Goal: Task Accomplishment & Management: Manage account settings

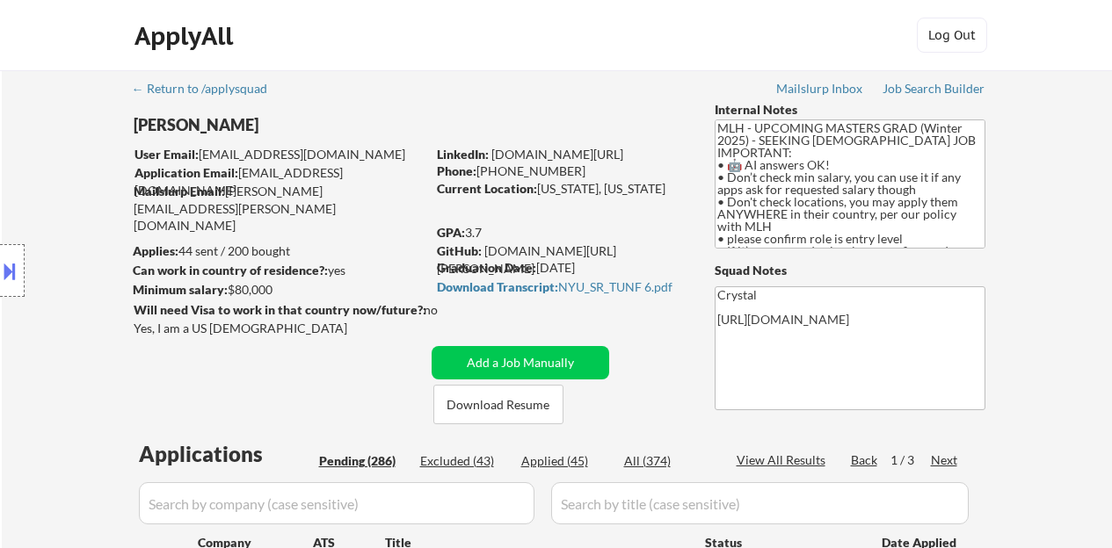
select select ""pending""
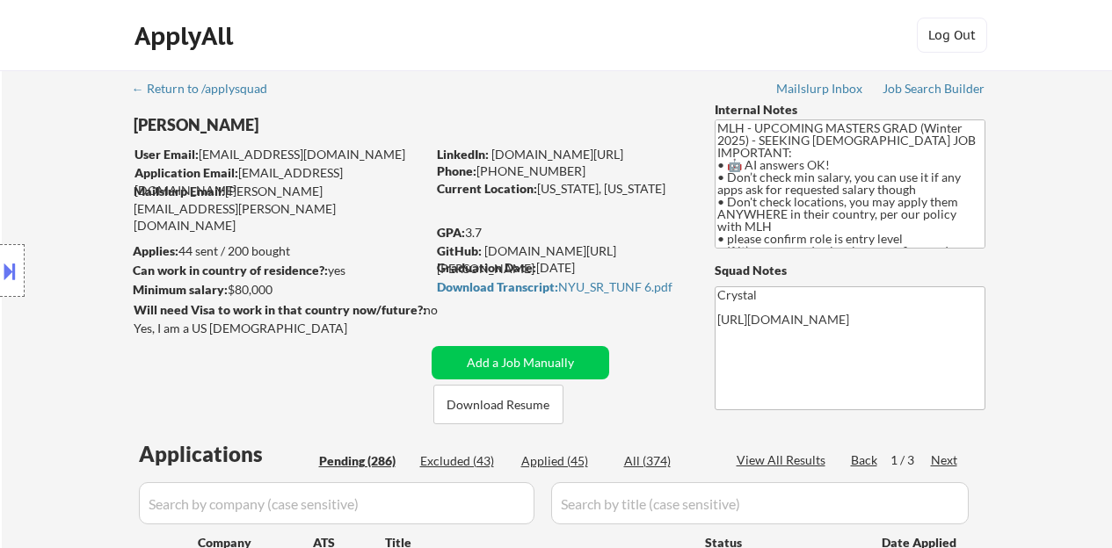
select select ""pending""
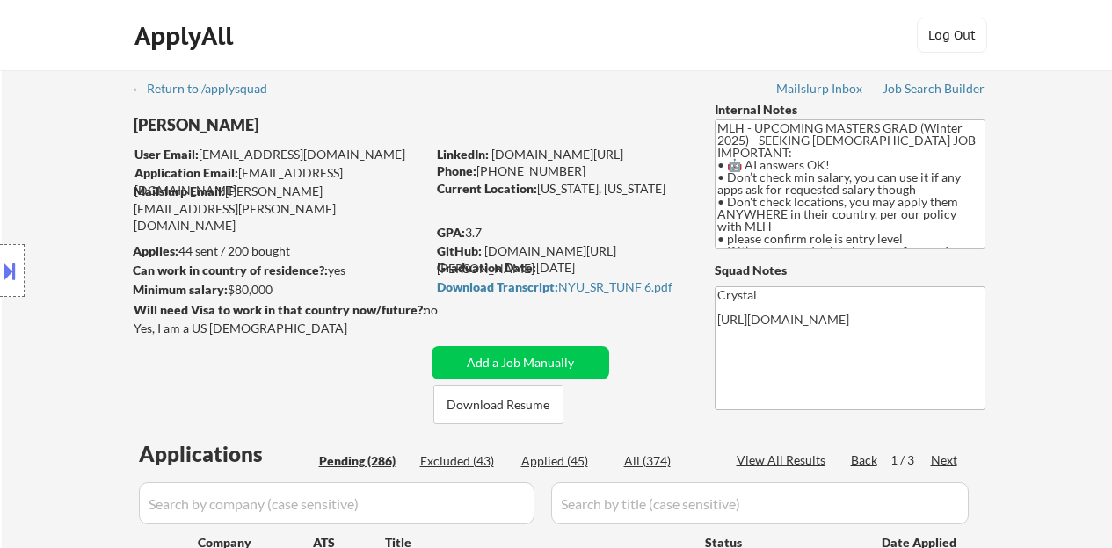
select select ""pending""
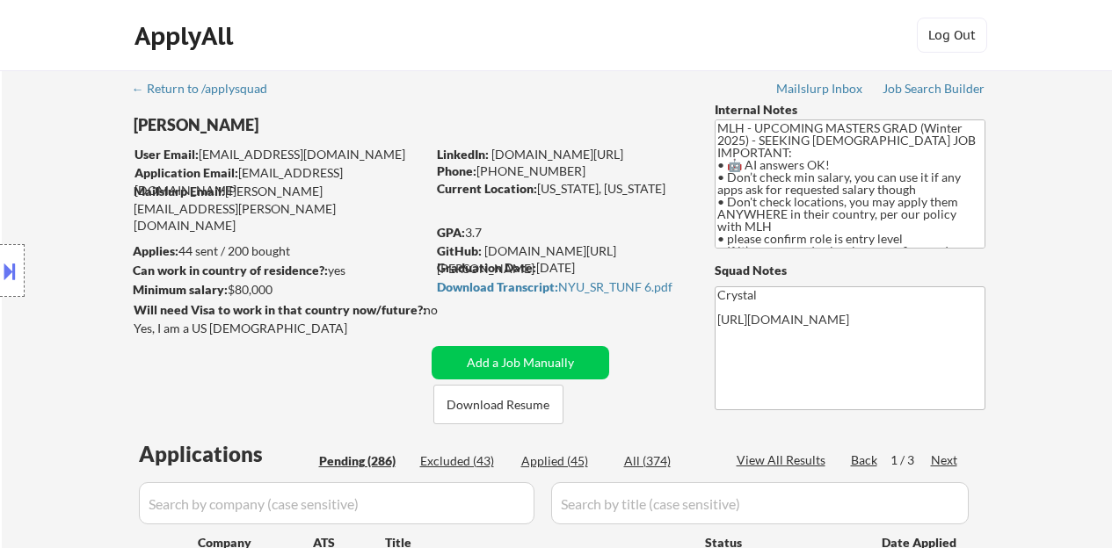
select select ""pending""
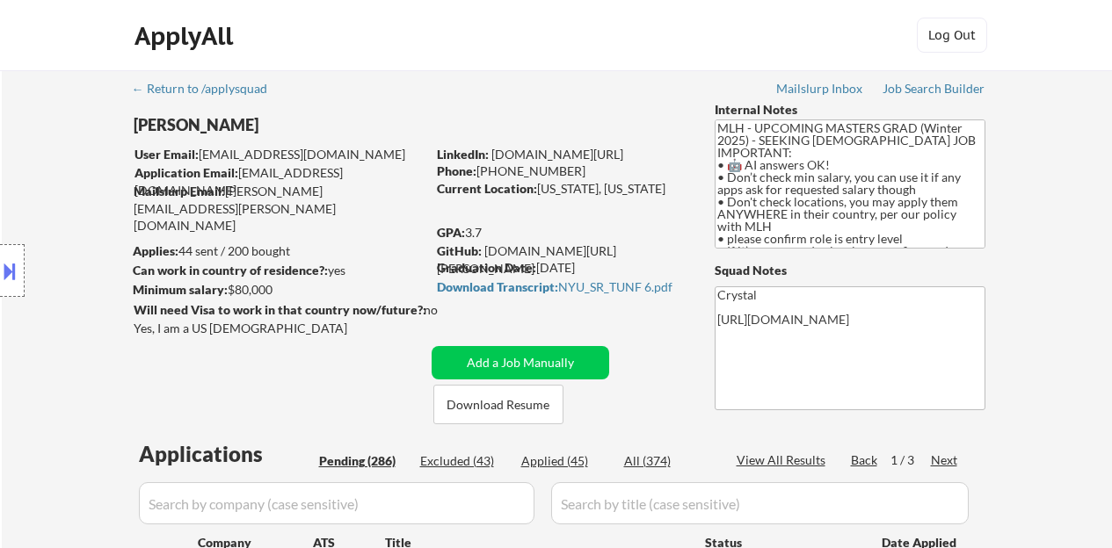
select select ""pending""
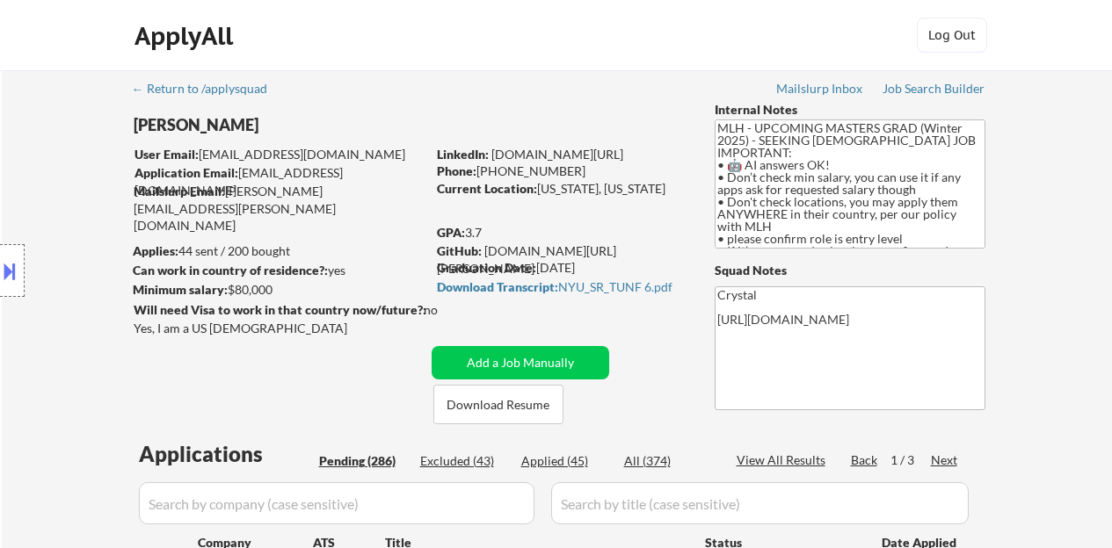
select select ""pending""
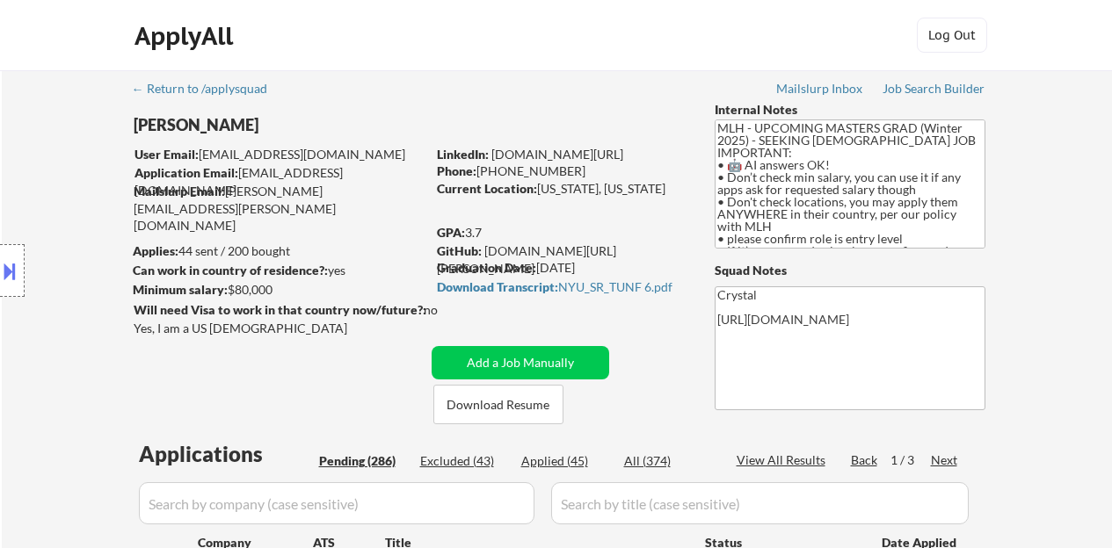
select select ""pending""
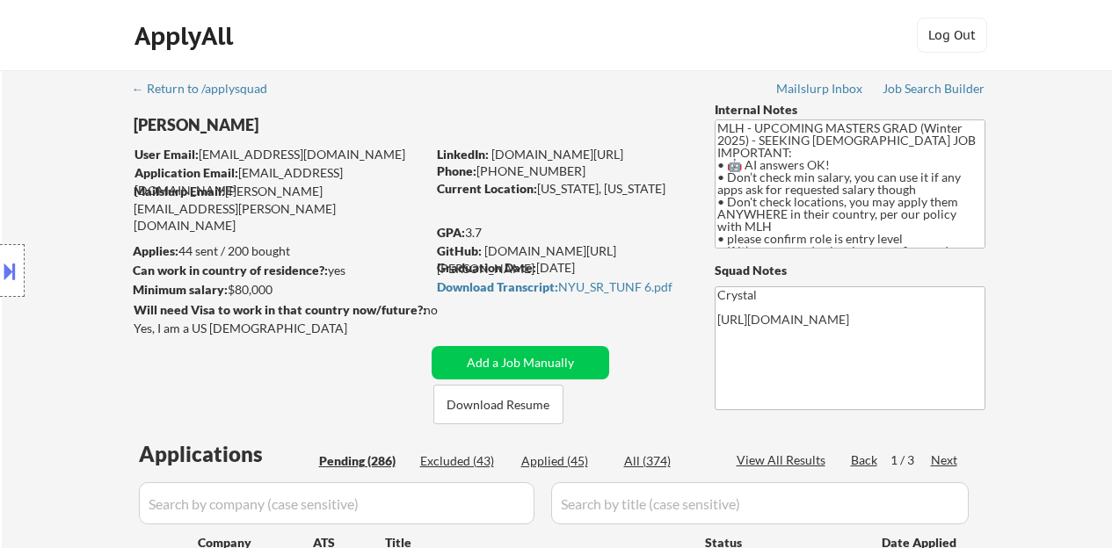
select select ""pending""
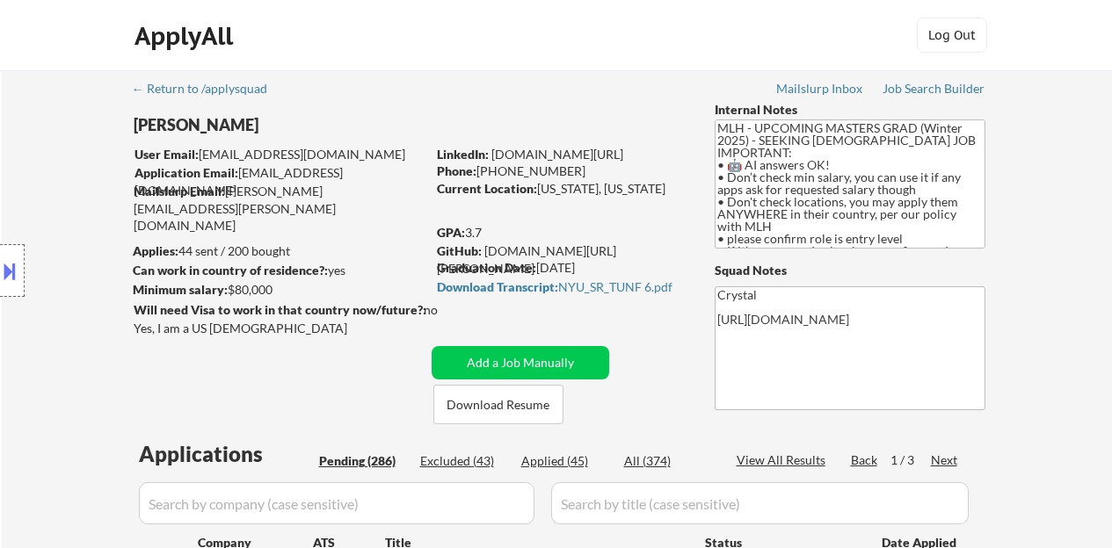
select select ""pending""
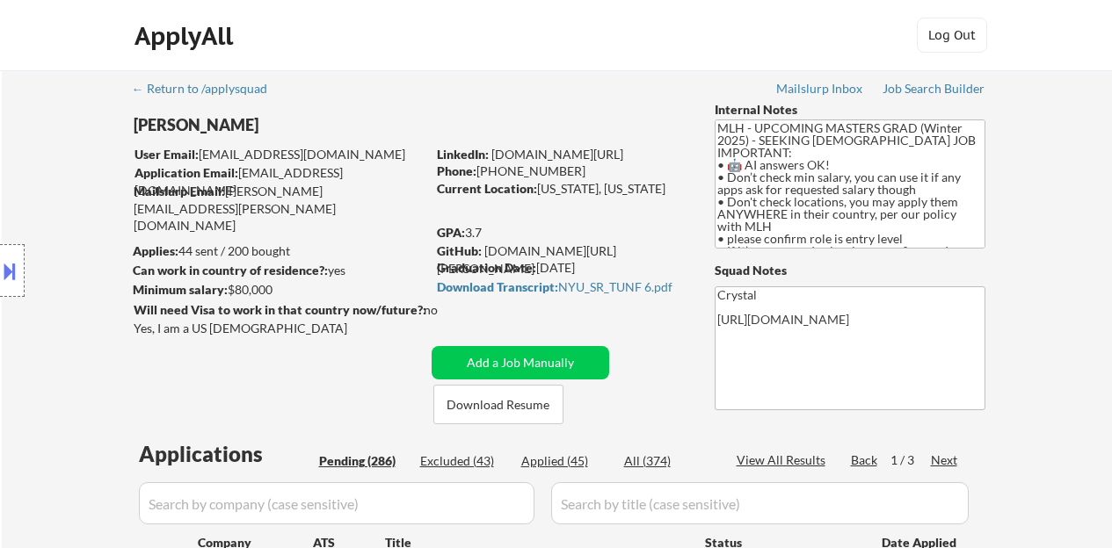
select select ""pending""
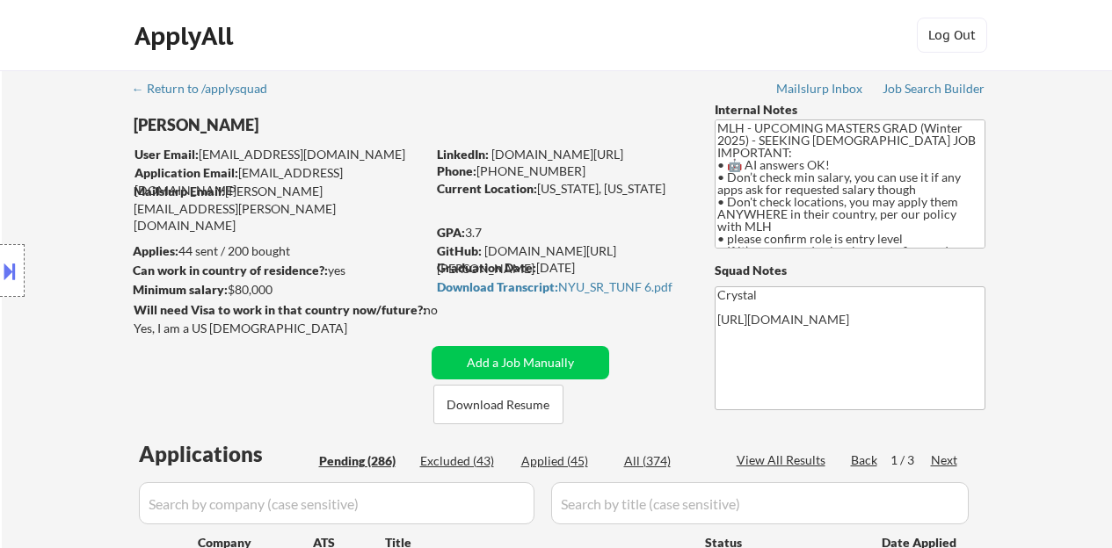
select select ""pending""
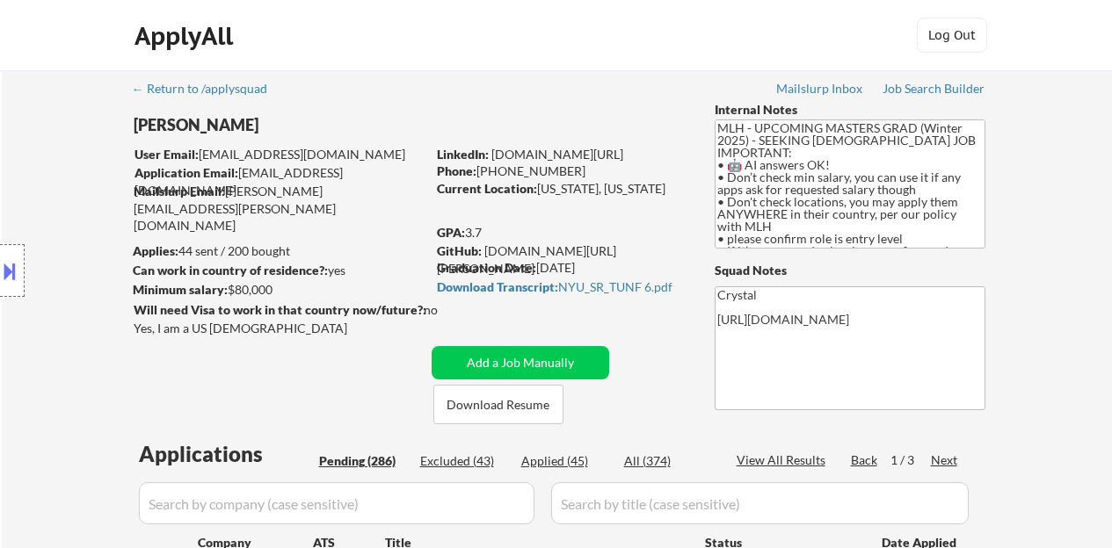
select select ""pending""
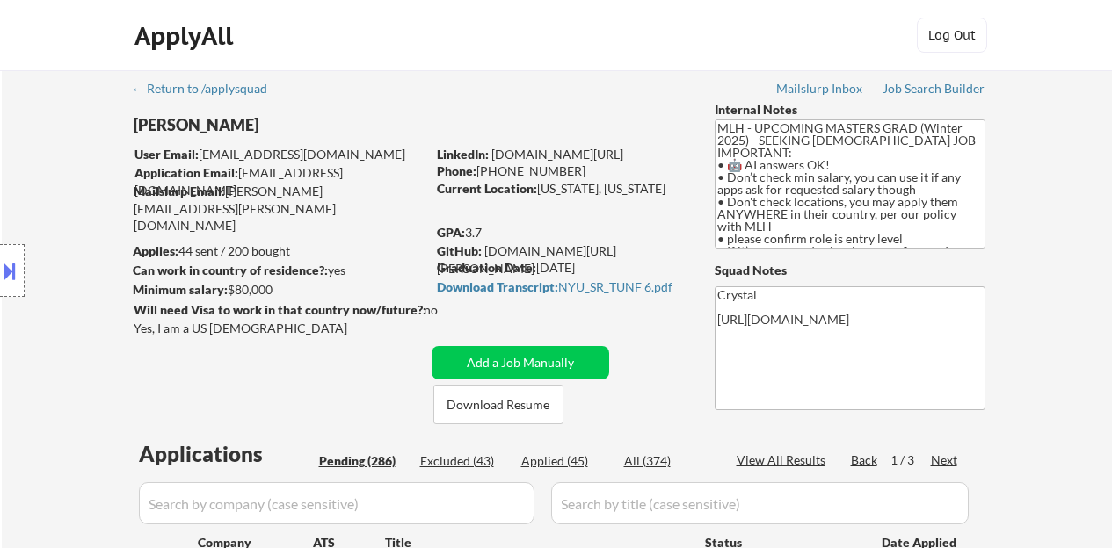
select select ""pending""
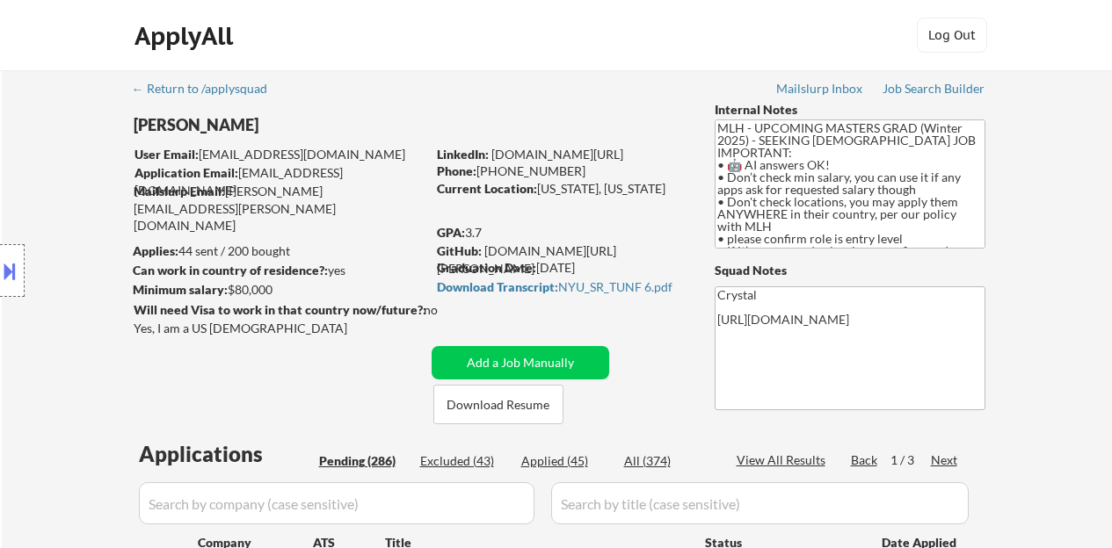
select select ""pending""
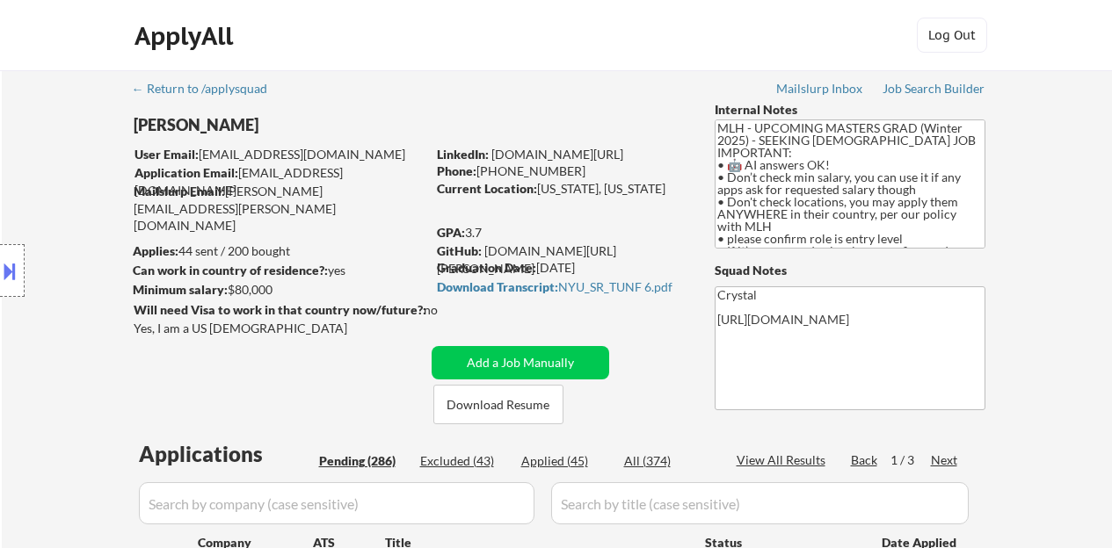
select select ""pending""
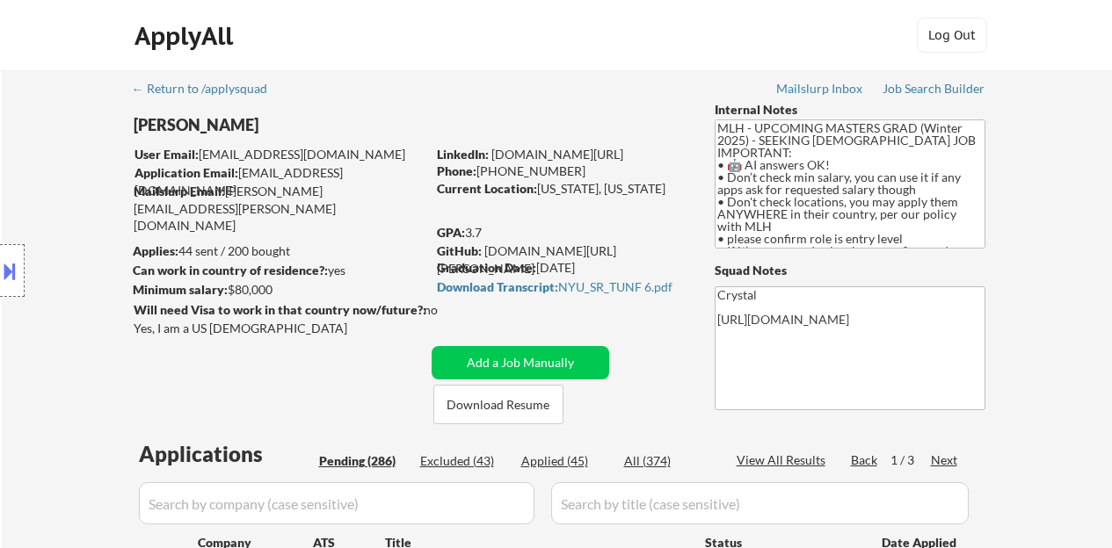
select select ""pending""
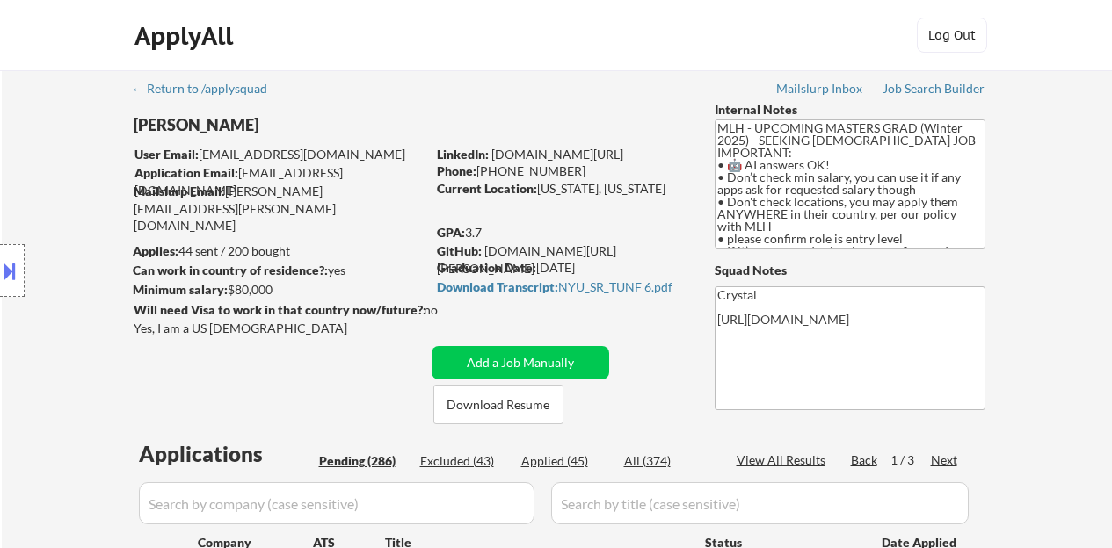
select select ""pending""
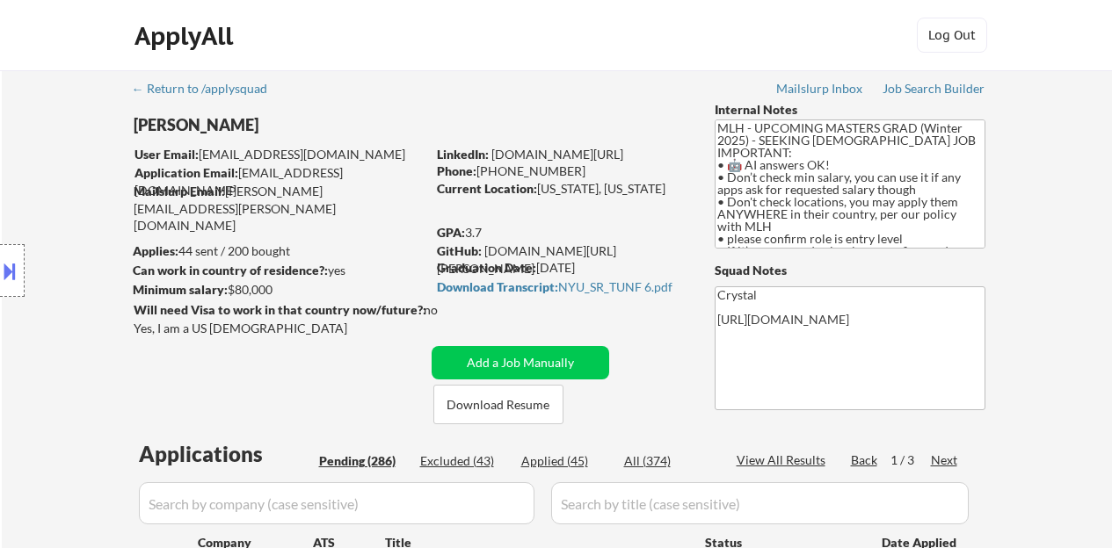
select select ""pending""
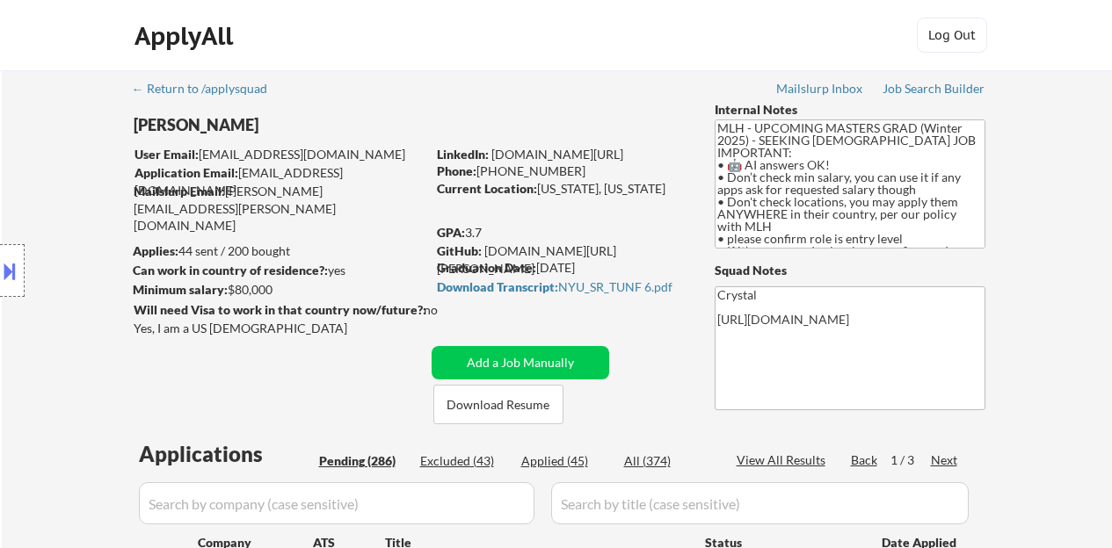
select select ""pending""
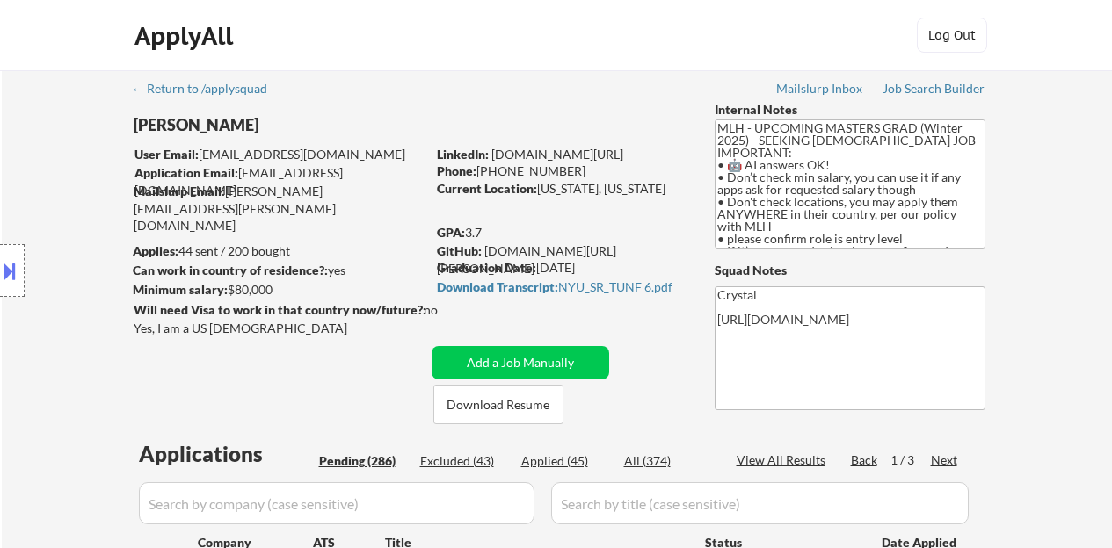
select select ""pending""
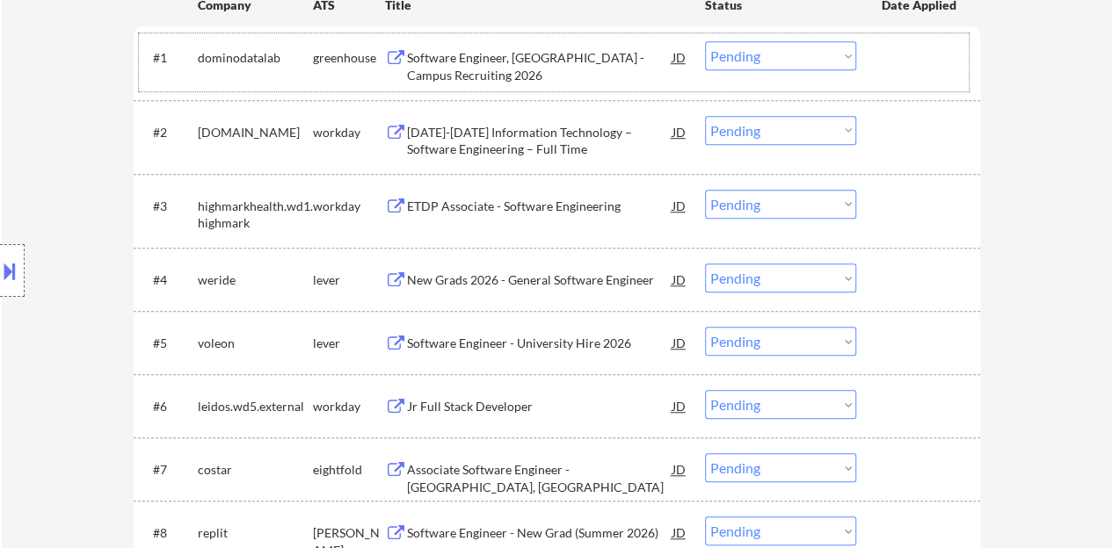
scroll to position [527, 0]
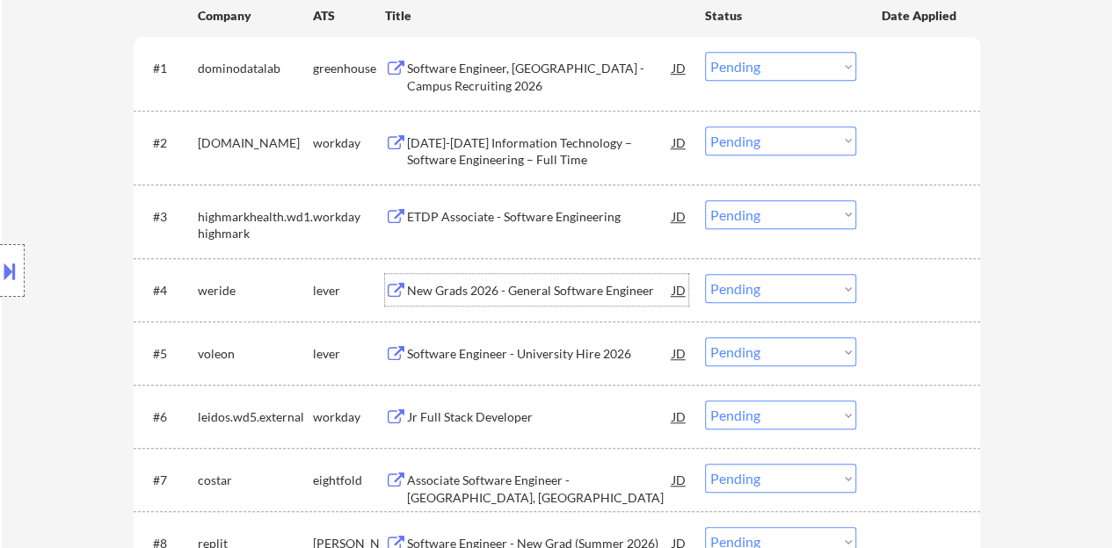
click at [525, 293] on div "New Grads 2026 - General Software Engineer" at bounding box center [539, 291] width 265 height 18
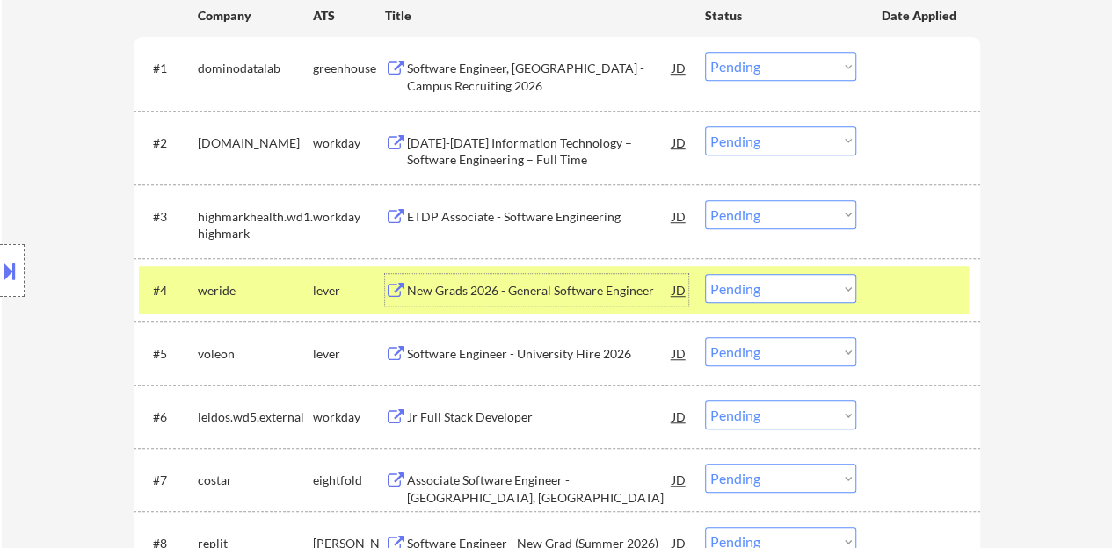
click at [757, 279] on select "Choose an option... Pending Applied Excluded (Questions) Excluded (Expired) Exc…" at bounding box center [780, 288] width 151 height 29
click at [752, 296] on select "Choose an option... Pending Applied Excluded (Questions) Excluded (Expired) Exc…" at bounding box center [780, 288] width 151 height 29
click at [705, 274] on select "Choose an option... Pending Applied Excluded (Questions) Excluded (Expired) Exc…" at bounding box center [780, 288] width 151 height 29
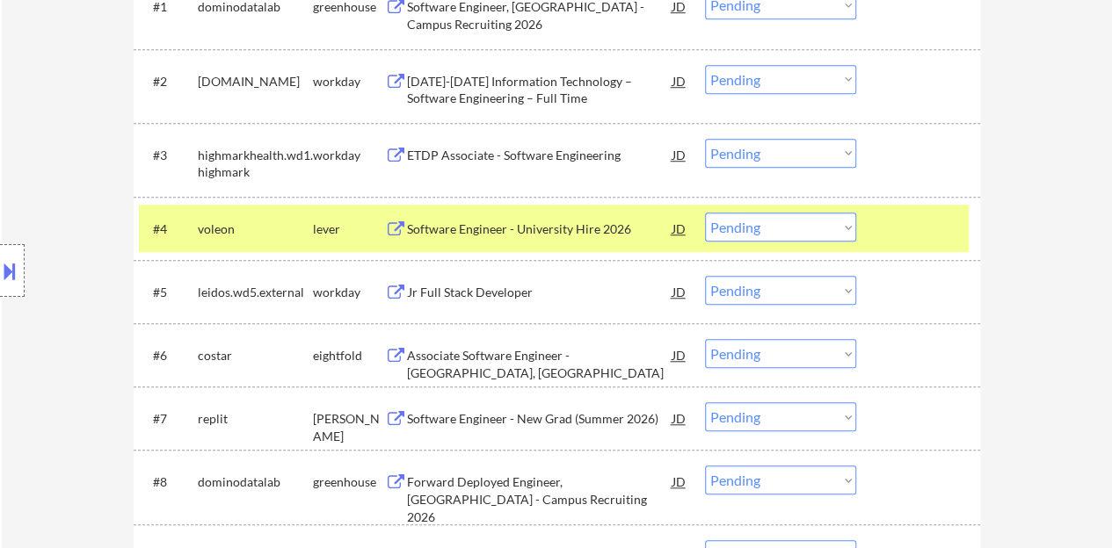
scroll to position [615, 0]
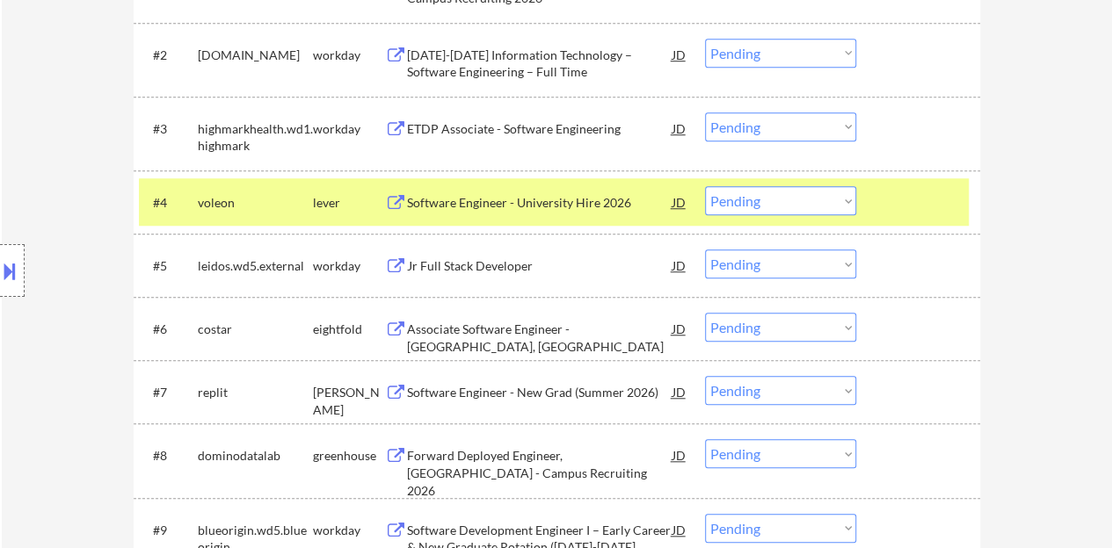
click at [592, 209] on div "Software Engineer - University Hire 2026" at bounding box center [539, 203] width 265 height 18
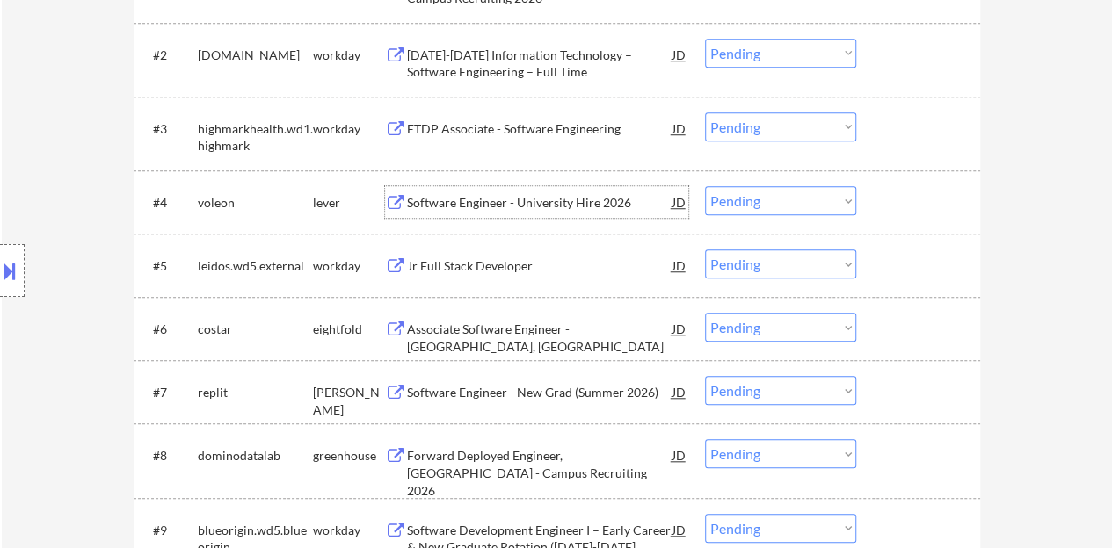
click at [917, 190] on div at bounding box center [919, 202] width 77 height 32
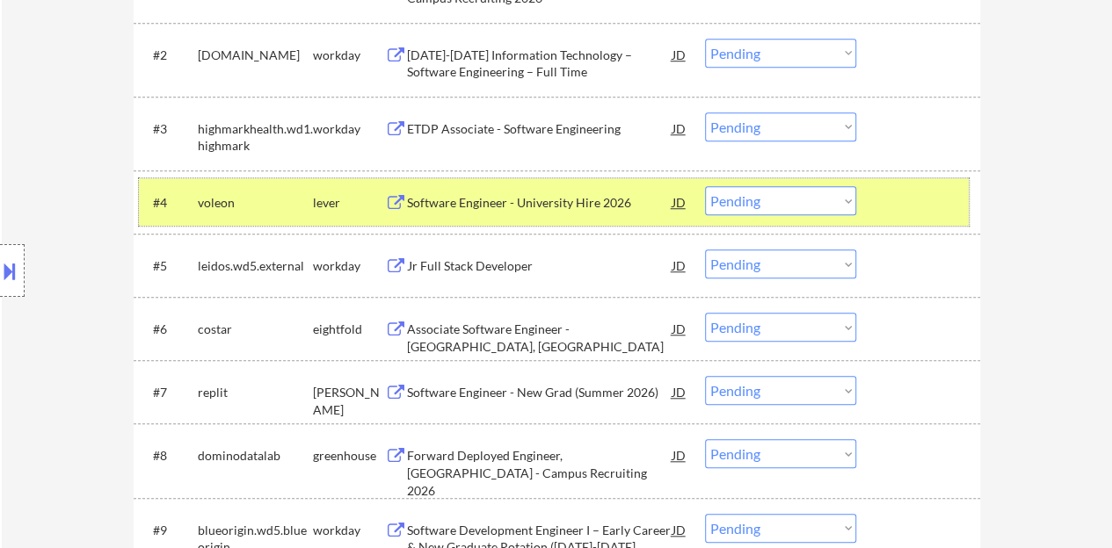
click at [764, 205] on select "Choose an option... Pending Applied Excluded (Questions) Excluded (Expired) Exc…" at bounding box center [780, 200] width 151 height 29
click at [705, 186] on select "Choose an option... Pending Applied Excluded (Questions) Excluded (Expired) Exc…" at bounding box center [780, 200] width 151 height 29
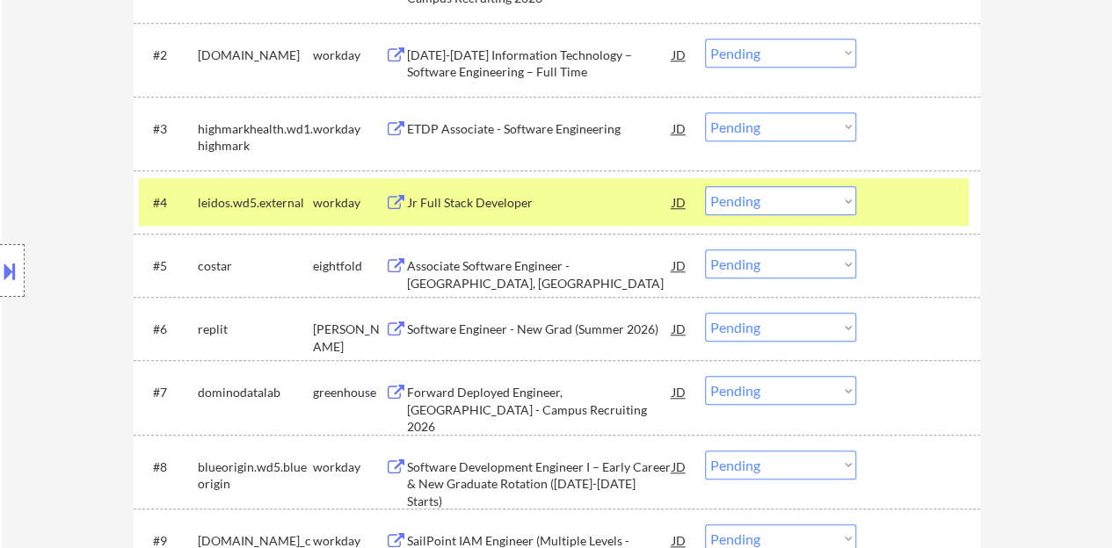
click at [508, 199] on div "Jr Full Stack Developer" at bounding box center [539, 203] width 265 height 18
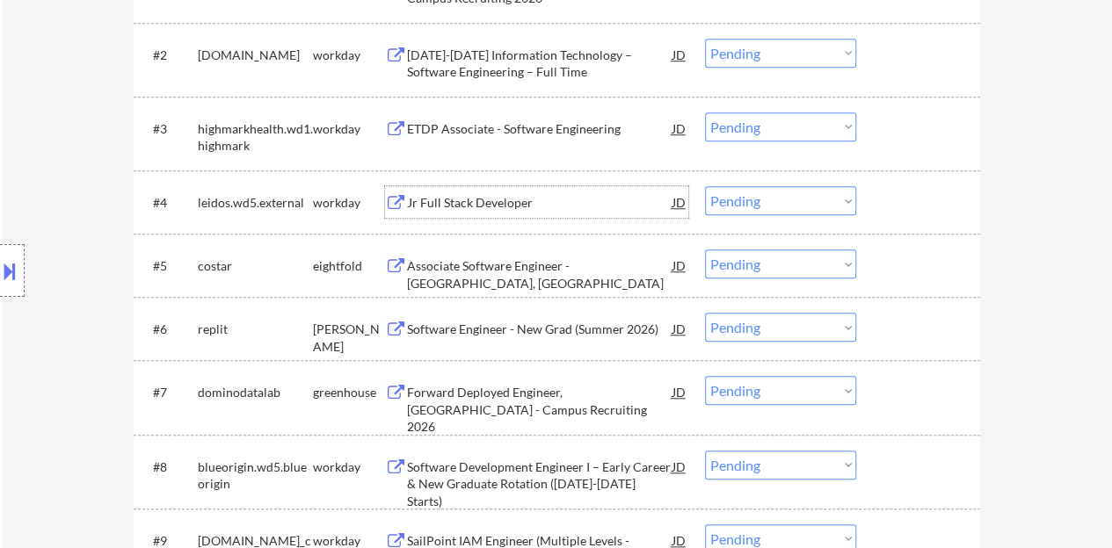
click at [884, 194] on div at bounding box center [919, 202] width 77 height 32
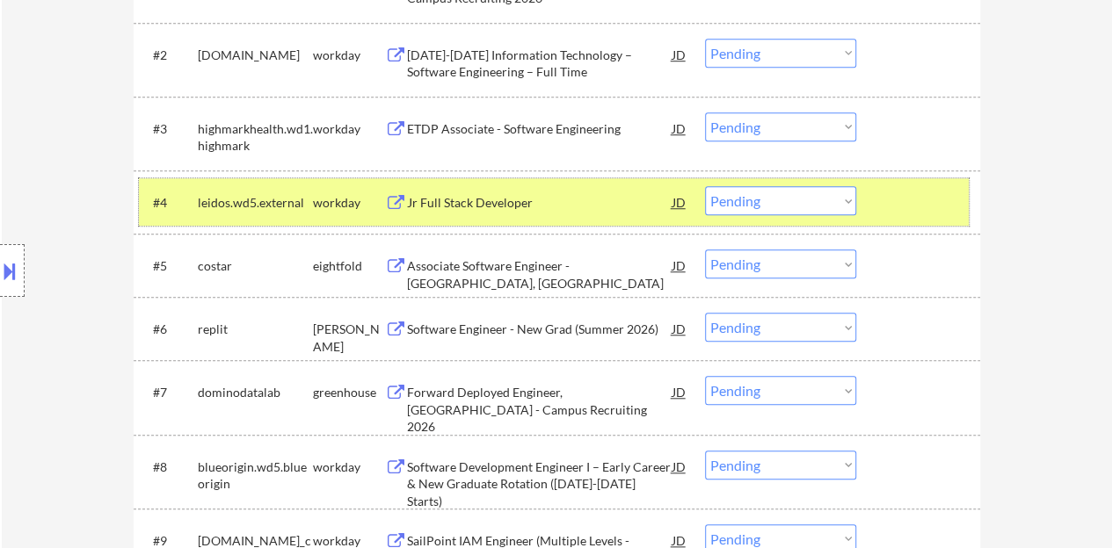
click at [772, 200] on select "Choose an option... Pending Applied Excluded (Questions) Excluded (Expired) Exc…" at bounding box center [780, 200] width 151 height 29
click at [705, 186] on select "Choose an option... Pending Applied Excluded (Questions) Excluded (Expired) Exc…" at bounding box center [780, 200] width 151 height 29
select select ""pending""
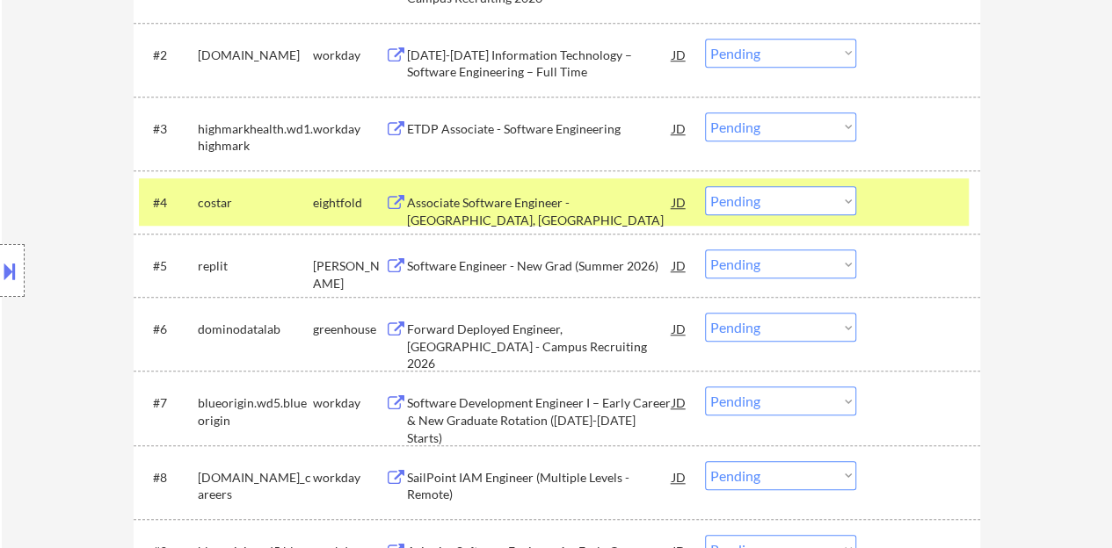
click at [900, 198] on div at bounding box center [919, 202] width 77 height 32
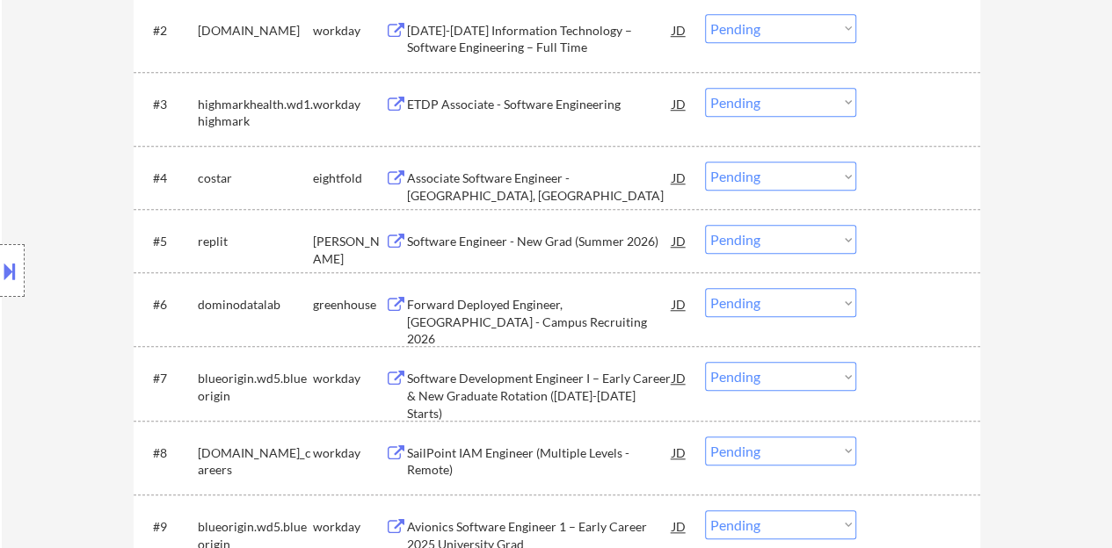
scroll to position [703, 0]
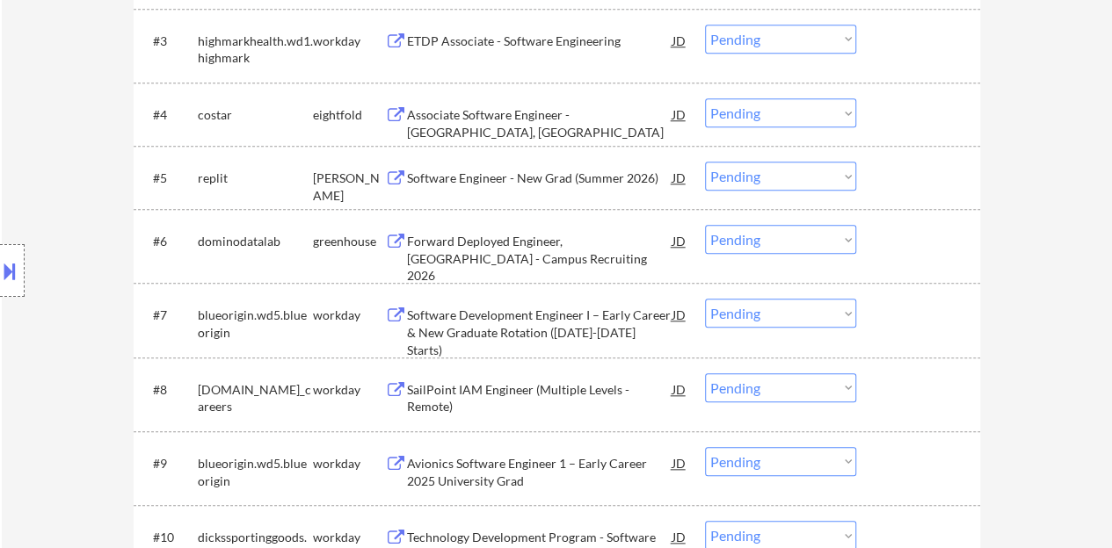
click at [565, 180] on div "Software Engineer - New Grad (Summer 2026)" at bounding box center [539, 179] width 265 height 18
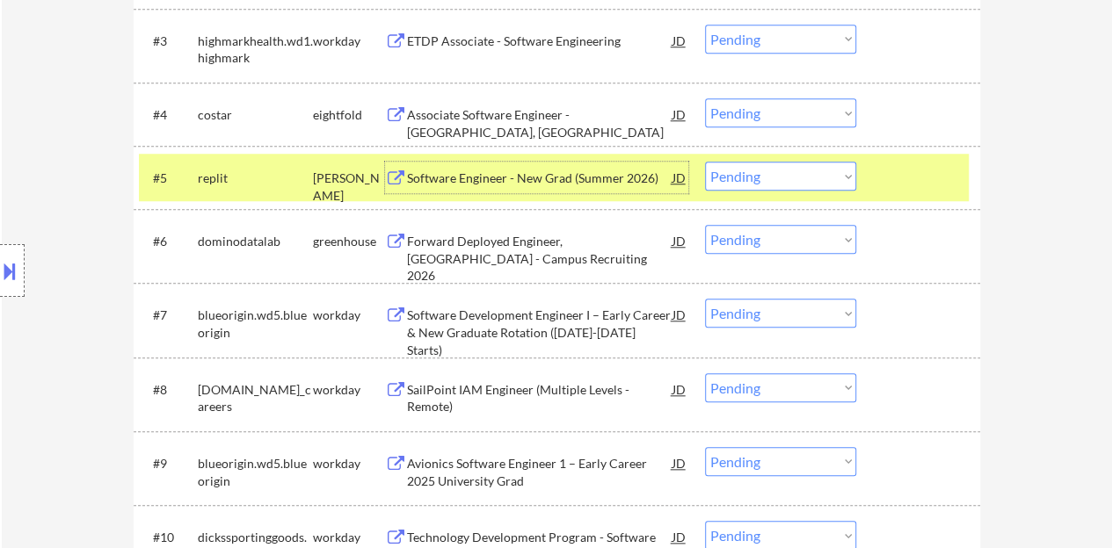
click at [932, 171] on div at bounding box center [919, 178] width 77 height 32
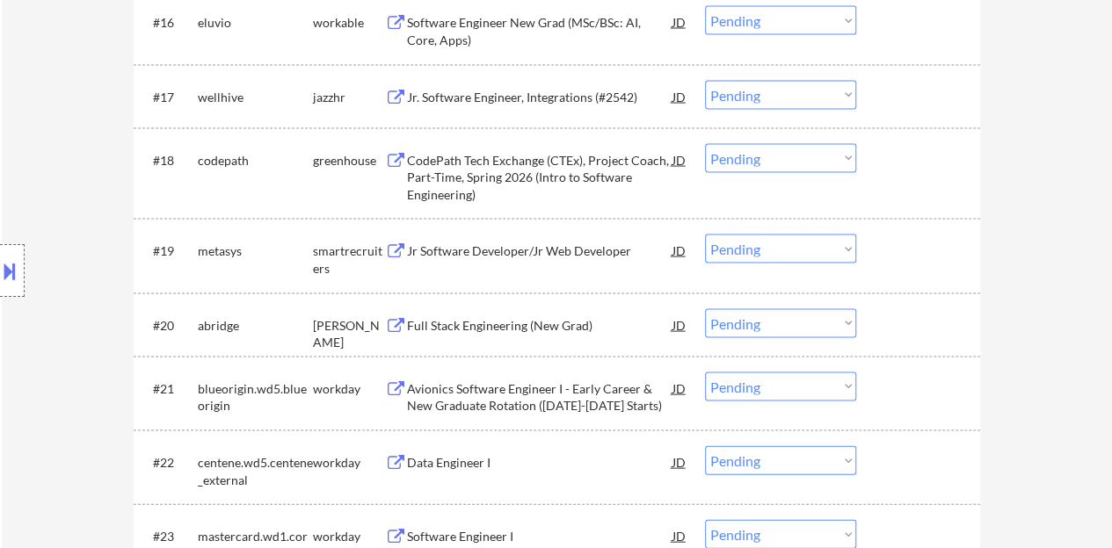
scroll to position [1670, 0]
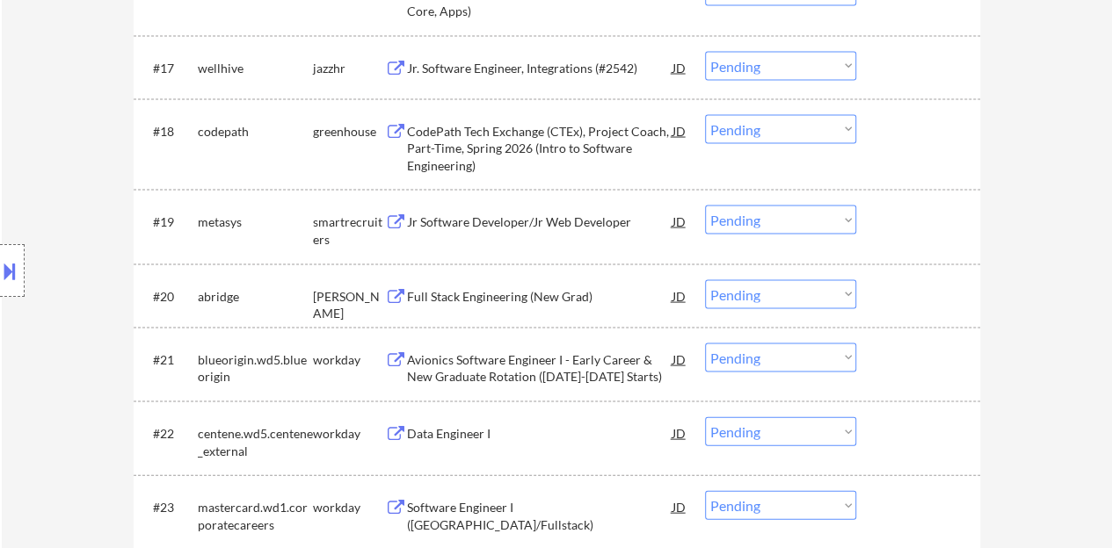
click at [549, 220] on div "Jr Software Developer/Jr Web Developer" at bounding box center [539, 223] width 265 height 18
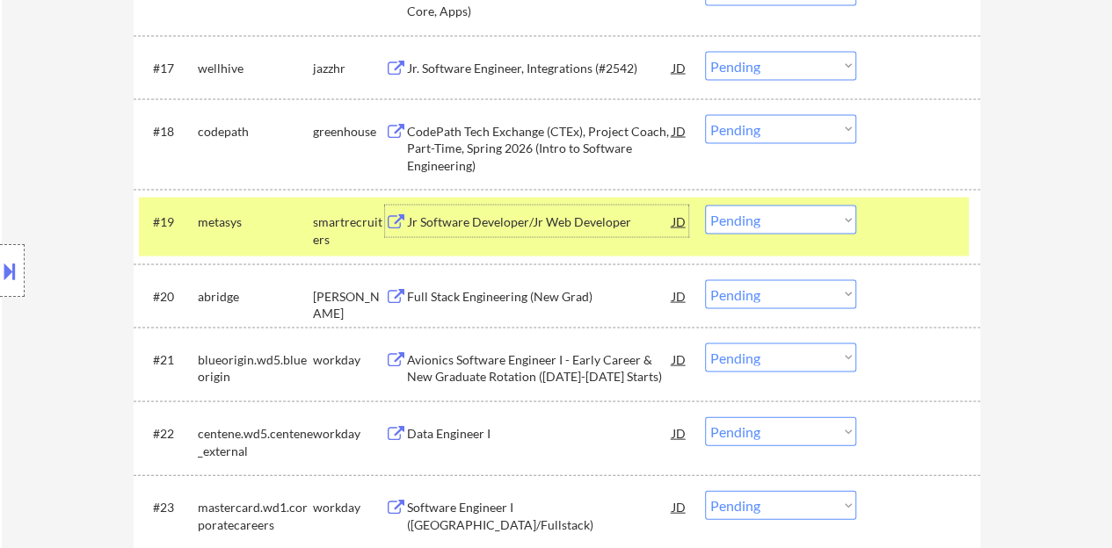
click at [759, 219] on select "Choose an option... Pending Applied Excluded (Questions) Excluded (Expired) Exc…" at bounding box center [780, 220] width 151 height 29
click at [705, 206] on select "Choose an option... Pending Applied Excluded (Questions) Excluded (Expired) Exc…" at bounding box center [780, 220] width 151 height 29
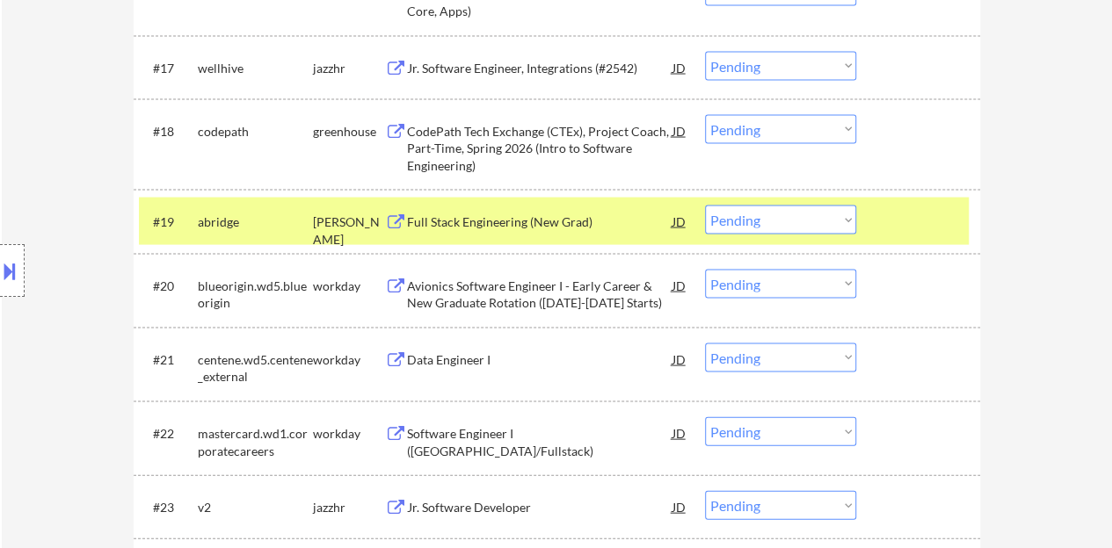
click at [483, 216] on div "Full Stack Engineering (New Grad)" at bounding box center [539, 223] width 265 height 18
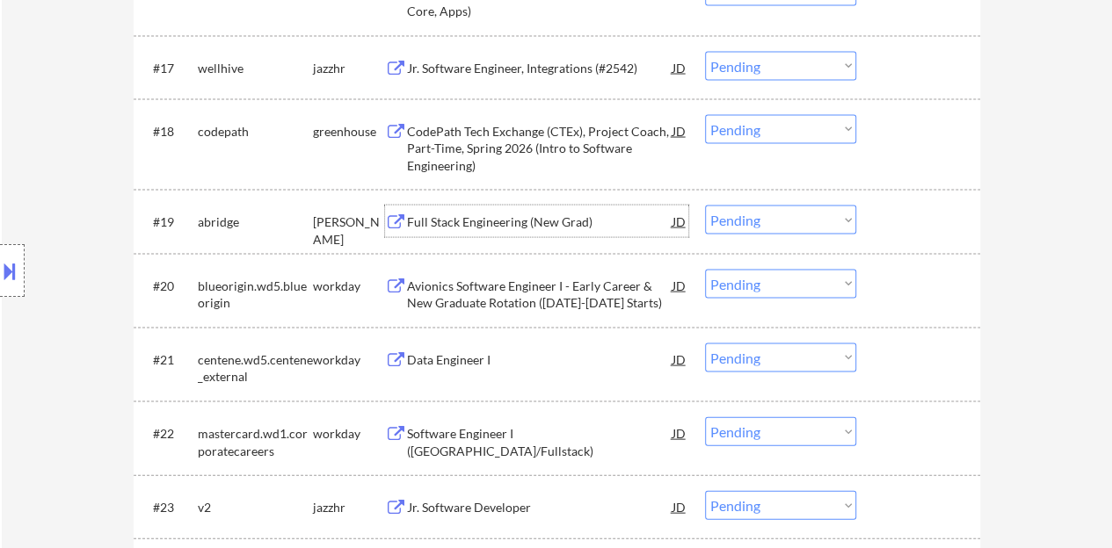
click at [948, 216] on div at bounding box center [919, 222] width 77 height 32
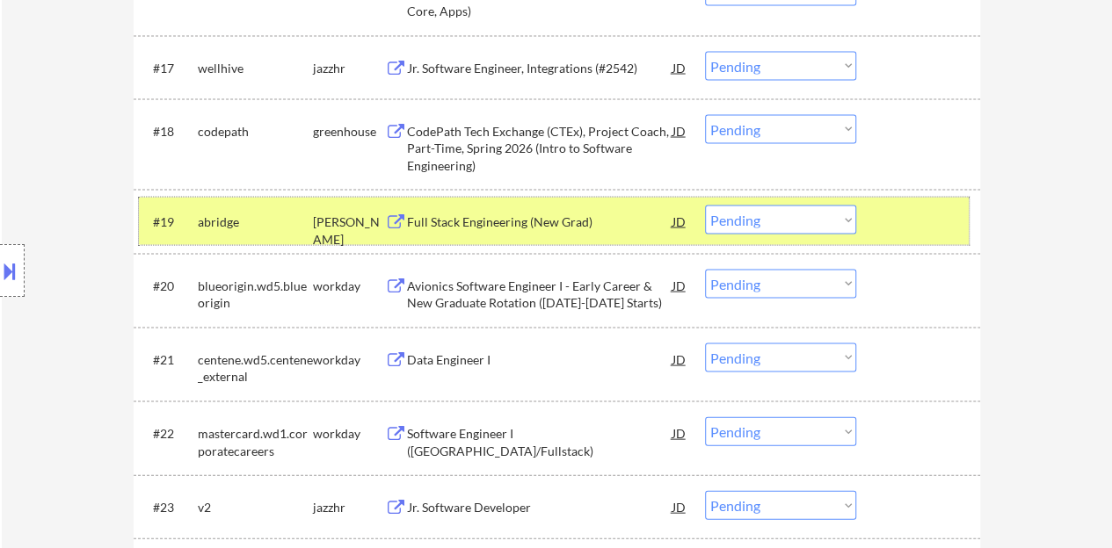
click at [816, 225] on select "Choose an option... Pending Applied Excluded (Questions) Excluded (Expired) Exc…" at bounding box center [780, 220] width 151 height 29
click at [705, 206] on select "Choose an option... Pending Applied Excluded (Questions) Excluded (Expired) Exc…" at bounding box center [780, 220] width 151 height 29
select select ""pending""
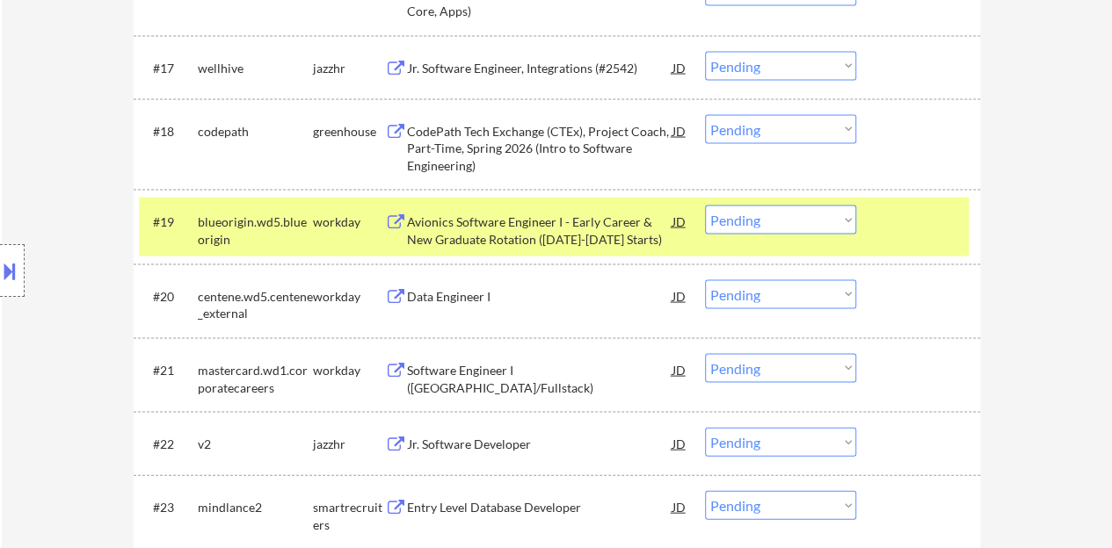
click at [960, 221] on div "#19 blueorigin.wd5.blueorigin workday Avionics Software Engineer I - Early Care…" at bounding box center [554, 227] width 830 height 58
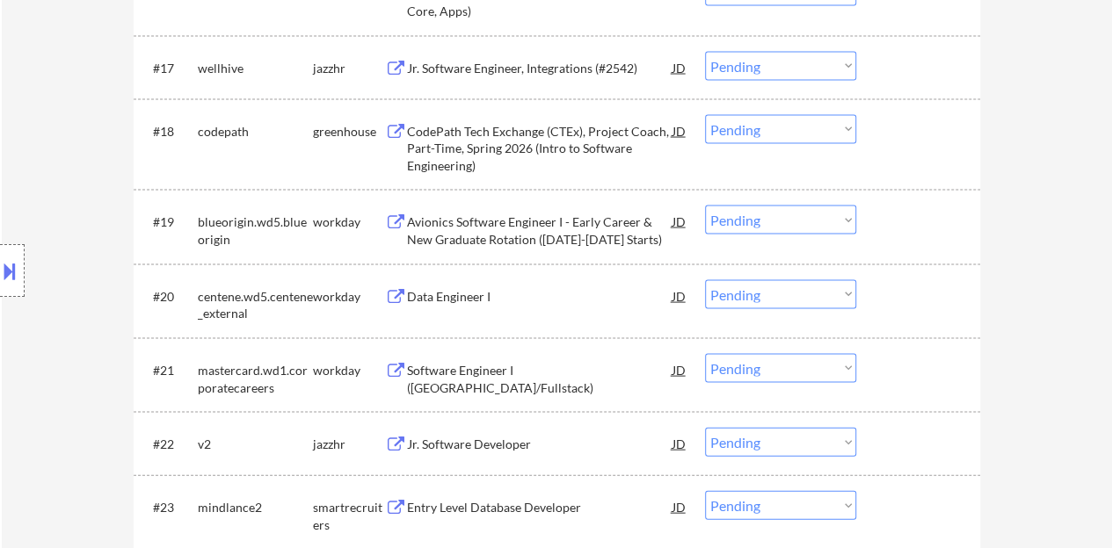
click at [939, 219] on div at bounding box center [919, 222] width 77 height 32
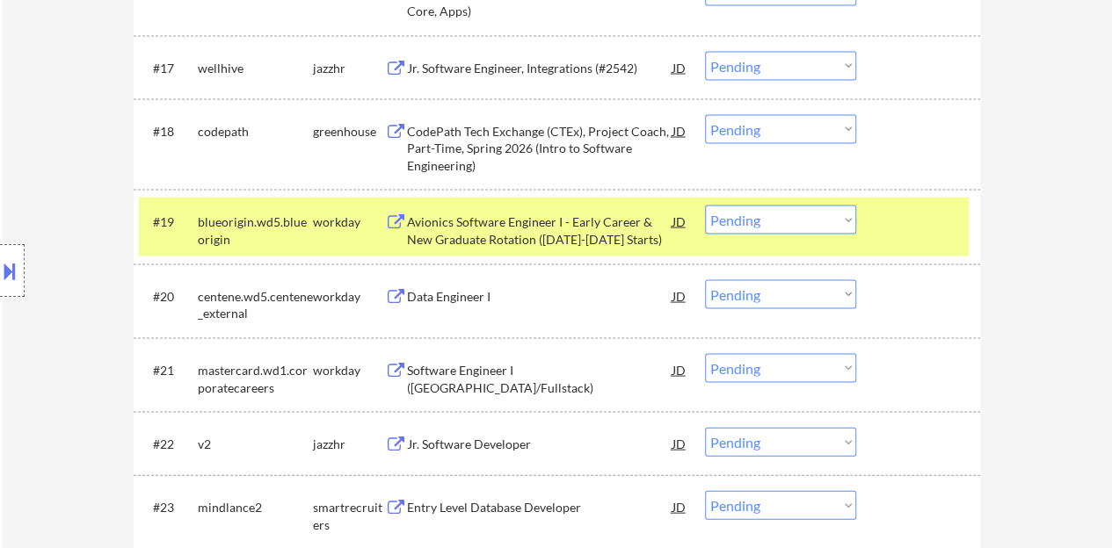
click at [937, 219] on div at bounding box center [919, 222] width 77 height 32
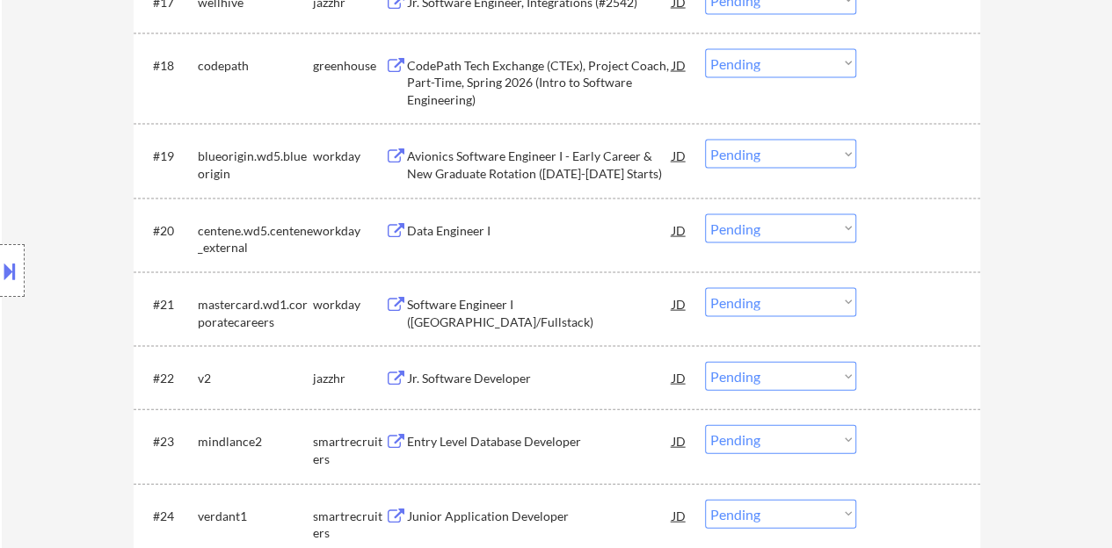
scroll to position [1757, 0]
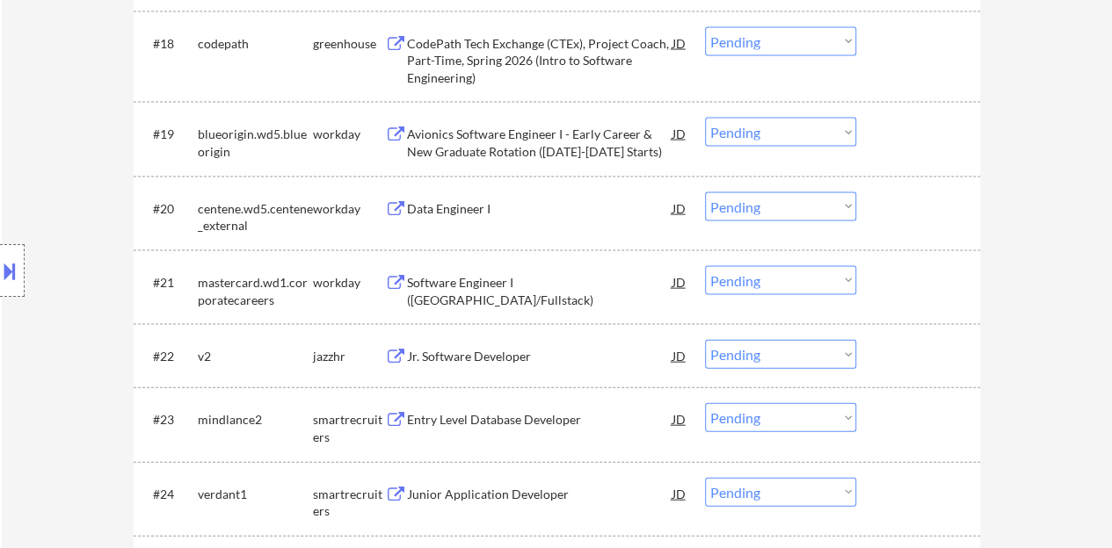
click at [468, 359] on div "Jr. Software Developer" at bounding box center [539, 357] width 265 height 18
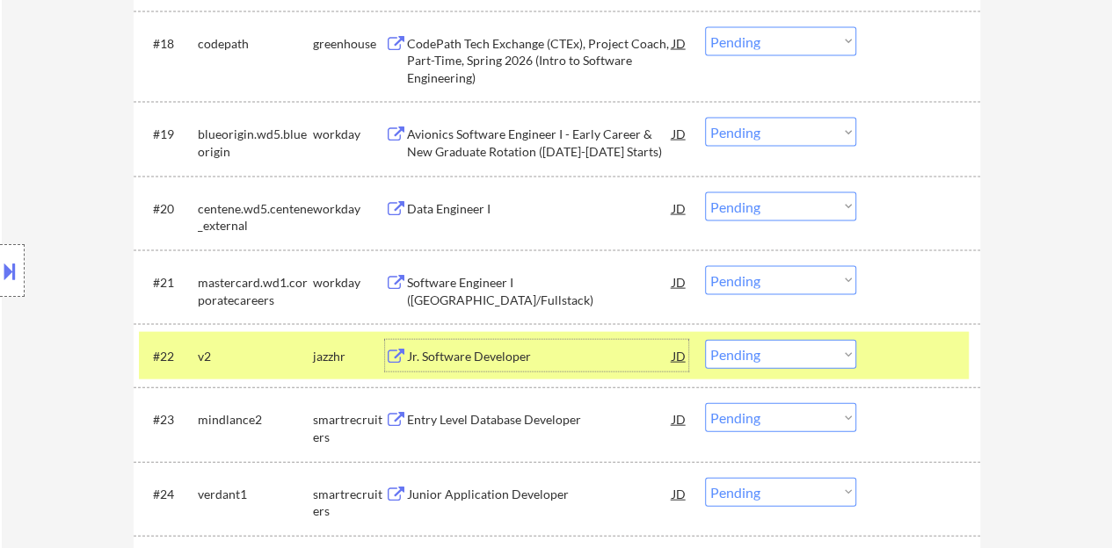
click at [745, 342] on select "Choose an option... Pending Applied Excluded (Questions) Excluded (Expired) Exc…" at bounding box center [780, 354] width 151 height 29
click at [705, 340] on select "Choose an option... Pending Applied Excluded (Questions) Excluded (Expired) Exc…" at bounding box center [780, 354] width 151 height 29
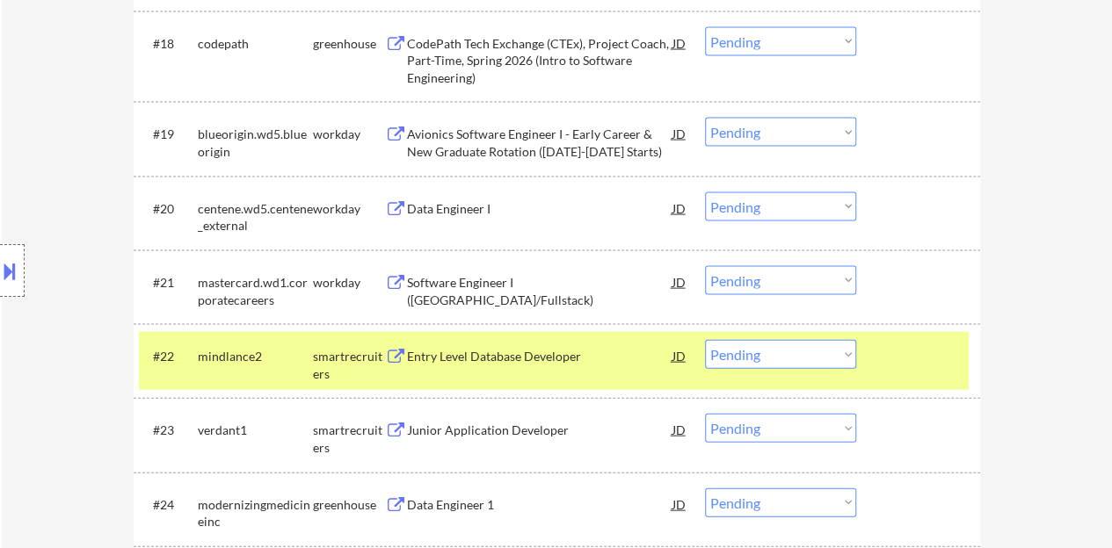
scroll to position [1845, 0]
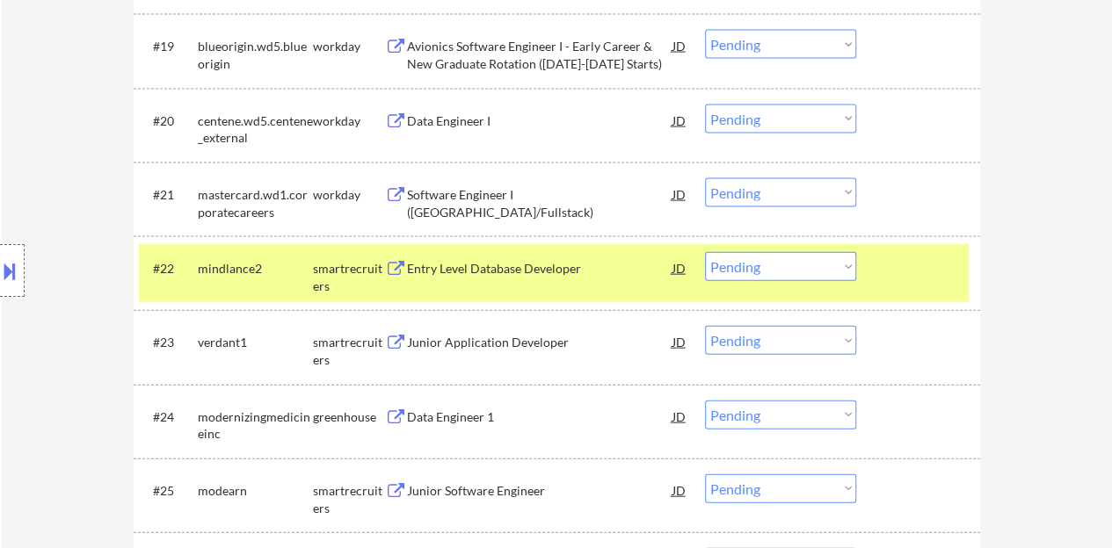
click at [552, 260] on div "Entry Level Database Developer" at bounding box center [539, 269] width 265 height 18
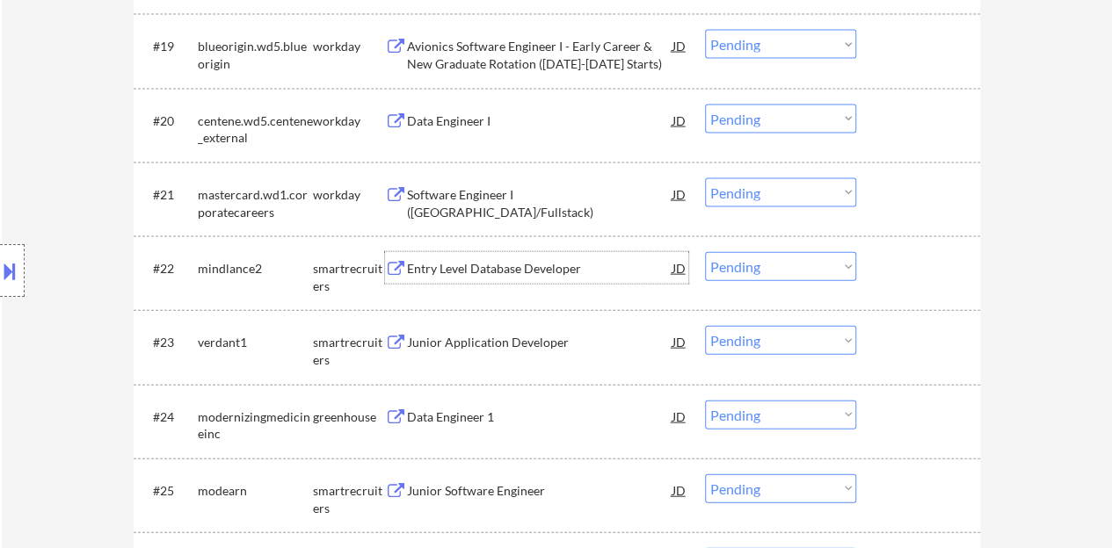
click at [910, 262] on div at bounding box center [919, 268] width 77 height 32
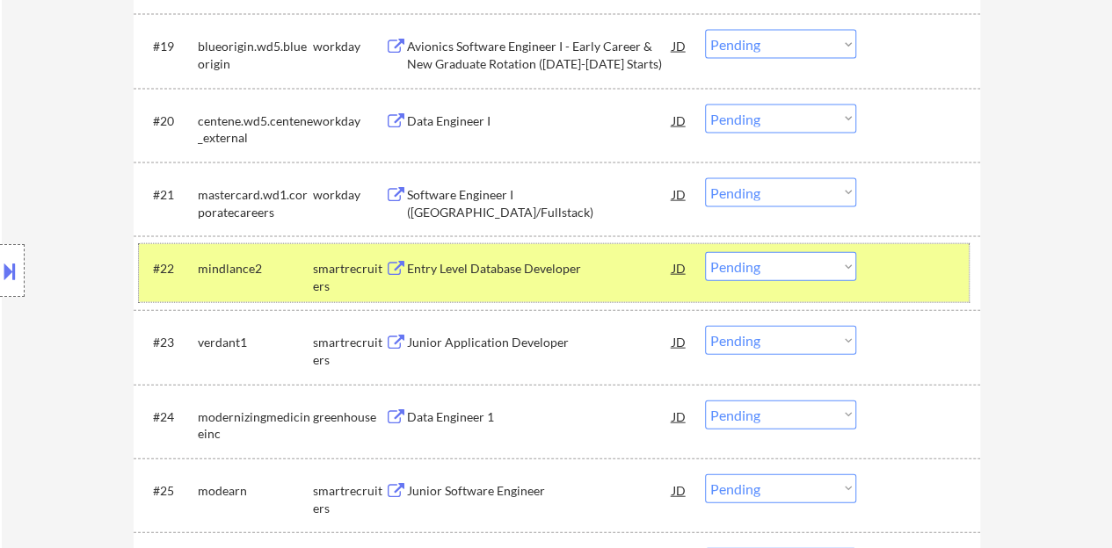
click at [772, 259] on select "Choose an option... Pending Applied Excluded (Questions) Excluded (Expired) Exc…" at bounding box center [780, 266] width 151 height 29
click at [705, 252] on select "Choose an option... Pending Applied Excluded (Questions) Excluded (Expired) Exc…" at bounding box center [780, 266] width 151 height 29
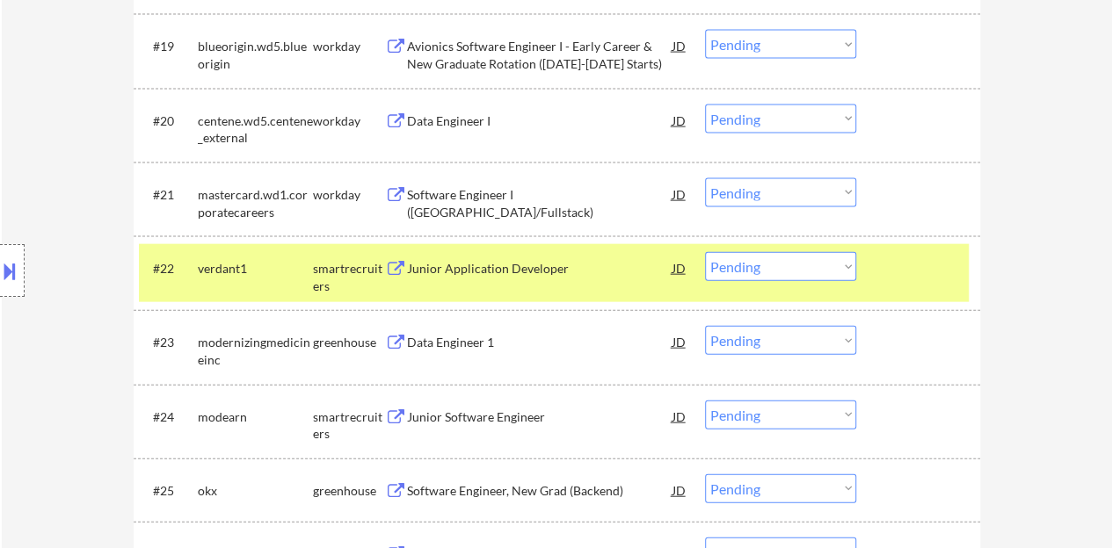
click at [506, 286] on div "#22 verdant1 smartrecruiters Junior Application Developer JD Choose an option..…" at bounding box center [554, 273] width 830 height 58
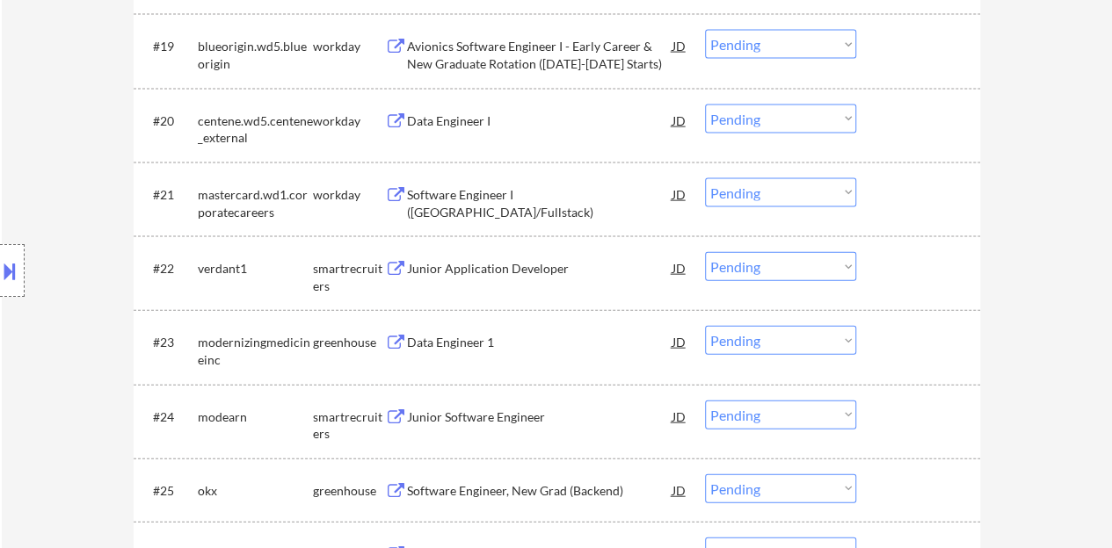
click at [536, 269] on div "Junior Application Developer" at bounding box center [539, 269] width 265 height 18
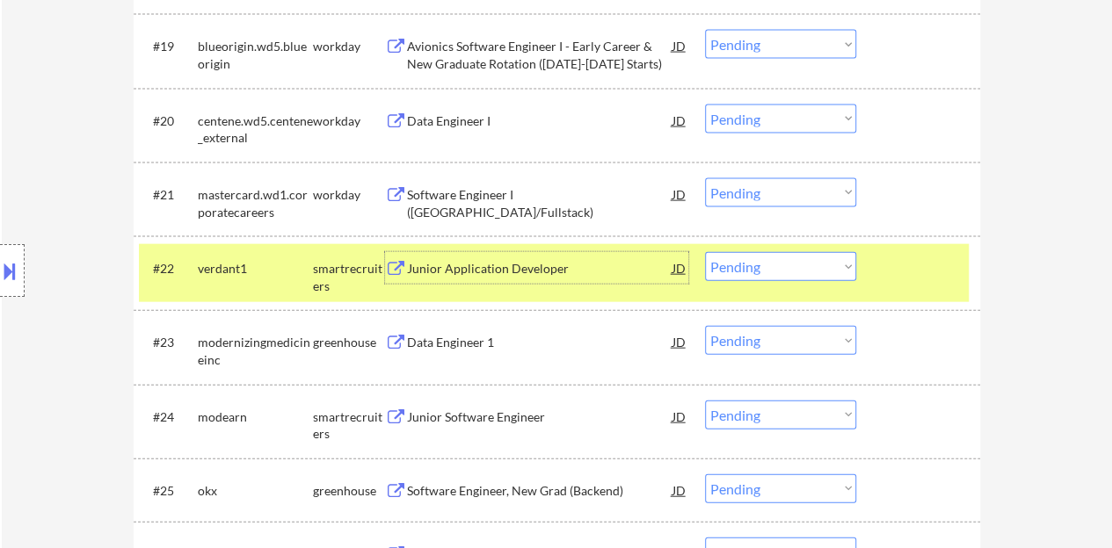
click at [754, 264] on select "Choose an option... Pending Applied Excluded (Questions) Excluded (Expired) Exc…" at bounding box center [780, 266] width 151 height 29
click at [705, 252] on select "Choose an option... Pending Applied Excluded (Questions) Excluded (Expired) Exc…" at bounding box center [780, 266] width 151 height 29
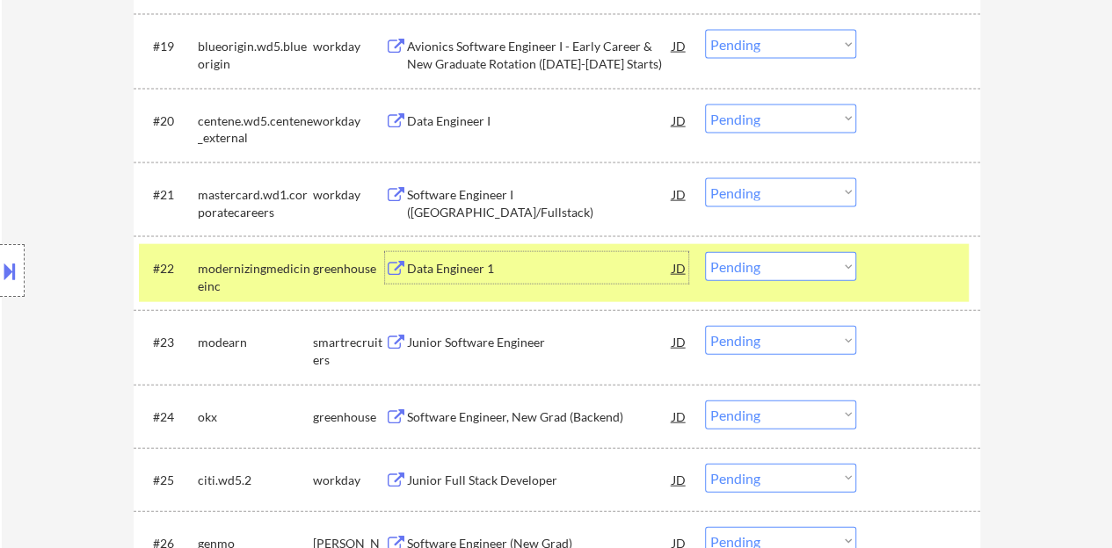
click at [445, 264] on div "Data Engineer 1" at bounding box center [539, 269] width 265 height 18
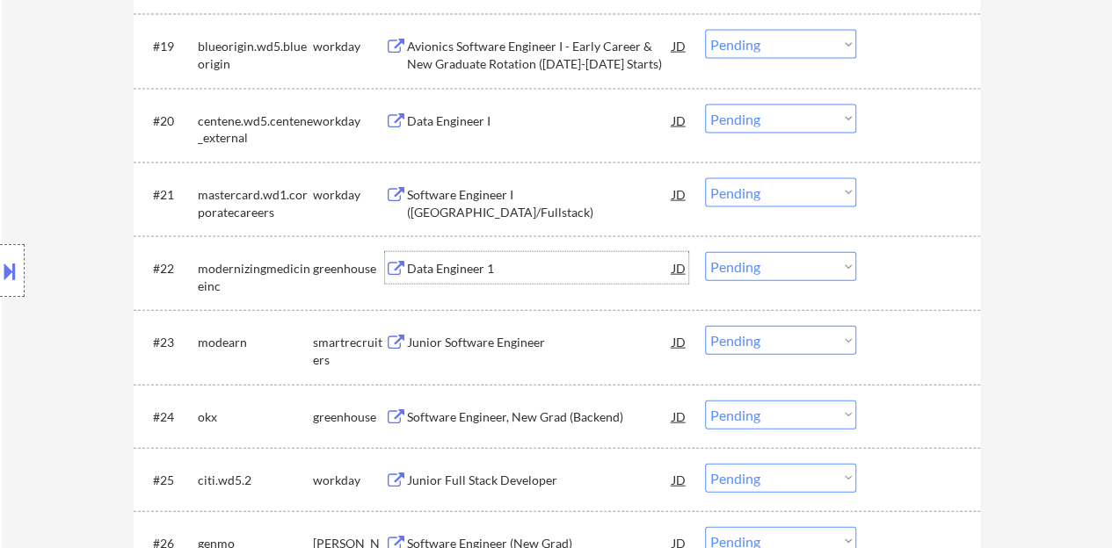
click at [920, 250] on div "#22 modernizingmedicineinc greenhouse Data Engineer 1 JD Choose an option... Pe…" at bounding box center [554, 273] width 830 height 58
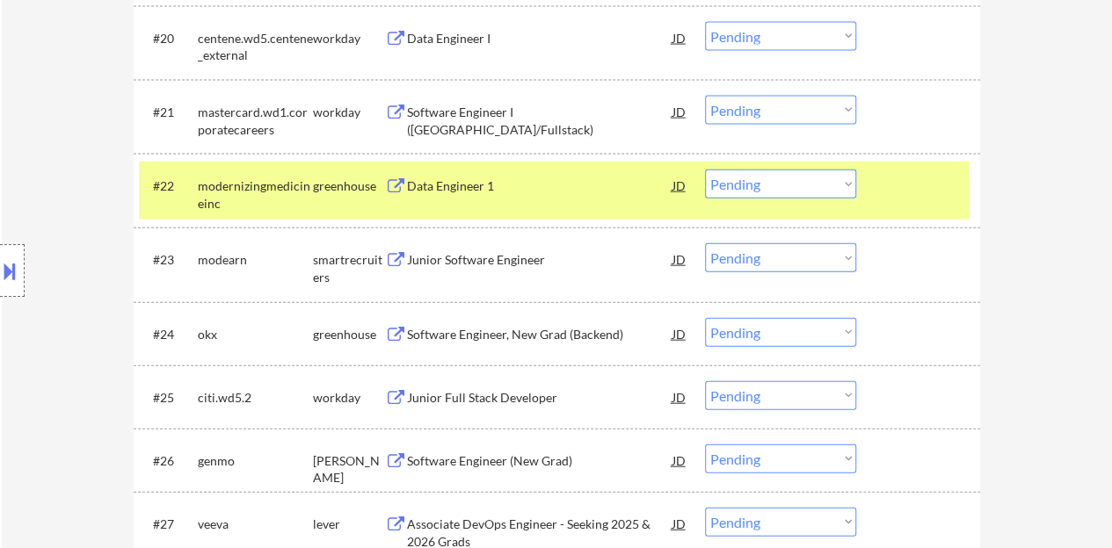
scroll to position [1937, 0]
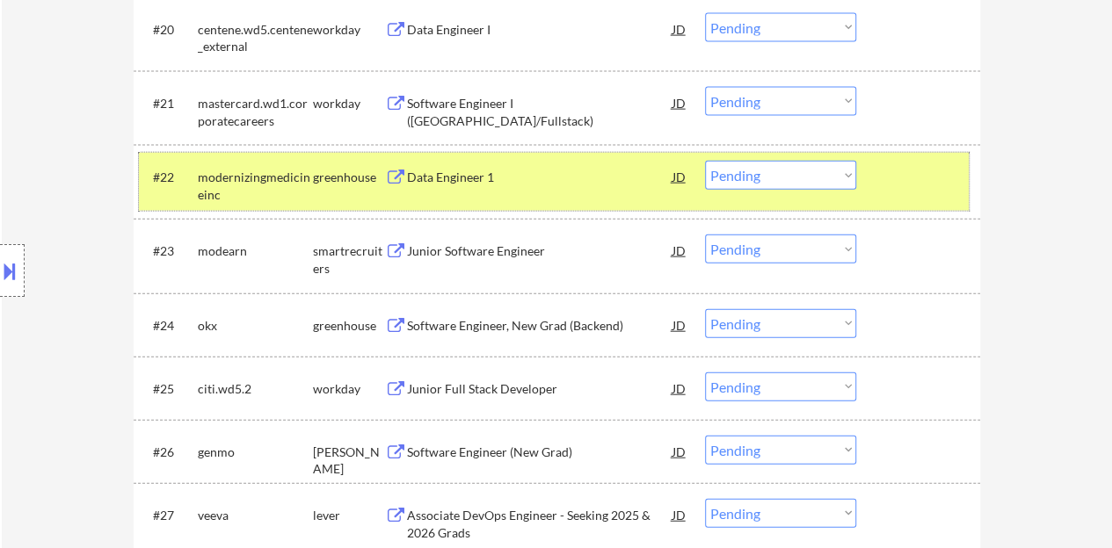
click at [0, 263] on button at bounding box center [9, 271] width 19 height 29
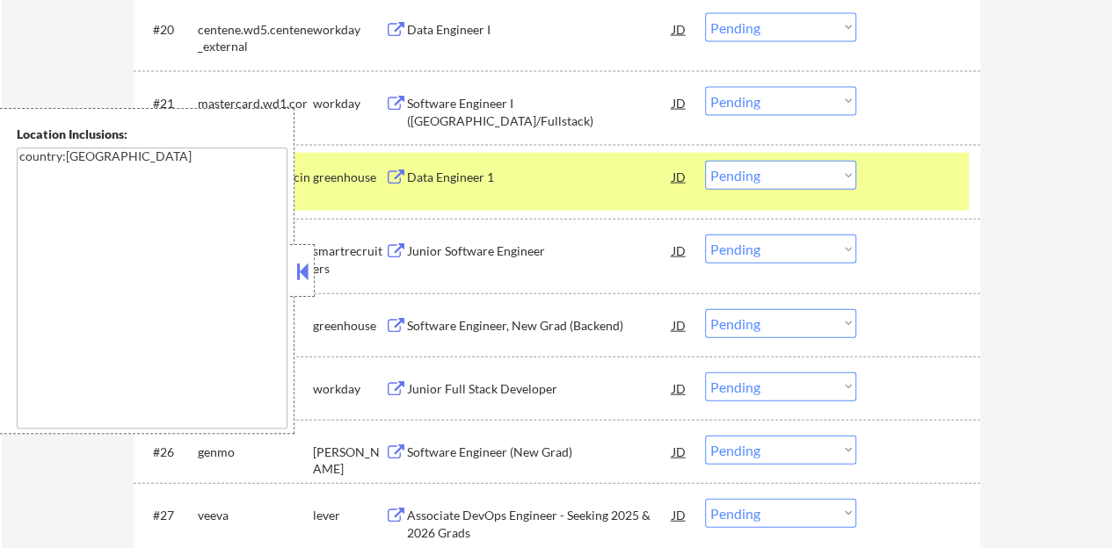
click at [306, 263] on button at bounding box center [302, 271] width 19 height 26
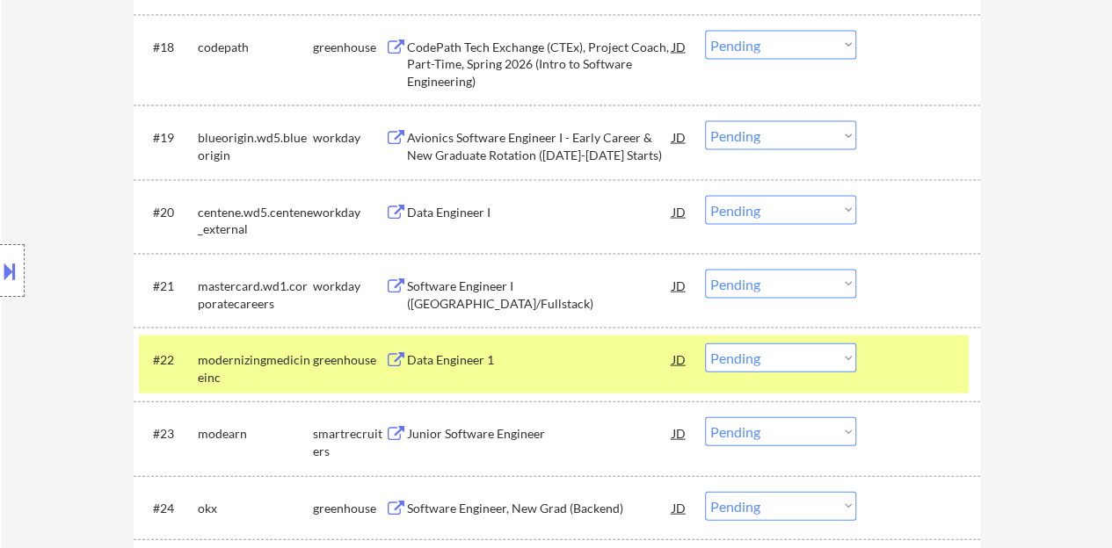
scroll to position [1761, 0]
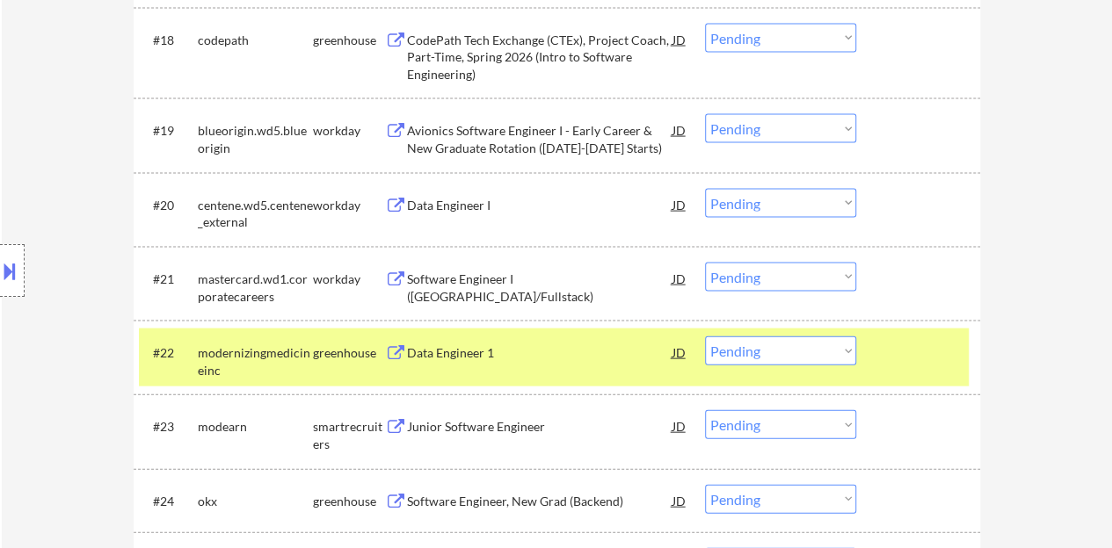
click at [813, 342] on select "Choose an option... Pending Applied Excluded (Questions) Excluded (Expired) Exc…" at bounding box center [780, 351] width 151 height 29
click at [705, 337] on select "Choose an option... Pending Applied Excluded (Questions) Excluded (Expired) Exc…" at bounding box center [780, 351] width 151 height 29
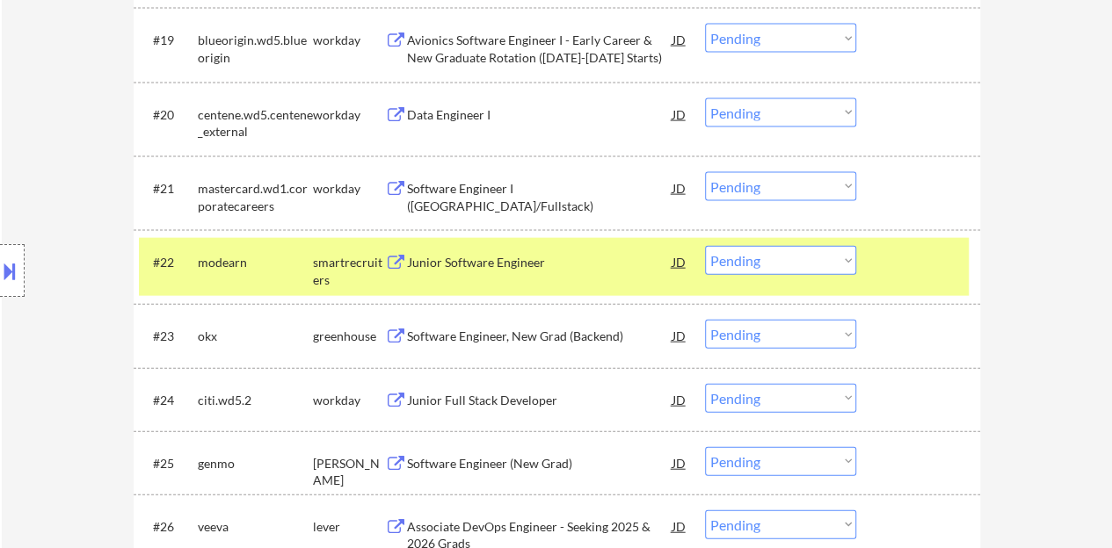
scroll to position [1849, 0]
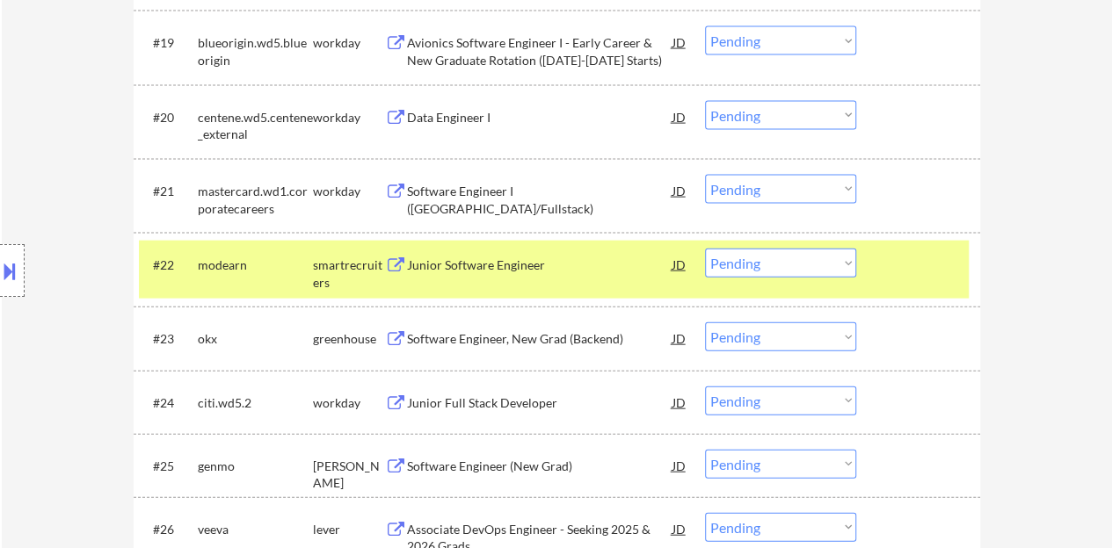
click at [490, 260] on div "Junior Software Engineer" at bounding box center [539, 266] width 265 height 18
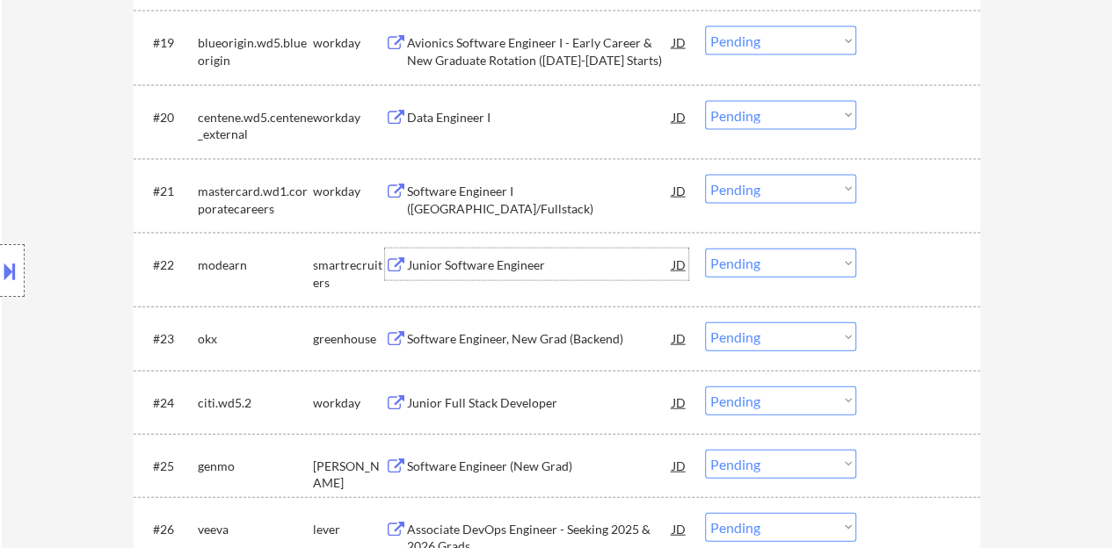
click at [916, 283] on div "#22 modearn smartrecruiters Junior Software Engineer JD Choose an option... Pen…" at bounding box center [554, 270] width 830 height 58
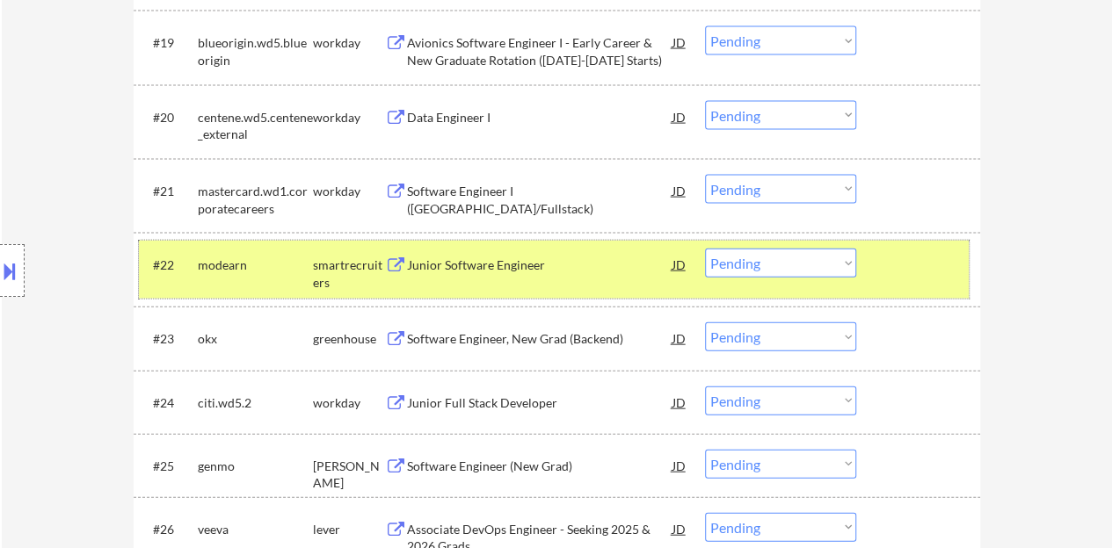
click at [762, 268] on select "Choose an option... Pending Applied Excluded (Questions) Excluded (Expired) Exc…" at bounding box center [780, 263] width 151 height 29
click at [705, 249] on select "Choose an option... Pending Applied Excluded (Questions) Excluded (Expired) Exc…" at bounding box center [780, 263] width 151 height 29
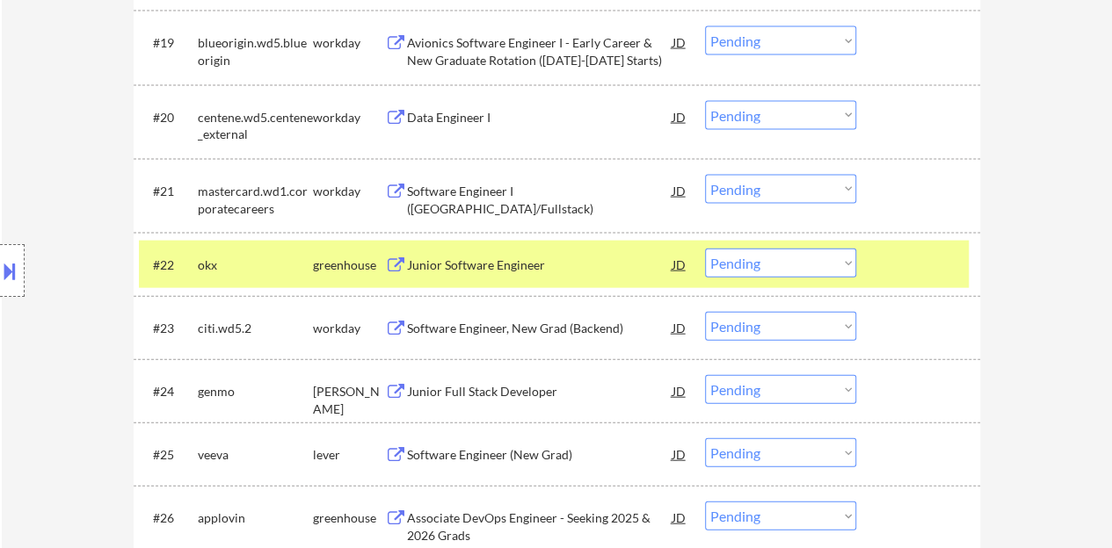
click at [487, 272] on div "Junior Software Engineer" at bounding box center [539, 266] width 265 height 18
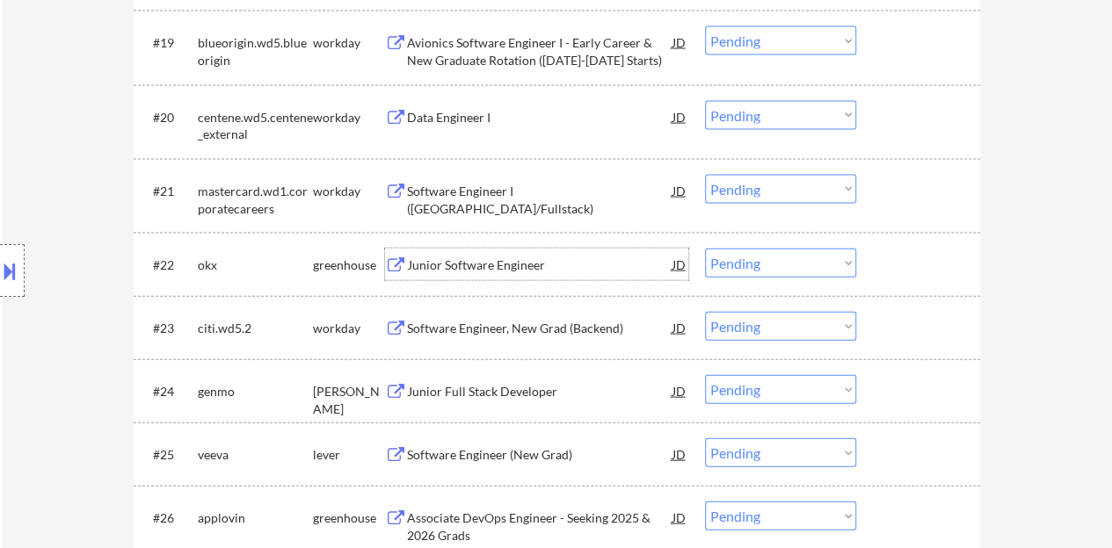
click at [909, 256] on div at bounding box center [919, 265] width 77 height 32
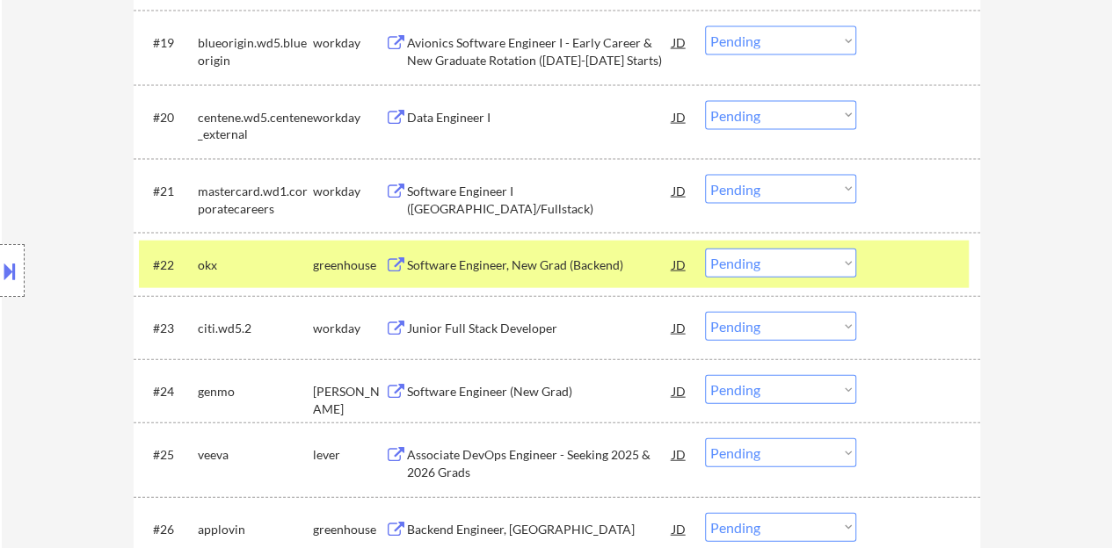
click at [576, 266] on div "Software Engineer, New Grad (Backend)" at bounding box center [539, 266] width 265 height 18
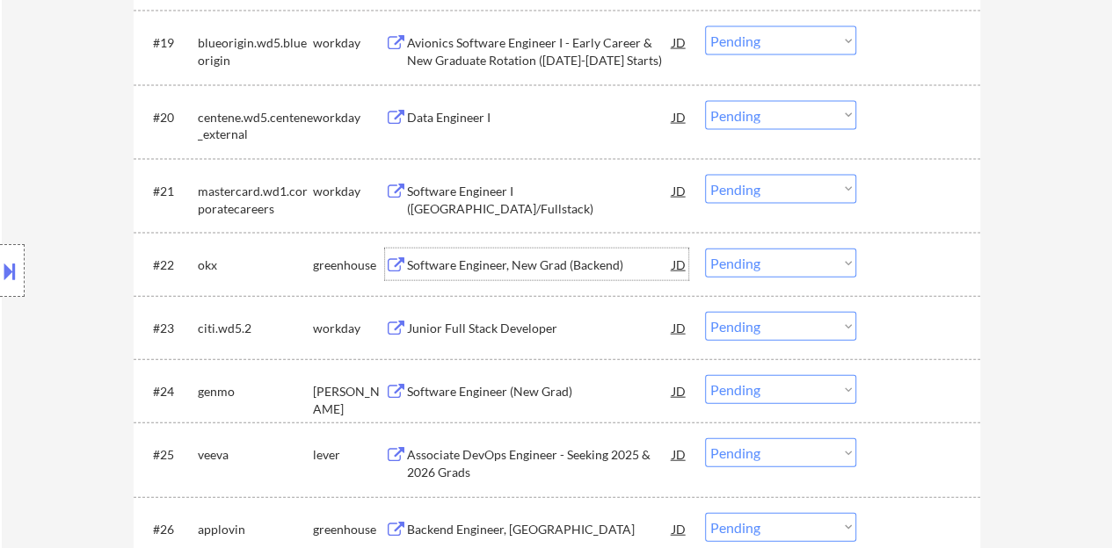
click at [913, 278] on div at bounding box center [919, 265] width 77 height 32
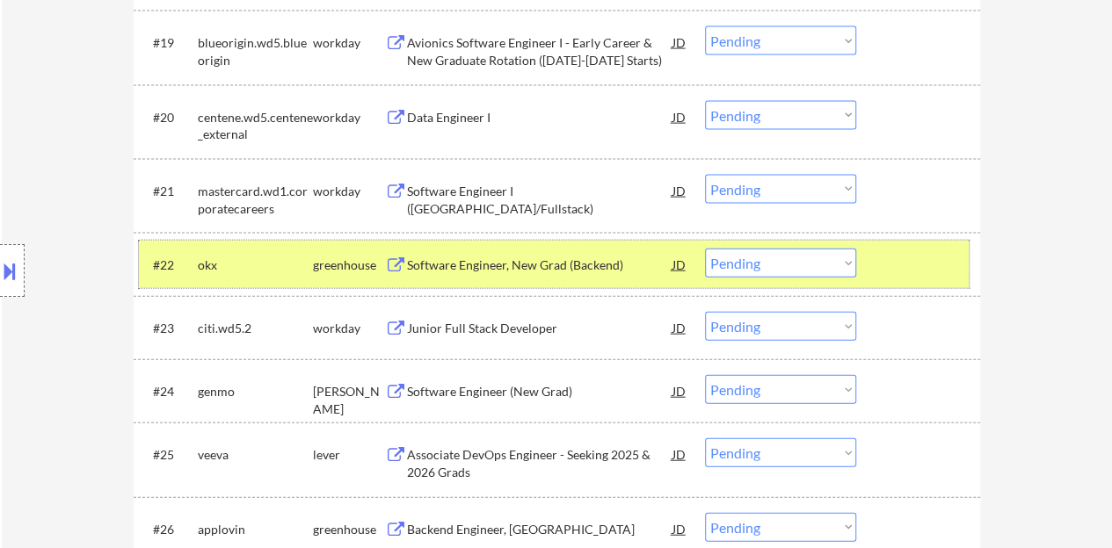
click at [773, 264] on select "Choose an option... Pending Applied Excluded (Questions) Excluded (Expired) Exc…" at bounding box center [780, 263] width 151 height 29
click at [705, 249] on select "Choose an option... Pending Applied Excluded (Questions) Excluded (Expired) Exc…" at bounding box center [780, 263] width 151 height 29
select select ""pending""
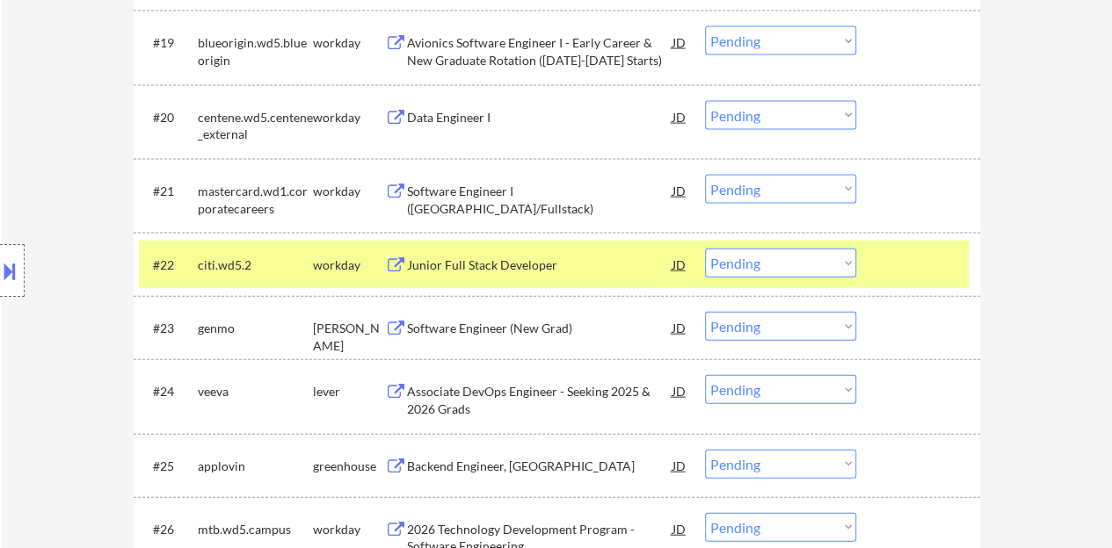
click at [888, 273] on div at bounding box center [919, 265] width 77 height 32
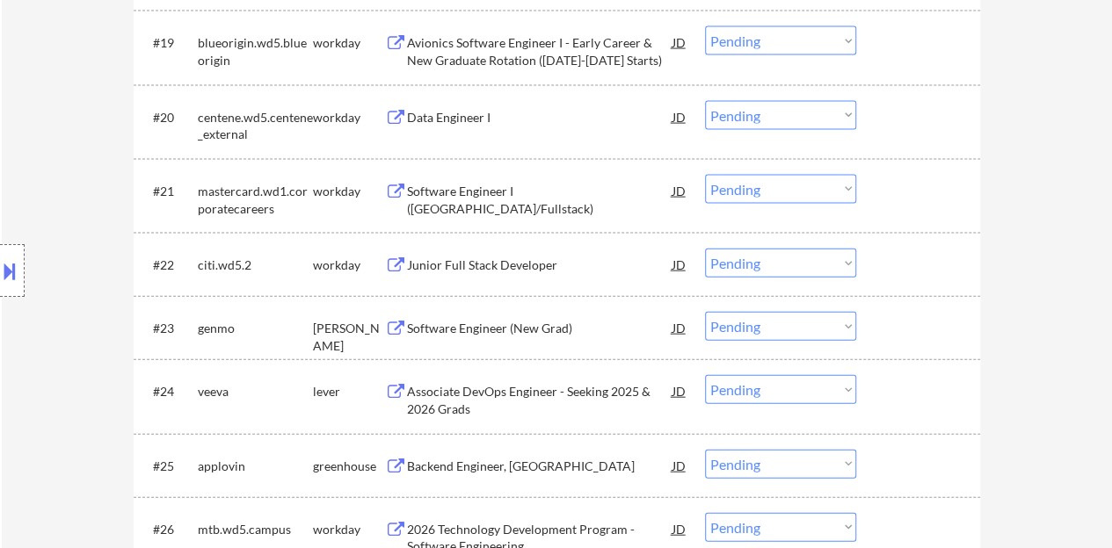
click at [551, 317] on div "Software Engineer (New Grad)" at bounding box center [539, 328] width 265 height 32
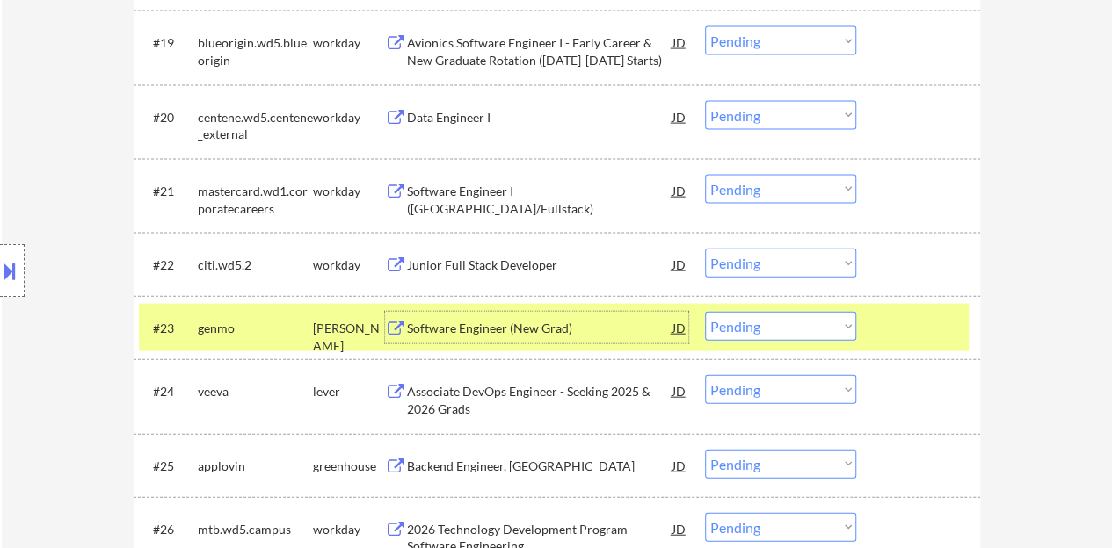
click at [754, 324] on select "Choose an option... Pending Applied Excluded (Questions) Excluded (Expired) Exc…" at bounding box center [780, 326] width 151 height 29
click at [705, 312] on select "Choose an option... Pending Applied Excluded (Questions) Excluded (Expired) Exc…" at bounding box center [780, 326] width 151 height 29
select select ""pending""
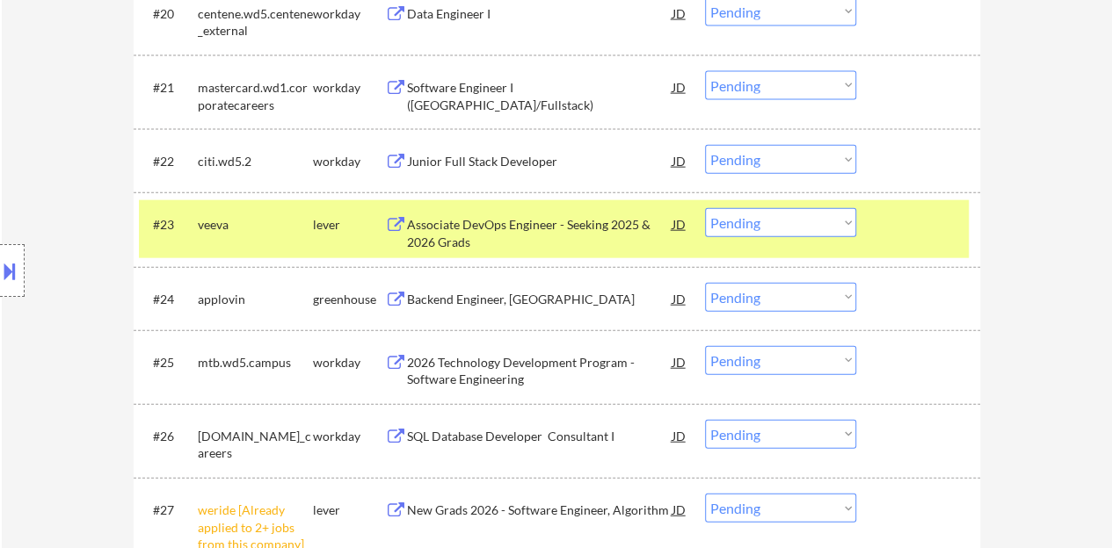
scroll to position [2025, 0]
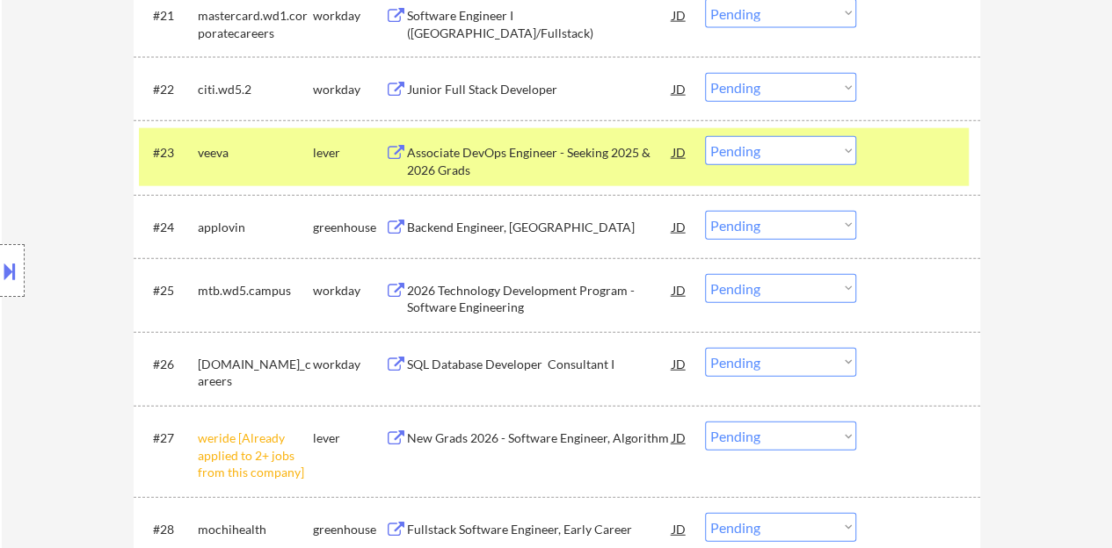
click at [920, 158] on div at bounding box center [919, 152] width 77 height 32
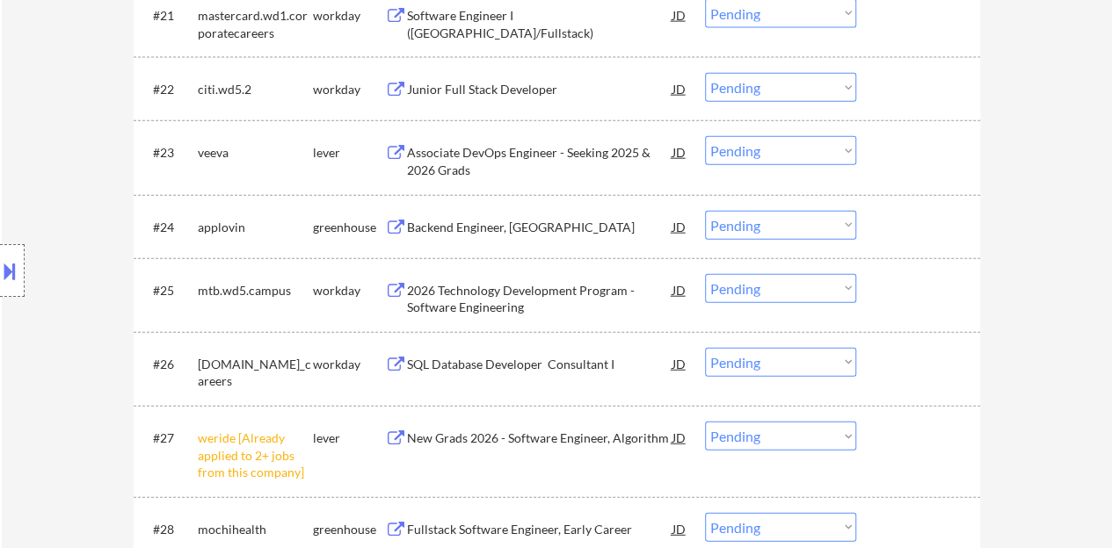
click at [813, 428] on select "Choose an option... Pending Applied Excluded (Questions) Excluded (Expired) Exc…" at bounding box center [780, 436] width 151 height 29
click at [705, 422] on select "Choose an option... Pending Applied Excluded (Questions) Excluded (Expired) Exc…" at bounding box center [780, 436] width 151 height 29
select select ""pending""
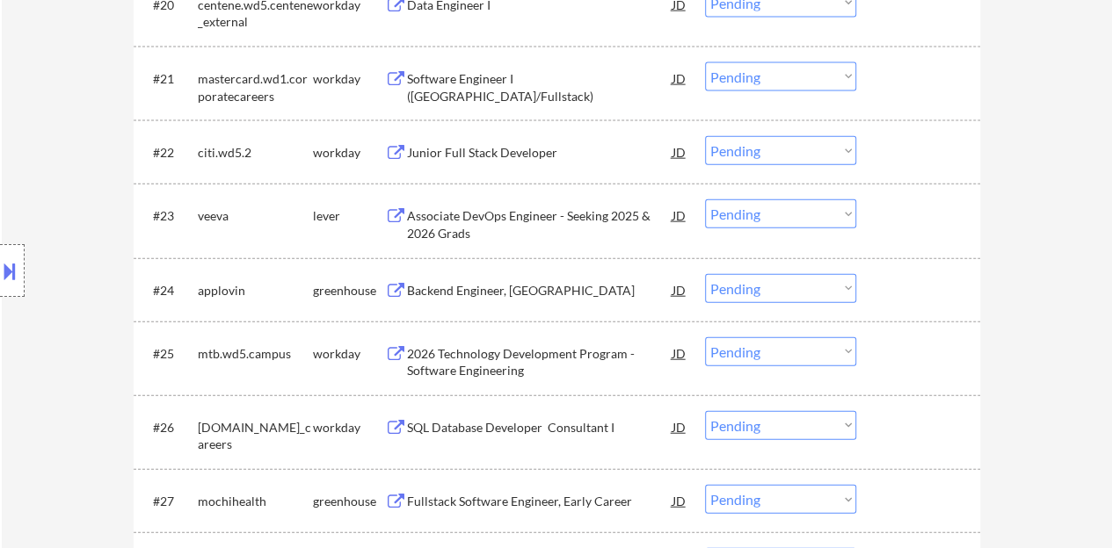
scroll to position [1937, 0]
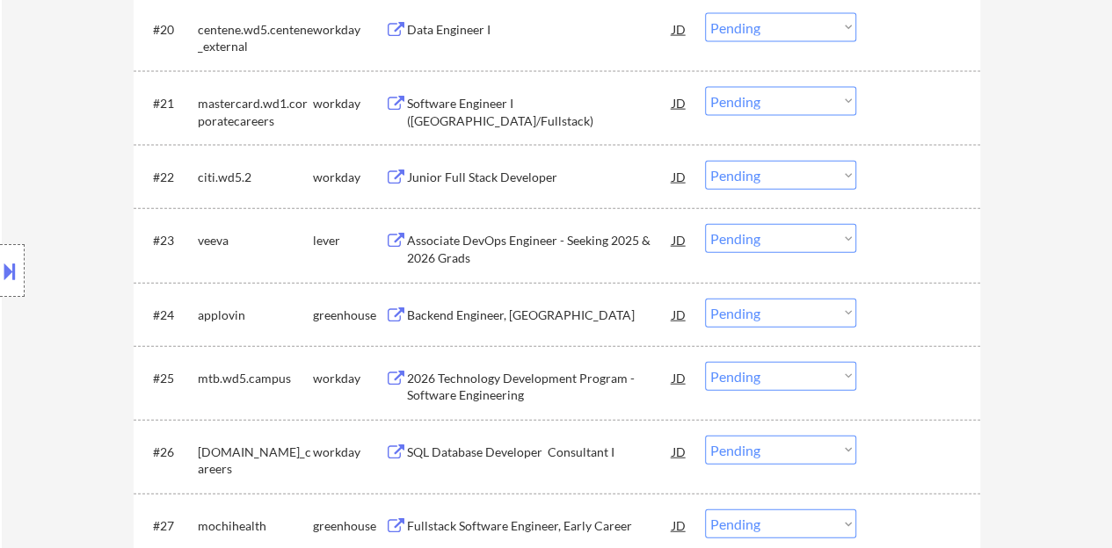
click at [485, 326] on div "Backend Engineer, [GEOGRAPHIC_DATA]" at bounding box center [539, 315] width 265 height 32
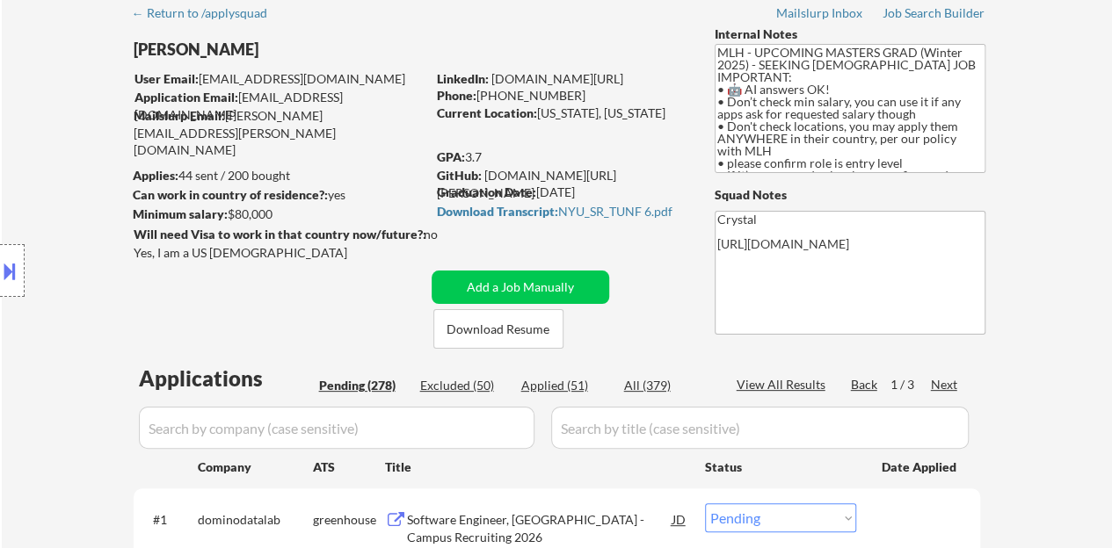
scroll to position [0, 0]
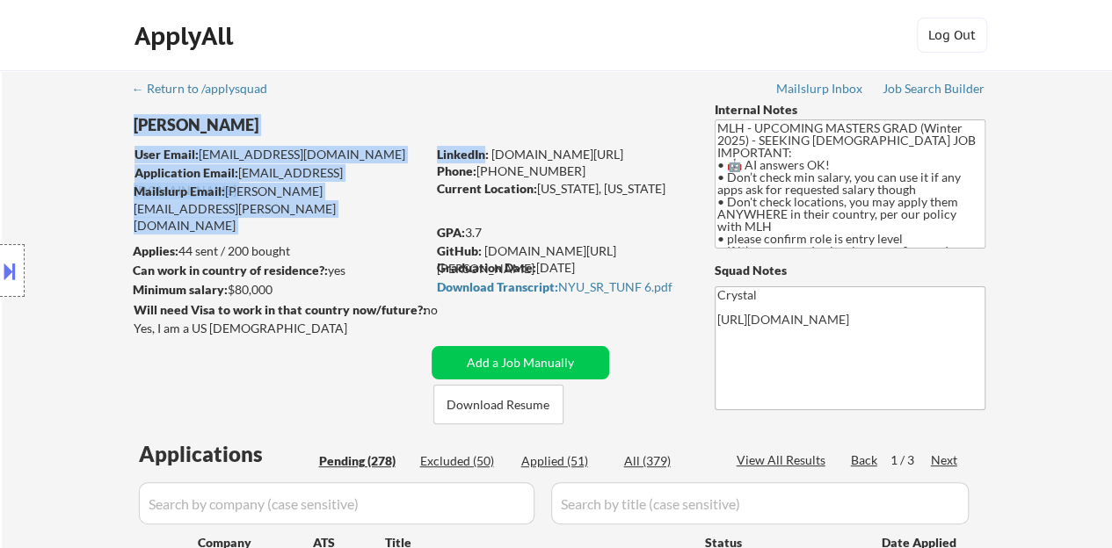
drag, startPoint x: 682, startPoint y: 145, endPoint x: 534, endPoint y: 101, distance: 154.0
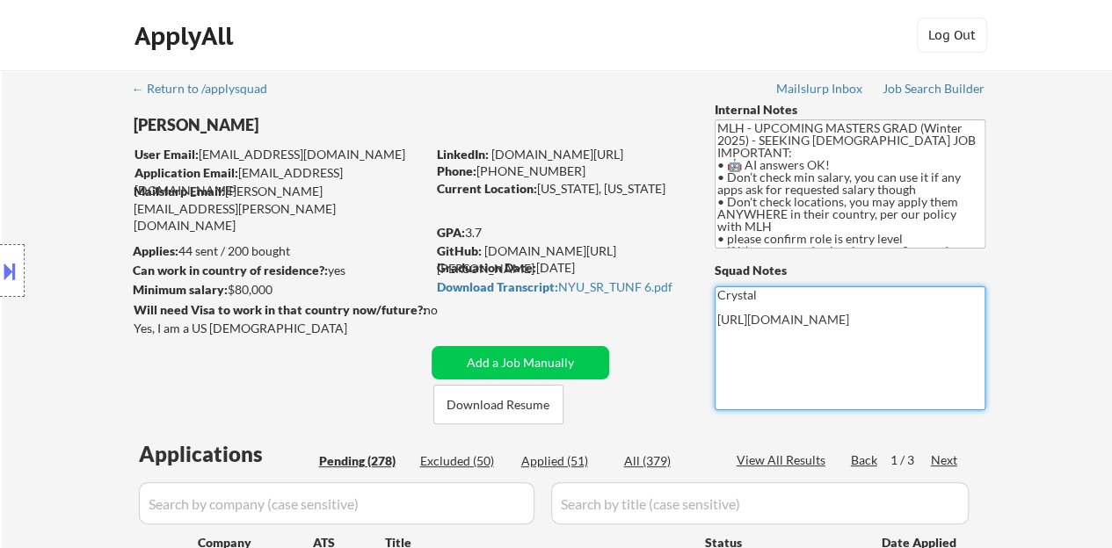
click at [664, 146] on div "LinkedIn: [DOMAIN_NAME][URL]" at bounding box center [562, 155] width 251 height 18
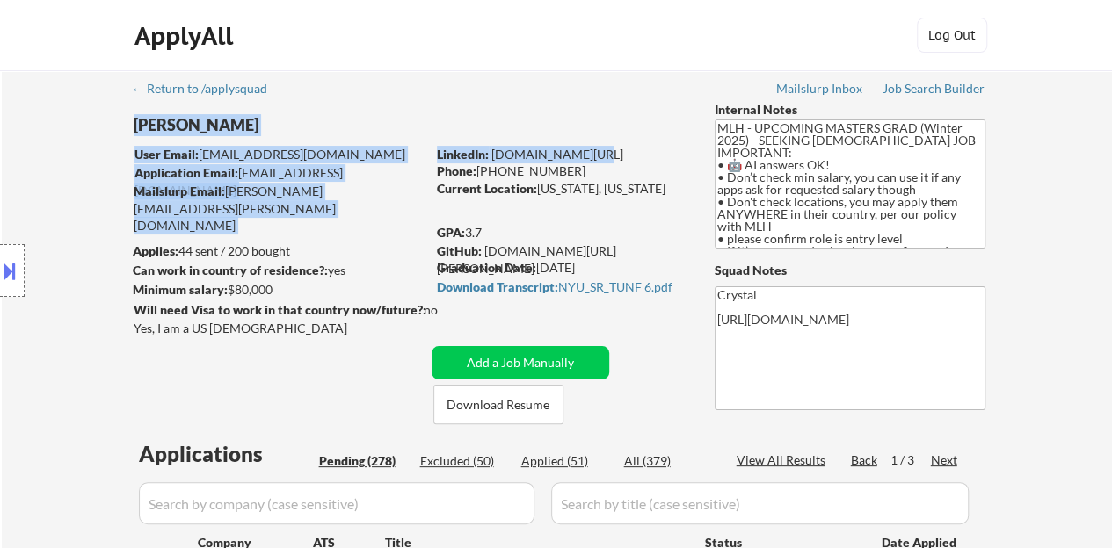
drag, startPoint x: 663, startPoint y: 144, endPoint x: 617, endPoint y: 120, distance: 51.5
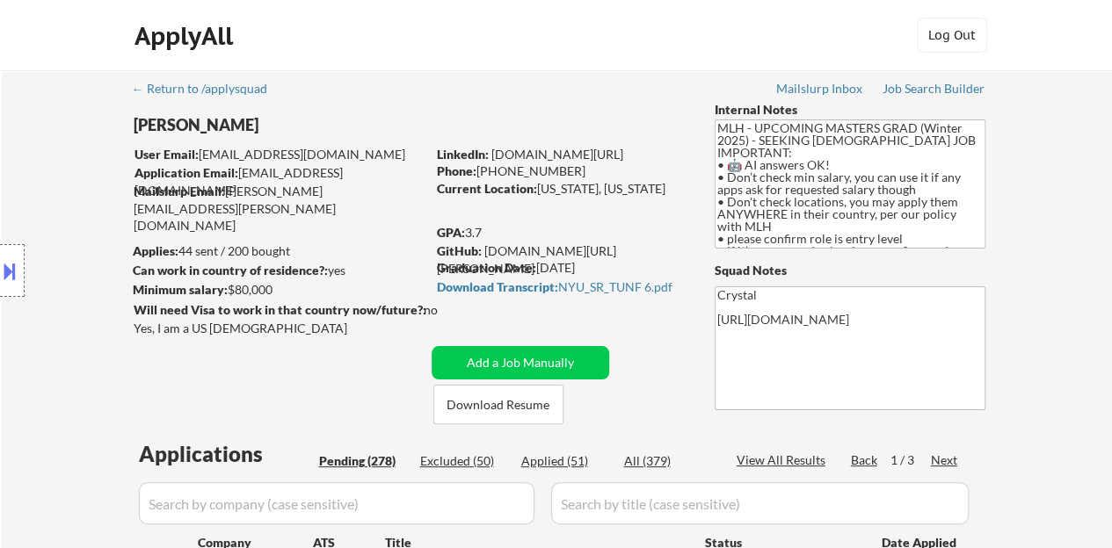
drag, startPoint x: 659, startPoint y: 145, endPoint x: 613, endPoint y: 149, distance: 45.9
click at [536, 62] on div "ApplyAll Log Out" at bounding box center [556, 35] width 1112 height 71
drag, startPoint x: 490, startPoint y: 145, endPoint x: 696, endPoint y: 145, distance: 205.6
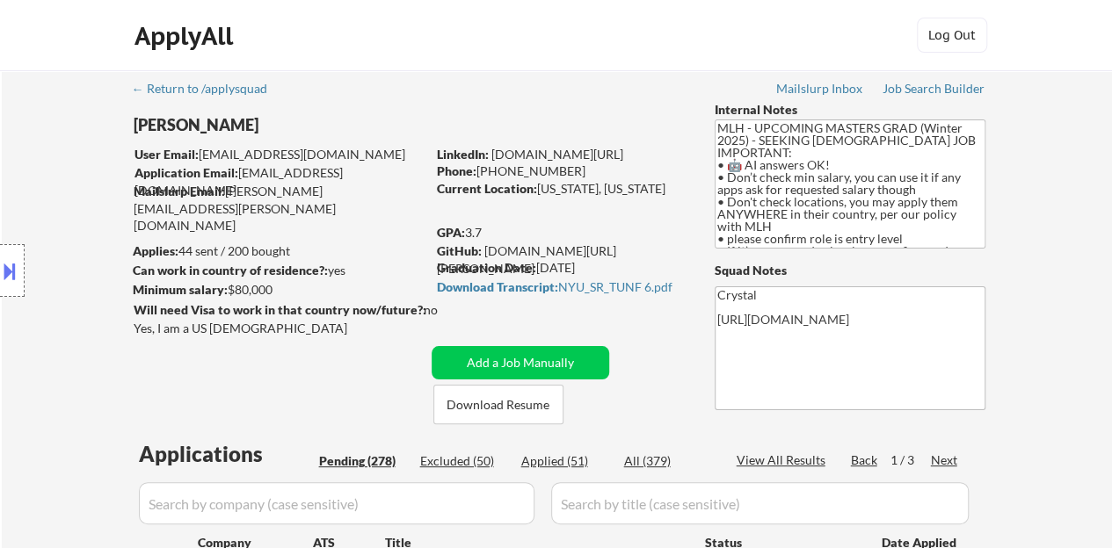
drag, startPoint x: 665, startPoint y: 148, endPoint x: 492, endPoint y: 156, distance: 173.3
click at [492, 156] on div "LinkedIn: [DOMAIN_NAME][URL]" at bounding box center [562, 155] width 251 height 18
copy link "[DOMAIN_NAME][URL]"
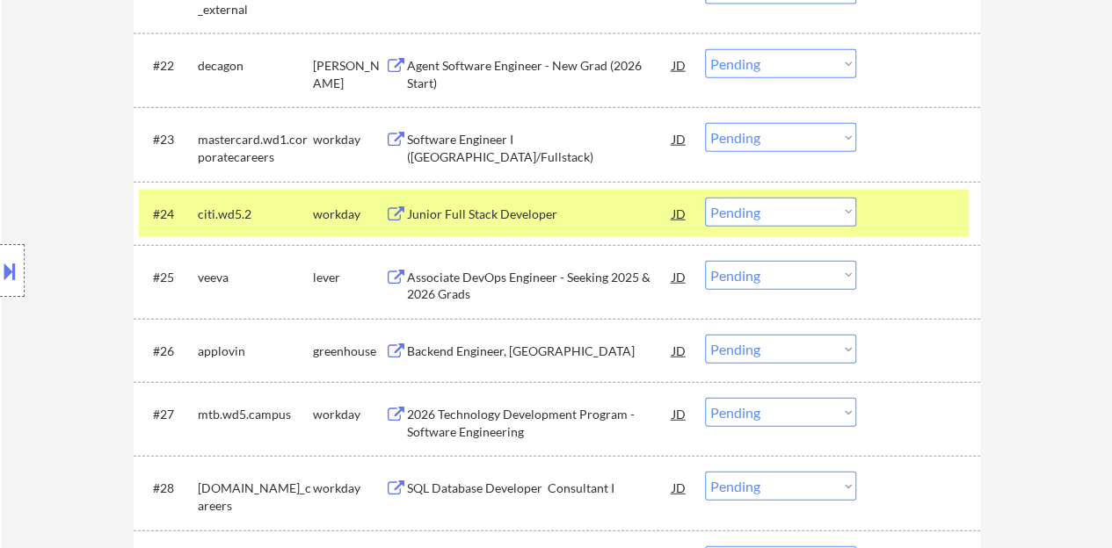
scroll to position [2021, 0]
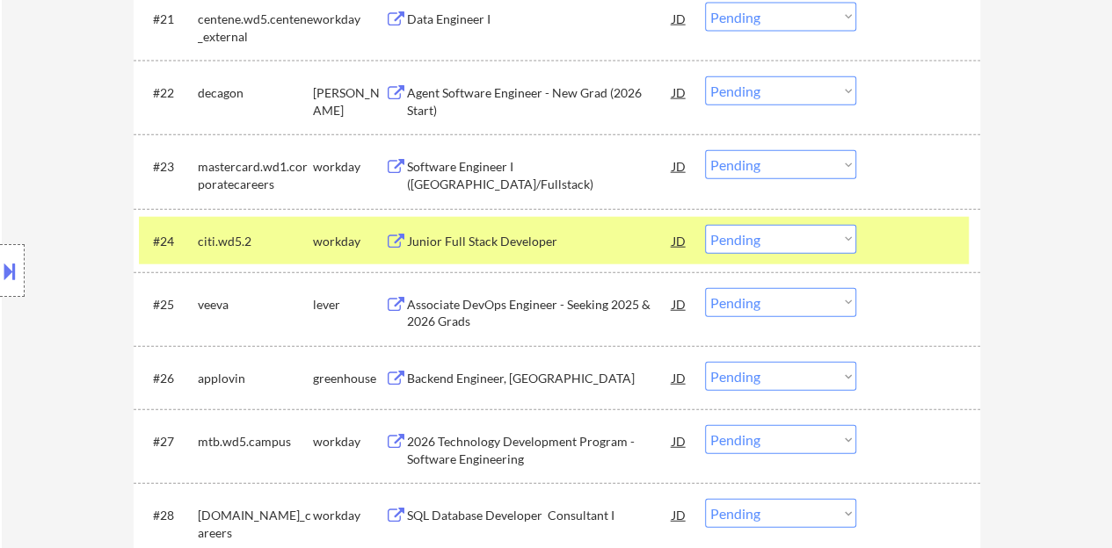
click at [752, 247] on select "Choose an option... Pending Applied Excluded (Questions) Excluded (Expired) Exc…" at bounding box center [780, 239] width 151 height 29
click at [705, 225] on select "Choose an option... Pending Applied Excluded (Questions) Excluded (Expired) Exc…" at bounding box center [780, 239] width 151 height 29
select select ""pending""
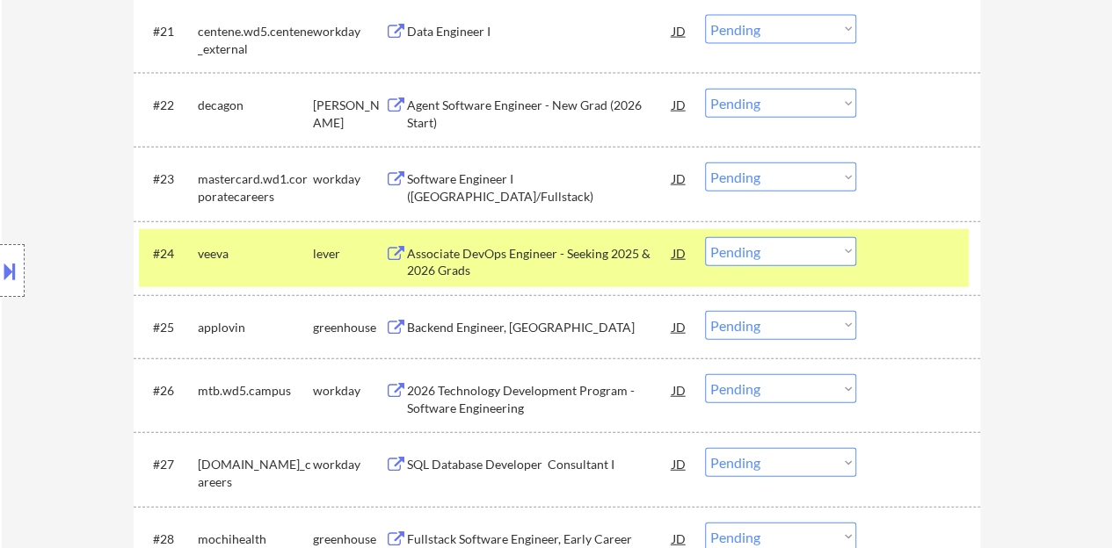
scroll to position [2056, 0]
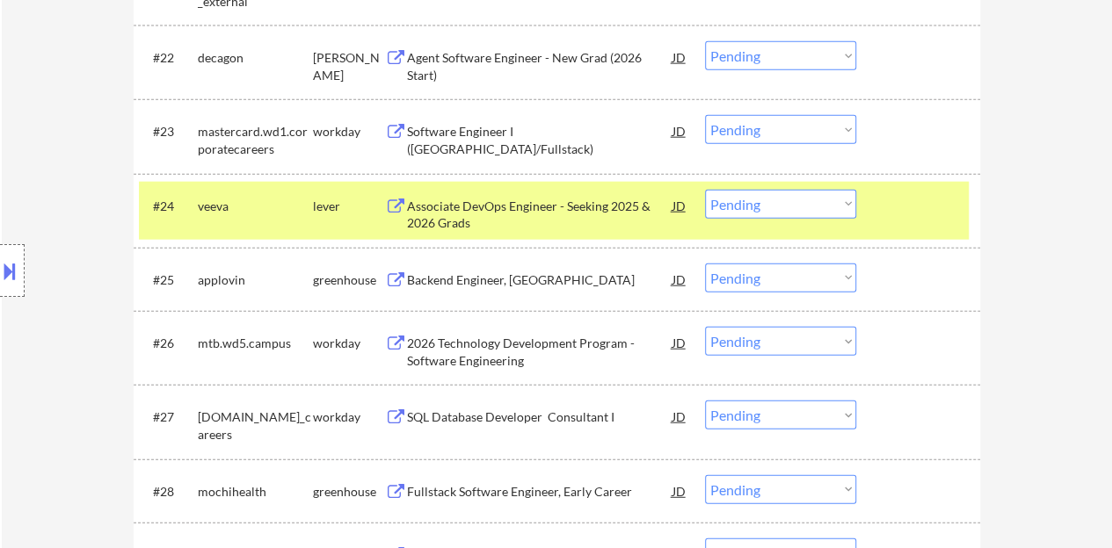
click at [915, 203] on div at bounding box center [919, 206] width 77 height 32
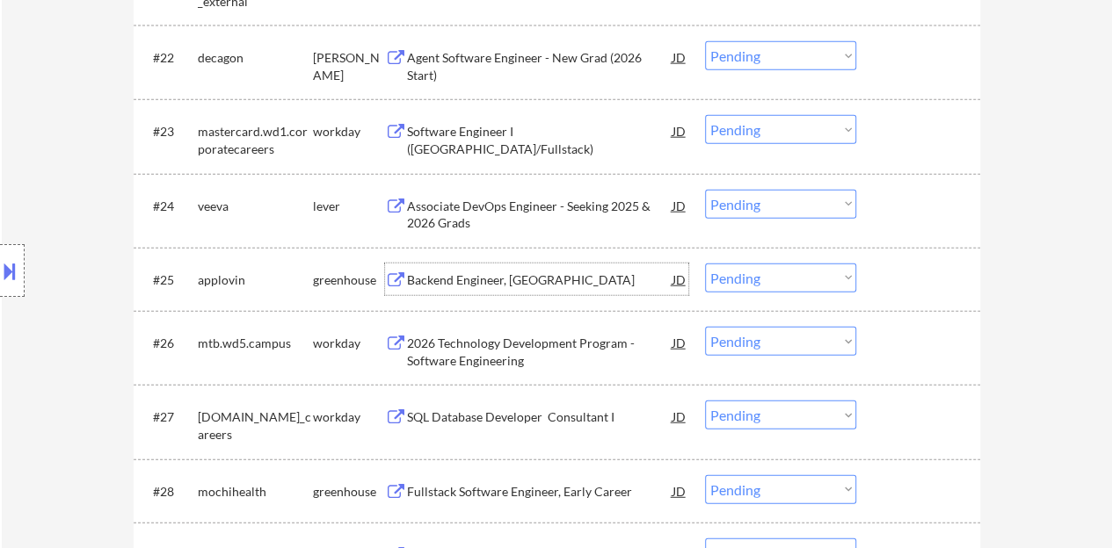
click at [533, 272] on div "Backend Engineer, [GEOGRAPHIC_DATA]" at bounding box center [539, 281] width 265 height 18
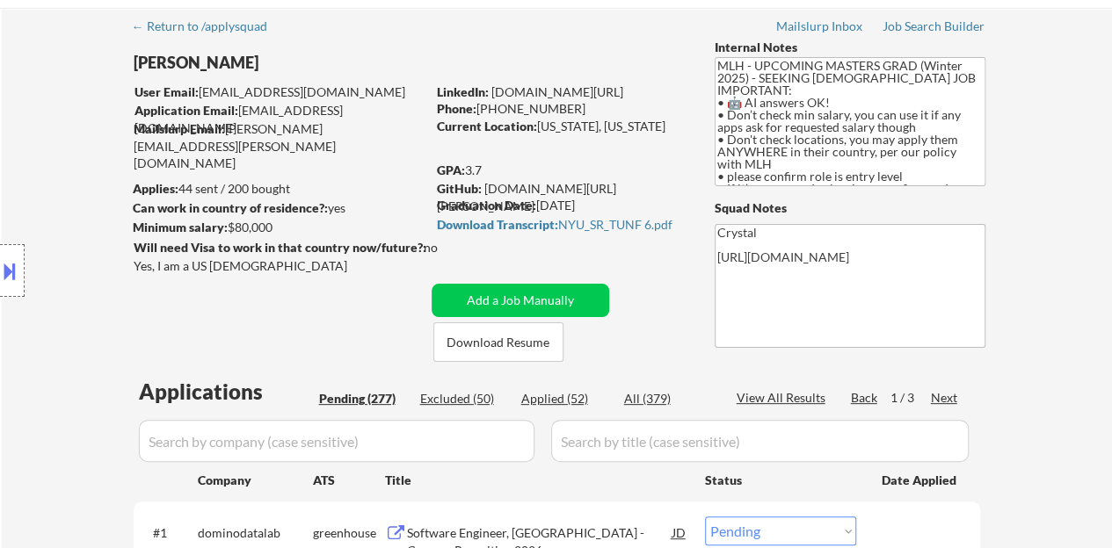
scroll to position [35, 0]
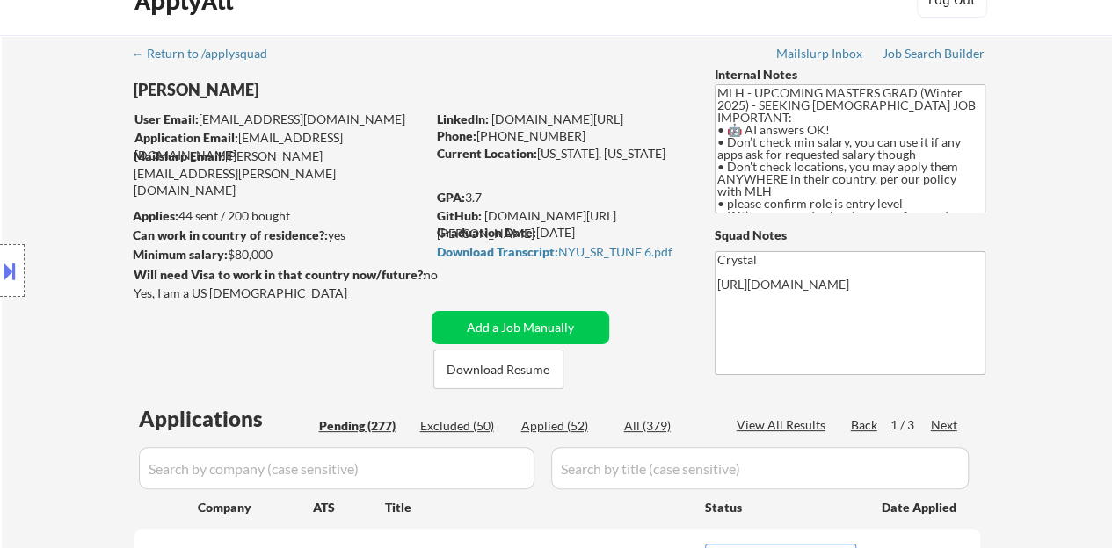
drag, startPoint x: 664, startPoint y: 112, endPoint x: 493, endPoint y: 117, distance: 171.4
click at [493, 117] on div "LinkedIn: [DOMAIN_NAME][URL]" at bounding box center [562, 120] width 251 height 18
copy link "[DOMAIN_NAME][URL]"
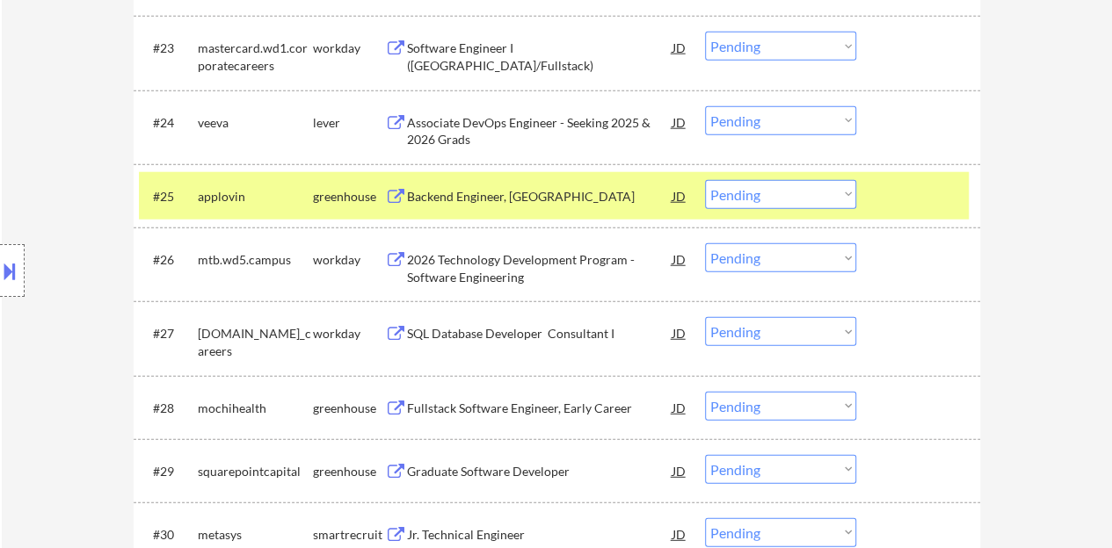
scroll to position [2056, 0]
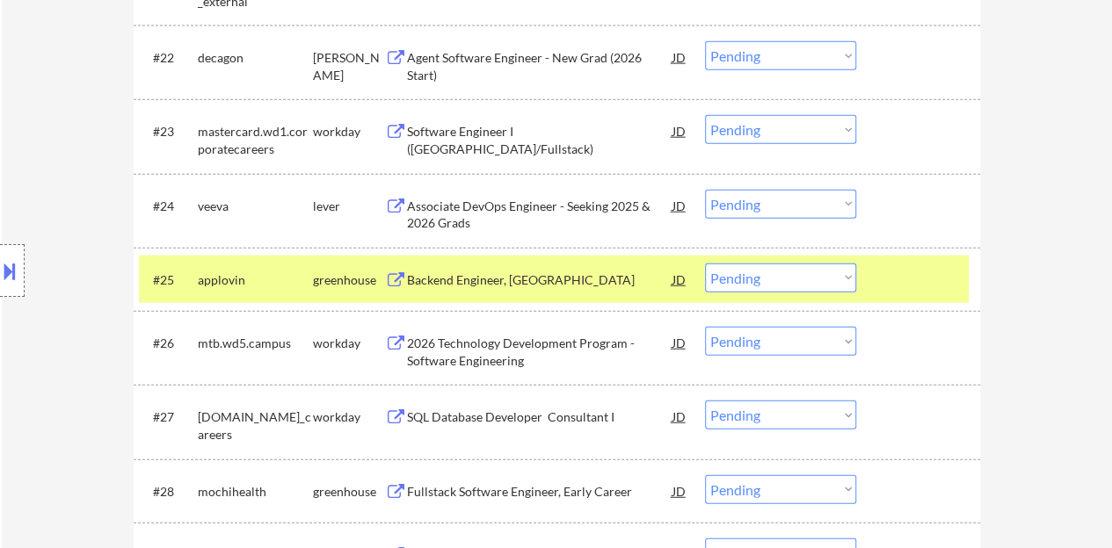
click at [805, 273] on select "Choose an option... Pending Applied Excluded (Questions) Excluded (Expired) Exc…" at bounding box center [780, 278] width 151 height 29
click at [705, 264] on select "Choose an option... Pending Applied Excluded (Questions) Excluded (Expired) Exc…" at bounding box center [780, 278] width 151 height 29
select select ""pending""
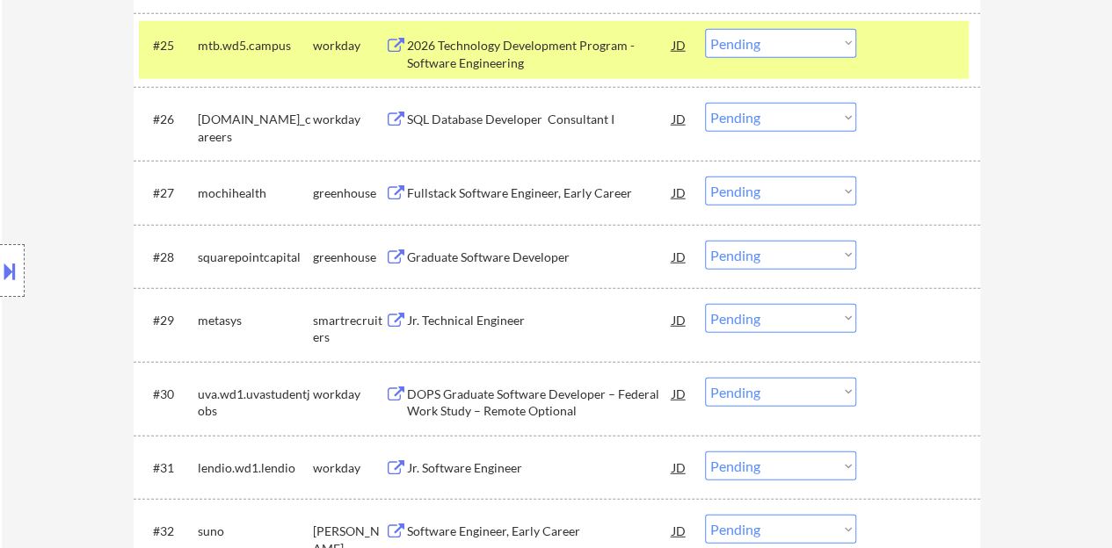
scroll to position [2231, 0]
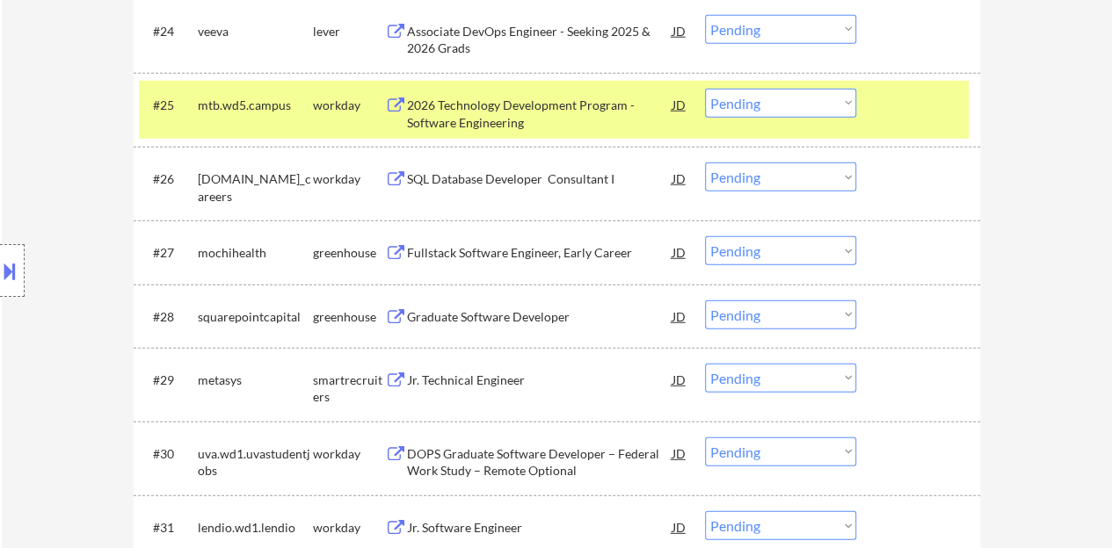
click at [907, 134] on div "#25 mtb.wd5.campus workday 2026 Technology Development Program - Software Engin…" at bounding box center [554, 110] width 830 height 58
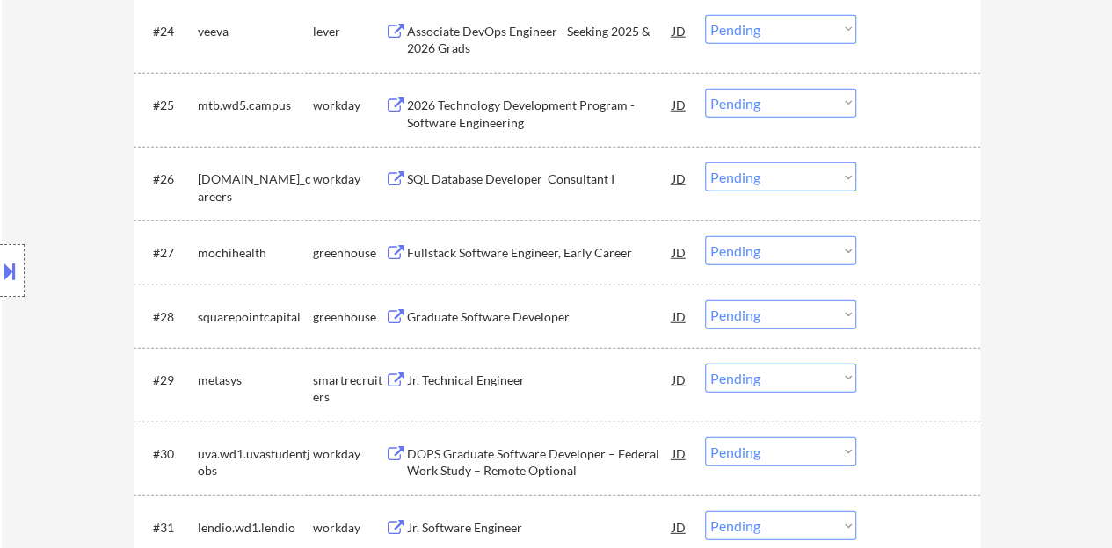
click at [500, 315] on div "Graduate Software Developer" at bounding box center [539, 317] width 265 height 18
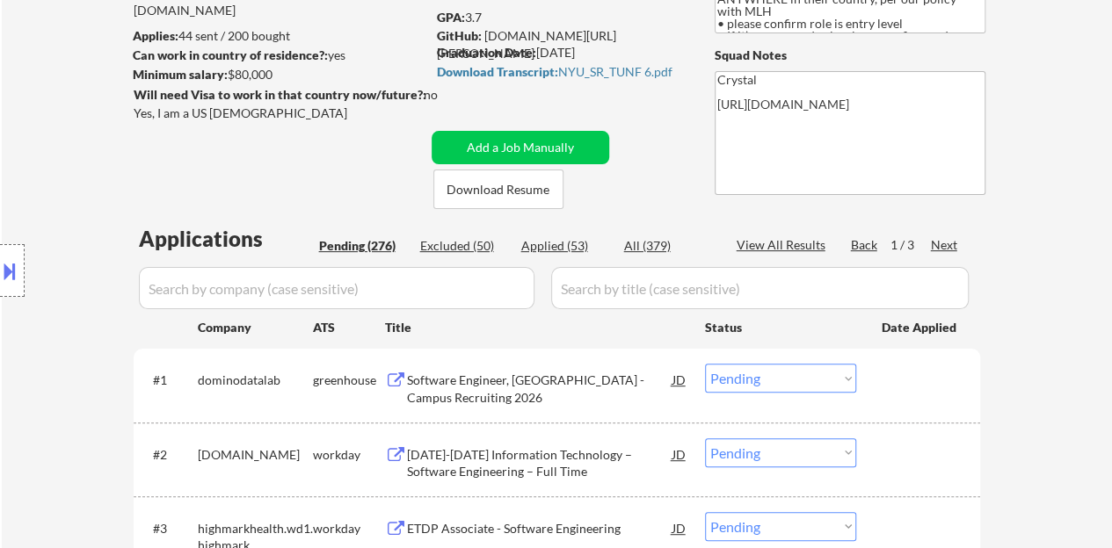
scroll to position [122, 0]
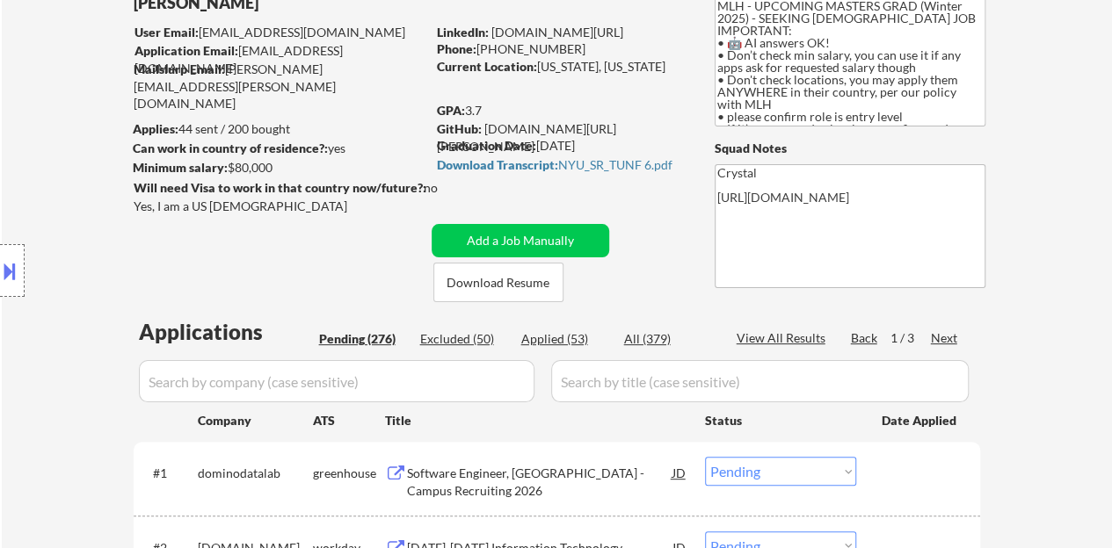
drag, startPoint x: 664, startPoint y: 32, endPoint x: 490, endPoint y: 36, distance: 174.0
click at [490, 36] on div "LinkedIn: [DOMAIN_NAME][URL]" at bounding box center [562, 33] width 251 height 18
copy link "[DOMAIN_NAME][URL]"
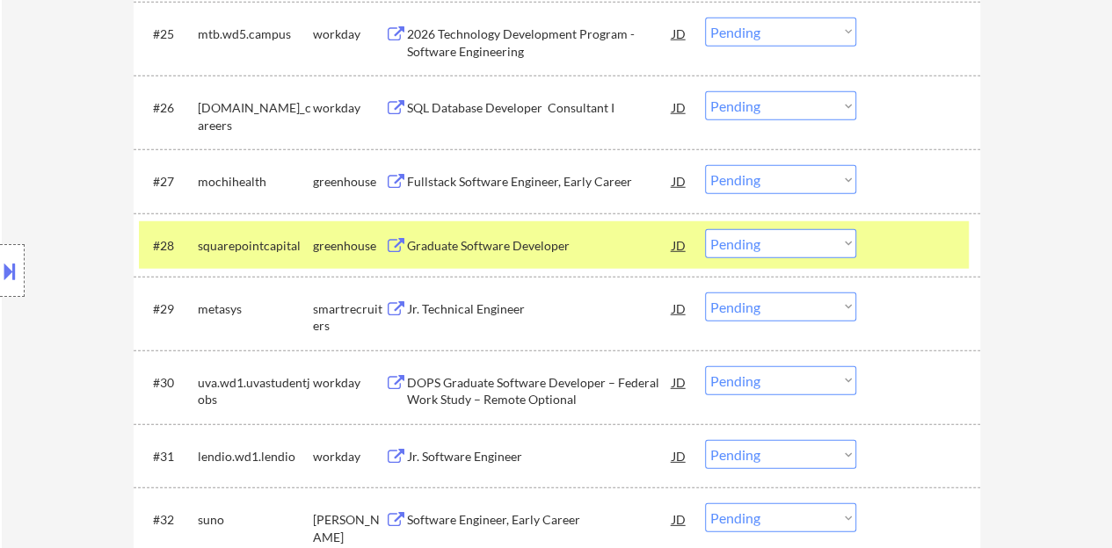
scroll to position [2231, 0]
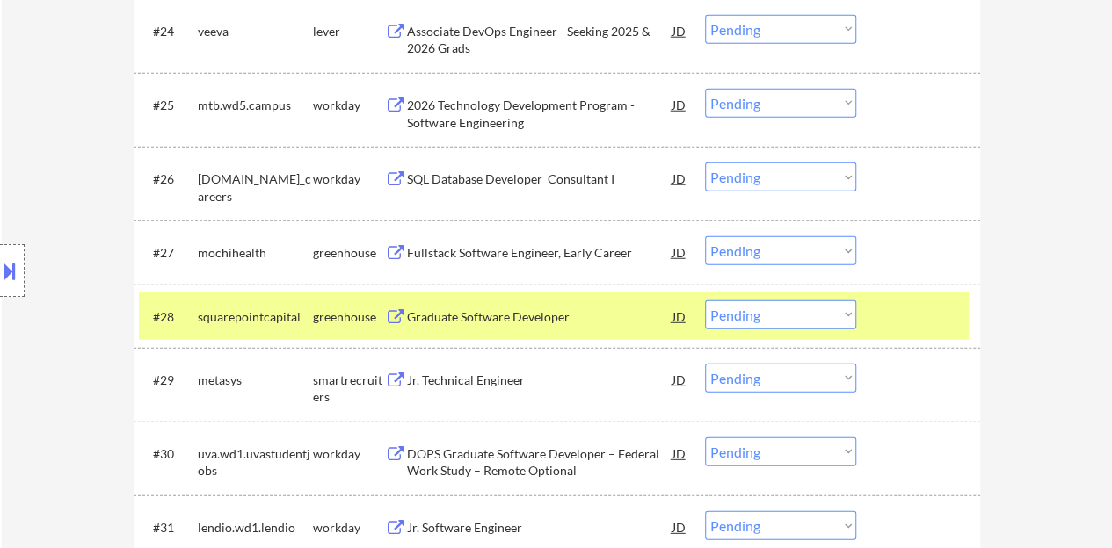
click at [793, 305] on select "Choose an option... Pending Applied Excluded (Questions) Excluded (Expired) Exc…" at bounding box center [780, 315] width 151 height 29
click at [705, 301] on select "Choose an option... Pending Applied Excluded (Questions) Excluded (Expired) Exc…" at bounding box center [780, 315] width 151 height 29
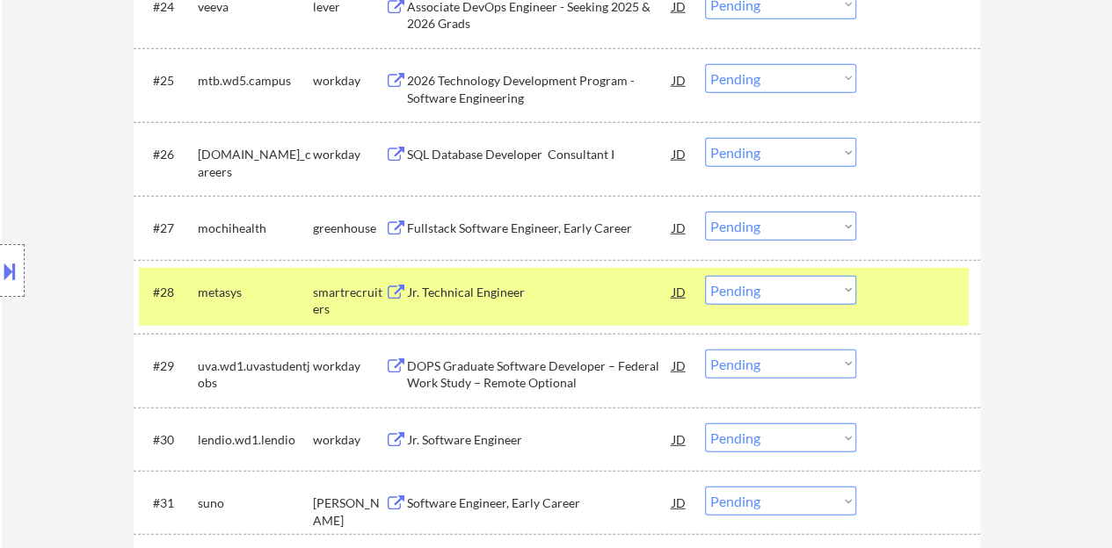
scroll to position [2244, 0]
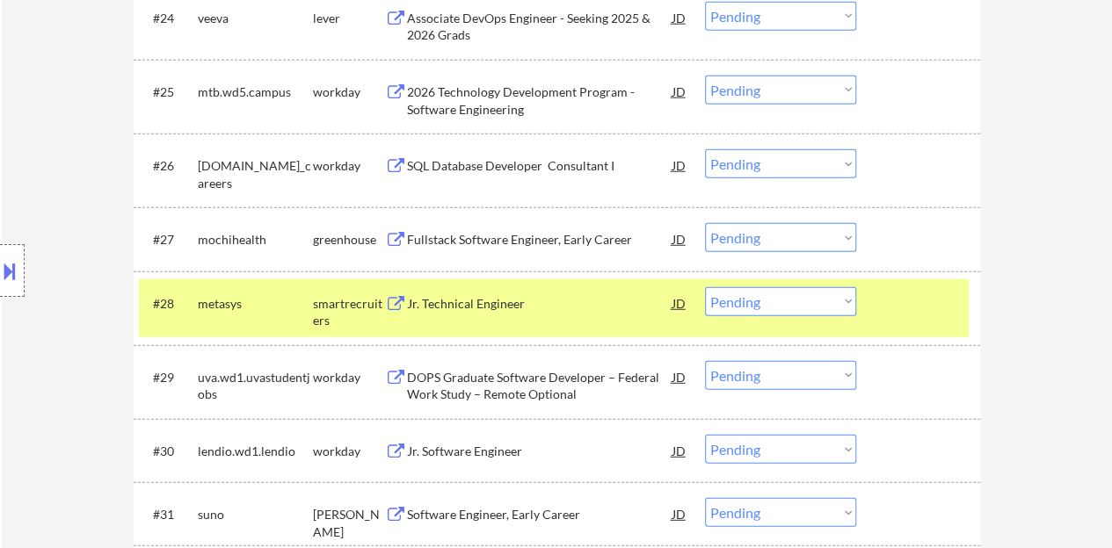
click at [475, 311] on div "Jr. Technical Engineer" at bounding box center [539, 303] width 265 height 32
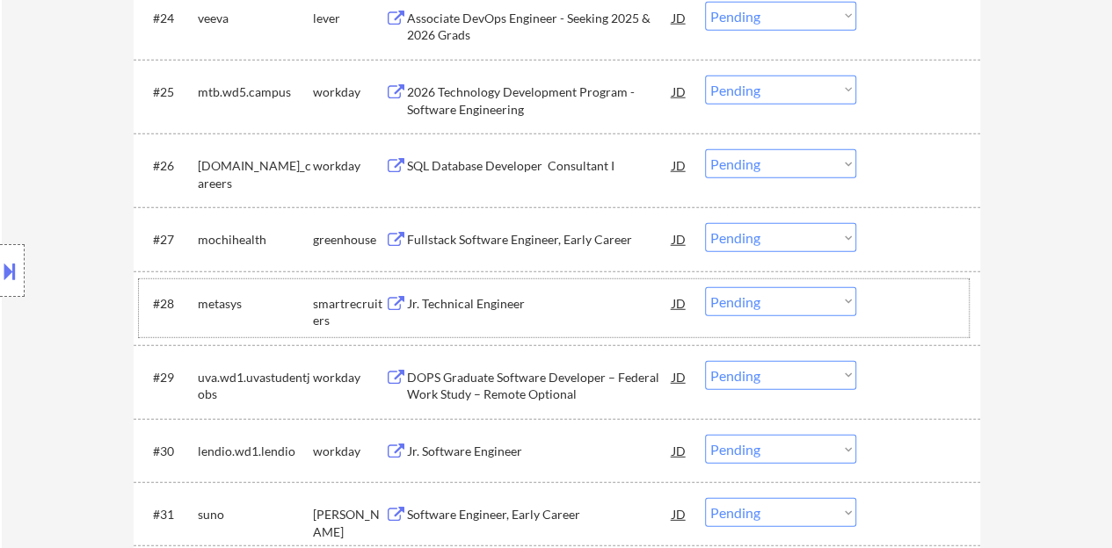
click at [927, 297] on div at bounding box center [919, 303] width 77 height 32
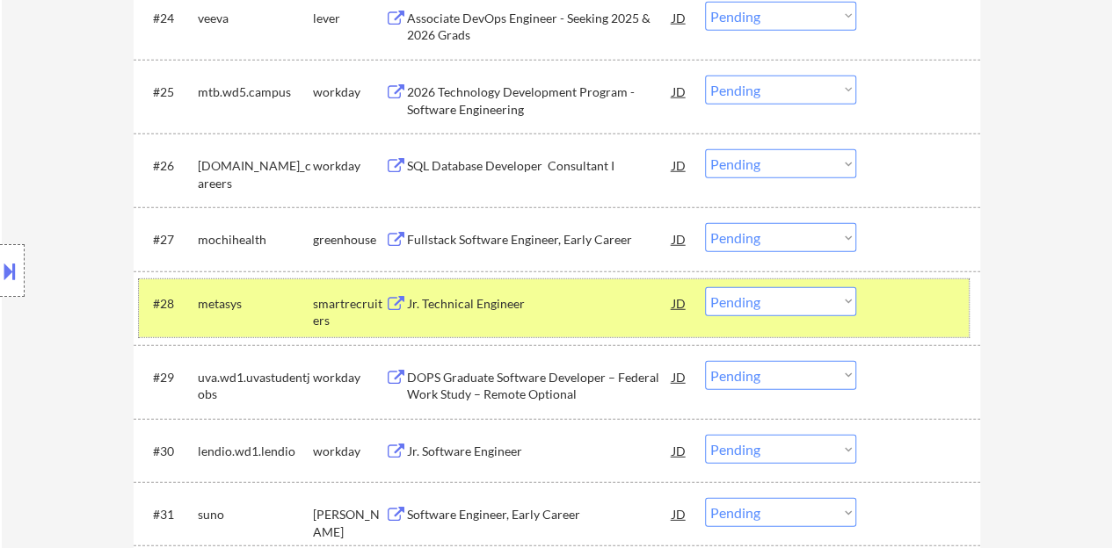
click at [751, 300] on select "Choose an option... Pending Applied Excluded (Questions) Excluded (Expired) Exc…" at bounding box center [780, 301] width 151 height 29
click at [705, 287] on select "Choose an option... Pending Applied Excluded (Questions) Excluded (Expired) Exc…" at bounding box center [780, 301] width 151 height 29
select select ""pending""
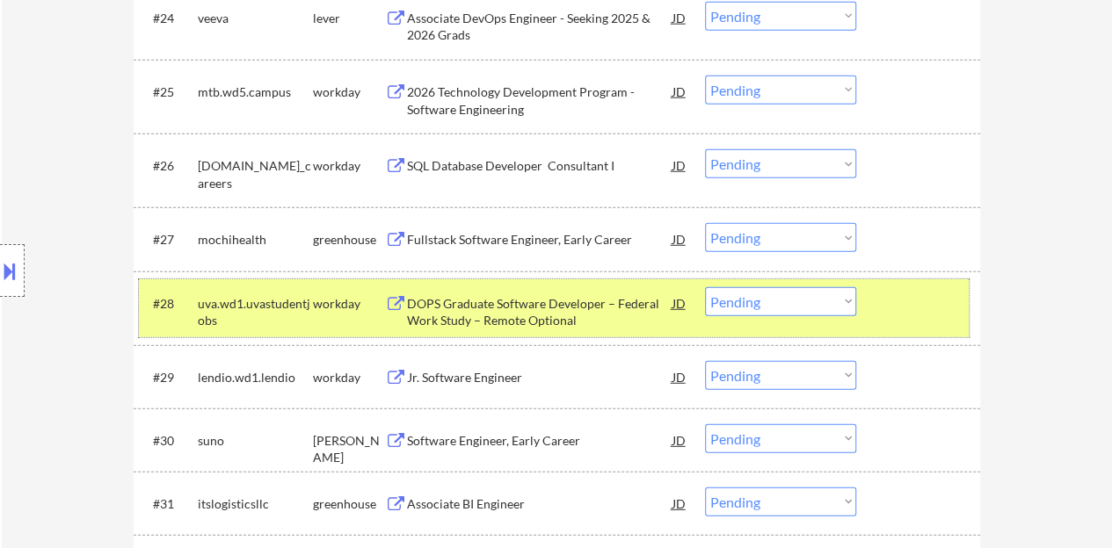
click at [909, 288] on div at bounding box center [919, 303] width 77 height 32
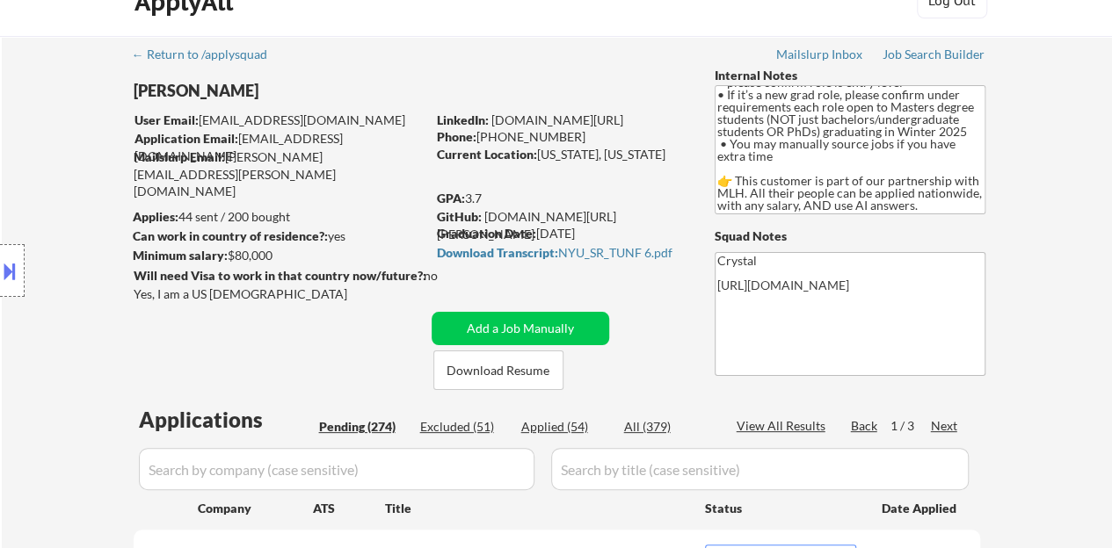
scroll to position [88, 0]
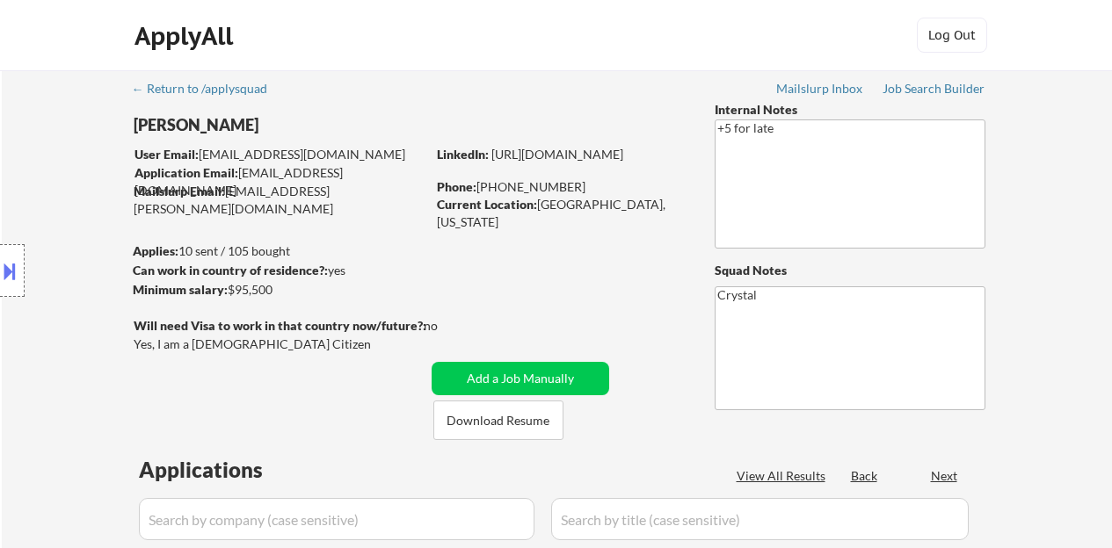
select select ""pending""
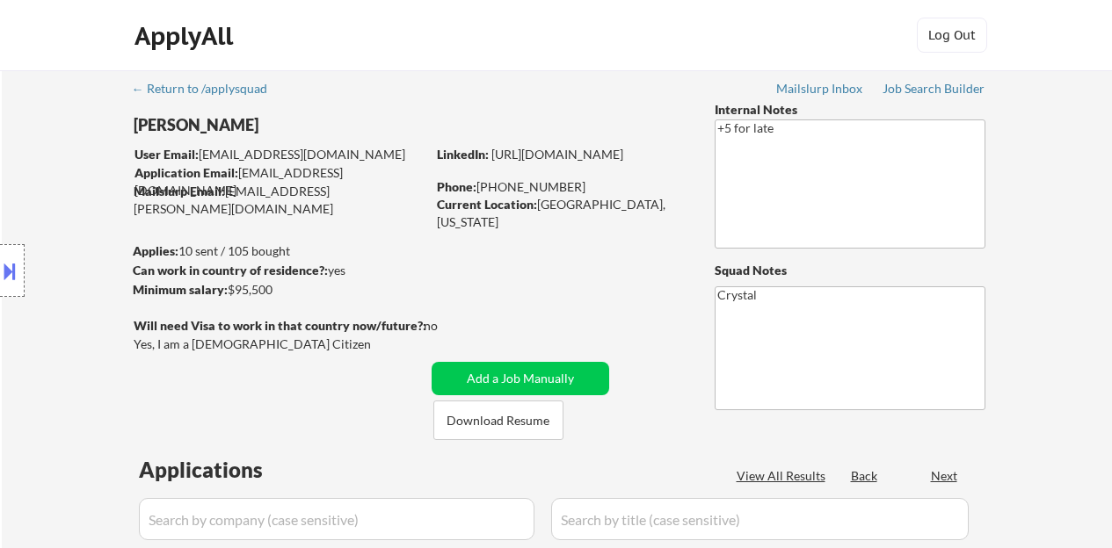
select select ""pending""
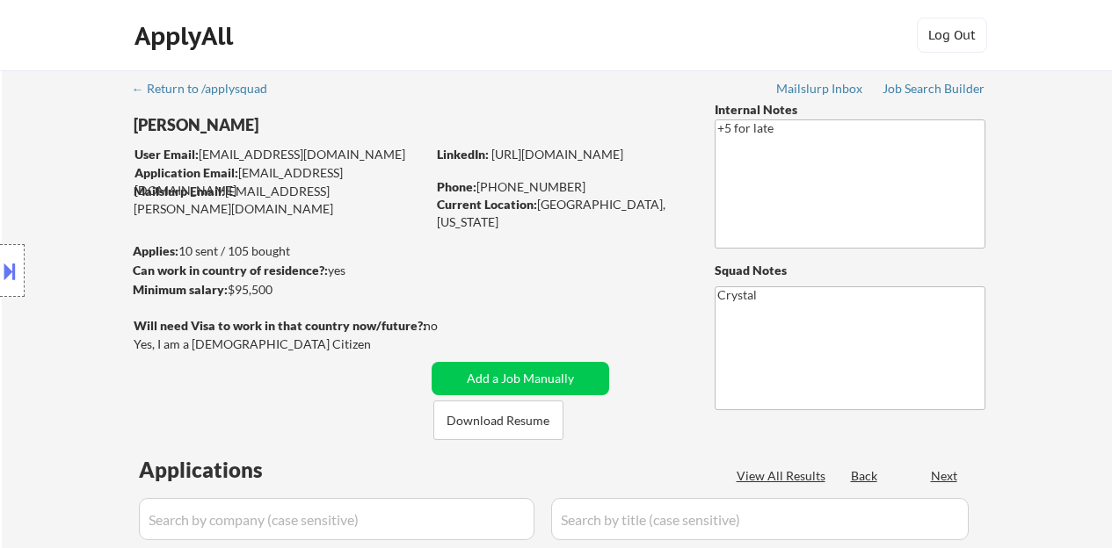
select select ""pending""
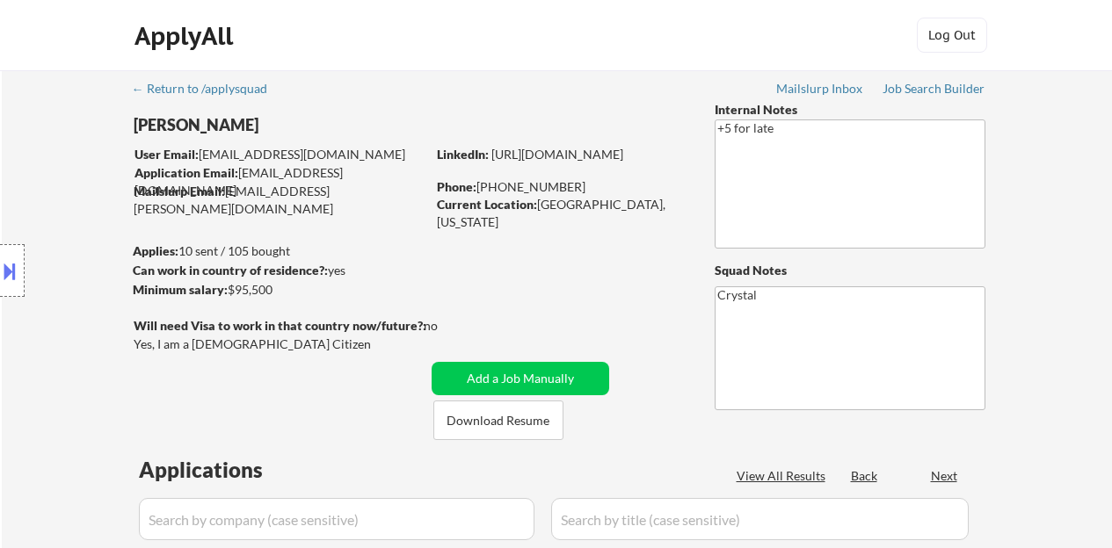
select select ""pending""
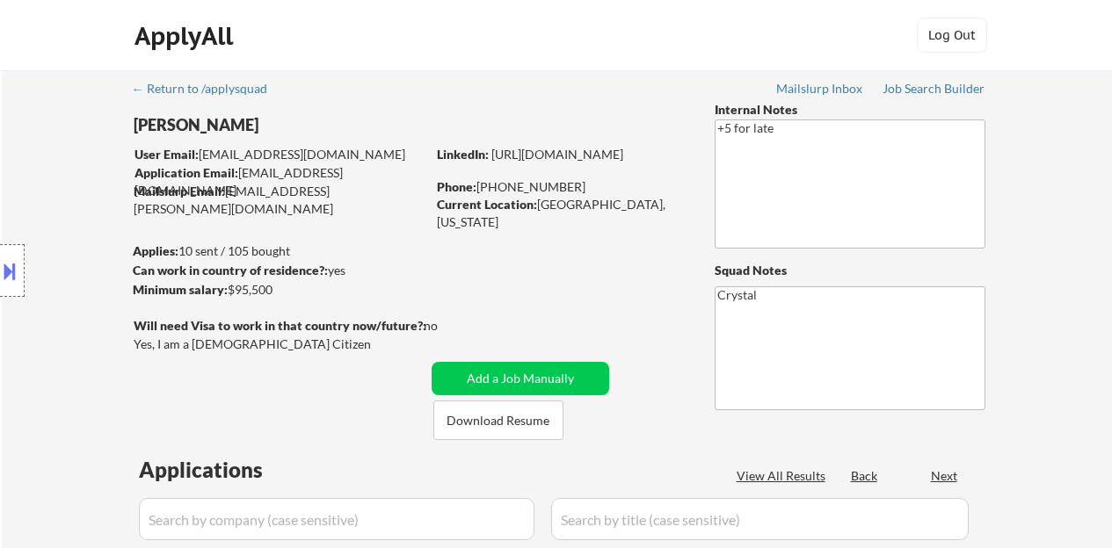
select select ""pending""
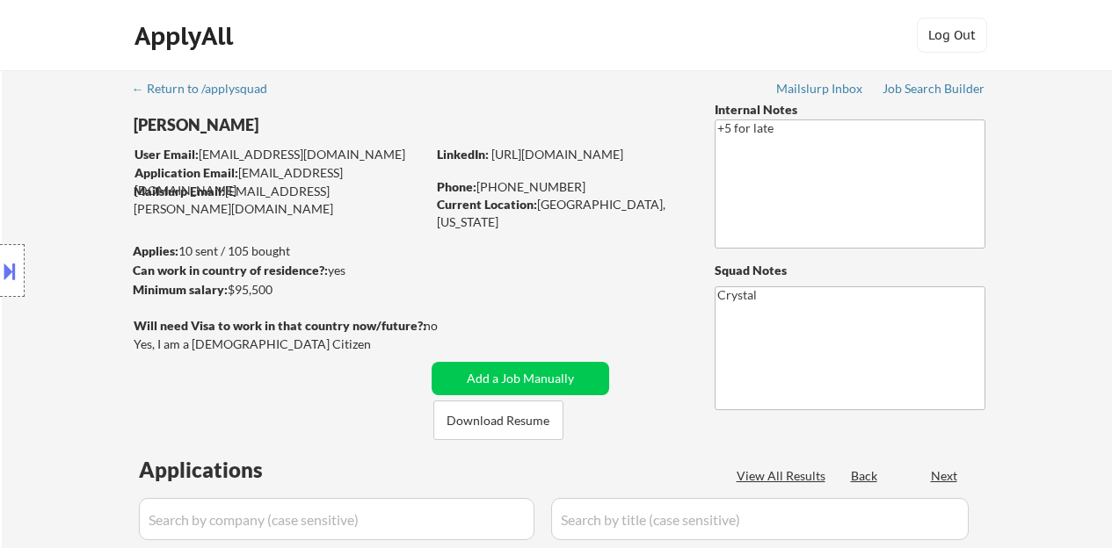
select select ""pending""
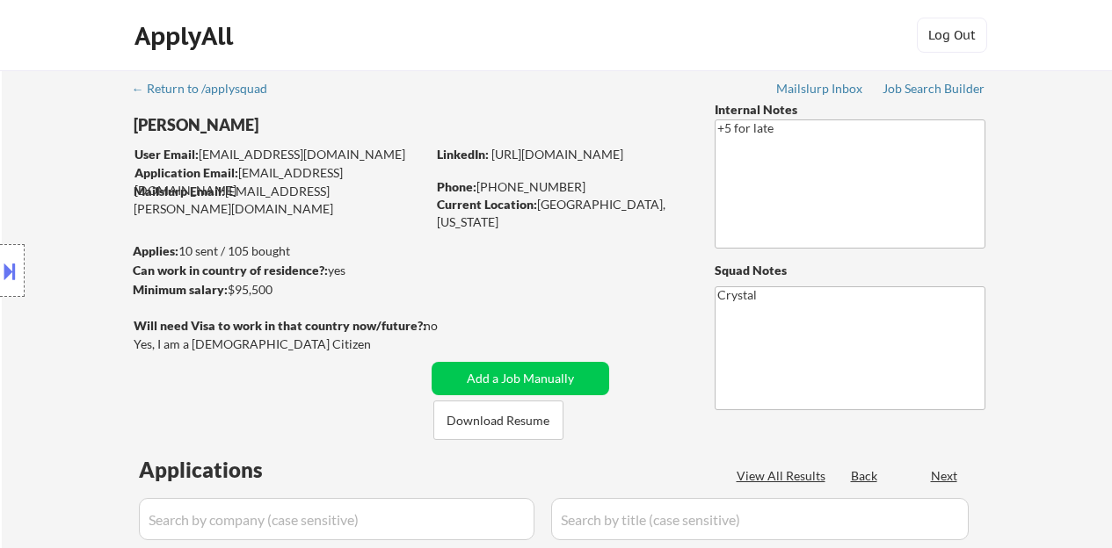
select select ""pending""
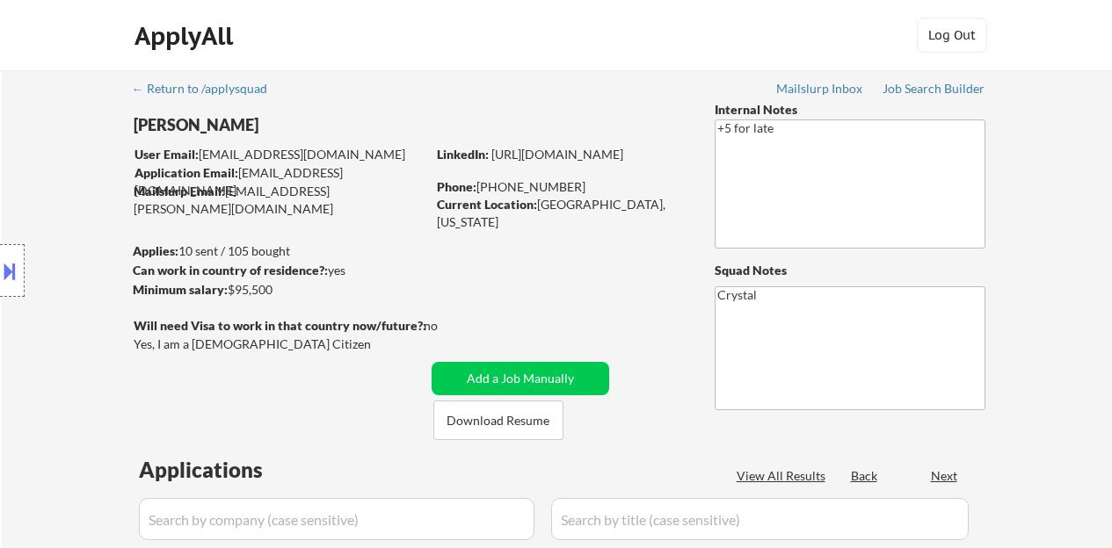
select select ""pending""
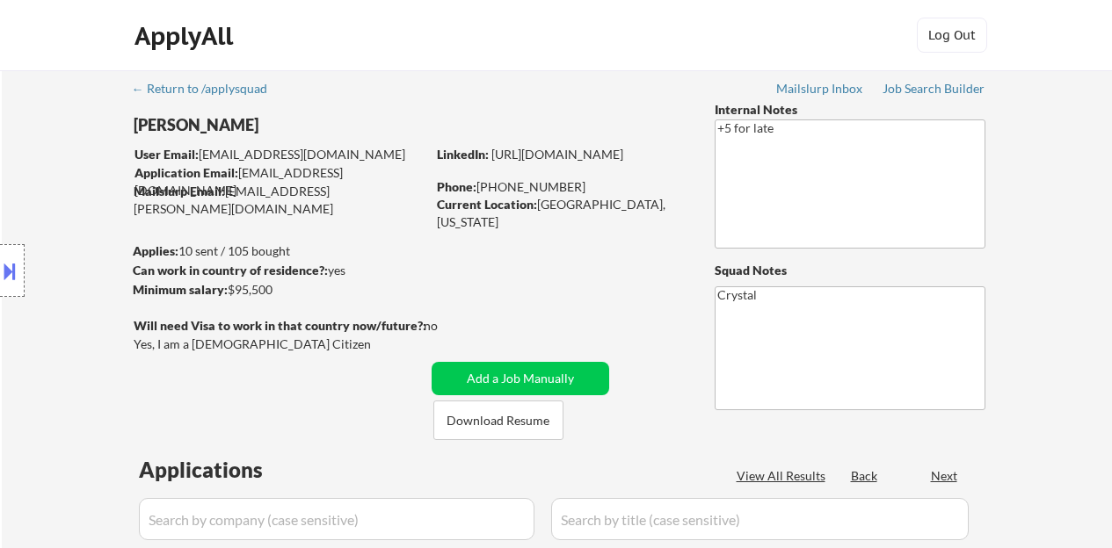
select select ""pending""
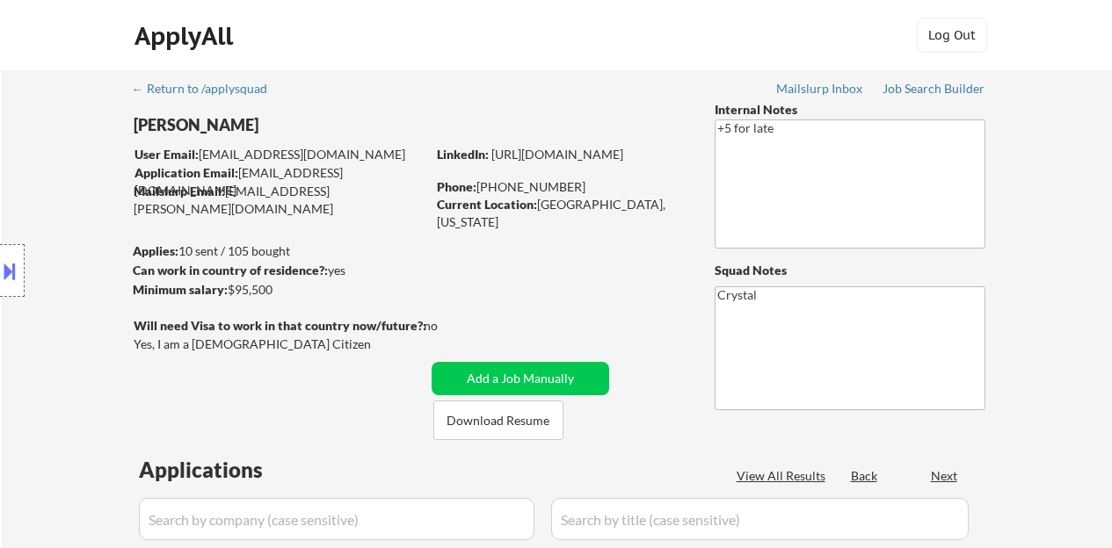
select select ""pending""
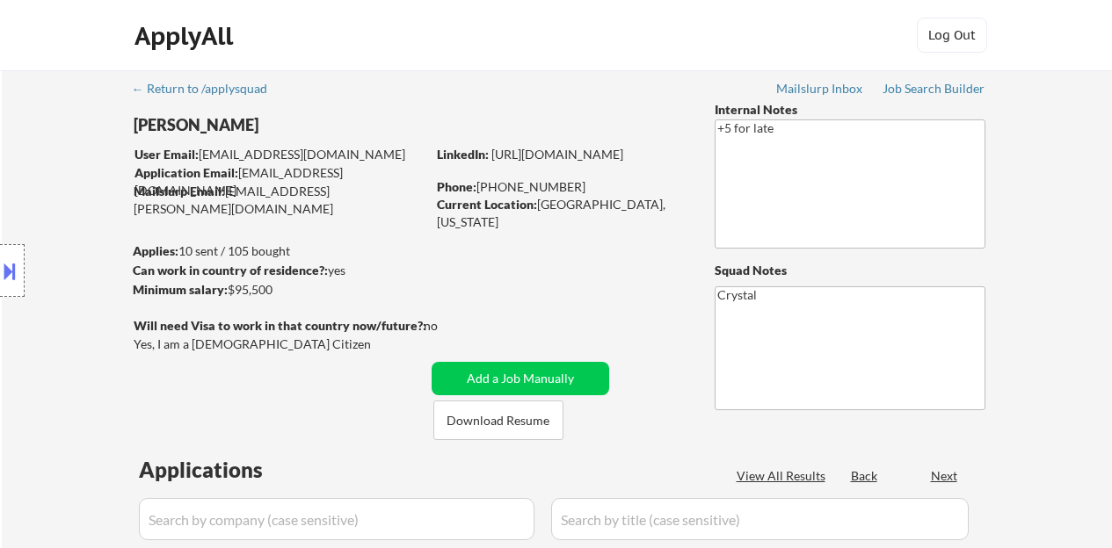
select select ""pending""
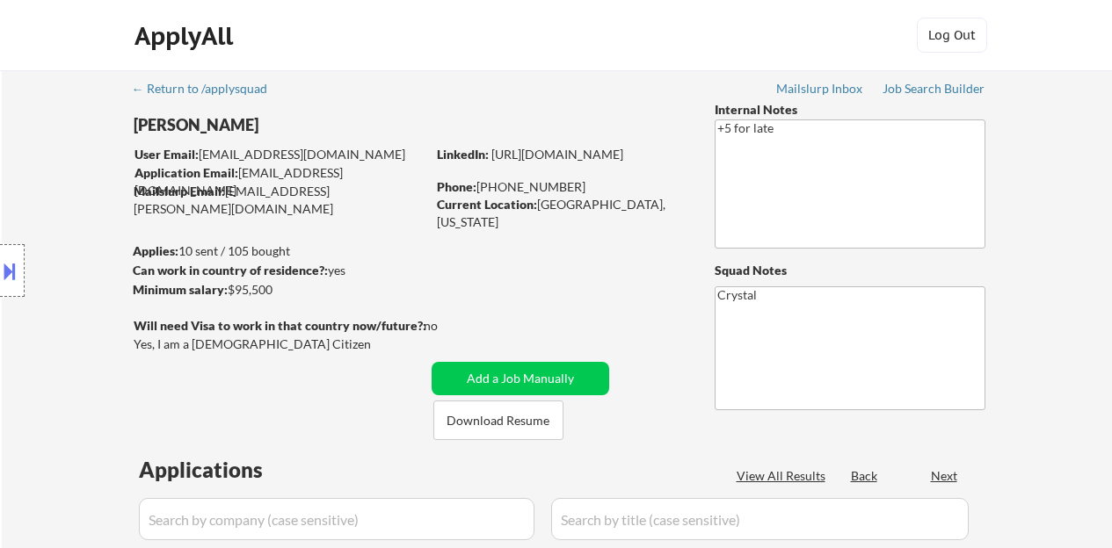
select select ""pending""
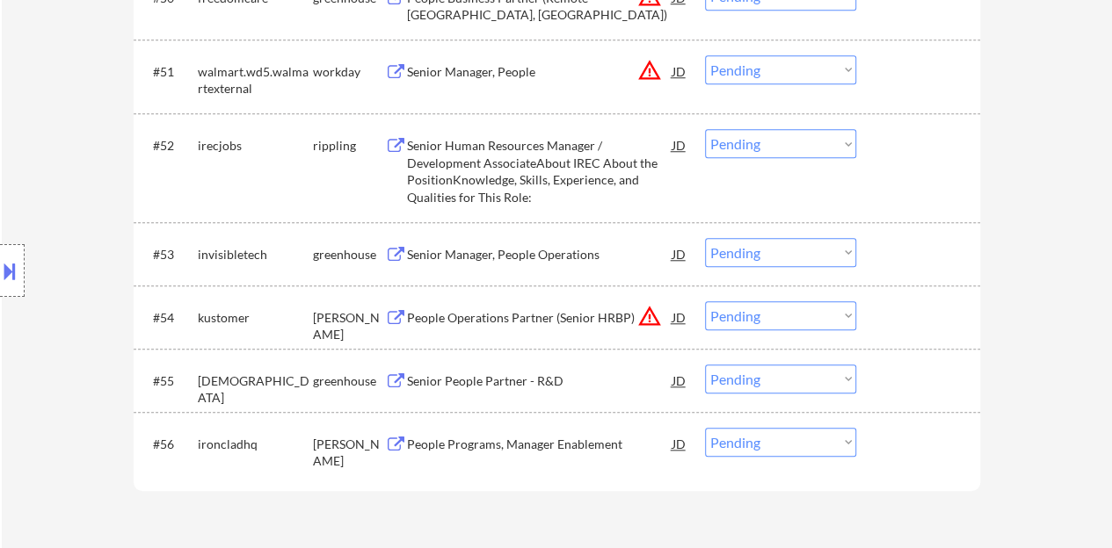
scroll to position [4042, 0]
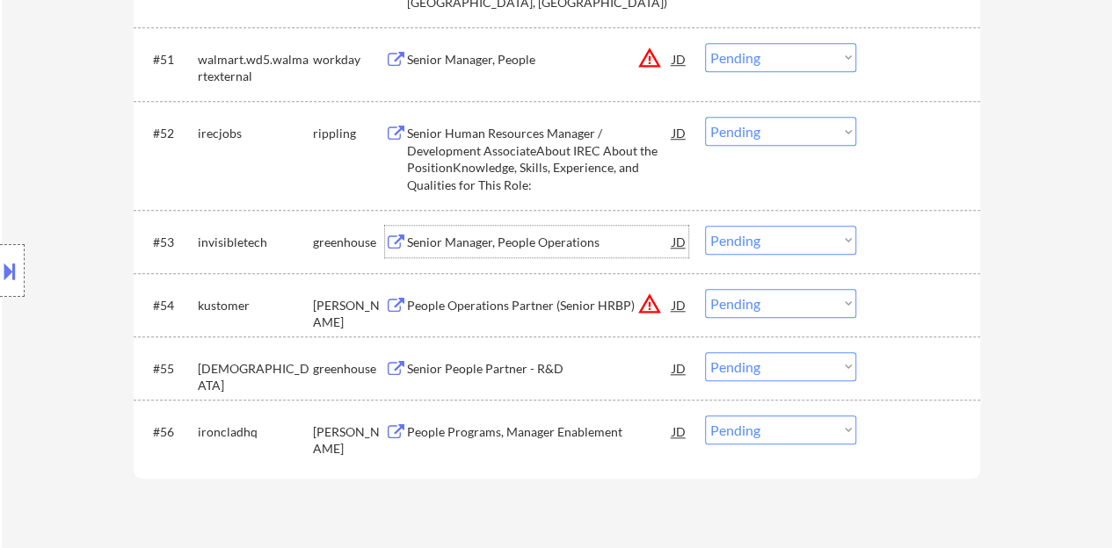
click at [499, 250] on div "Senior Manager, People Operations" at bounding box center [539, 242] width 265 height 32
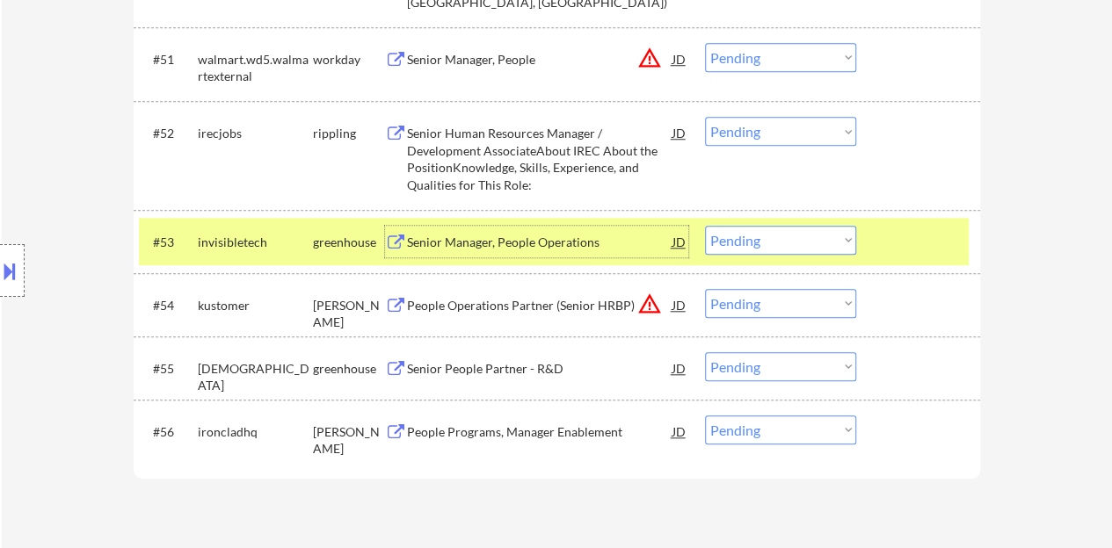
click at [756, 242] on select "Choose an option... Pending Applied Excluded (Questions) Excluded (Expired) Exc…" at bounding box center [780, 240] width 151 height 29
click at [705, 226] on select "Choose an option... Pending Applied Excluded (Questions) Excluded (Expired) Exc…" at bounding box center [780, 240] width 151 height 29
select select ""pending""
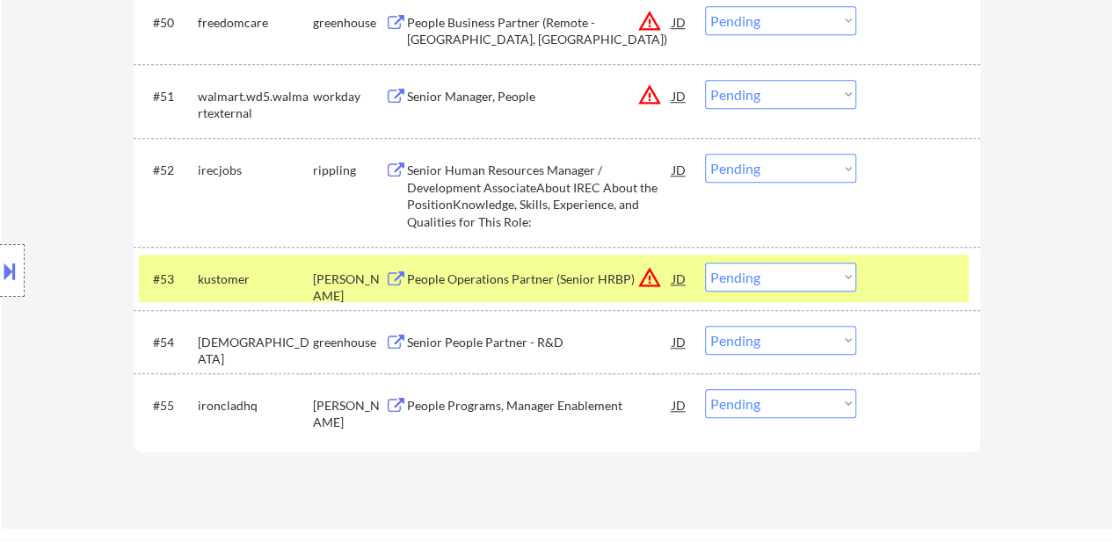
scroll to position [3954, 0]
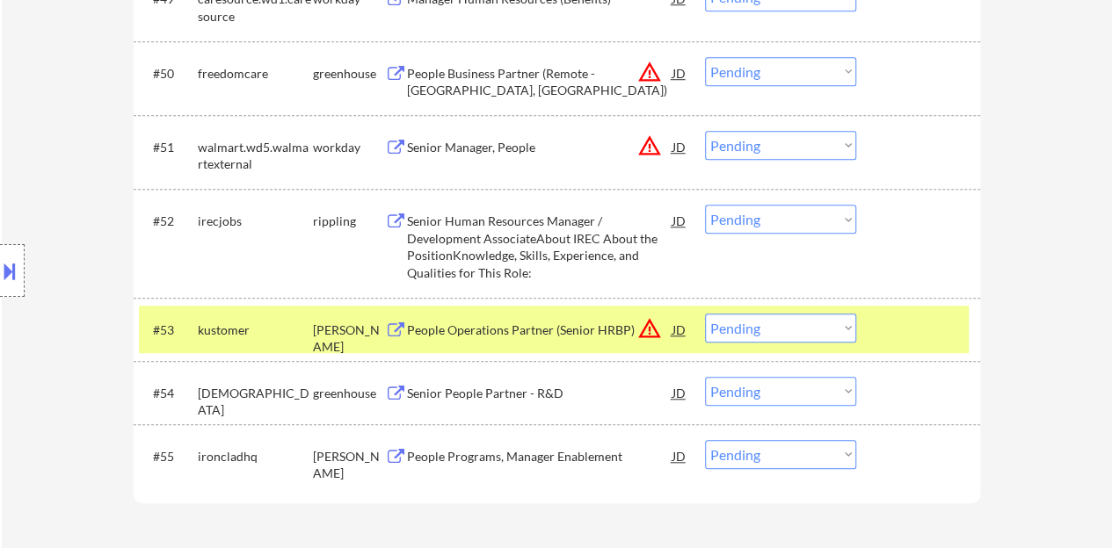
click at [909, 335] on div at bounding box center [919, 330] width 77 height 32
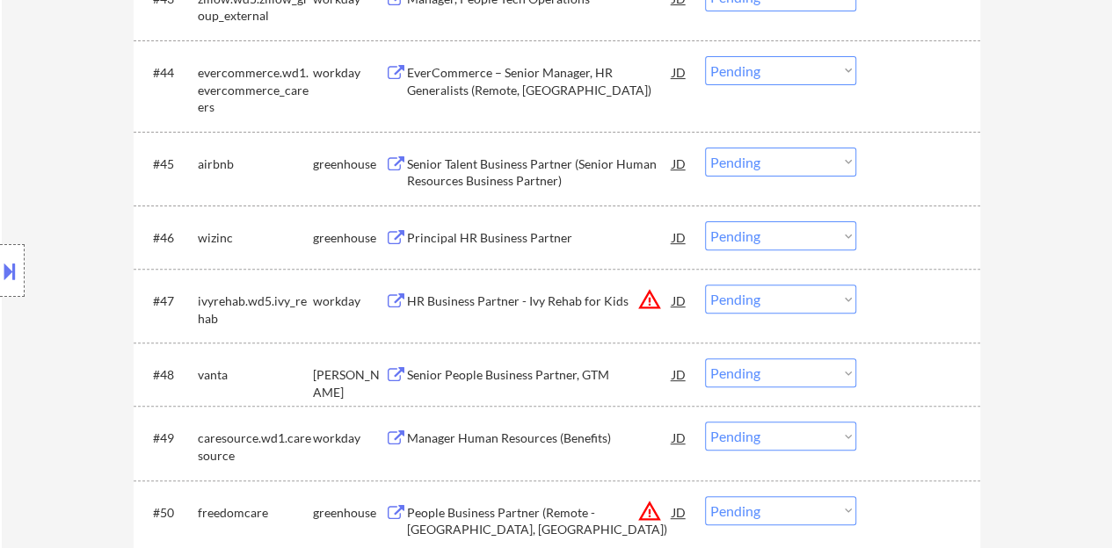
scroll to position [3427, 0]
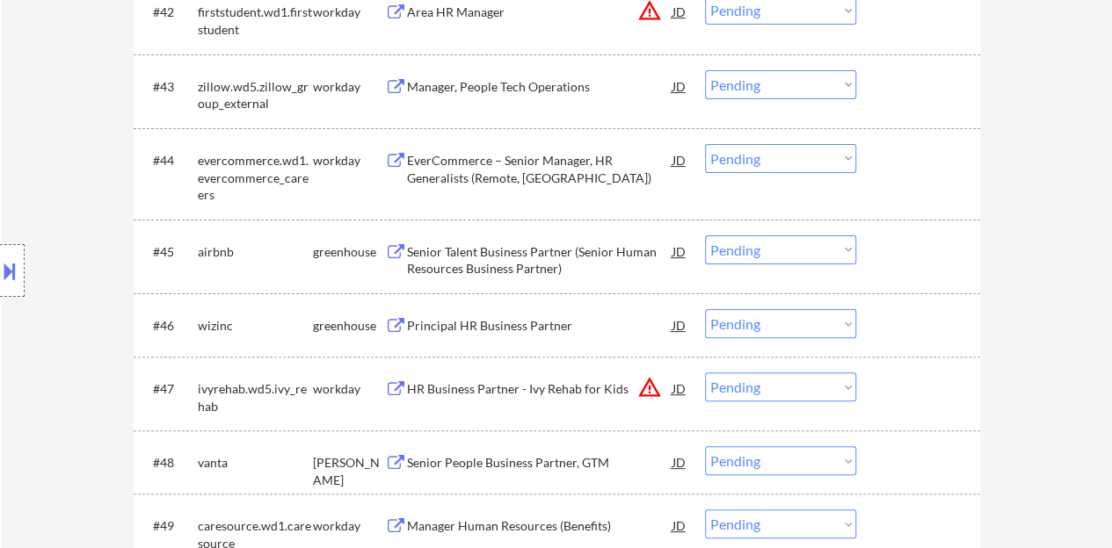
click at [508, 329] on div "Principal HR Business Partner" at bounding box center [539, 326] width 265 height 18
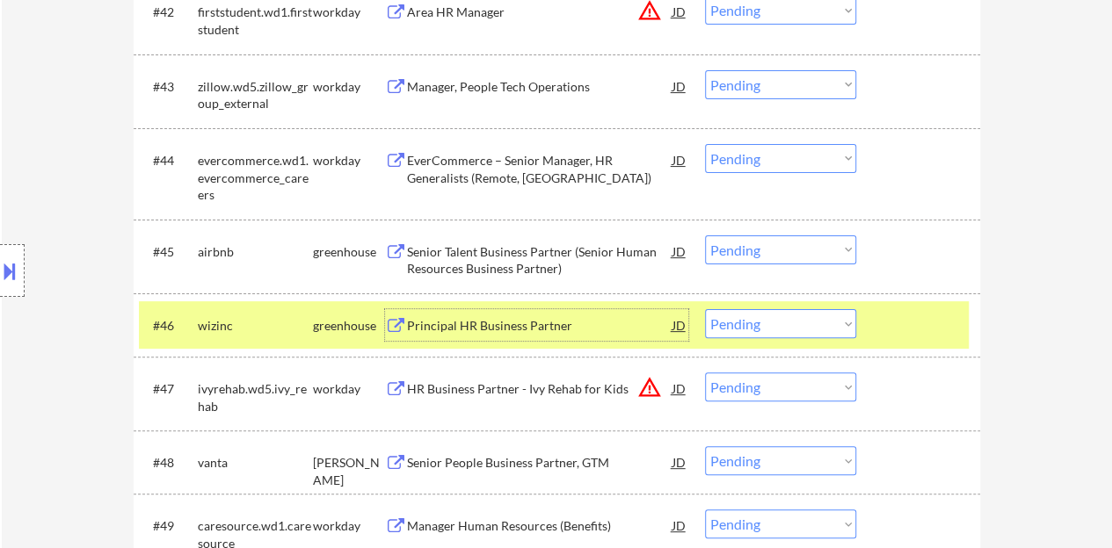
click at [740, 315] on select "Choose an option... Pending Applied Excluded (Questions) Excluded (Expired) Exc…" at bounding box center [780, 323] width 151 height 29
click at [705, 309] on select "Choose an option... Pending Applied Excluded (Questions) Excluded (Expired) Exc…" at bounding box center [780, 323] width 151 height 29
select select ""pending""
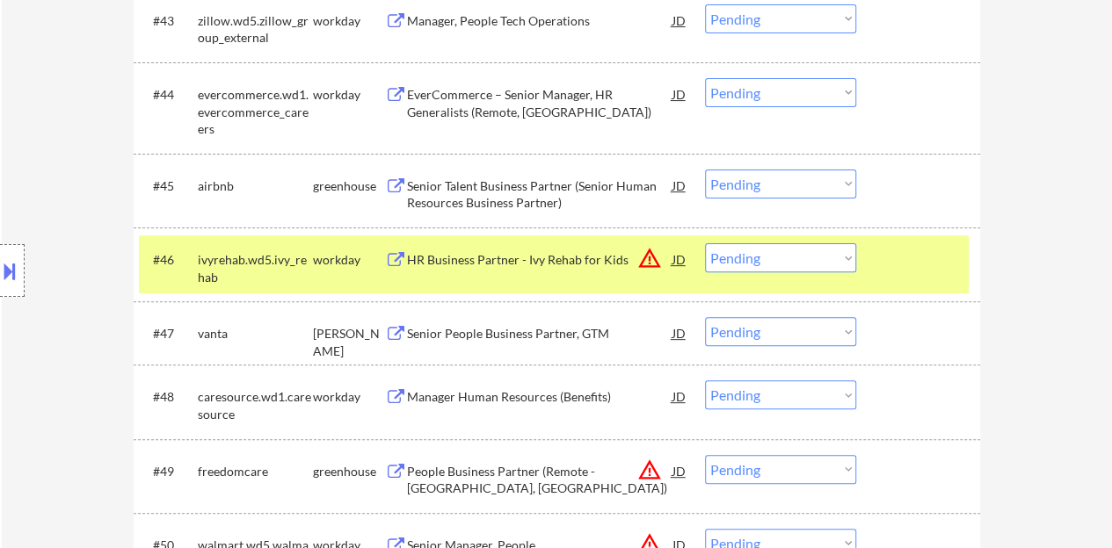
scroll to position [3515, 0]
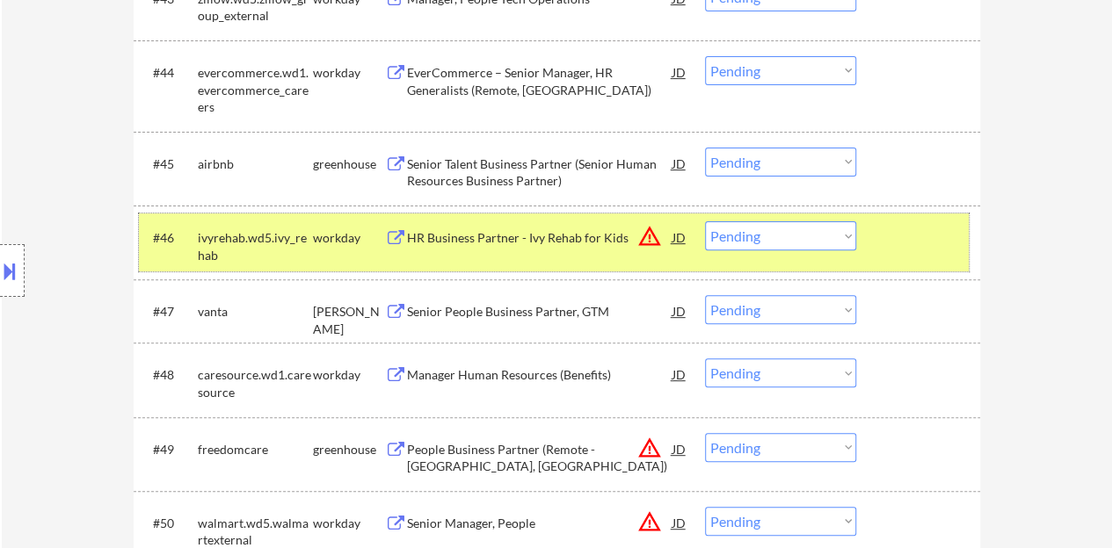
click at [891, 228] on div at bounding box center [919, 237] width 77 height 32
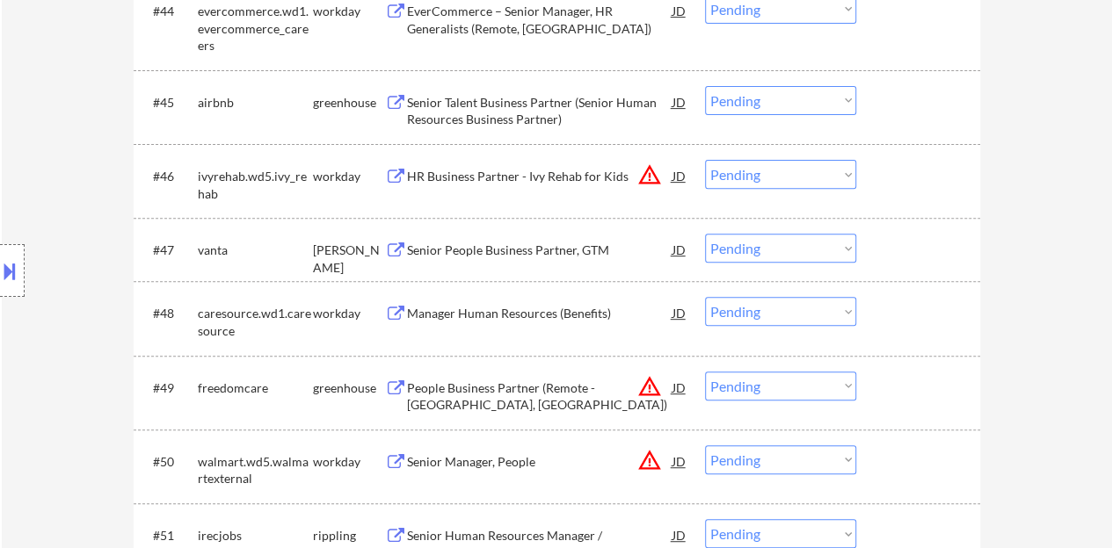
scroll to position [3603, 0]
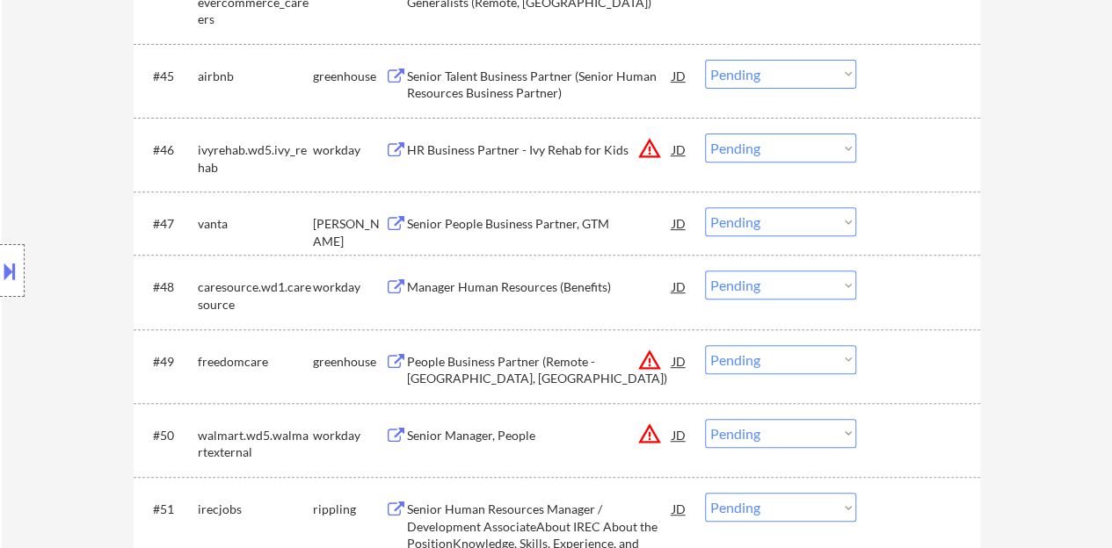
click at [561, 227] on div "Senior People Business Partner, GTM" at bounding box center [539, 224] width 265 height 18
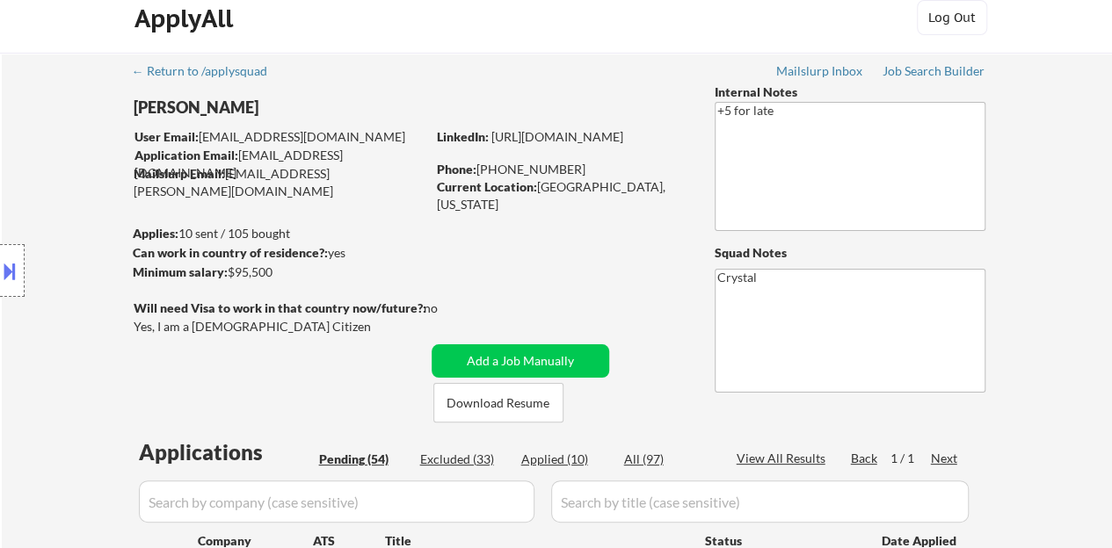
scroll to position [0, 0]
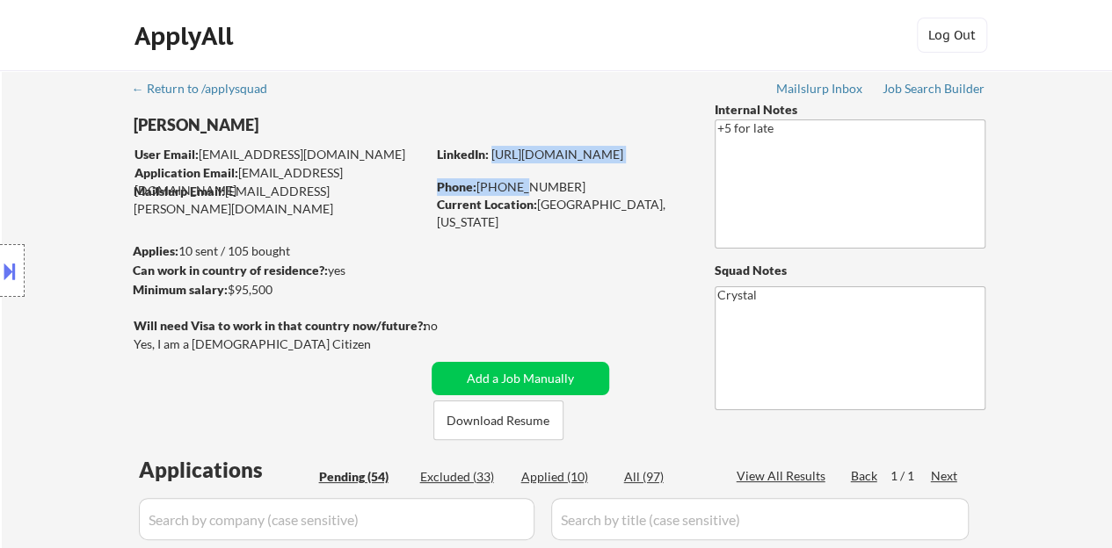
drag, startPoint x: 517, startPoint y: 179, endPoint x: 492, endPoint y: 150, distance: 38.0
click at [492, 150] on div "LinkedIn: https://www.linkedin.com/in/lauren-miller618 Phone: (303)815-9461 Cur…" at bounding box center [562, 180] width 251 height 69
click at [440, 189] on strong "Phone:" at bounding box center [457, 186] width 40 height 15
drag, startPoint x: 489, startPoint y: 172, endPoint x: 496, endPoint y: 151, distance: 22.2
click at [489, 160] on div "LinkedIn: https://www.linkedin.com/in/lauren-miller618" at bounding box center [562, 155] width 251 height 18
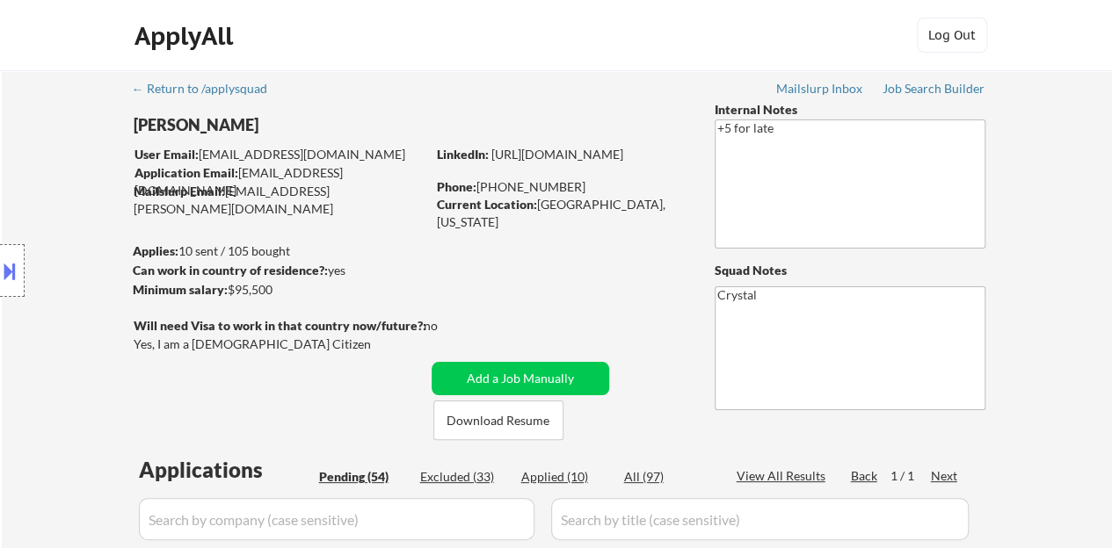
drag, startPoint x: 511, startPoint y: 140, endPoint x: 413, endPoint y: 171, distance: 103.4
click at [413, 171] on div "Application Email: Lauren.Miller0622@gmail.com" at bounding box center [279, 181] width 291 height 34
drag, startPoint x: 493, startPoint y: 169, endPoint x: 489, endPoint y: 153, distance: 16.4
click at [489, 153] on div "LinkedIn: https://www.linkedin.com/in/lauren-miller618" at bounding box center [562, 155] width 251 height 18
copy div "https://www.linkedin.com/in/lauren-miller618"
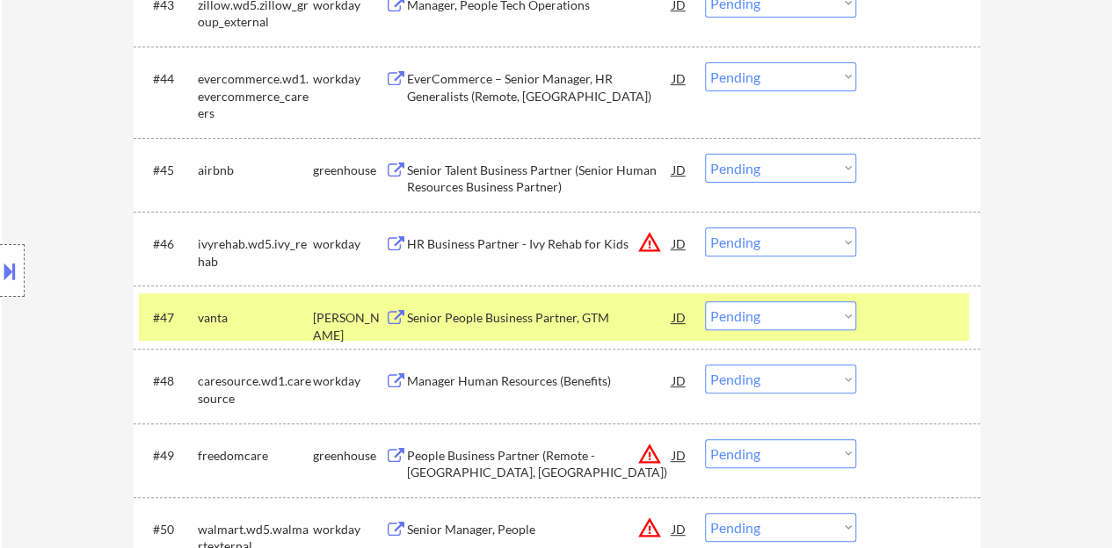
scroll to position [3603, 0]
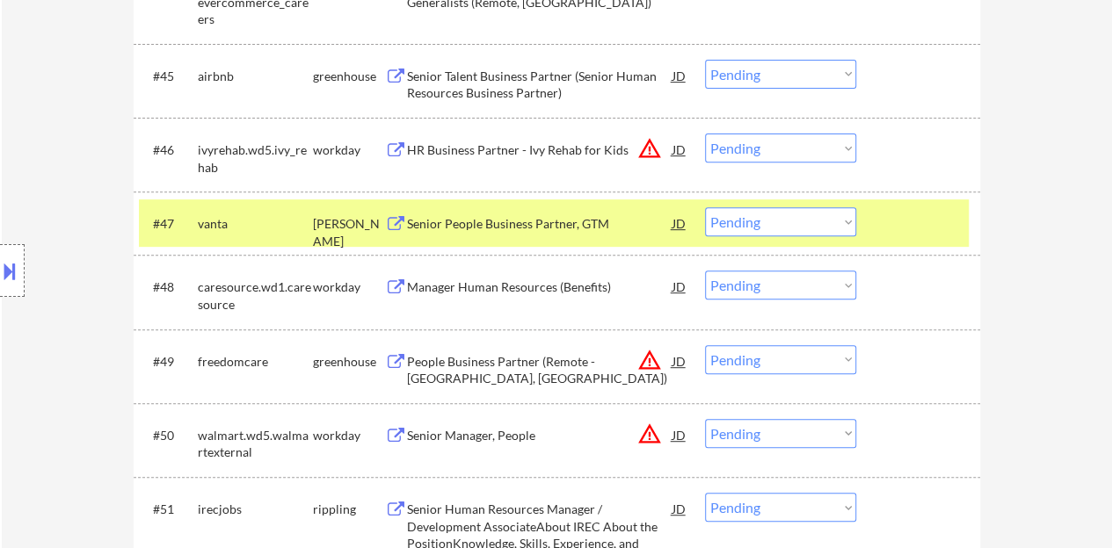
click at [783, 231] on select "Choose an option... Pending Applied Excluded (Questions) Excluded (Expired) Exc…" at bounding box center [780, 221] width 151 height 29
click at [705, 207] on select "Choose an option... Pending Applied Excluded (Questions) Excluded (Expired) Exc…" at bounding box center [780, 221] width 151 height 29
select select ""pending""
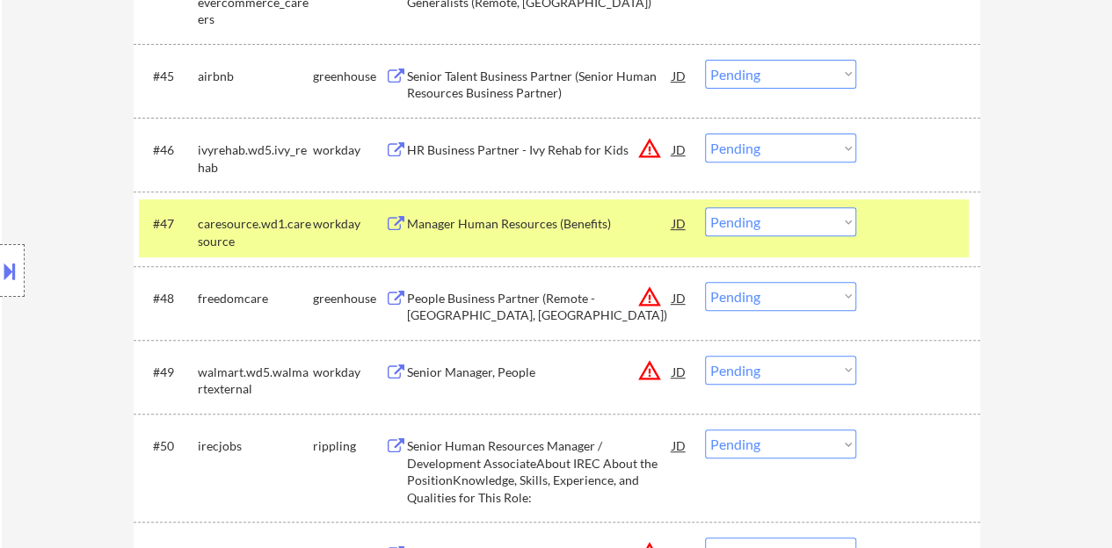
click at [571, 221] on div "Manager Human Resources (Benefits)" at bounding box center [539, 224] width 265 height 18
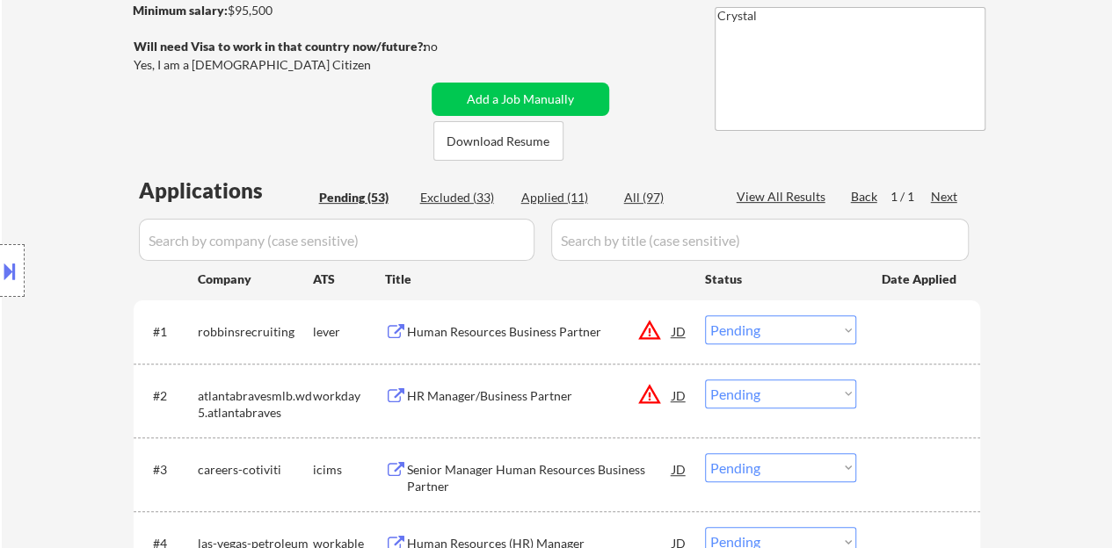
scroll to position [264, 0]
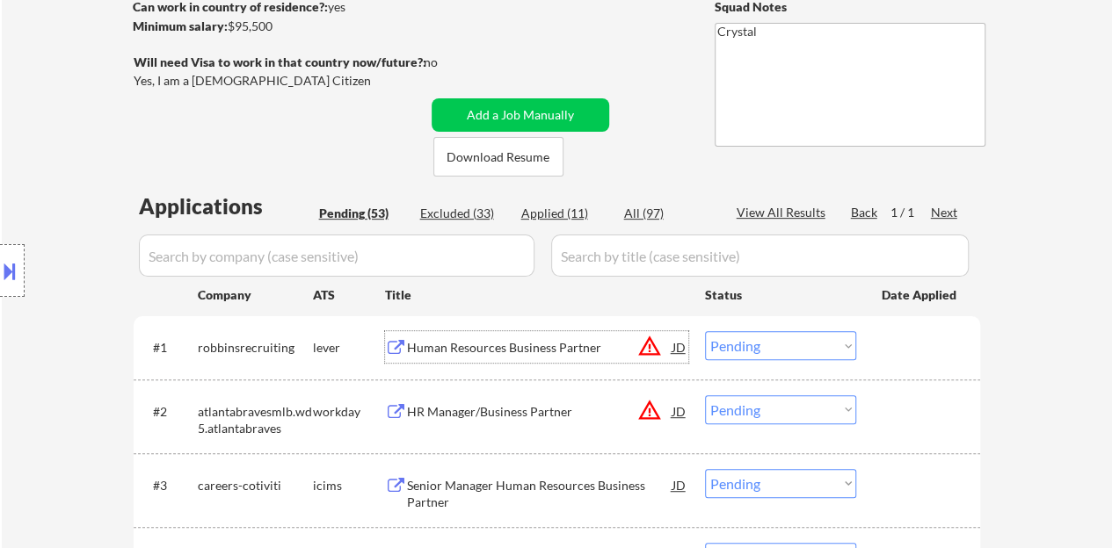
click at [534, 337] on div "Human Resources Business Partner" at bounding box center [539, 347] width 265 height 32
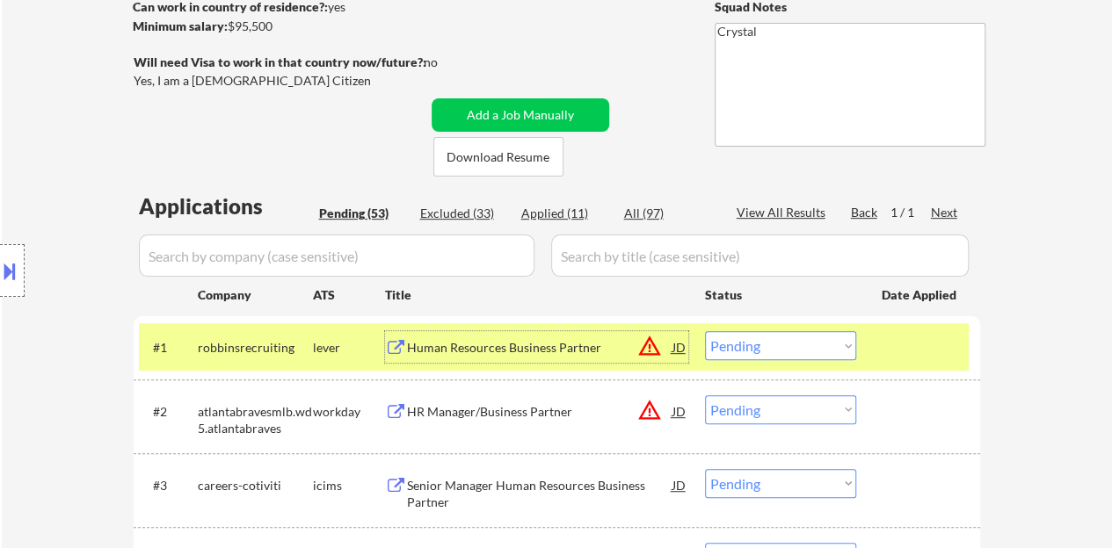
click at [678, 344] on div "JD" at bounding box center [679, 347] width 18 height 32
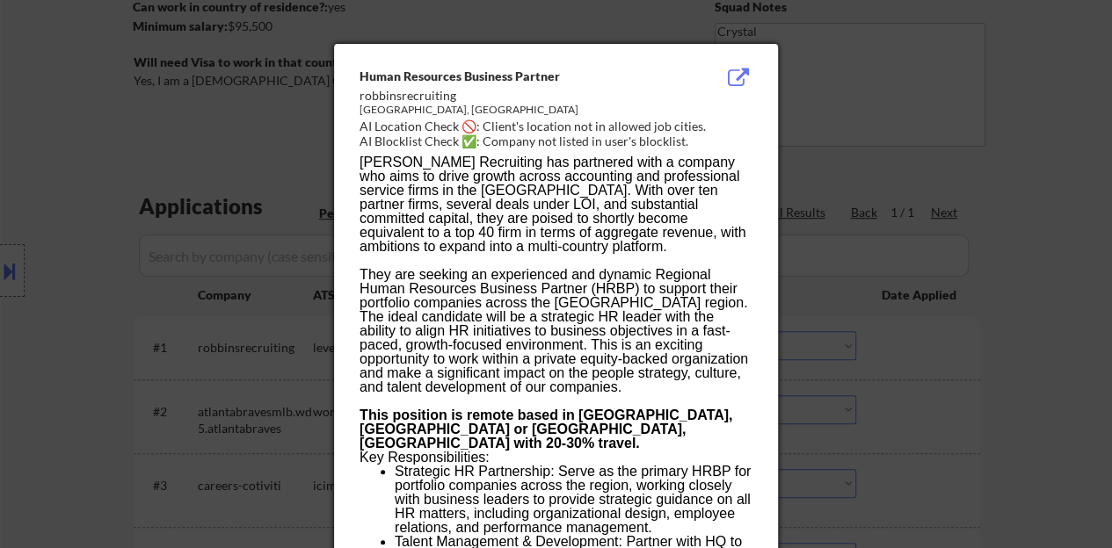
click at [793, 264] on div at bounding box center [556, 274] width 1112 height 548
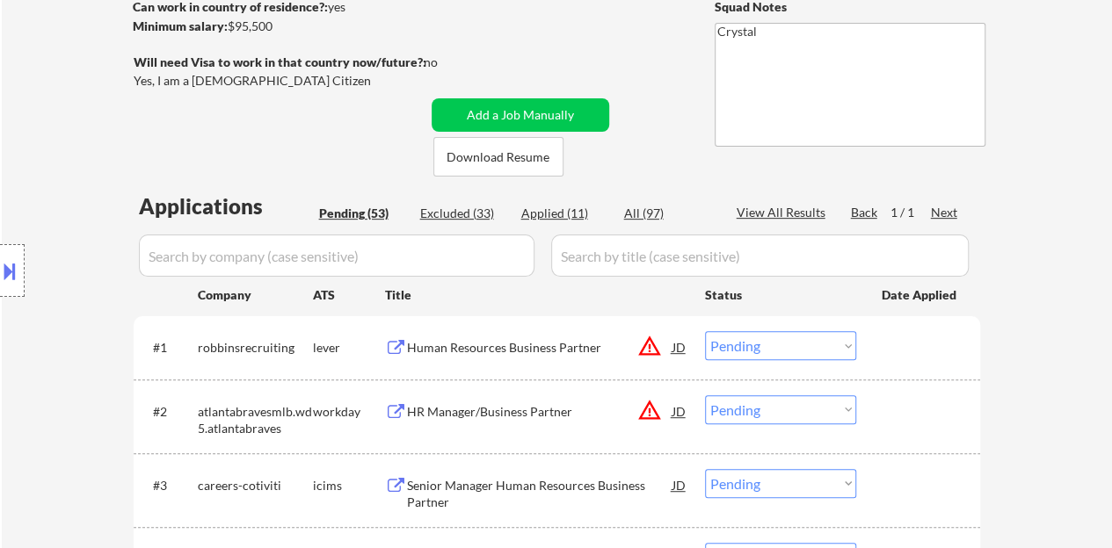
click at [525, 331] on div "Human Resources Business Partner" at bounding box center [539, 347] width 265 height 32
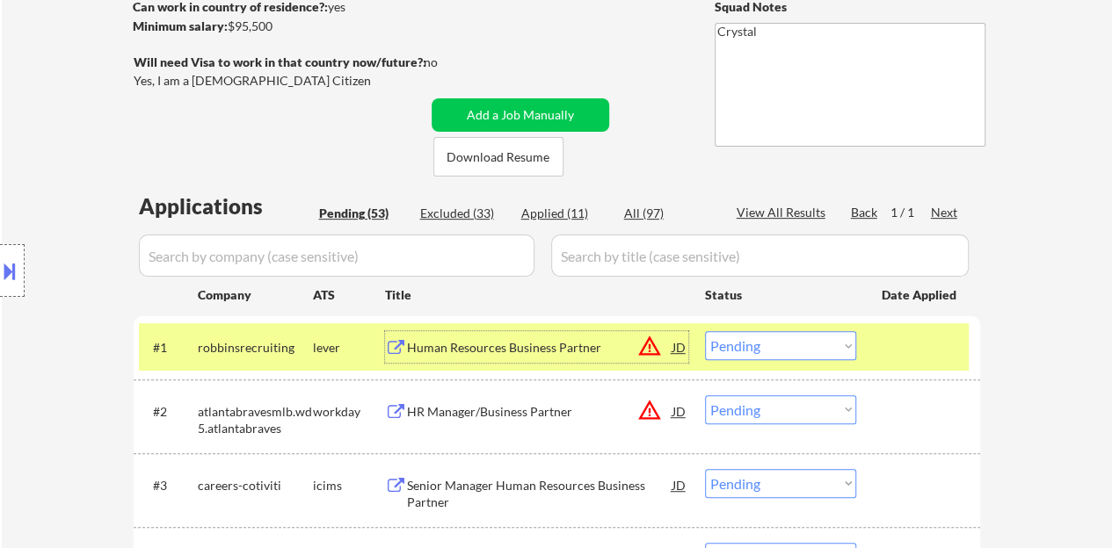
click at [0, 257] on button at bounding box center [9, 271] width 19 height 29
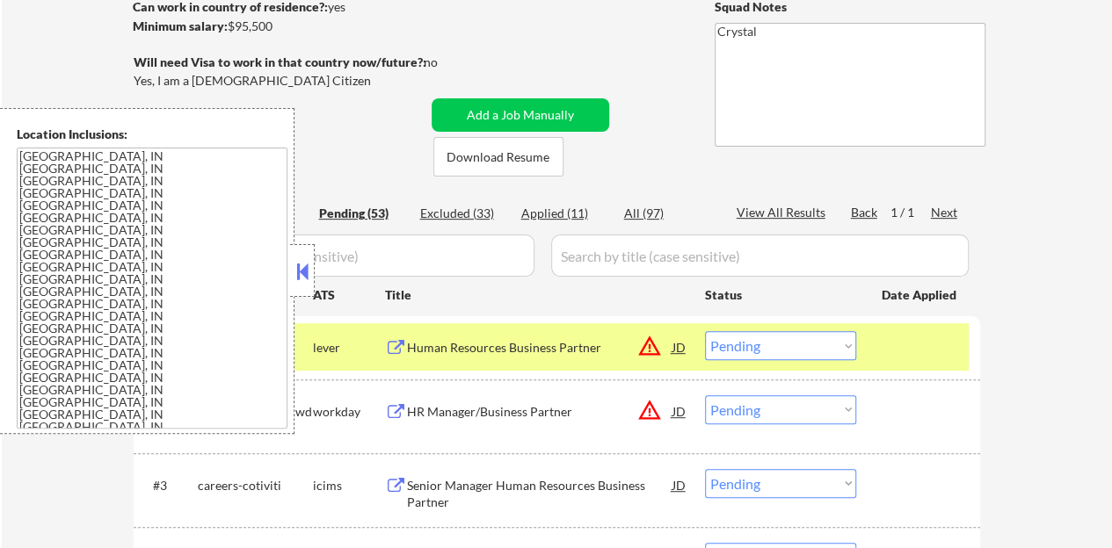
click at [302, 284] on button at bounding box center [302, 271] width 19 height 26
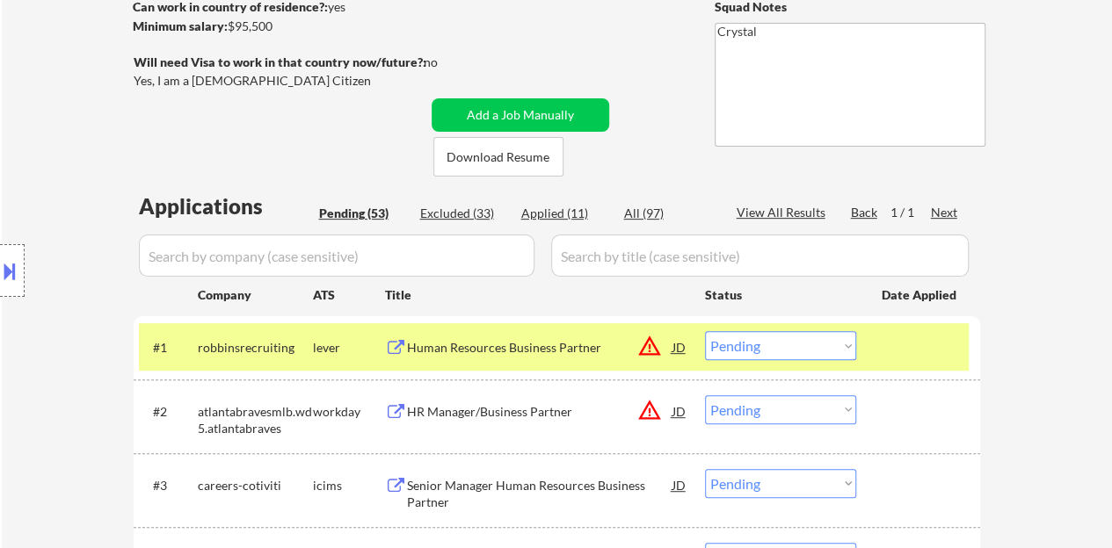
click at [735, 335] on select "Choose an option... Pending Applied Excluded (Questions) Excluded (Expired) Exc…" at bounding box center [780, 345] width 151 height 29
click at [705, 331] on select "Choose an option... Pending Applied Excluded (Questions) Excluded (Expired) Exc…" at bounding box center [780, 345] width 151 height 29
select select ""pending""
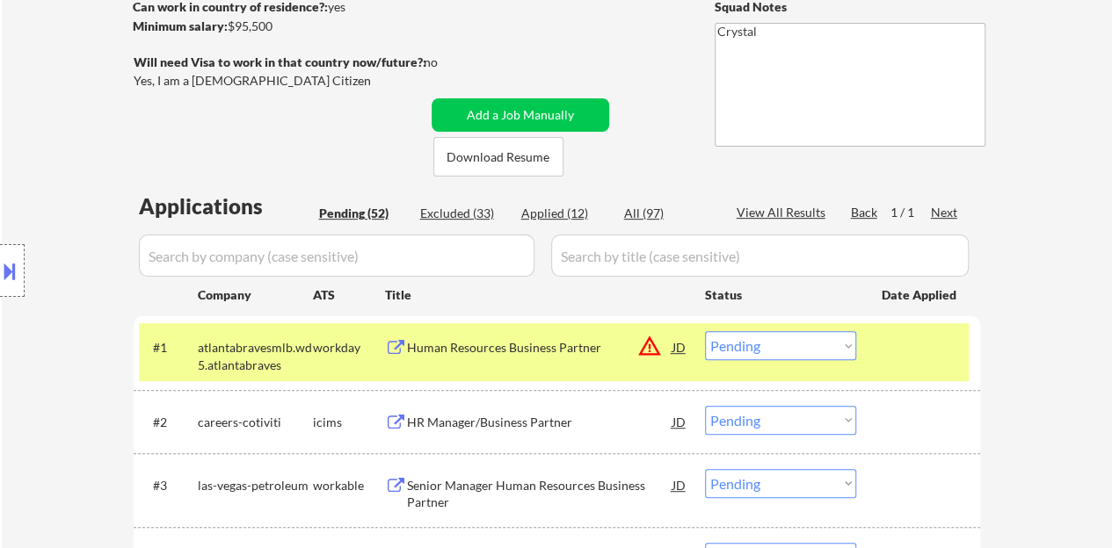
scroll to position [351, 0]
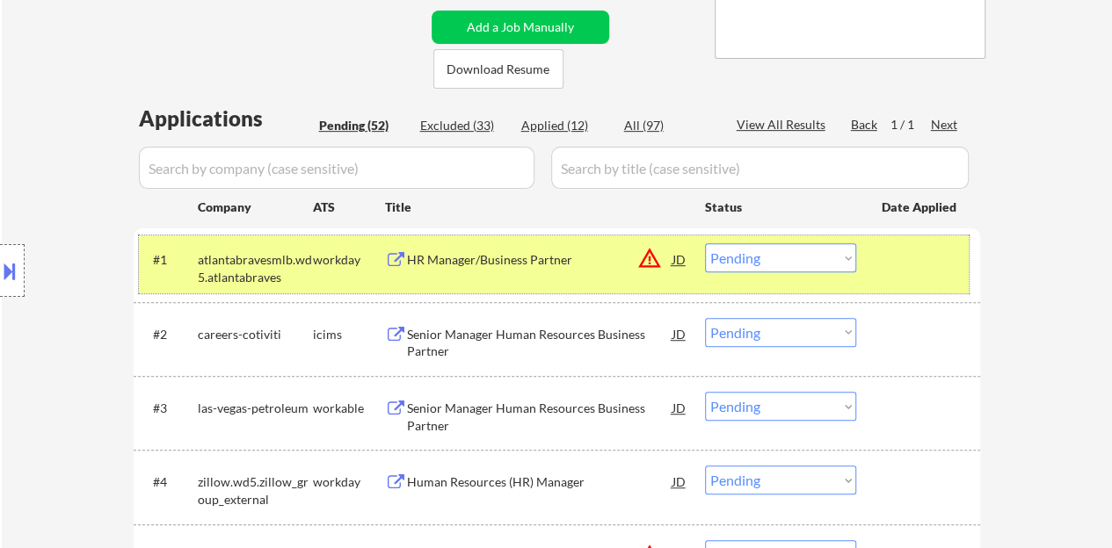
click at [910, 257] on div at bounding box center [919, 259] width 77 height 32
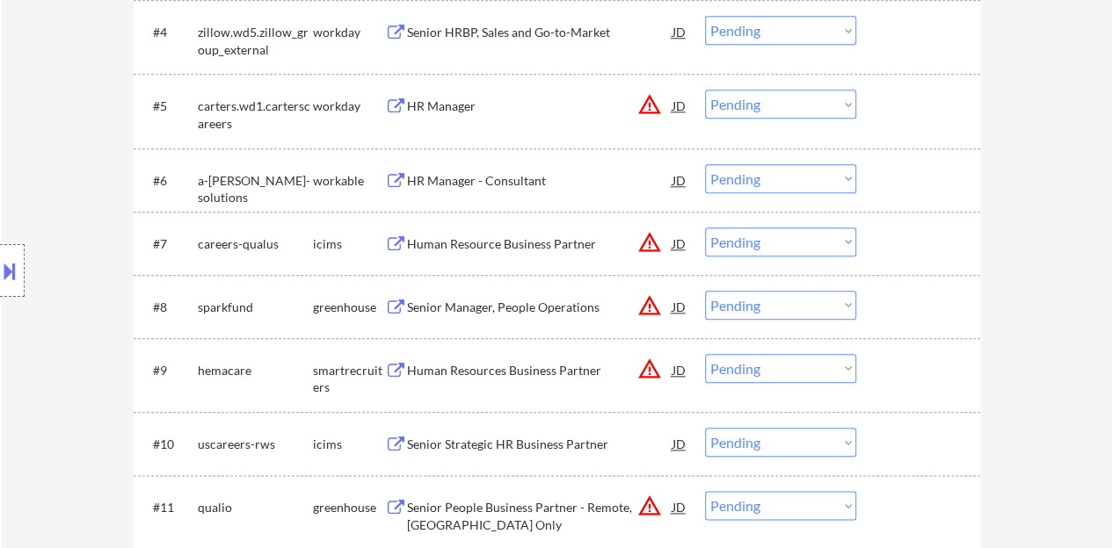
scroll to position [879, 0]
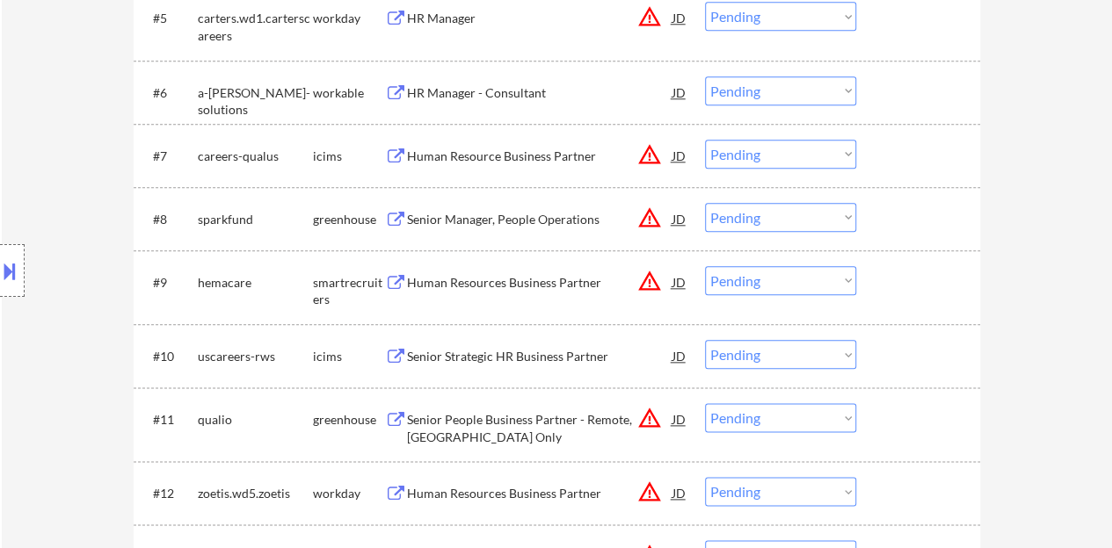
click at [562, 222] on div "Senior Manager, People Operations" at bounding box center [539, 220] width 265 height 18
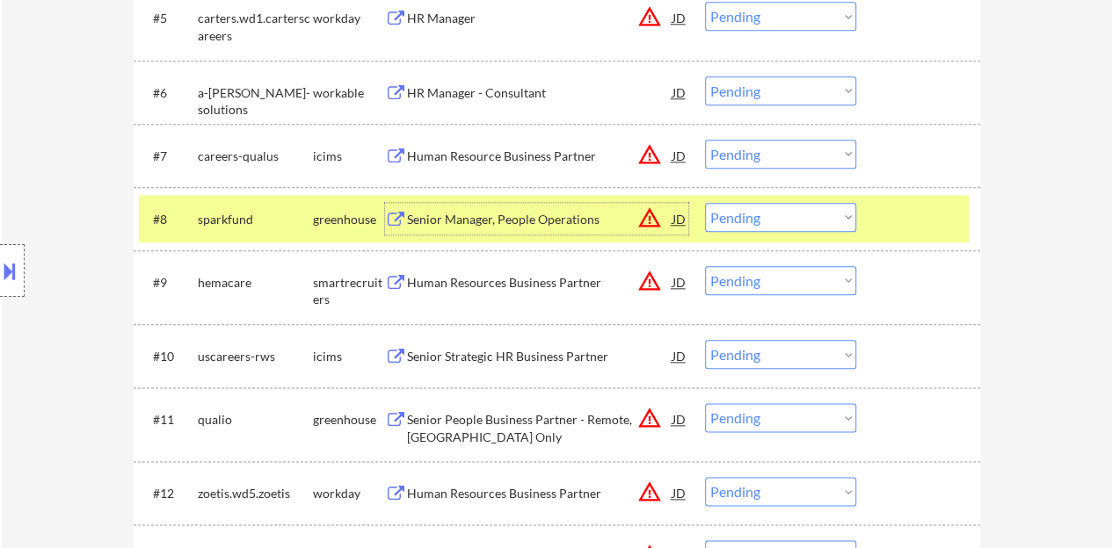
click at [762, 211] on select "Choose an option... Pending Applied Excluded (Questions) Excluded (Expired) Exc…" at bounding box center [780, 217] width 151 height 29
click at [705, 203] on select "Choose an option... Pending Applied Excluded (Questions) Excluded (Expired) Exc…" at bounding box center [780, 217] width 151 height 29
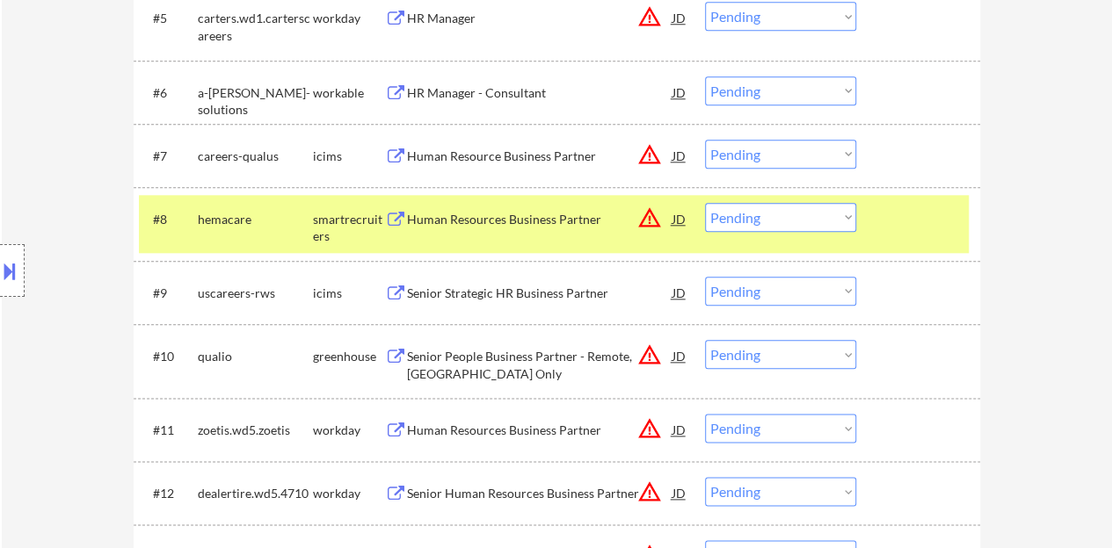
click at [511, 218] on div "Human Resources Business Partner" at bounding box center [539, 220] width 265 height 18
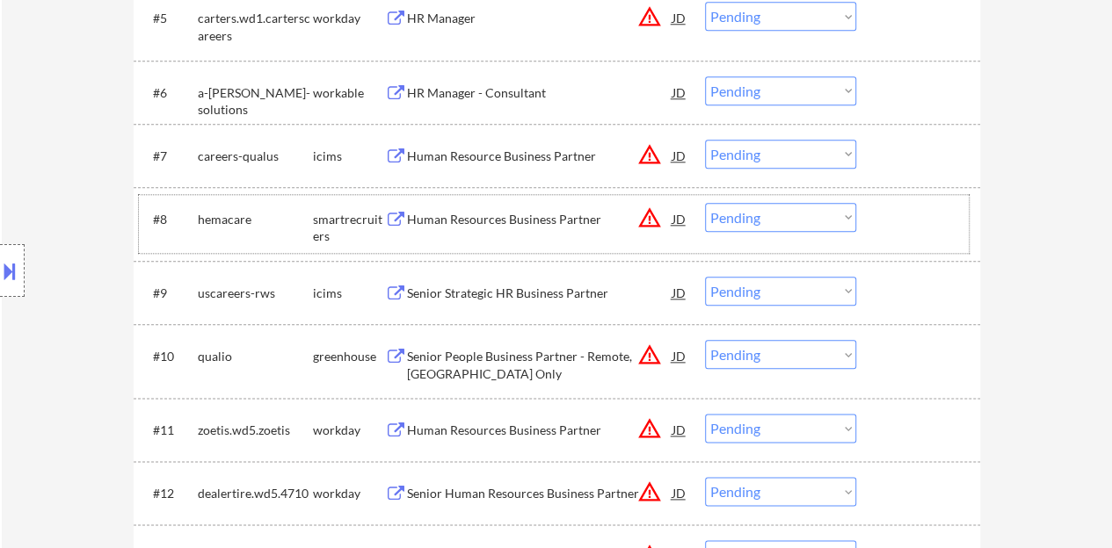
click at [908, 233] on div at bounding box center [919, 219] width 77 height 32
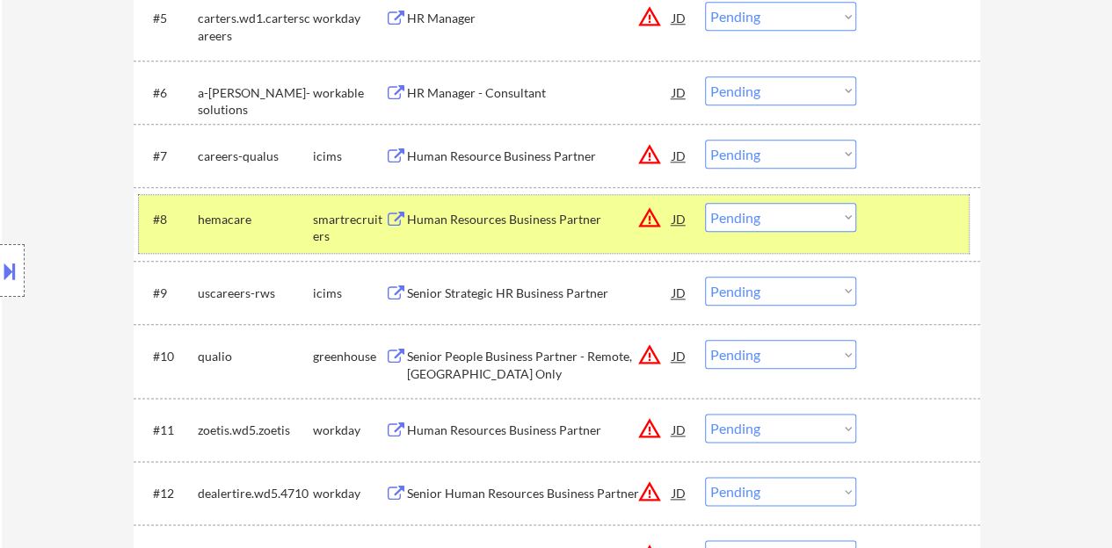
click at [739, 224] on select "Choose an option... Pending Applied Excluded (Questions) Excluded (Expired) Exc…" at bounding box center [780, 217] width 151 height 29
click at [705, 203] on select "Choose an option... Pending Applied Excluded (Questions) Excluded (Expired) Exc…" at bounding box center [780, 217] width 151 height 29
select select ""pending""
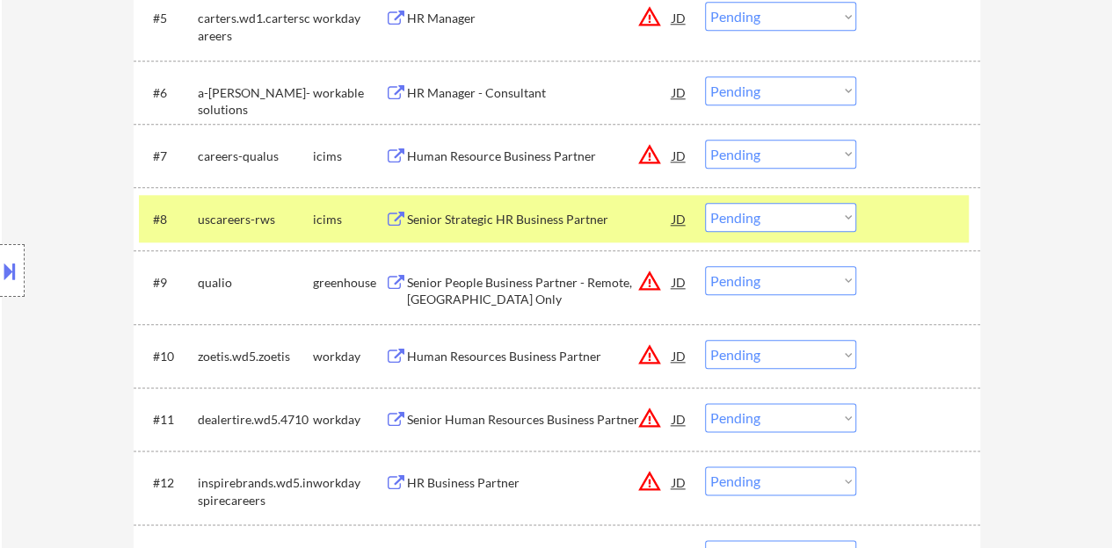
click at [925, 226] on div at bounding box center [919, 219] width 77 height 32
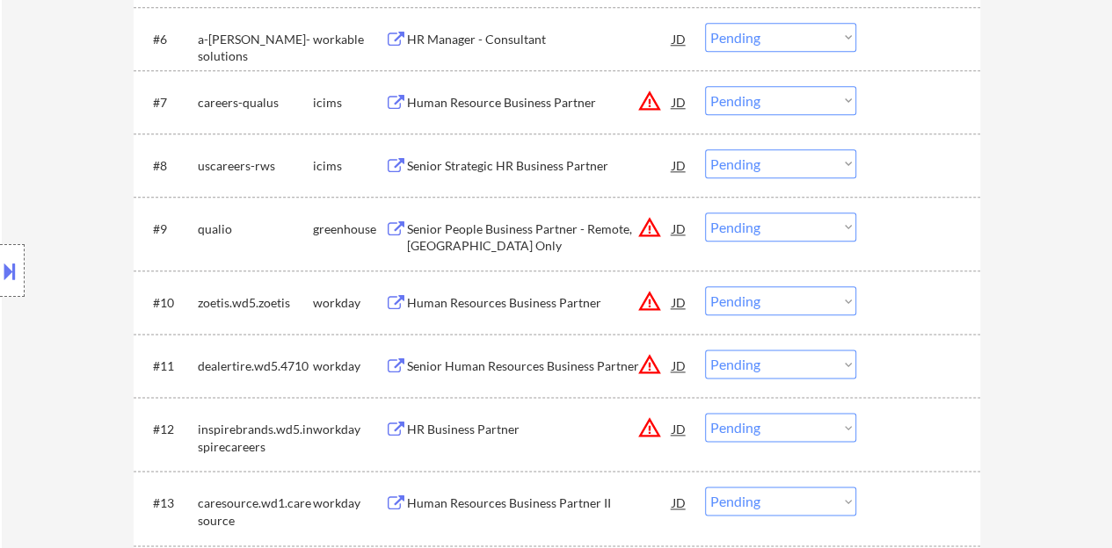
scroll to position [967, 0]
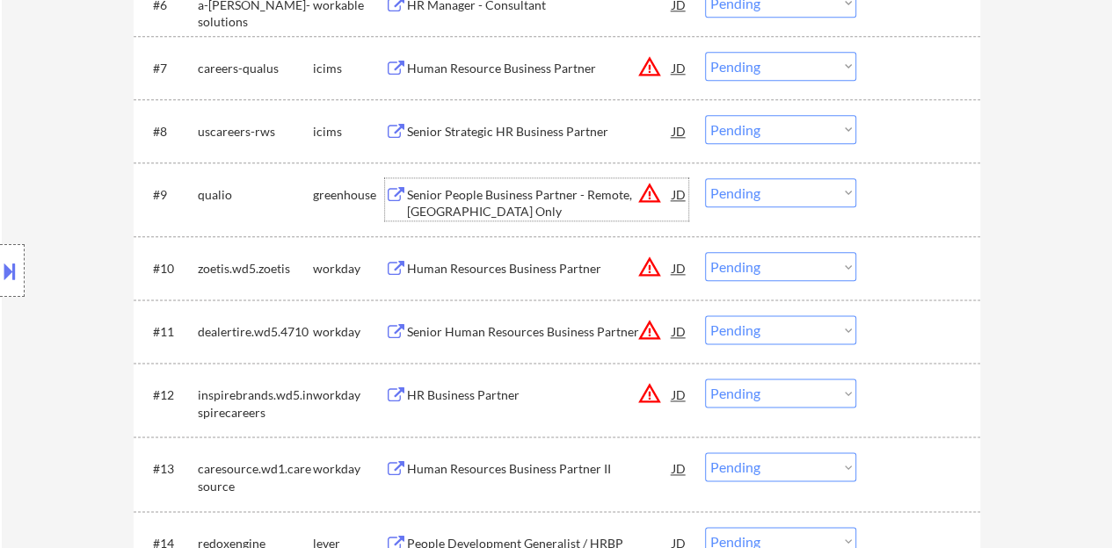
click at [468, 212] on div "Senior People Business Partner - Remote, East Coast Only" at bounding box center [539, 203] width 265 height 34
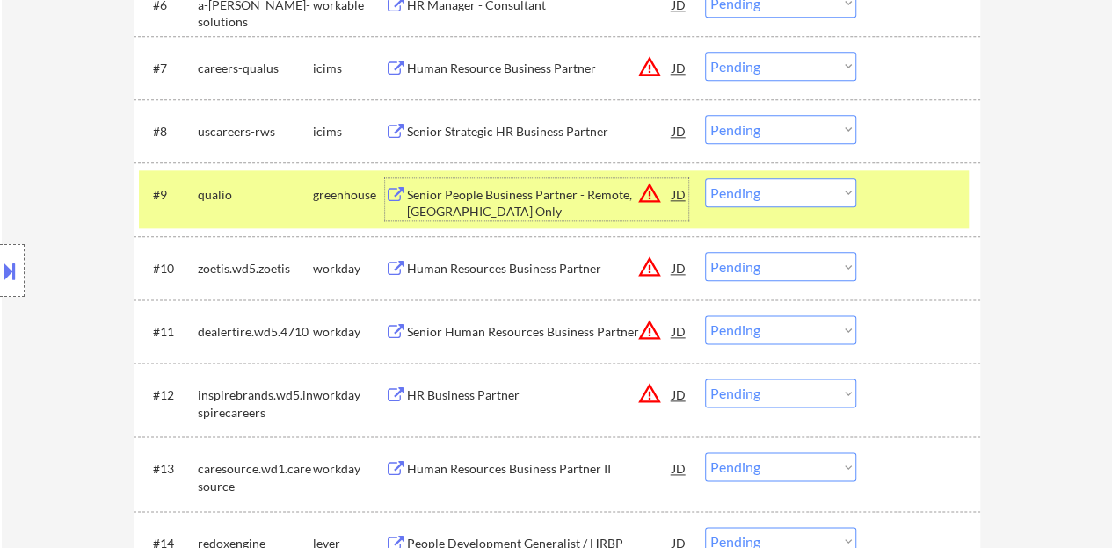
click at [771, 203] on select "Choose an option... Pending Applied Excluded (Questions) Excluded (Expired) Exc…" at bounding box center [780, 192] width 151 height 29
click at [705, 178] on select "Choose an option... Pending Applied Excluded (Questions) Excluded (Expired) Exc…" at bounding box center [780, 192] width 151 height 29
select select ""pending""
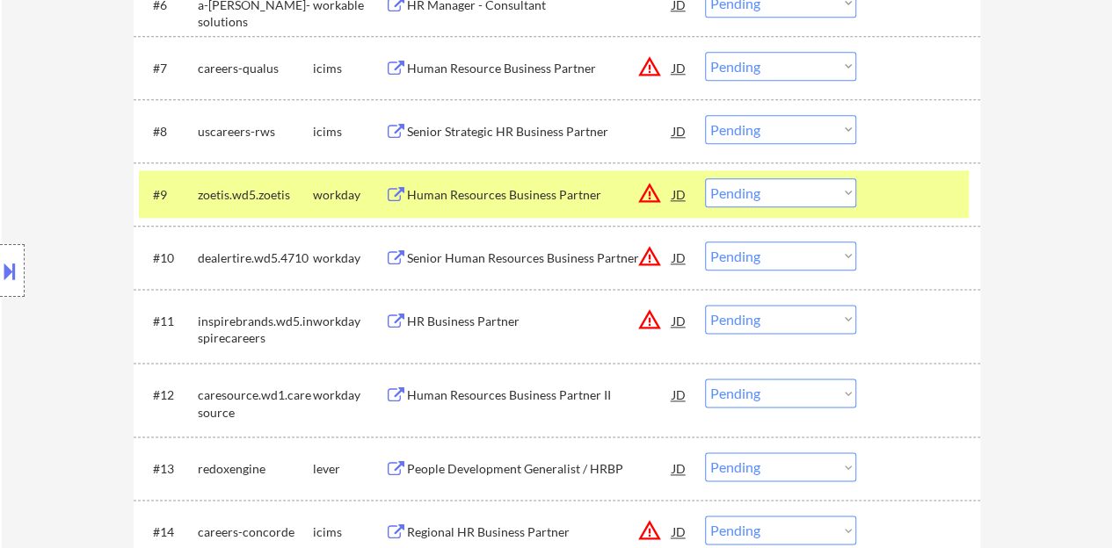
click at [901, 193] on div at bounding box center [919, 194] width 77 height 32
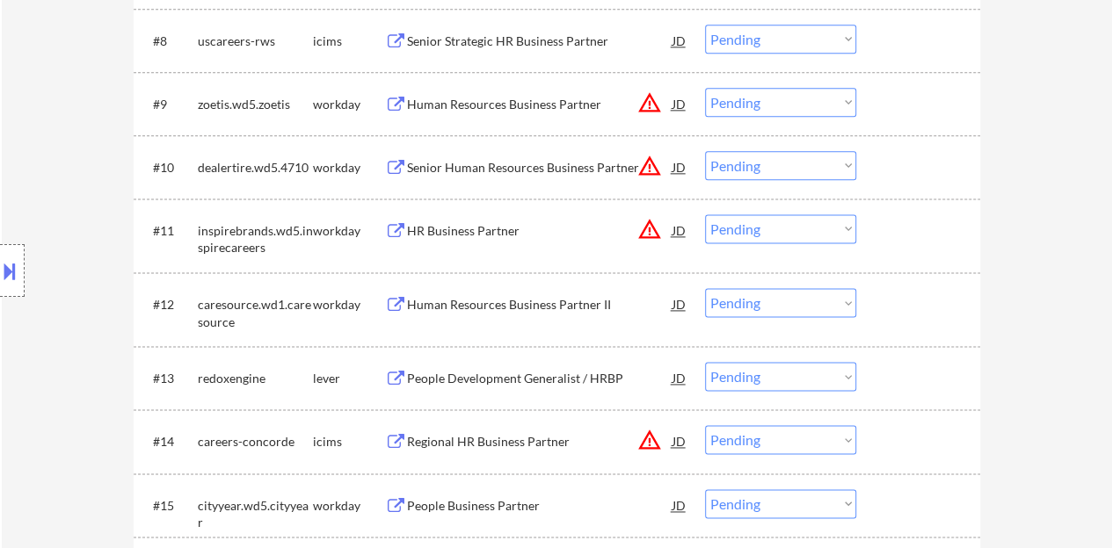
scroll to position [1142, 0]
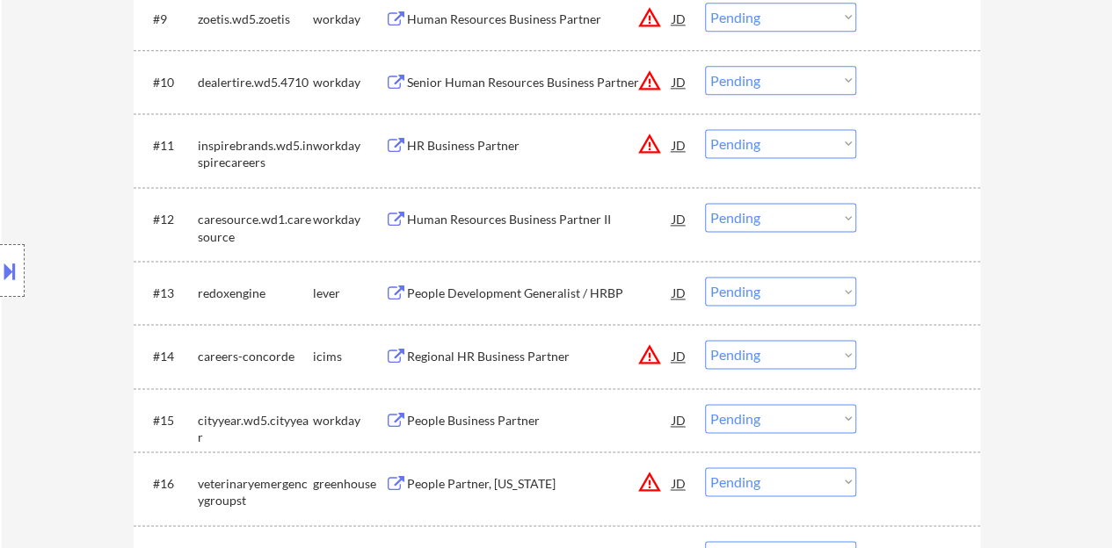
click at [506, 293] on div "People Development Generalist / HRBP" at bounding box center [539, 294] width 265 height 18
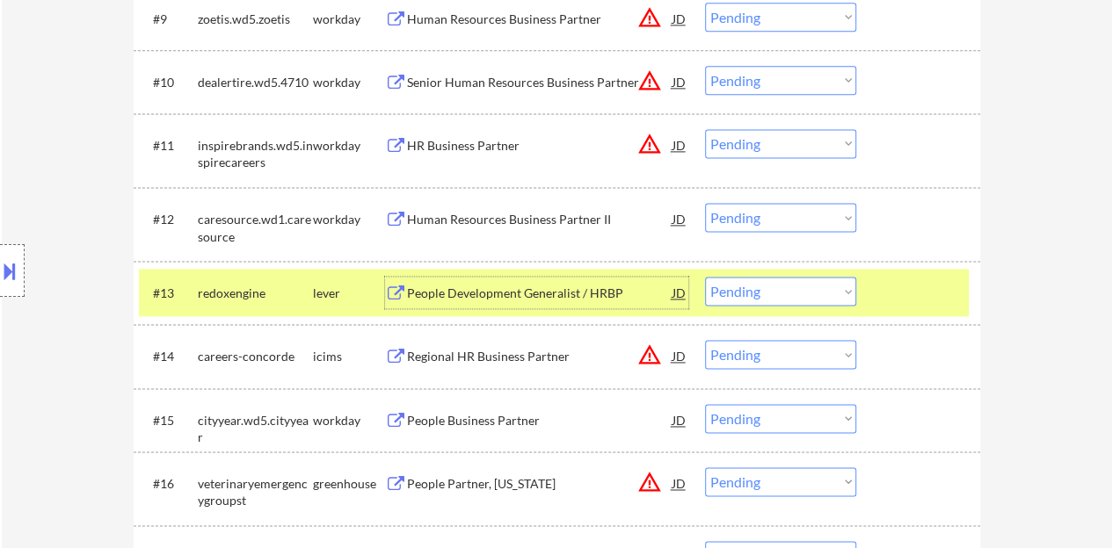
click at [740, 294] on select "Choose an option... Pending Applied Excluded (Questions) Excluded (Expired) Exc…" at bounding box center [780, 291] width 151 height 29
click at [705, 277] on select "Choose an option... Pending Applied Excluded (Questions) Excluded (Expired) Exc…" at bounding box center [780, 291] width 151 height 29
select select ""pending""
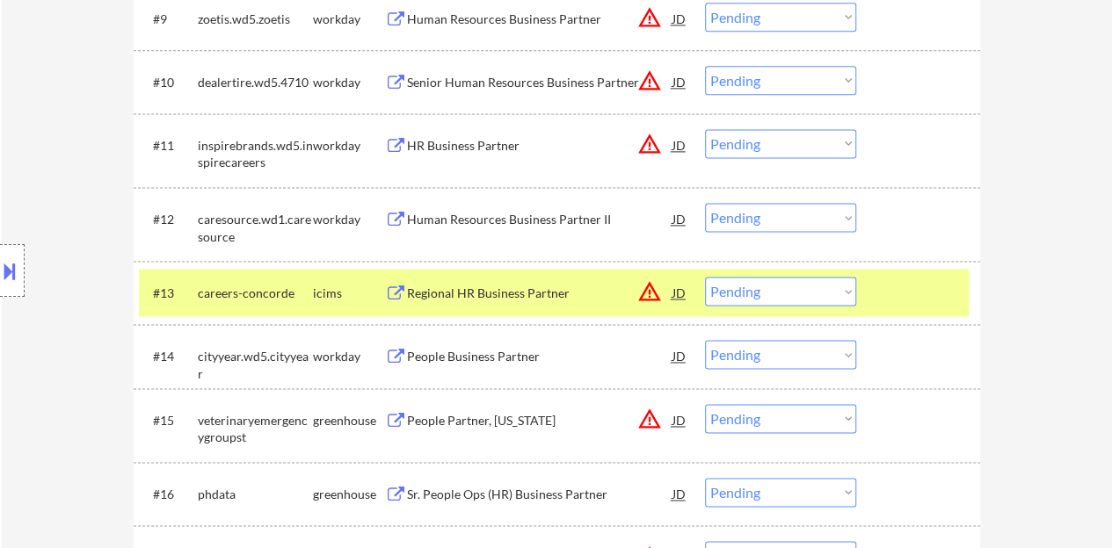
click at [941, 272] on div "#13 careers-concorde icims Regional HR Business Partner JD warning_amber Choose…" at bounding box center [554, 292] width 830 height 47
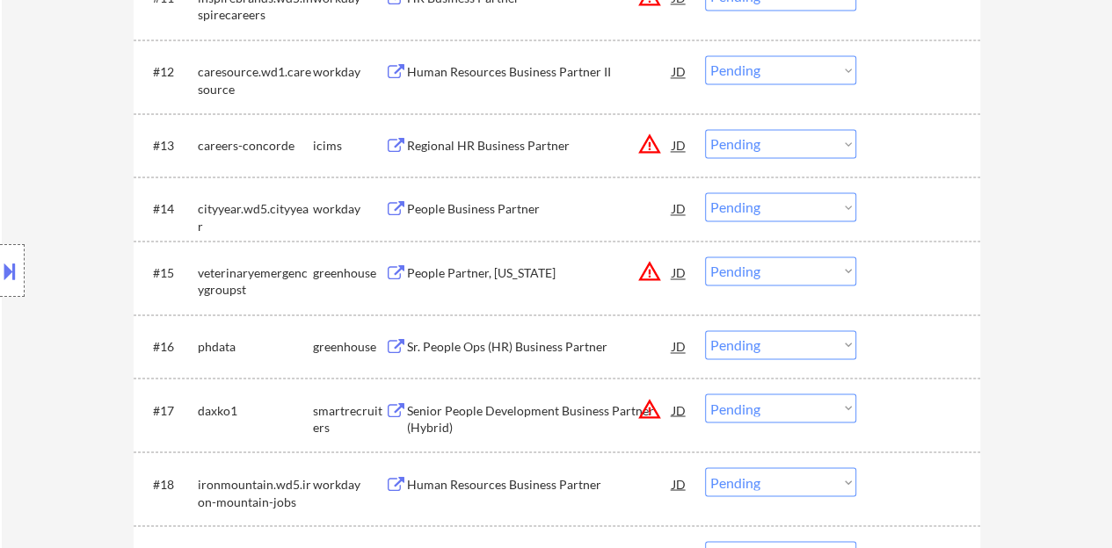
scroll to position [1318, 0]
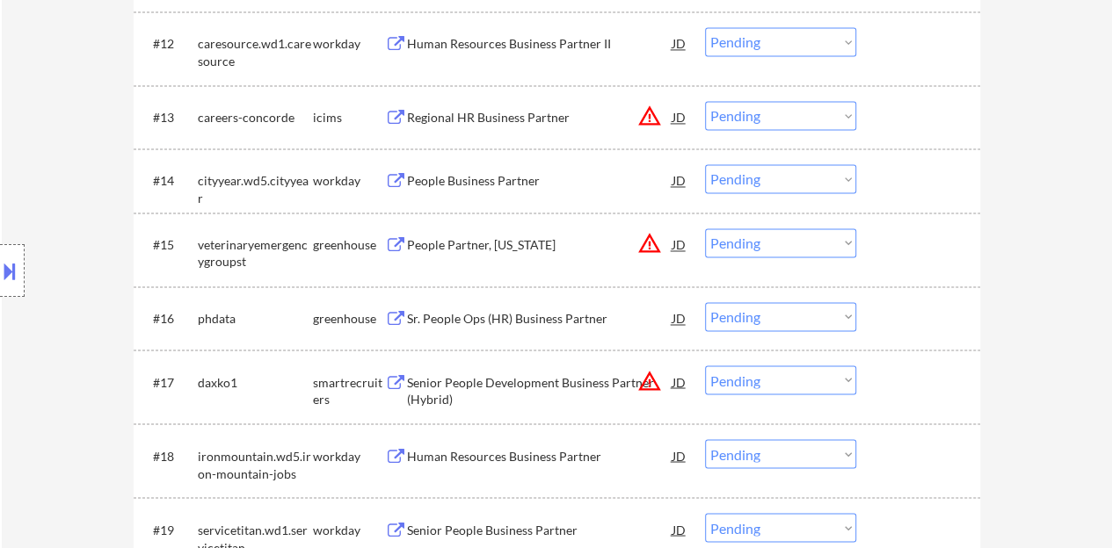
click at [812, 237] on select "Choose an option... Pending Applied Excluded (Questions) Excluded (Expired) Exc…" at bounding box center [780, 242] width 151 height 29
click at [705, 228] on select "Choose an option... Pending Applied Excluded (Questions) Excluded (Expired) Exc…" at bounding box center [780, 242] width 151 height 29
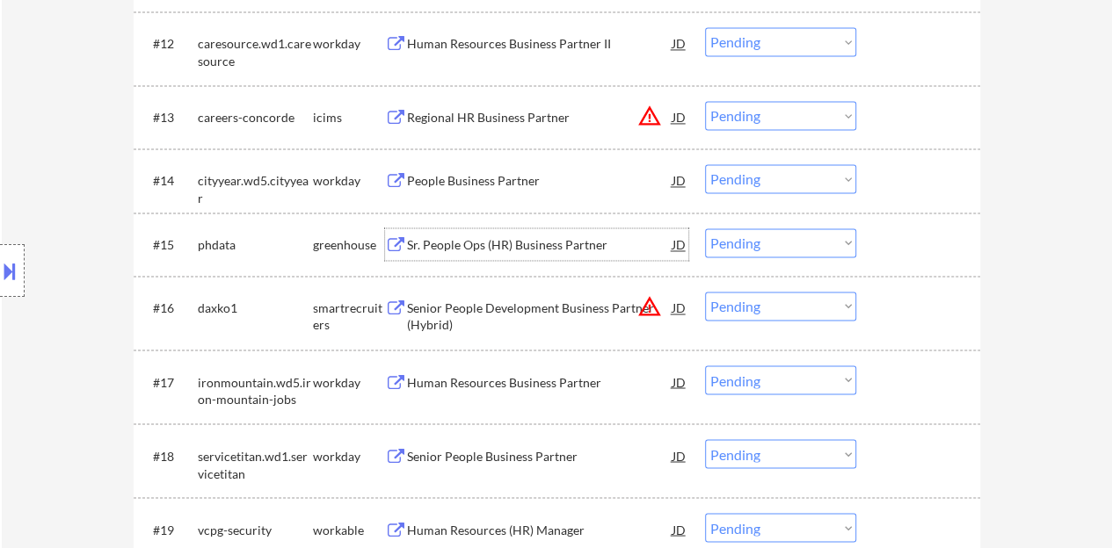
click at [528, 237] on div "Sr. People Ops (HR) Business Partner" at bounding box center [539, 245] width 265 height 18
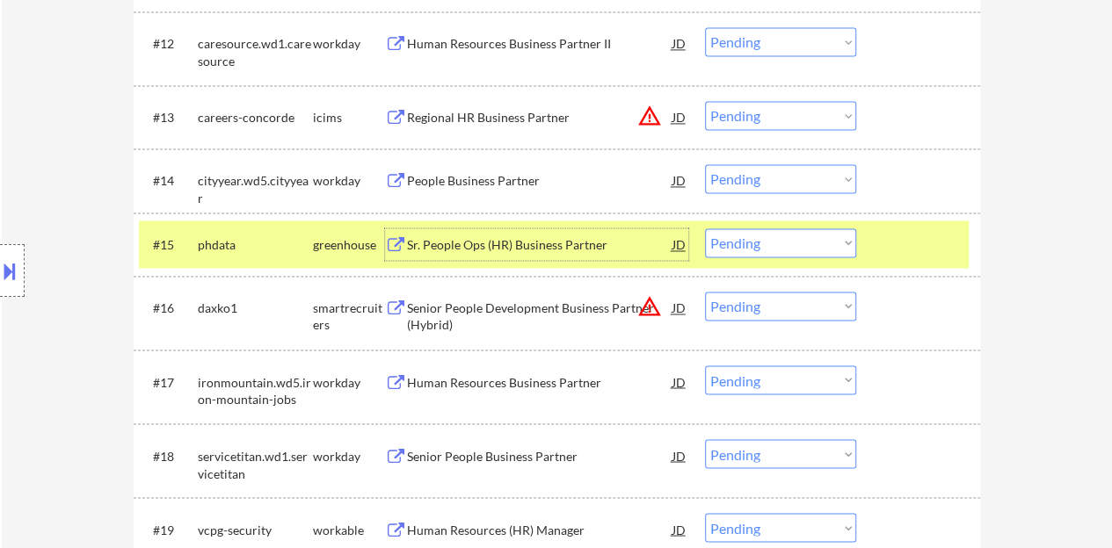
click at [830, 248] on select "Choose an option... Pending Applied Excluded (Questions) Excluded (Expired) Exc…" at bounding box center [780, 242] width 151 height 29
click at [705, 228] on select "Choose an option... Pending Applied Excluded (Questions) Excluded (Expired) Exc…" at bounding box center [780, 242] width 151 height 29
select select ""pending""
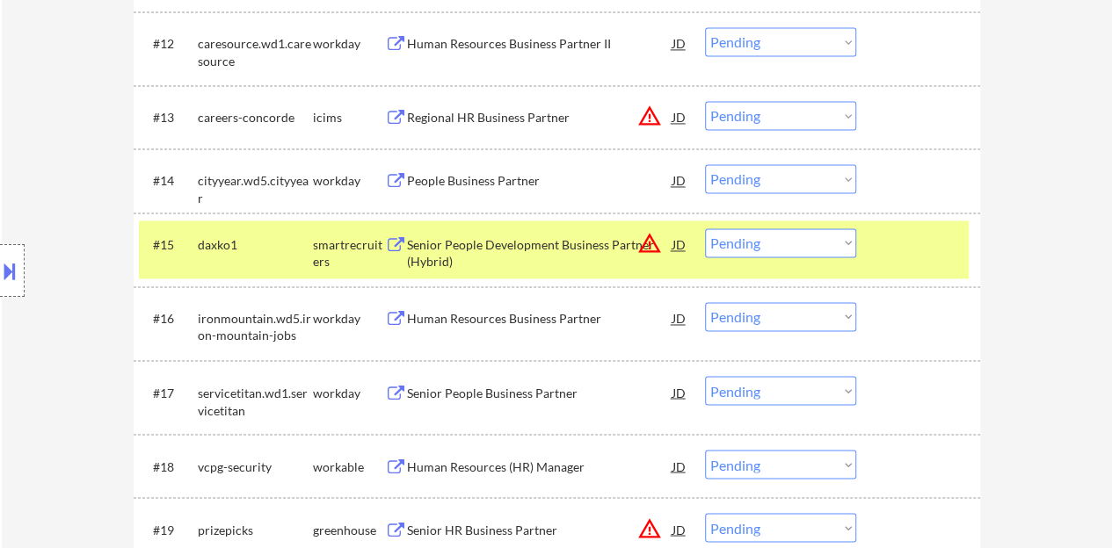
click at [916, 260] on div "#15 daxko1 smartrecruiters Senior People Development Business Partner (Hybrid) …" at bounding box center [554, 250] width 830 height 58
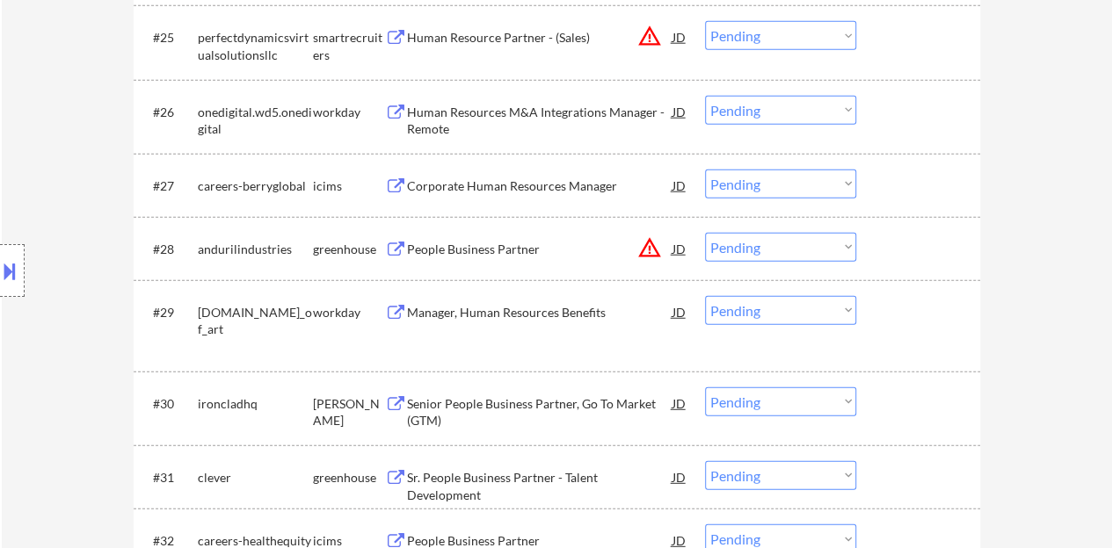
scroll to position [2197, 0]
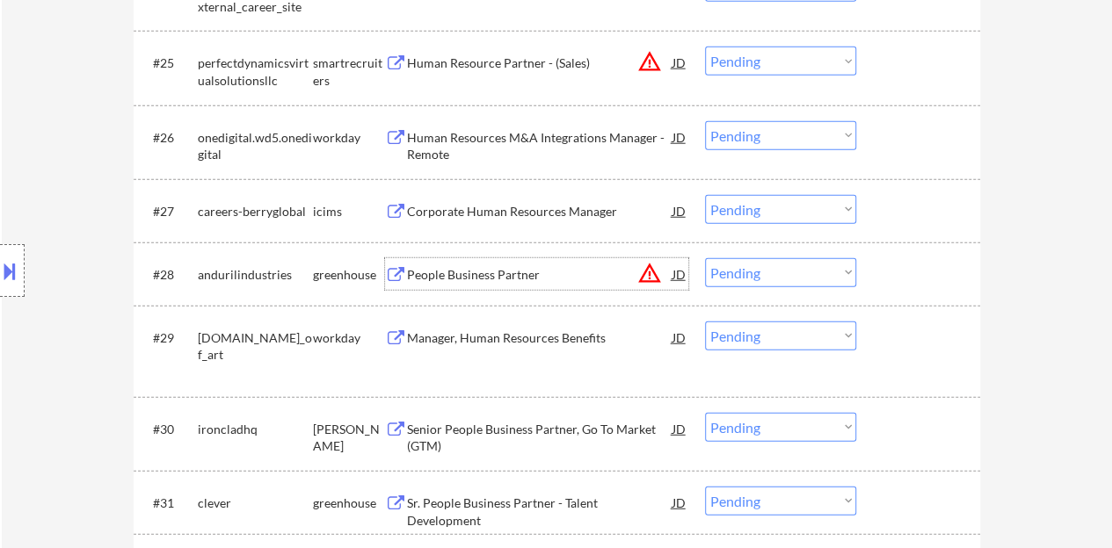
click at [479, 274] on div "People Business Partner" at bounding box center [539, 275] width 265 height 18
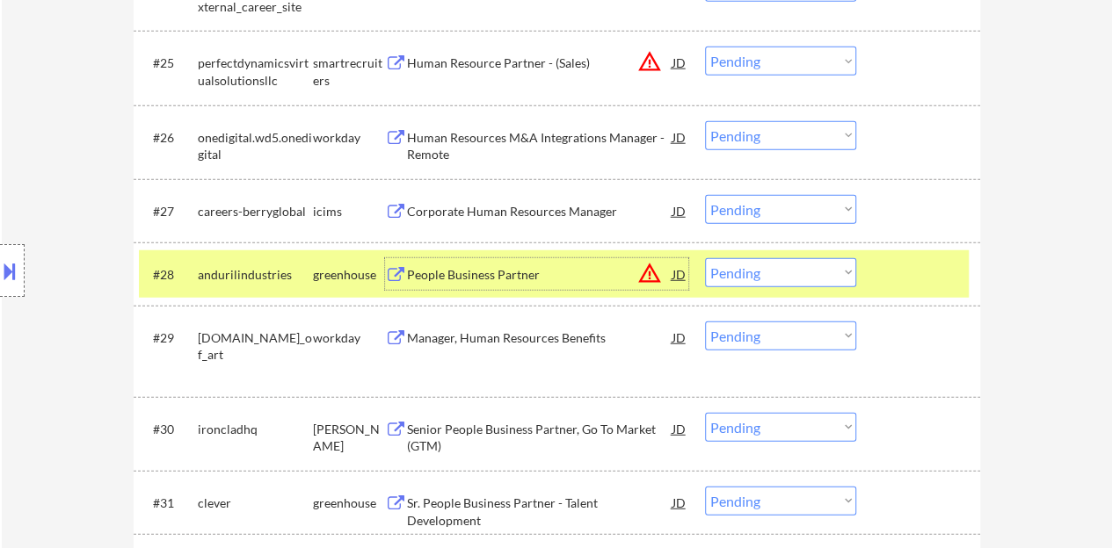
click at [777, 280] on select "Choose an option... Pending Applied Excluded (Questions) Excluded (Expired) Exc…" at bounding box center [780, 272] width 151 height 29
click at [705, 258] on select "Choose an option... Pending Applied Excluded (Questions) Excluded (Expired) Exc…" at bounding box center [780, 272] width 151 height 29
select select ""pending""
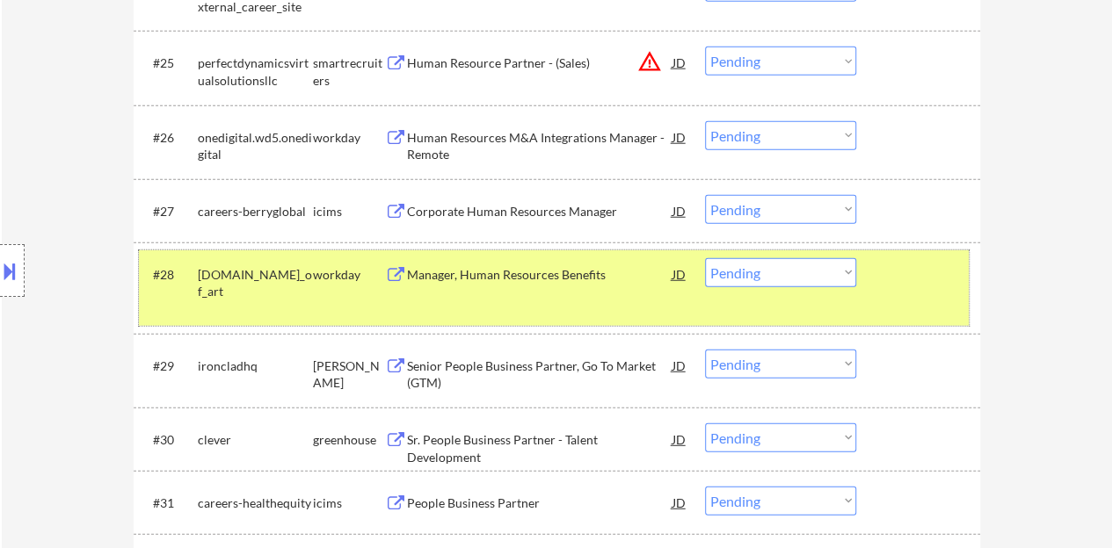
click at [916, 300] on div "#28 academyofartuniversity.wd5.academy_of_art workday Manager, Human Resources …" at bounding box center [554, 288] width 830 height 76
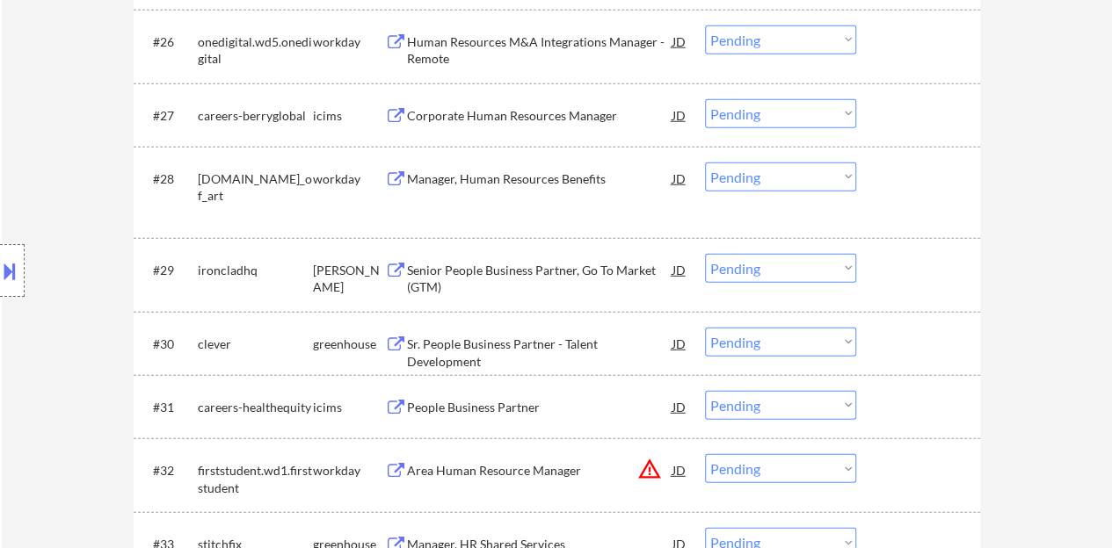
scroll to position [2373, 0]
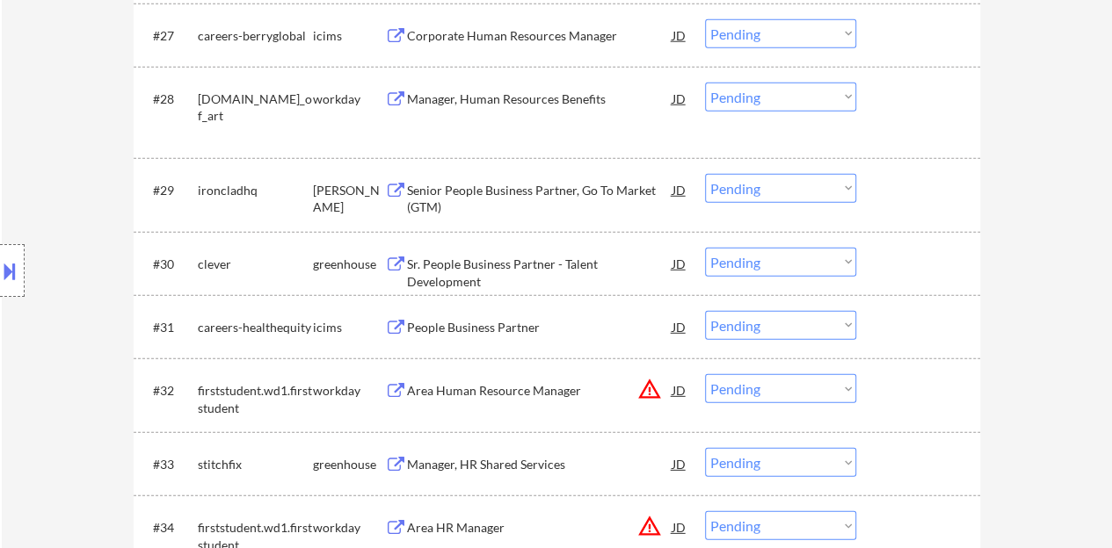
click at [568, 263] on div "Sr. People Business Partner - Talent Development" at bounding box center [539, 273] width 265 height 34
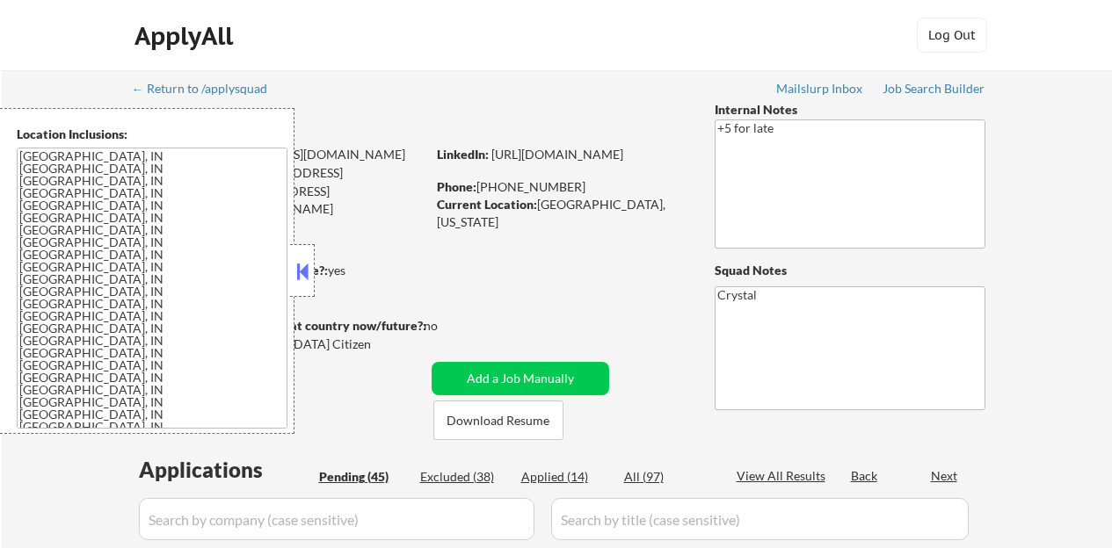
select select ""pending""
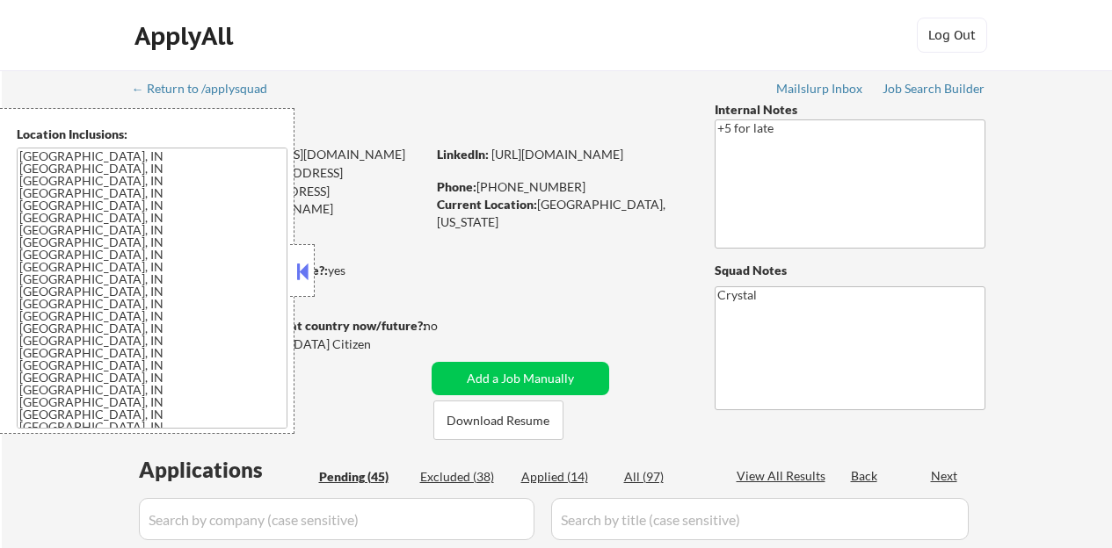
select select ""pending""
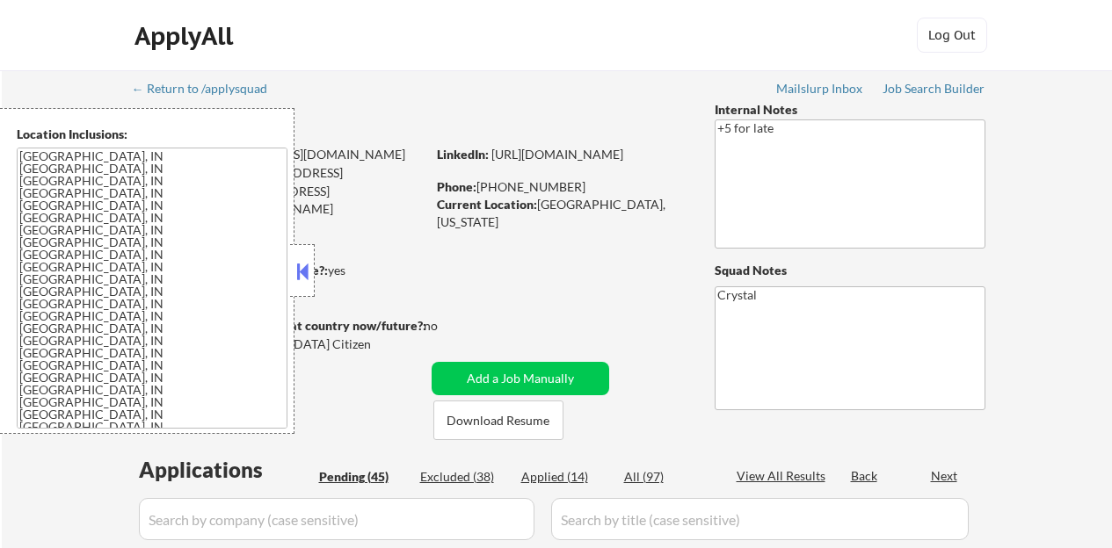
select select ""pending""
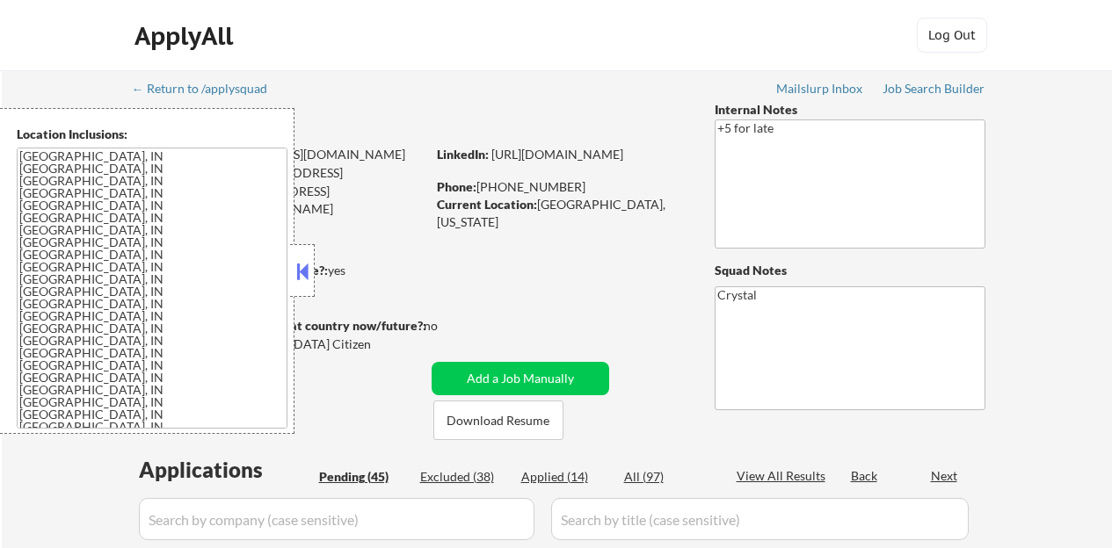
select select ""pending""
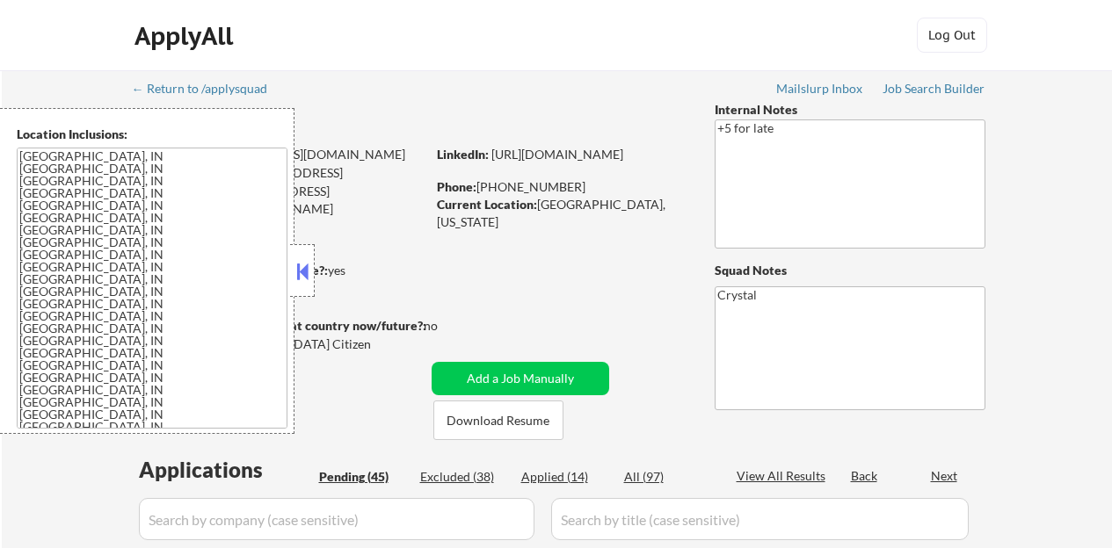
select select ""pending""
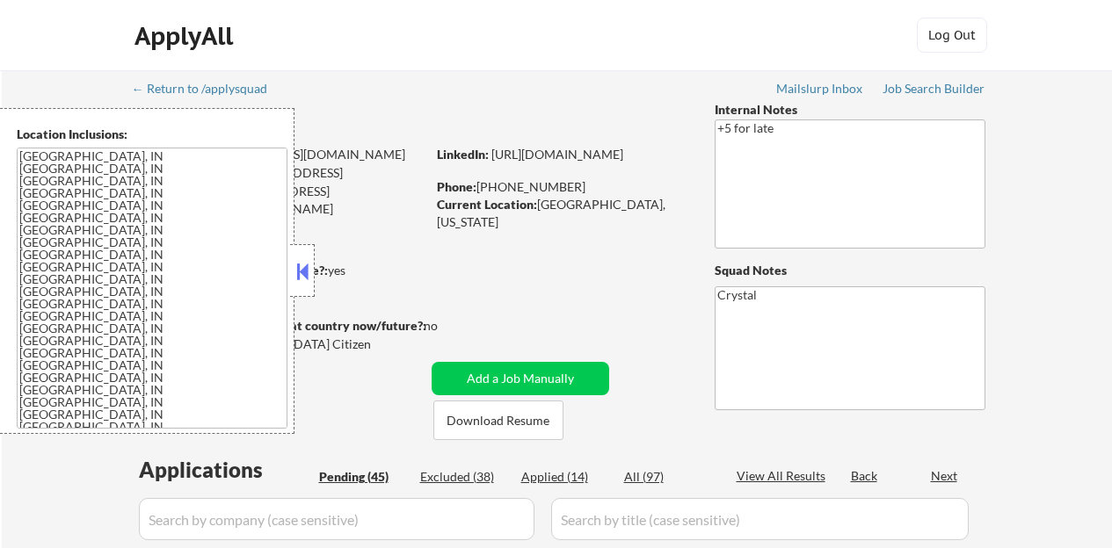
select select ""pending""
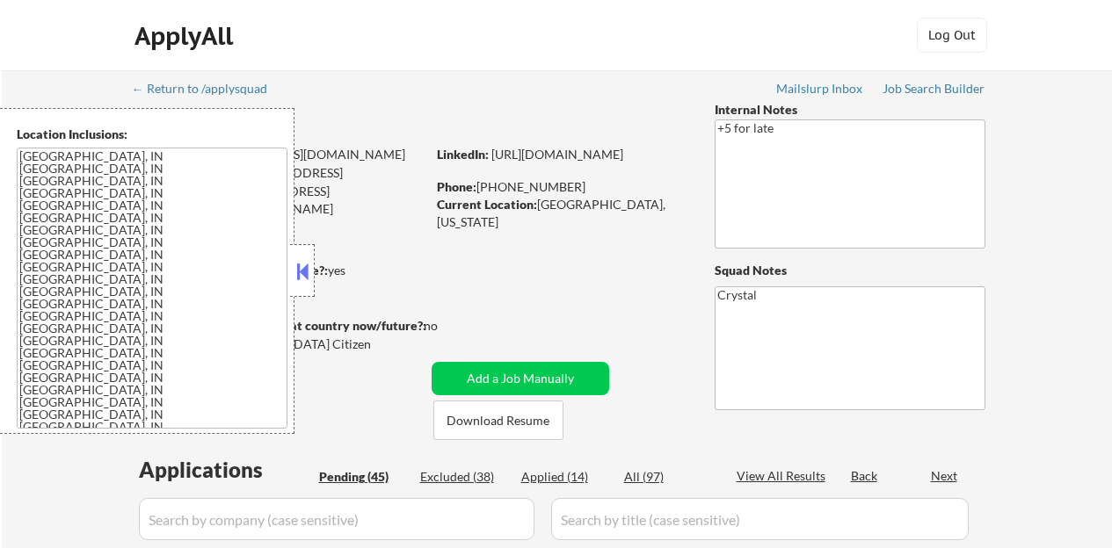
select select ""pending""
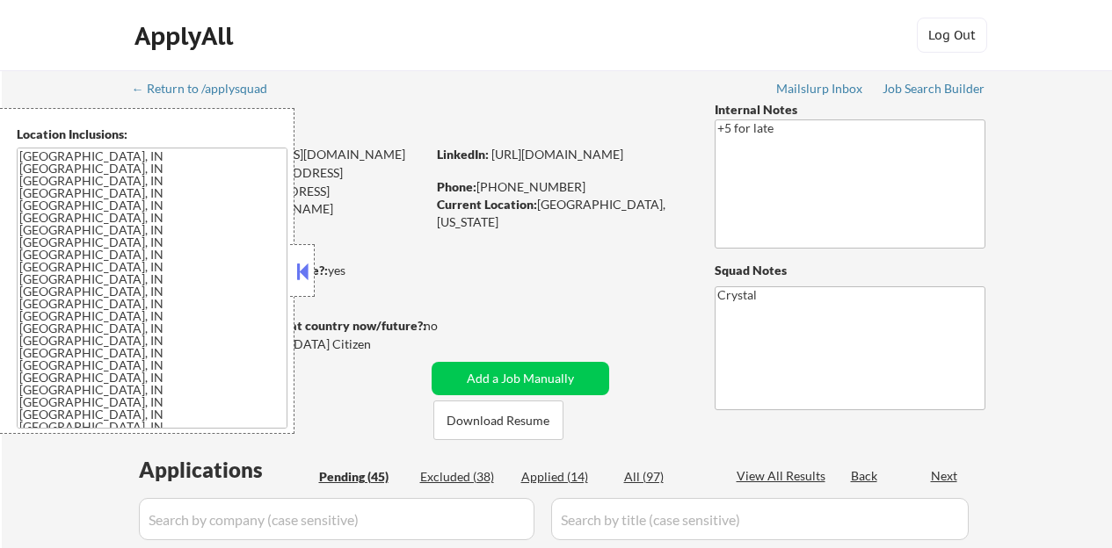
select select ""pending""
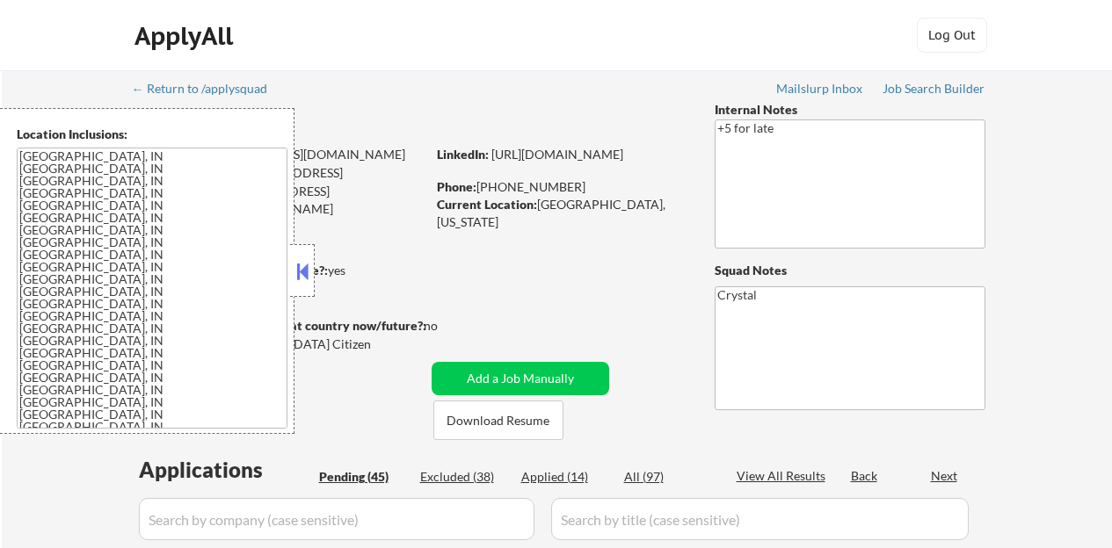
select select ""pending""
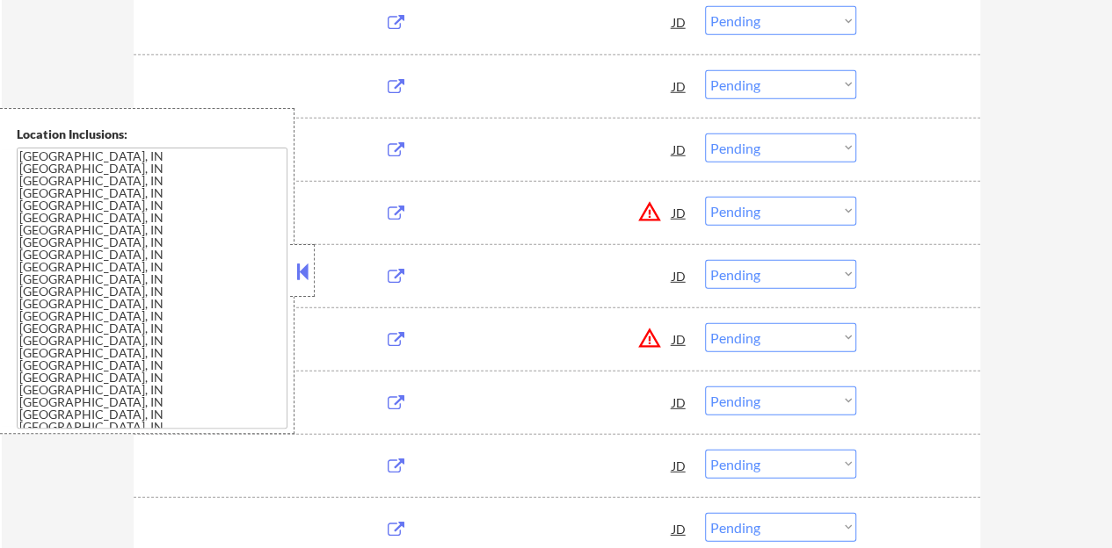
scroll to position [2373, 0]
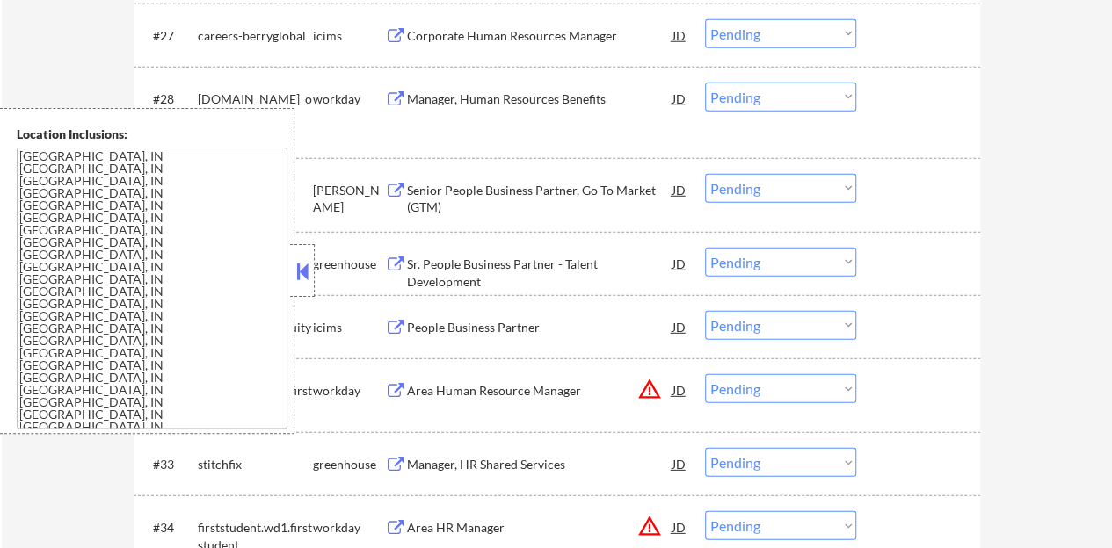
click at [304, 263] on button at bounding box center [302, 271] width 19 height 26
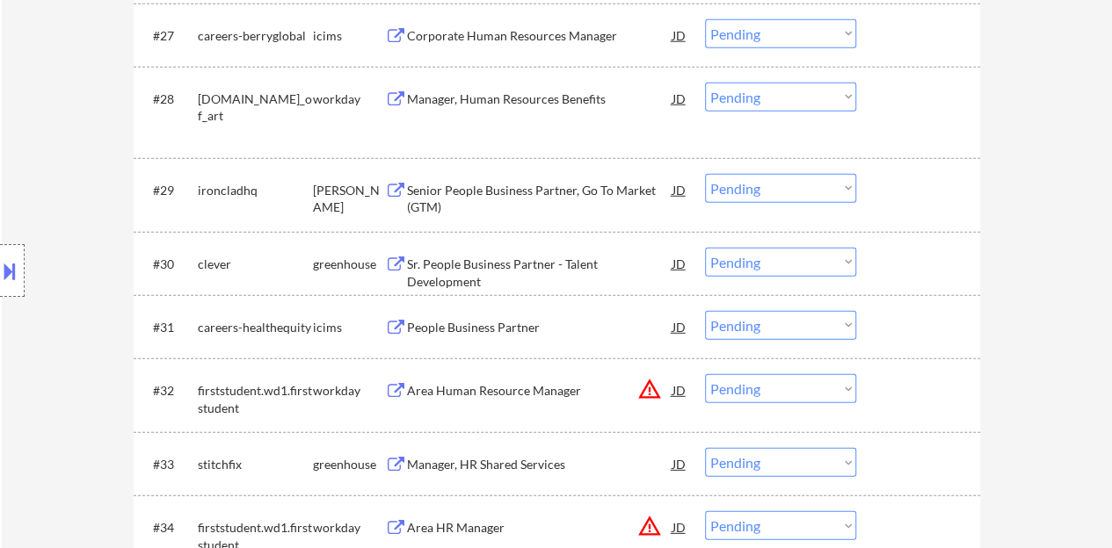
click at [781, 264] on select "Choose an option... Pending Applied Excluded (Questions) Excluded (Expired) Exc…" at bounding box center [780, 262] width 151 height 29
click at [705, 248] on select "Choose an option... Pending Applied Excluded (Questions) Excluded (Expired) Exc…" at bounding box center [780, 262] width 151 height 29
select select ""pending""
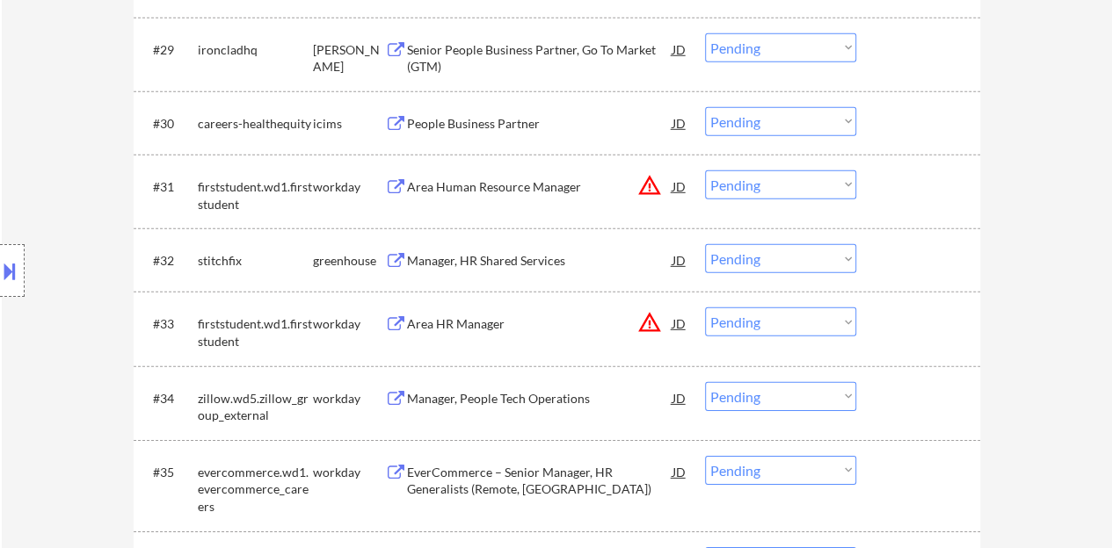
scroll to position [2548, 0]
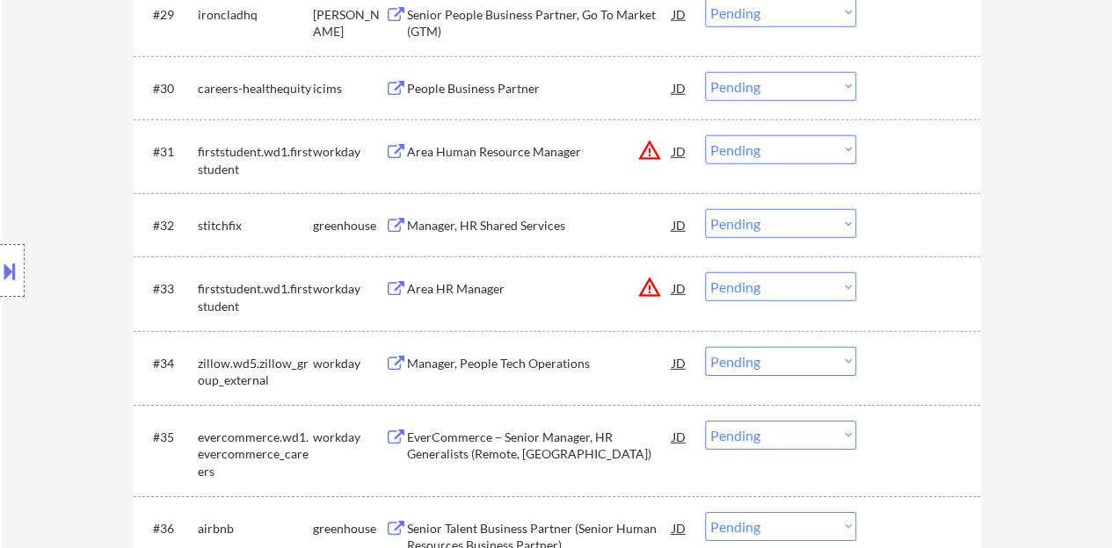
click at [496, 219] on div "Manager, HR Shared Services" at bounding box center [539, 226] width 265 height 18
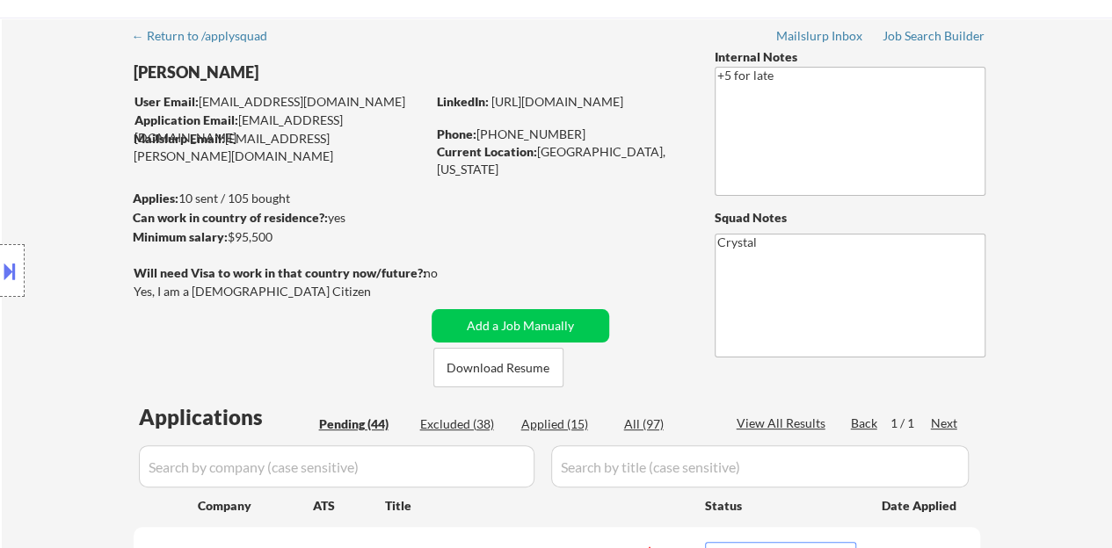
scroll to position [0, 0]
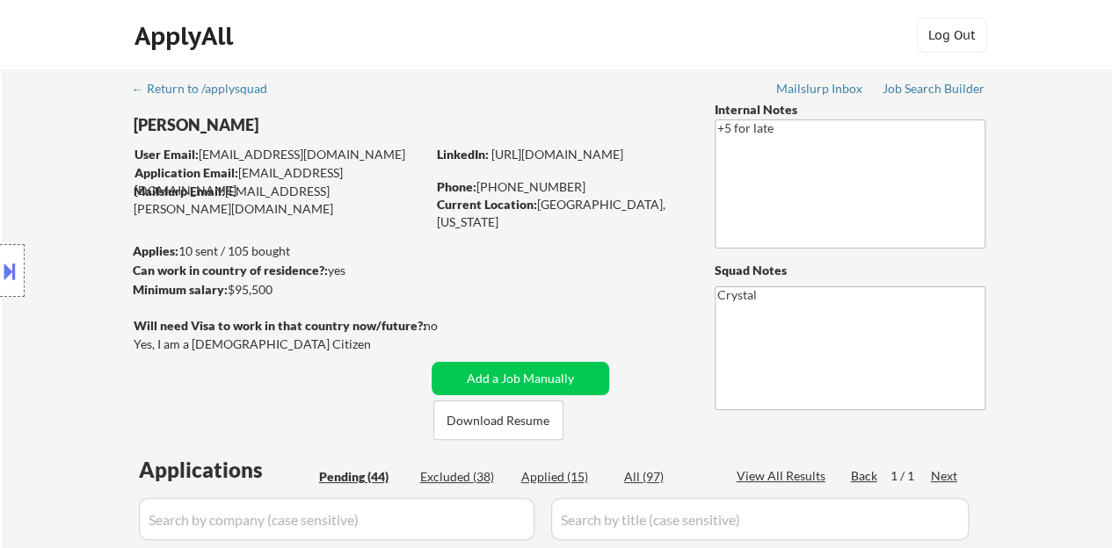
drag, startPoint x: 497, startPoint y: 174, endPoint x: 492, endPoint y: 154, distance: 20.9
click at [492, 154] on div "LinkedIn: https://www.linkedin.com/in/lauren-miller618" at bounding box center [562, 155] width 251 height 18
copy link "https://www.linkedin.com/in/lauren-miller618"
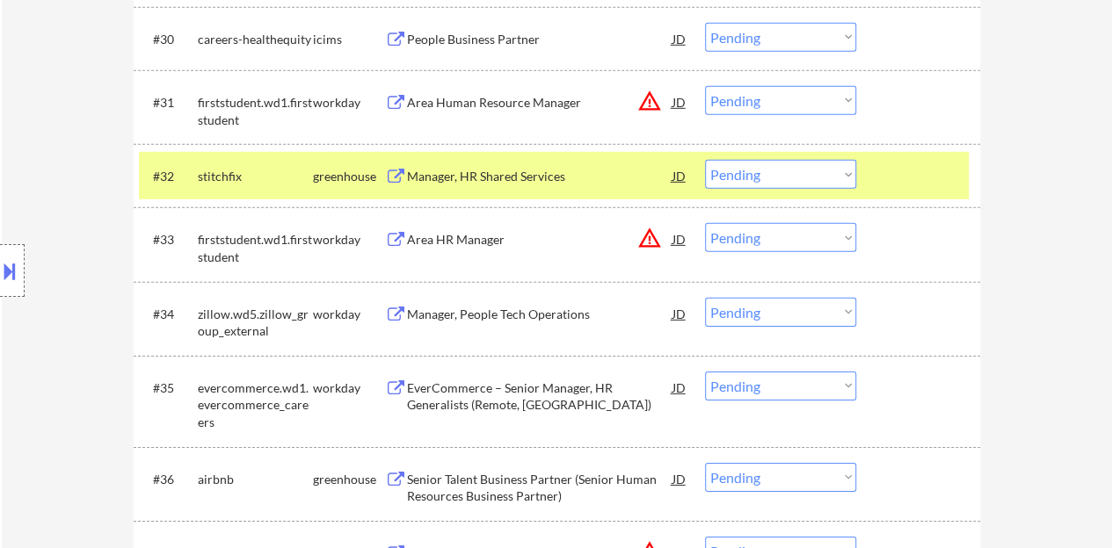
scroll to position [2548, 0]
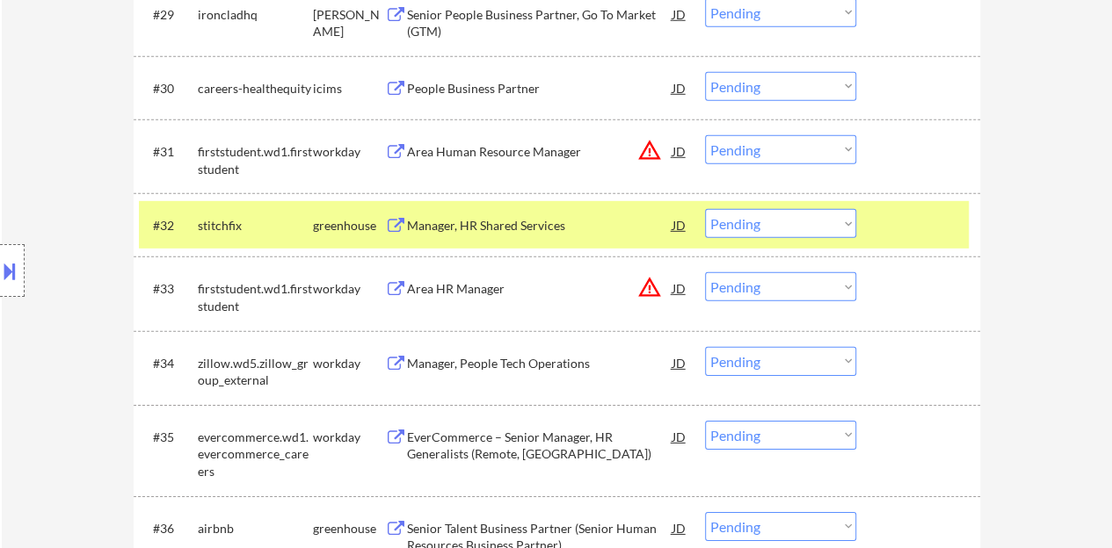
click at [761, 220] on select "Choose an option... Pending Applied Excluded (Questions) Excluded (Expired) Exc…" at bounding box center [780, 223] width 151 height 29
click at [705, 209] on select "Choose an option... Pending Applied Excluded (Questions) Excluded (Expired) Exc…" at bounding box center [780, 223] width 151 height 29
select select ""pending""
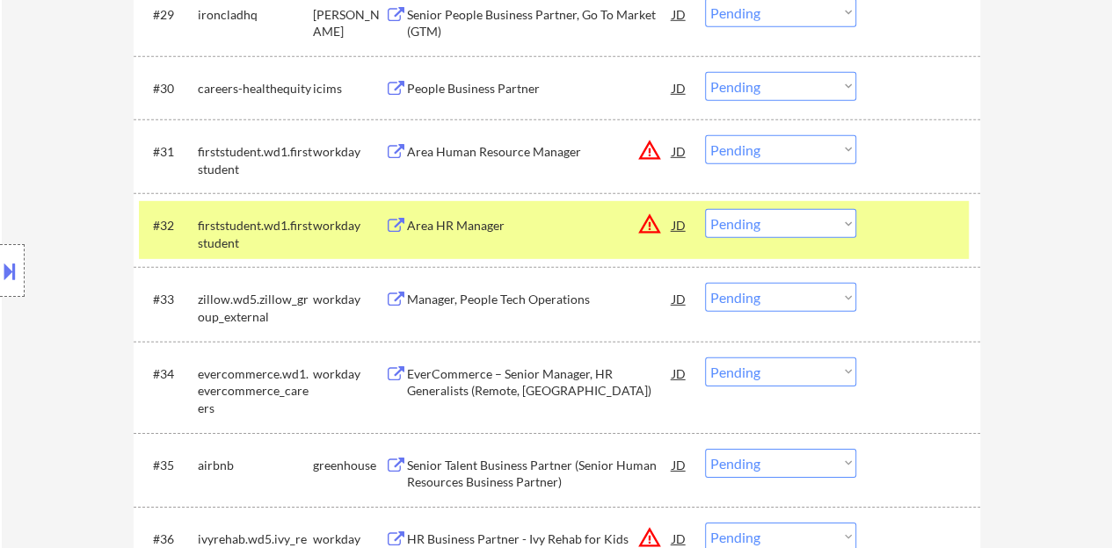
click at [866, 232] on div "#32 firststudent.wd1.firststudent workday Area HR Manager JD warning_amber Choo…" at bounding box center [554, 230] width 830 height 58
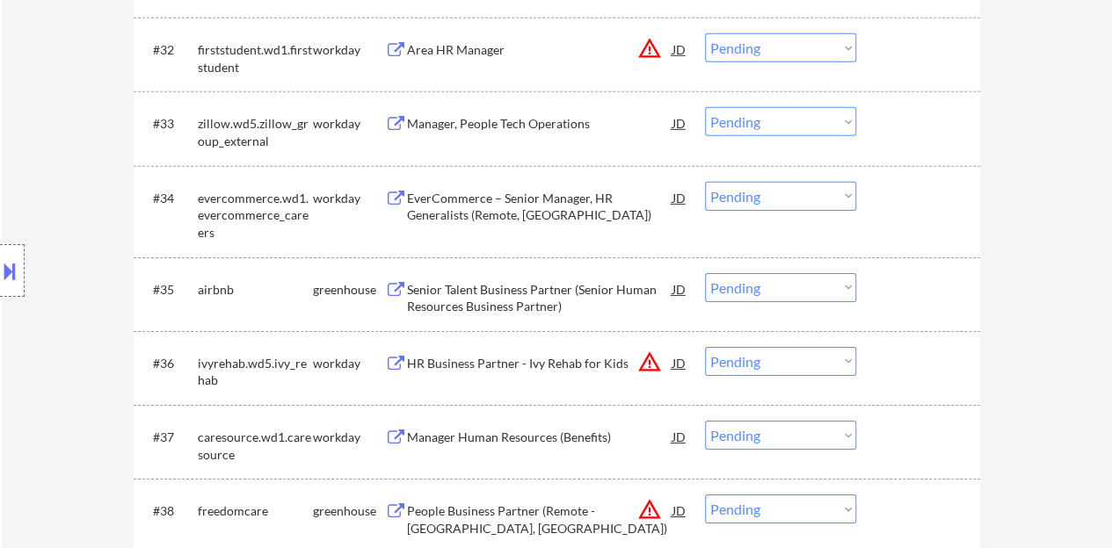
scroll to position [2812, 0]
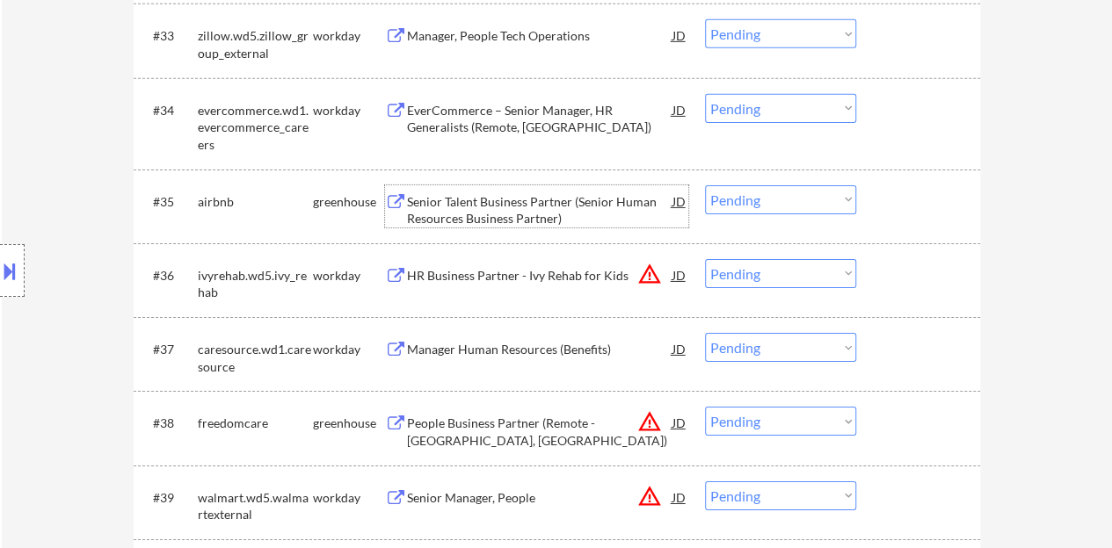
click at [499, 205] on div "Senior Talent Business Partner (Senior Human Resources Business Partner)" at bounding box center [539, 210] width 265 height 34
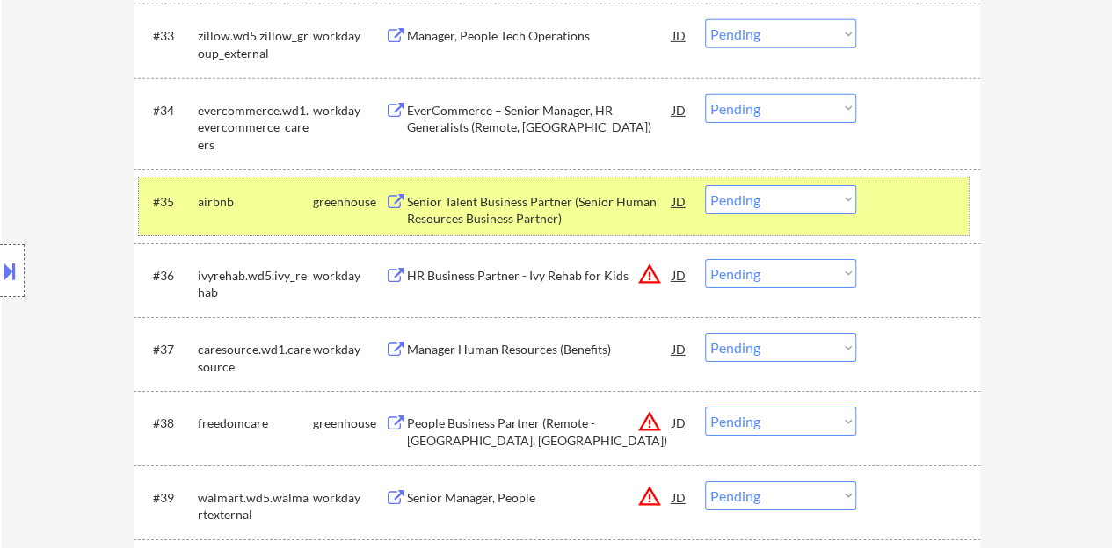
click at [778, 178] on div "#35 airbnb greenhouse Senior Talent Business Partner (Senior Human Resources Bu…" at bounding box center [554, 207] width 830 height 58
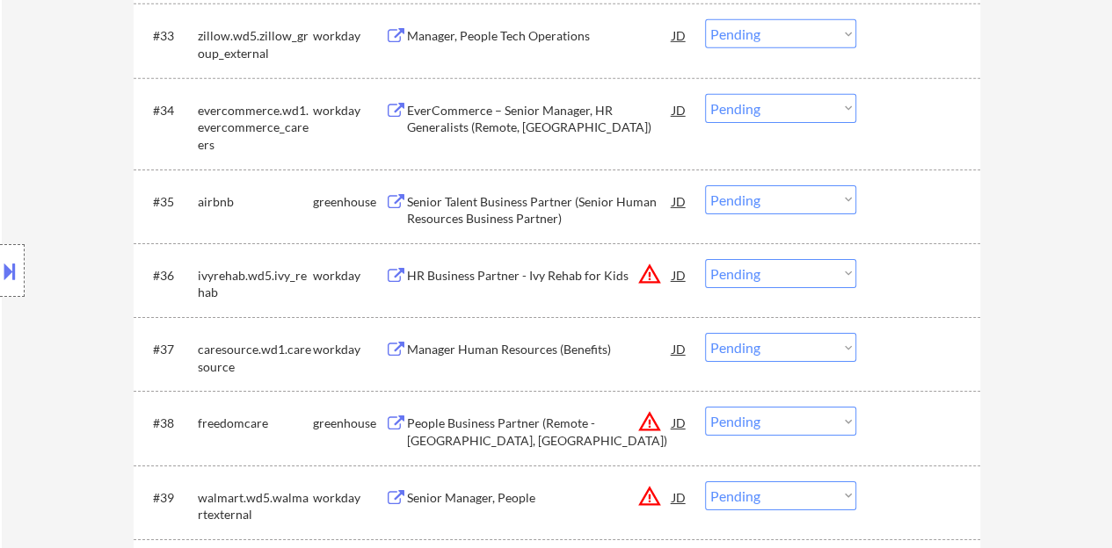
click at [784, 208] on select "Choose an option... Pending Applied Excluded (Questions) Excluded (Expired) Exc…" at bounding box center [780, 199] width 151 height 29
click at [705, 185] on select "Choose an option... Pending Applied Excluded (Questions) Excluded (Expired) Exc…" at bounding box center [780, 199] width 151 height 29
select select ""pending""
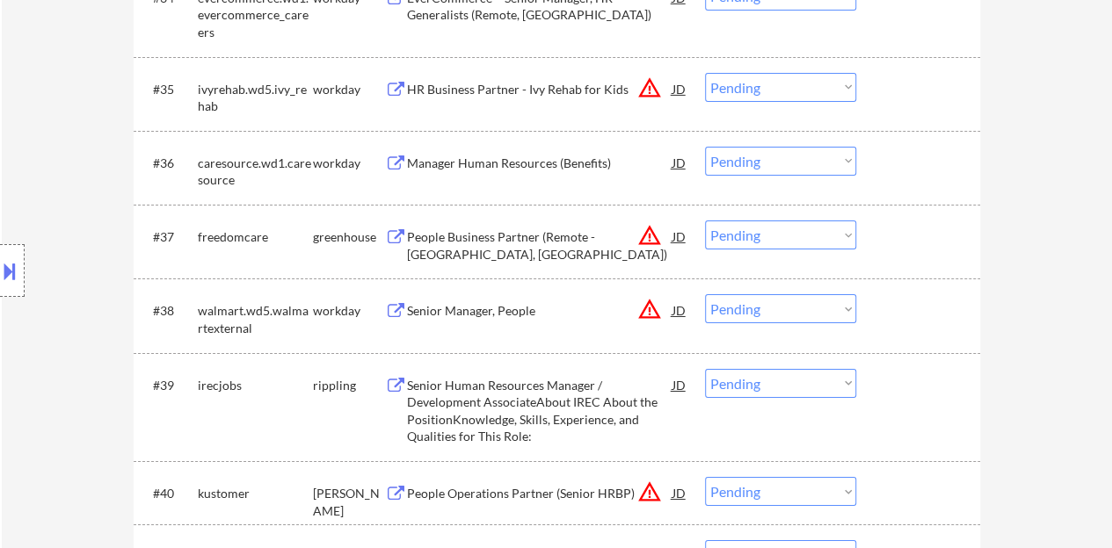
scroll to position [2900, 0]
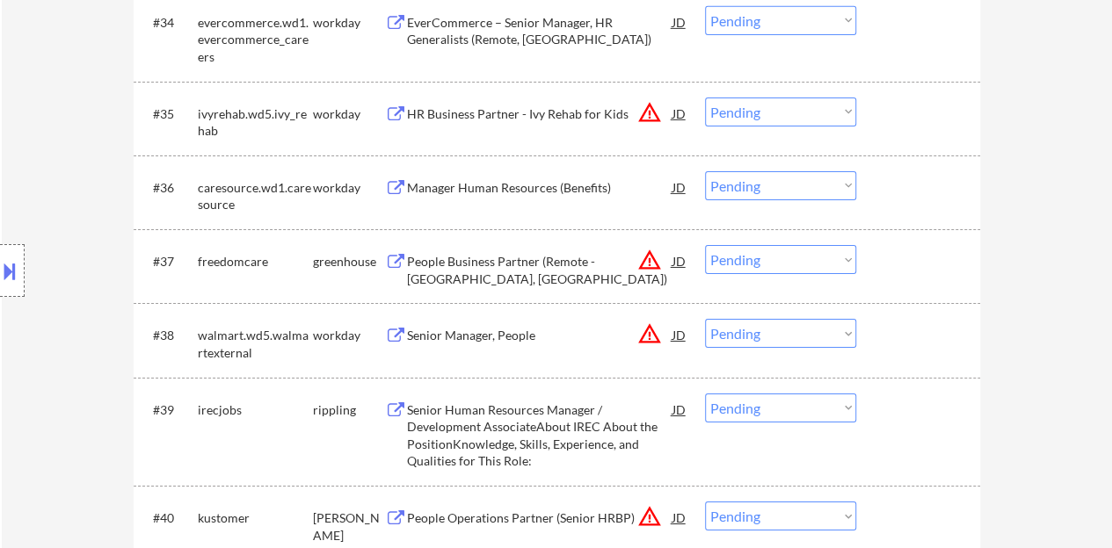
click at [510, 253] on div "People Business Partner (Remote - Las Vegas, NV)" at bounding box center [539, 270] width 265 height 34
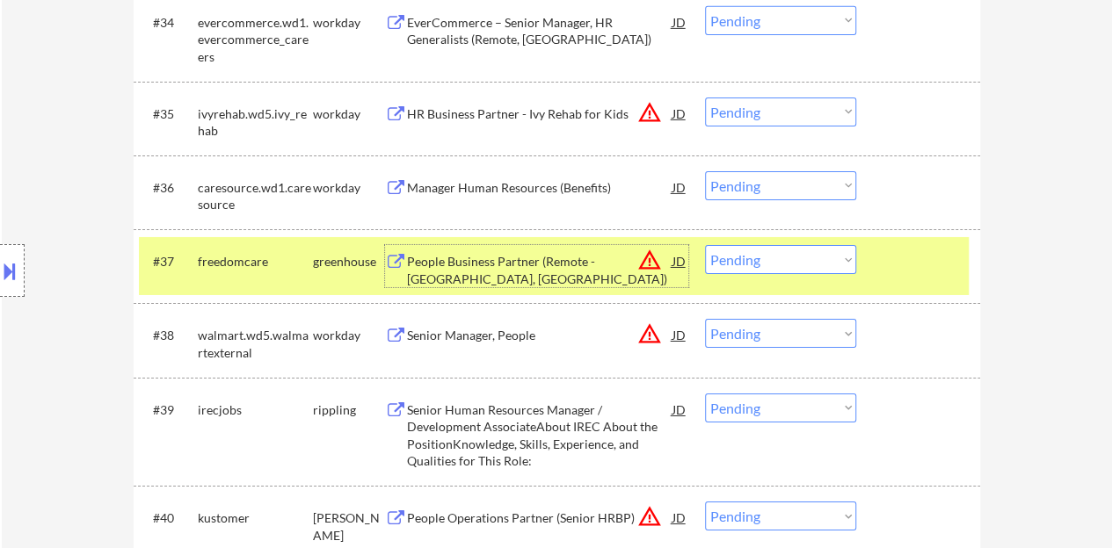
click at [822, 254] on select "Choose an option... Pending Applied Excluded (Questions) Excluded (Expired) Exc…" at bounding box center [780, 259] width 151 height 29
click at [705, 245] on select "Choose an option... Pending Applied Excluded (Questions) Excluded (Expired) Exc…" at bounding box center [780, 259] width 151 height 29
select select ""pending""
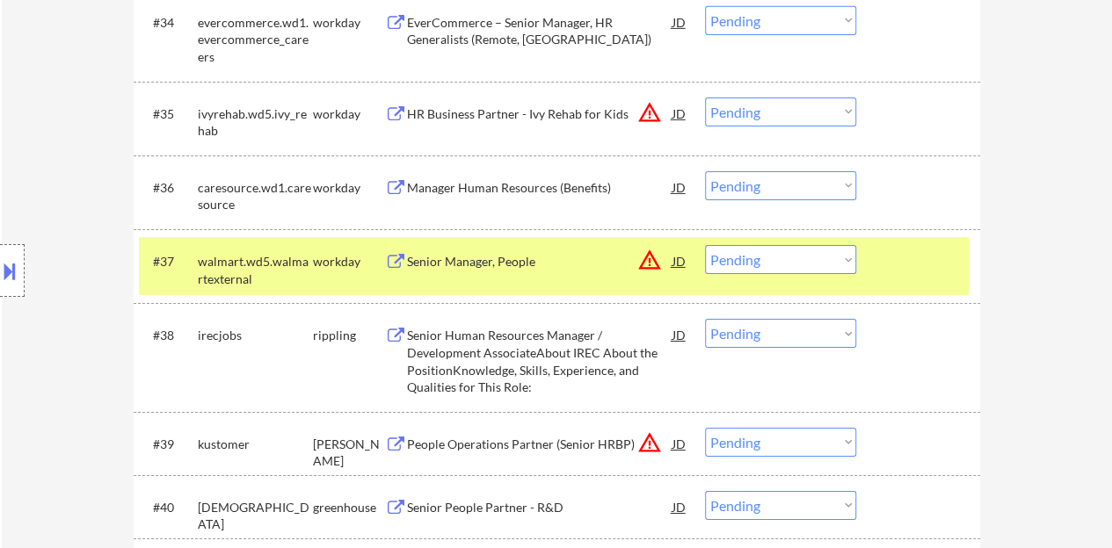
click at [871, 262] on div "#37 walmart.wd5.walmartexternal workday Senior Manager, People JD warning_amber…" at bounding box center [554, 266] width 830 height 58
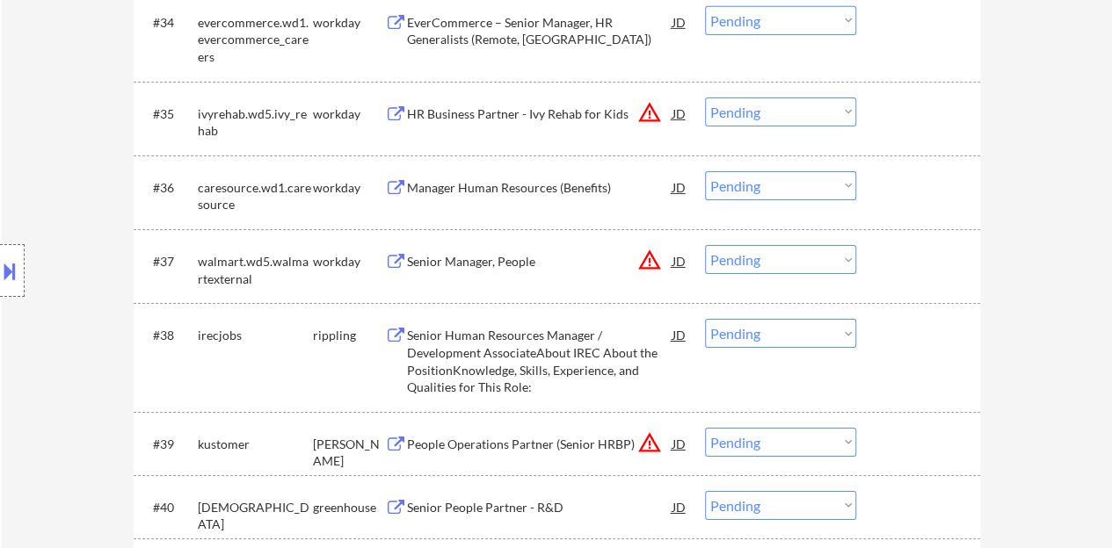
click at [590, 344] on div "Senior Human Resources Manager / Development AssociateAbout IREC About the Posi…" at bounding box center [539, 361] width 265 height 69
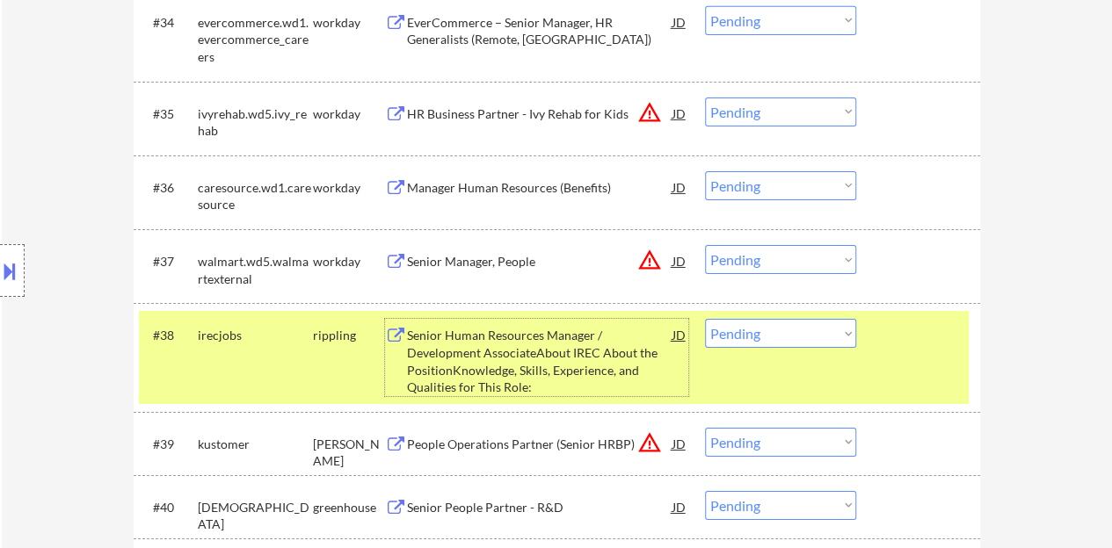
click at [795, 340] on select "Choose an option... Pending Applied Excluded (Questions) Excluded (Expired) Exc…" at bounding box center [780, 333] width 151 height 29
click at [705, 319] on select "Choose an option... Pending Applied Excluded (Questions) Excluded (Expired) Exc…" at bounding box center [780, 333] width 151 height 29
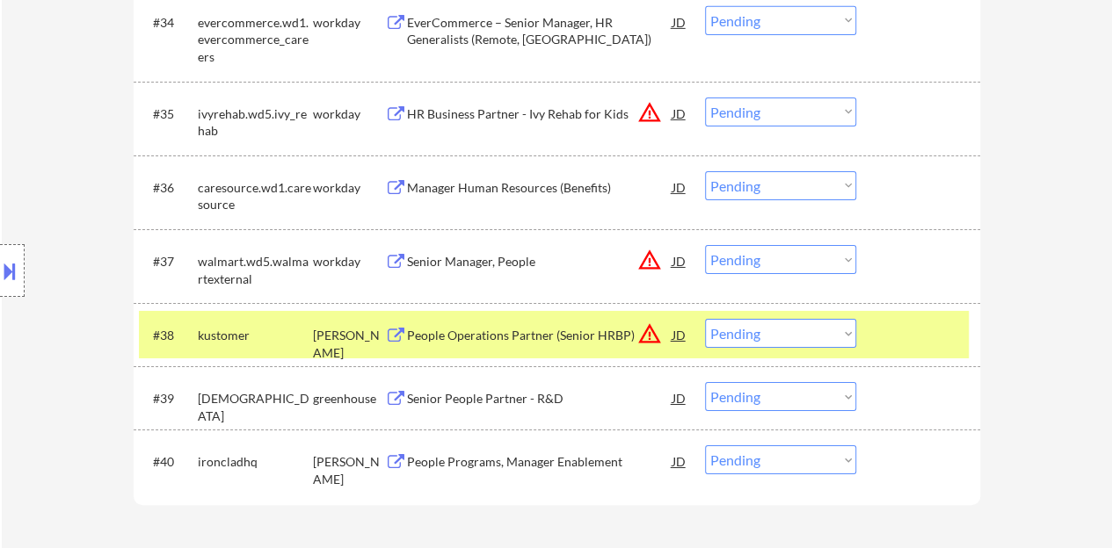
click at [518, 340] on div "People Operations Partner (Senior HRBP)" at bounding box center [539, 336] width 265 height 18
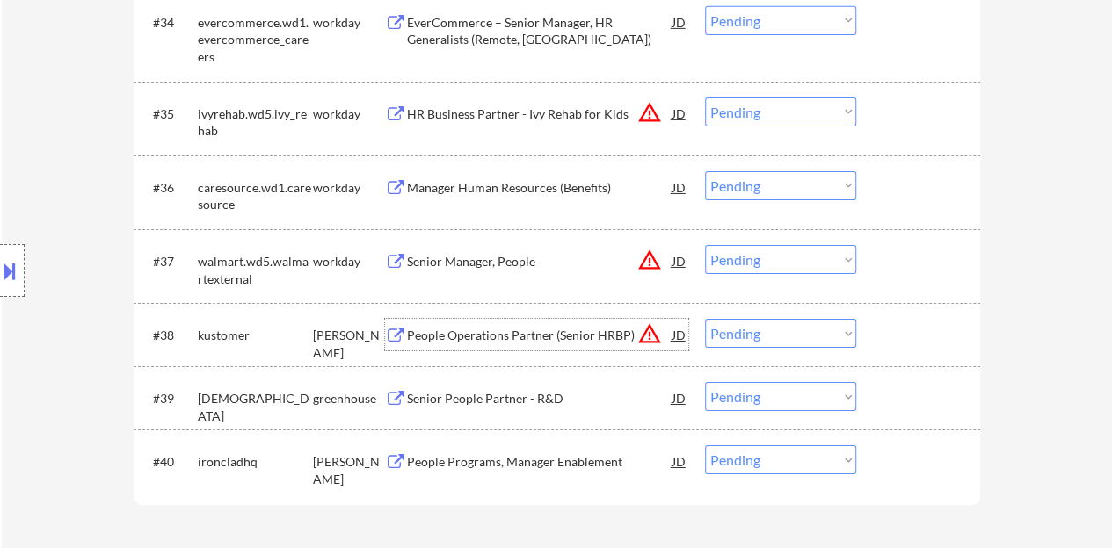
click at [793, 333] on select "Choose an option... Pending Applied Excluded (Questions) Excluded (Expired) Exc…" at bounding box center [780, 333] width 151 height 29
click at [705, 319] on select "Choose an option... Pending Applied Excluded (Questions) Excluded (Expired) Exc…" at bounding box center [780, 333] width 151 height 29
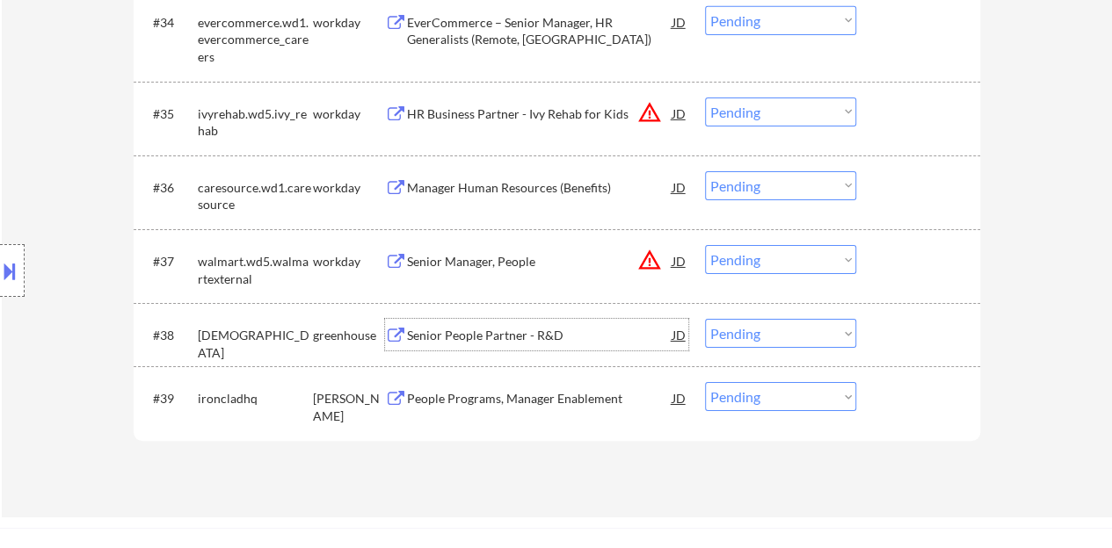
click at [480, 337] on div "Senior People Partner - R&D" at bounding box center [539, 336] width 265 height 18
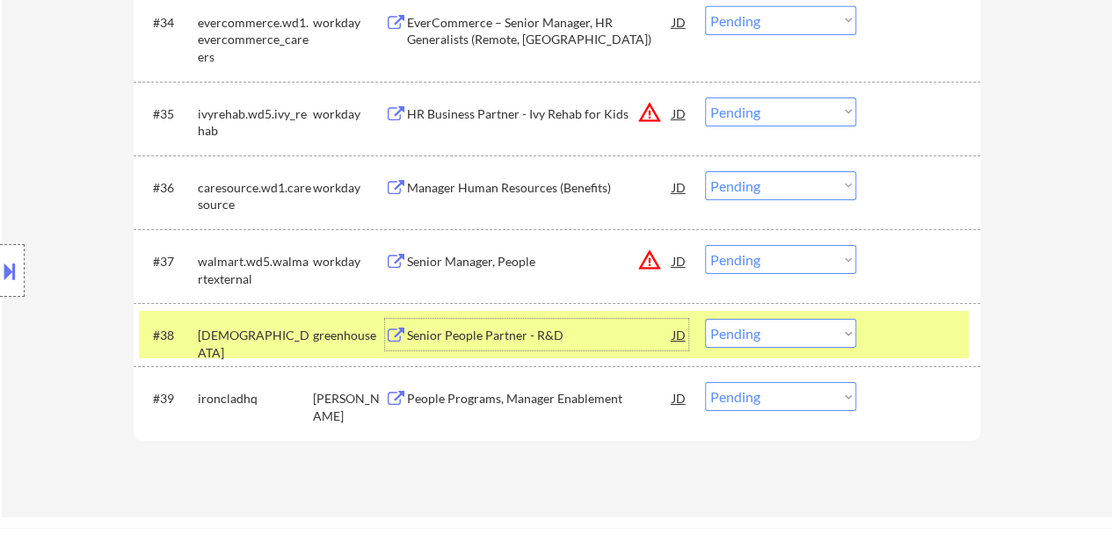
click at [804, 321] on select "Choose an option... Pending Applied Excluded (Questions) Excluded (Expired) Exc…" at bounding box center [780, 333] width 151 height 29
click at [705, 319] on select "Choose an option... Pending Applied Excluded (Questions) Excluded (Expired) Exc…" at bounding box center [780, 333] width 151 height 29
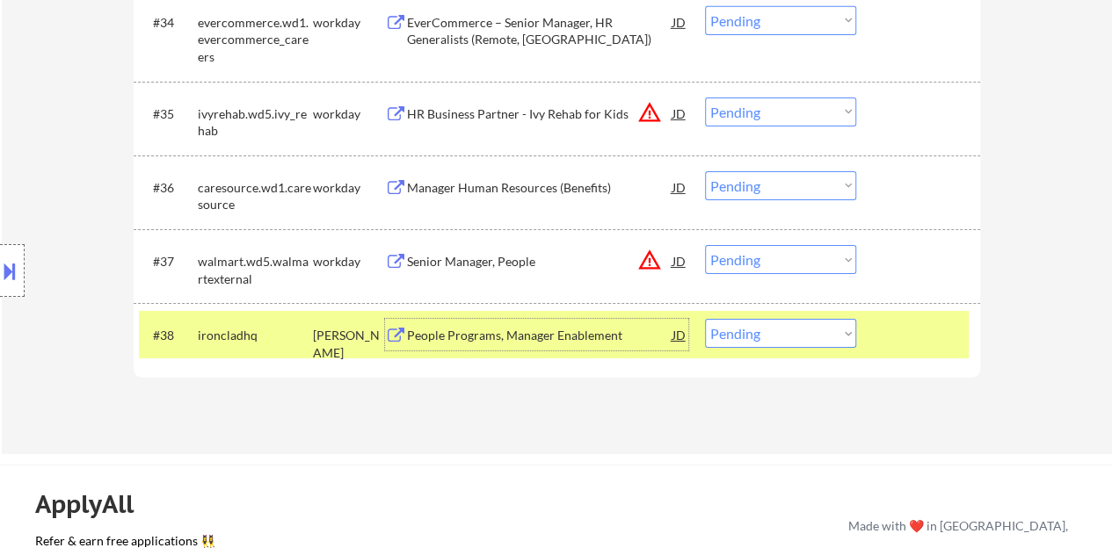
click at [571, 322] on div "People Programs, Manager Enablement" at bounding box center [539, 335] width 265 height 32
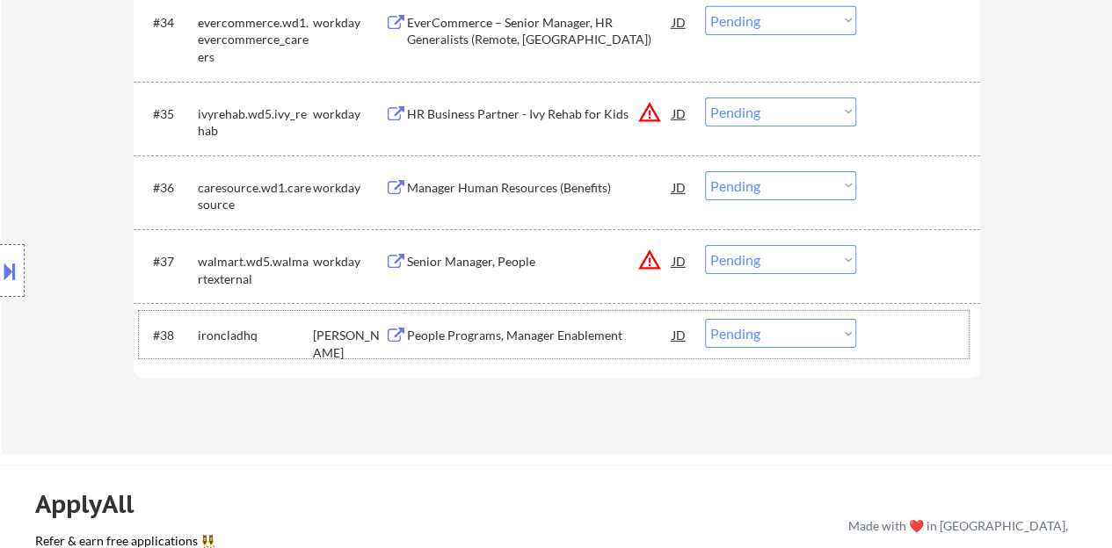
click at [905, 341] on div at bounding box center [919, 335] width 77 height 32
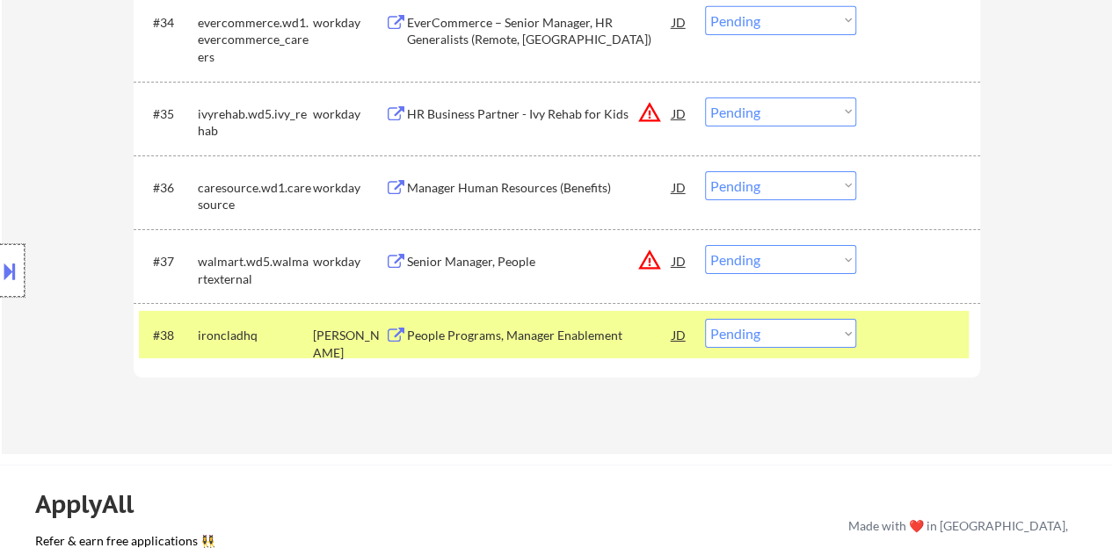
click at [0, 249] on div at bounding box center [12, 270] width 25 height 53
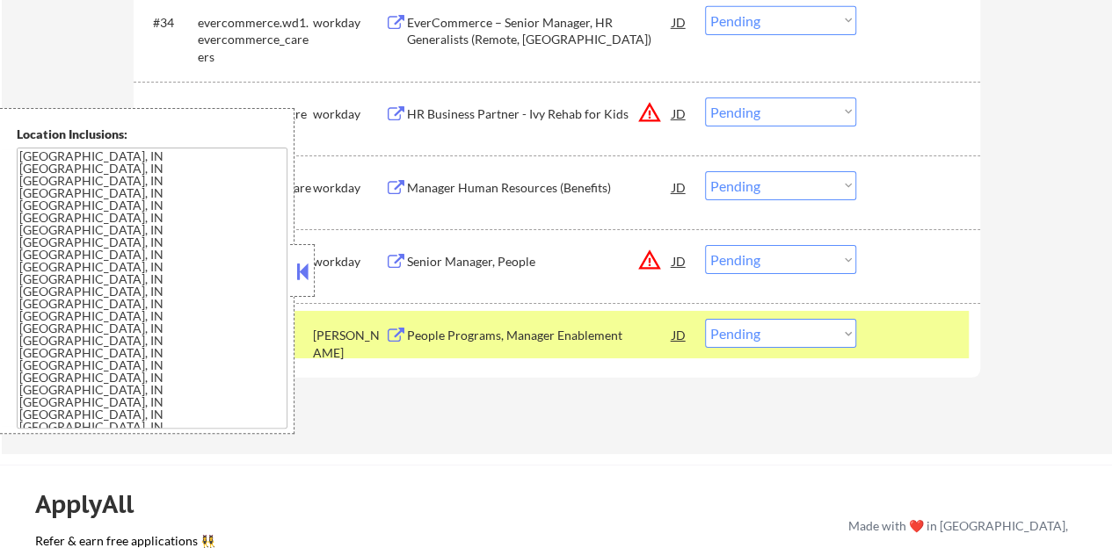
click at [301, 273] on button at bounding box center [302, 271] width 19 height 26
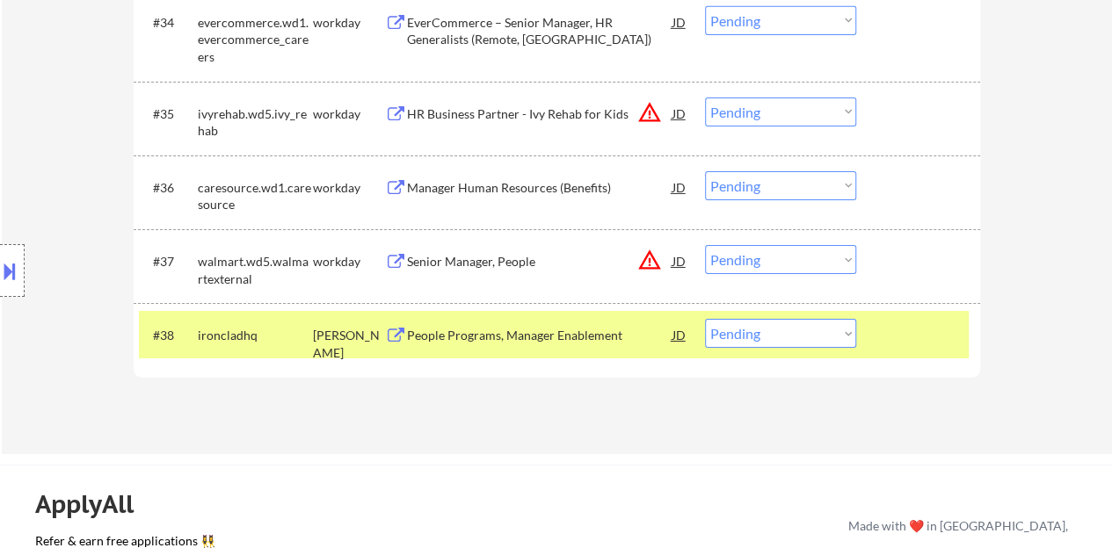
click at [780, 335] on select "Choose an option... Pending Applied Excluded (Questions) Excluded (Expired) Exc…" at bounding box center [780, 333] width 151 height 29
select select ""excluded__location_""
click at [705, 319] on select "Choose an option... Pending Applied Excluded (Questions) Excluded (Expired) Exc…" at bounding box center [780, 333] width 151 height 29
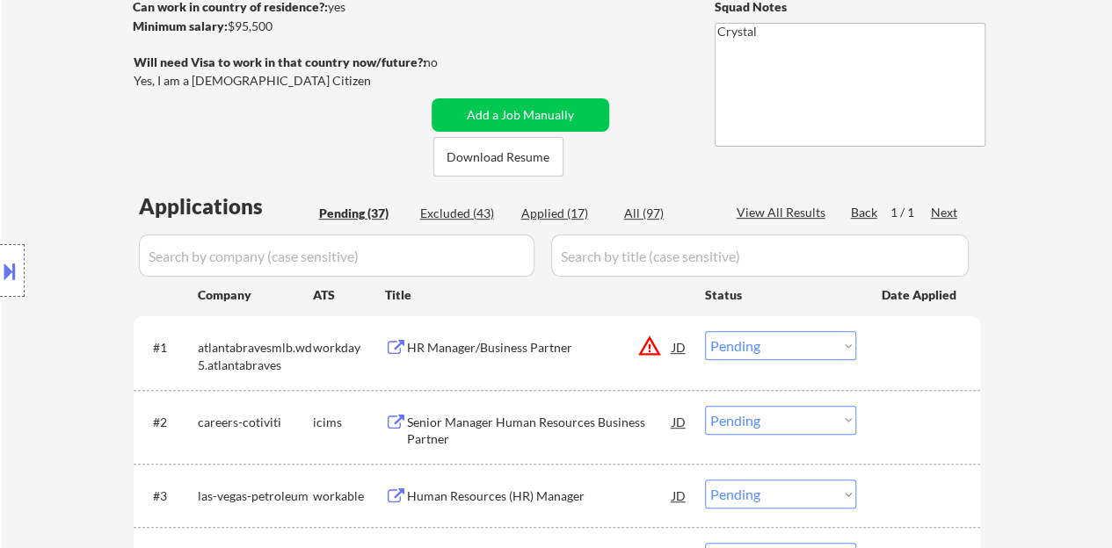
scroll to position [527, 0]
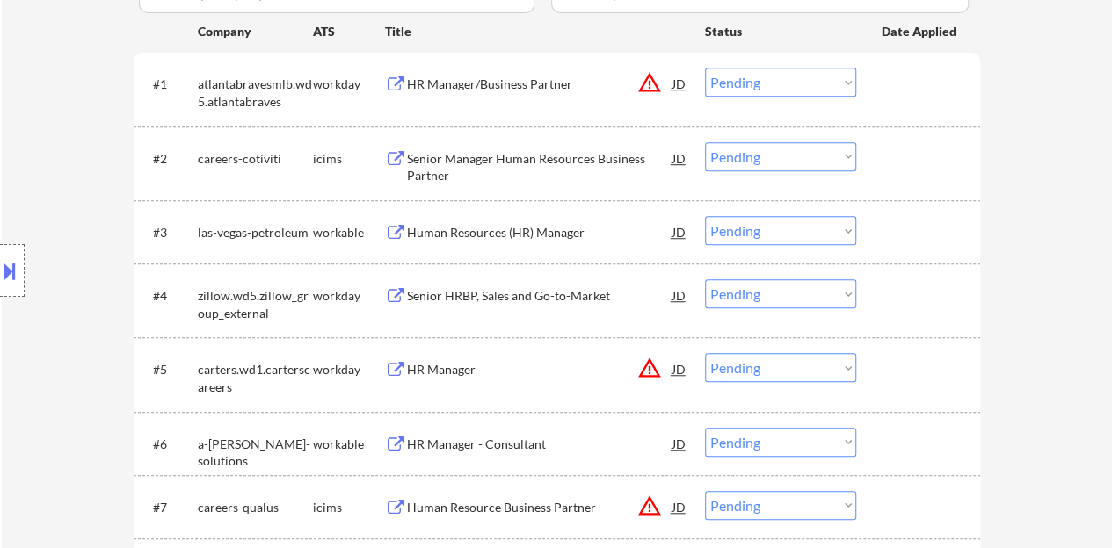
click at [504, 236] on div "Human Resources (HR) Manager" at bounding box center [539, 233] width 265 height 18
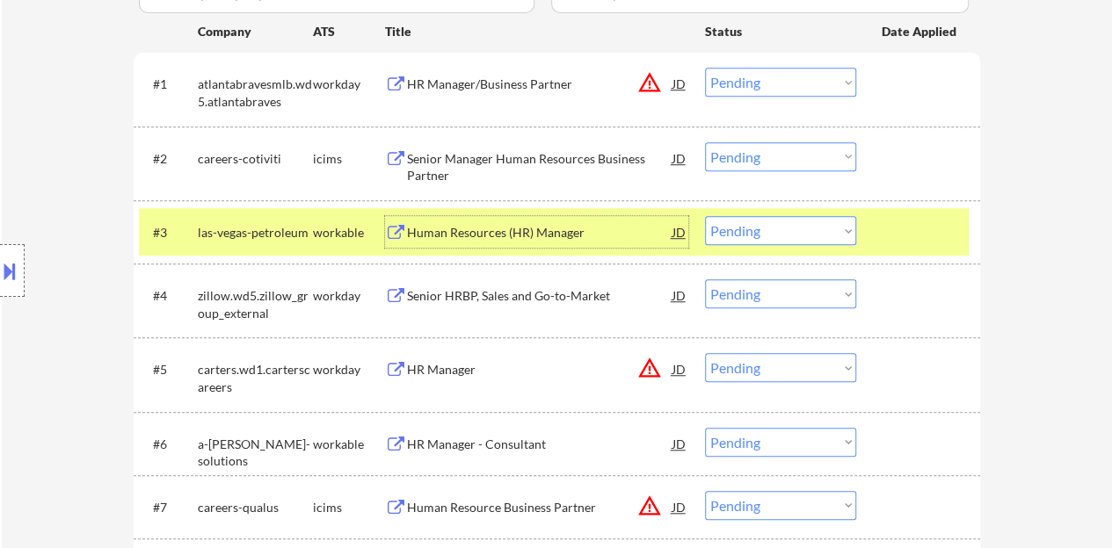
click at [763, 228] on select "Choose an option... Pending Applied Excluded (Questions) Excluded (Expired) Exc…" at bounding box center [780, 230] width 151 height 29
click at [705, 216] on select "Choose an option... Pending Applied Excluded (Questions) Excluded (Expired) Exc…" at bounding box center [780, 230] width 151 height 29
select select ""pending""
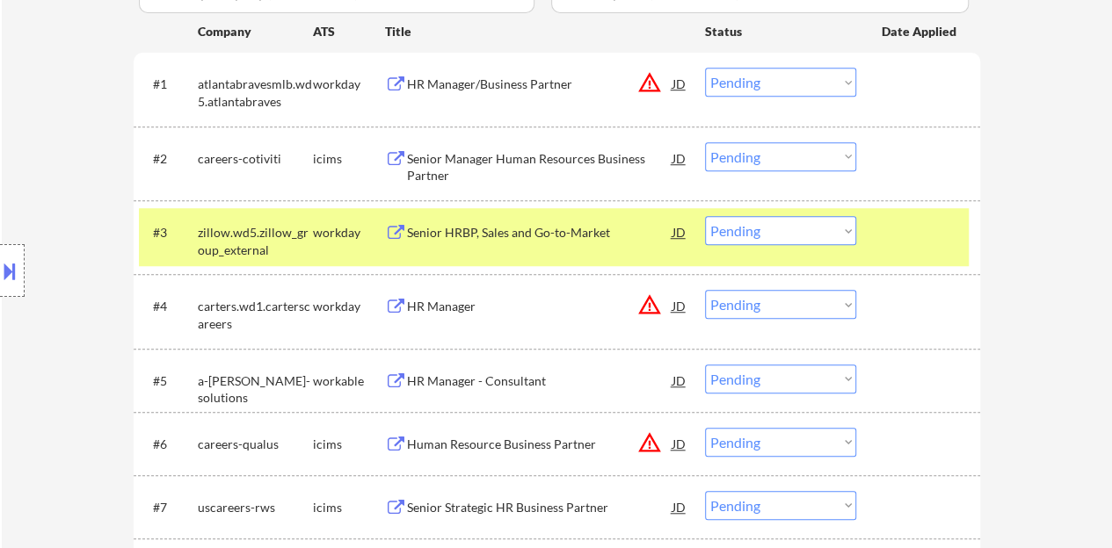
click at [945, 224] on div at bounding box center [919, 232] width 77 height 32
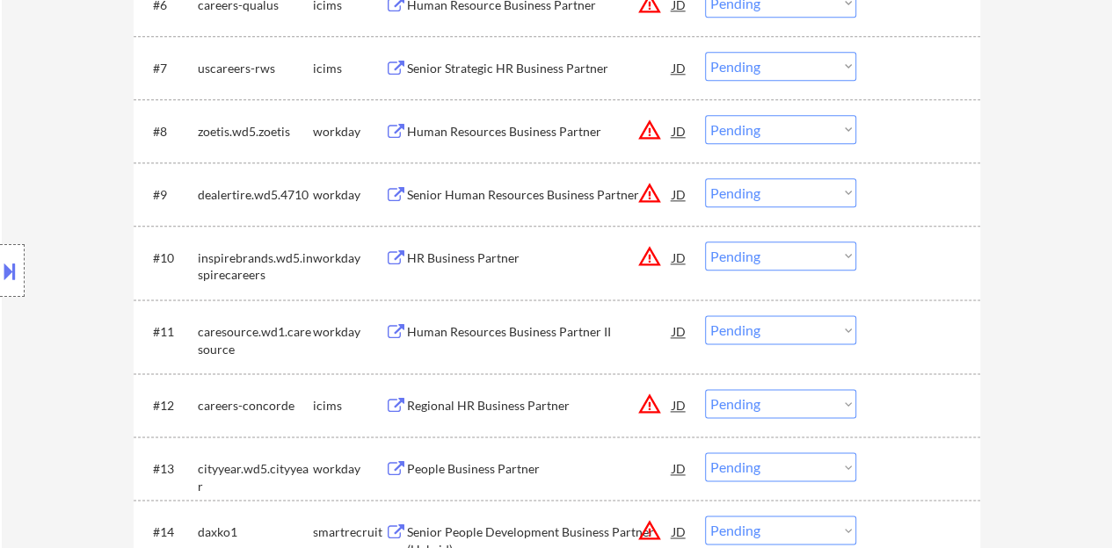
scroll to position [1054, 0]
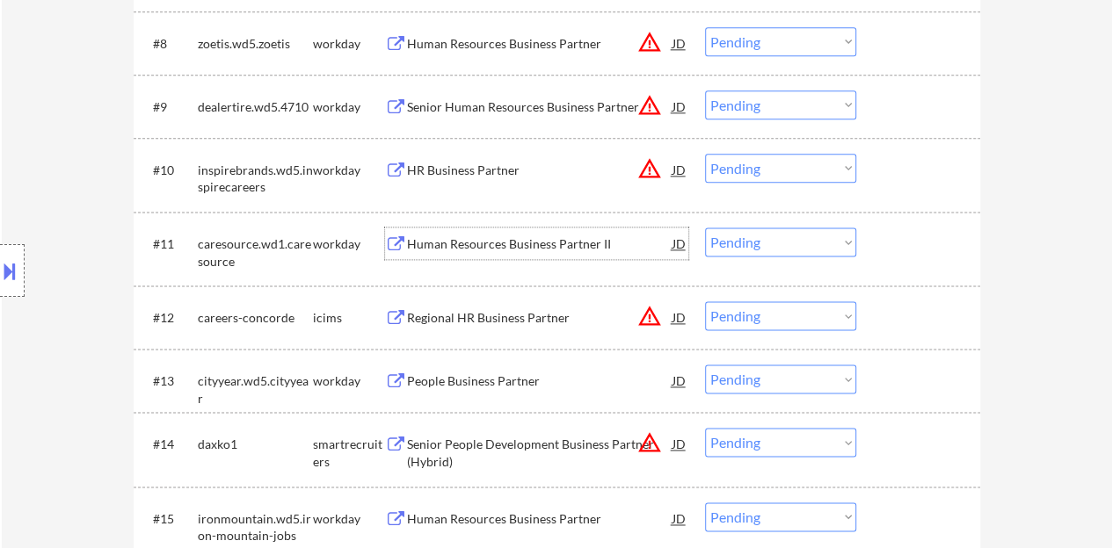
click at [571, 250] on div "Human Resources Business Partner II" at bounding box center [539, 244] width 265 height 18
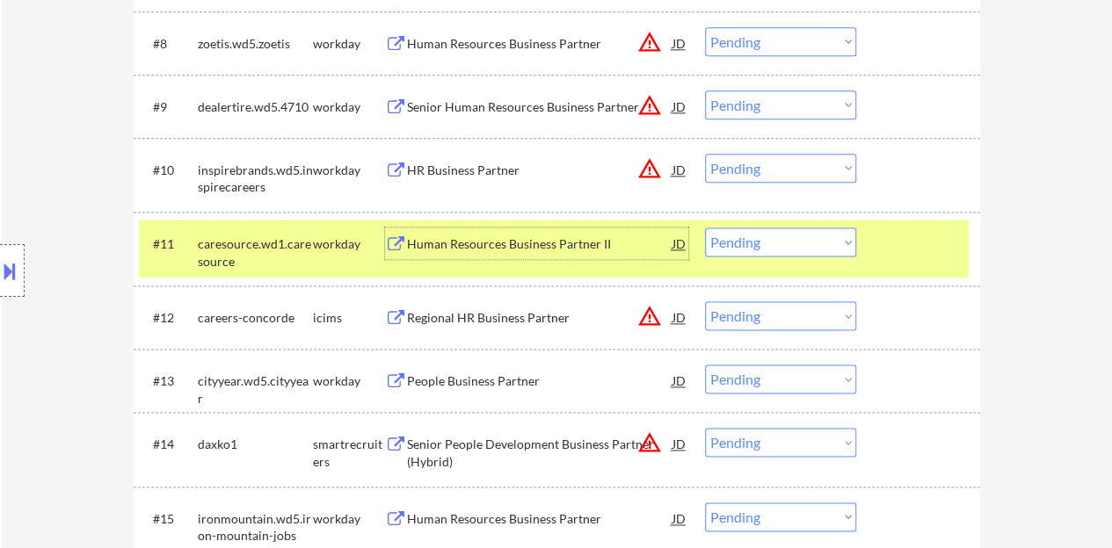
click at [833, 244] on select "Choose an option... Pending Applied Excluded (Questions) Excluded (Expired) Exc…" at bounding box center [780, 242] width 151 height 29
click at [705, 228] on select "Choose an option... Pending Applied Excluded (Questions) Excluded (Expired) Exc…" at bounding box center [780, 242] width 151 height 29
select select ""pending""
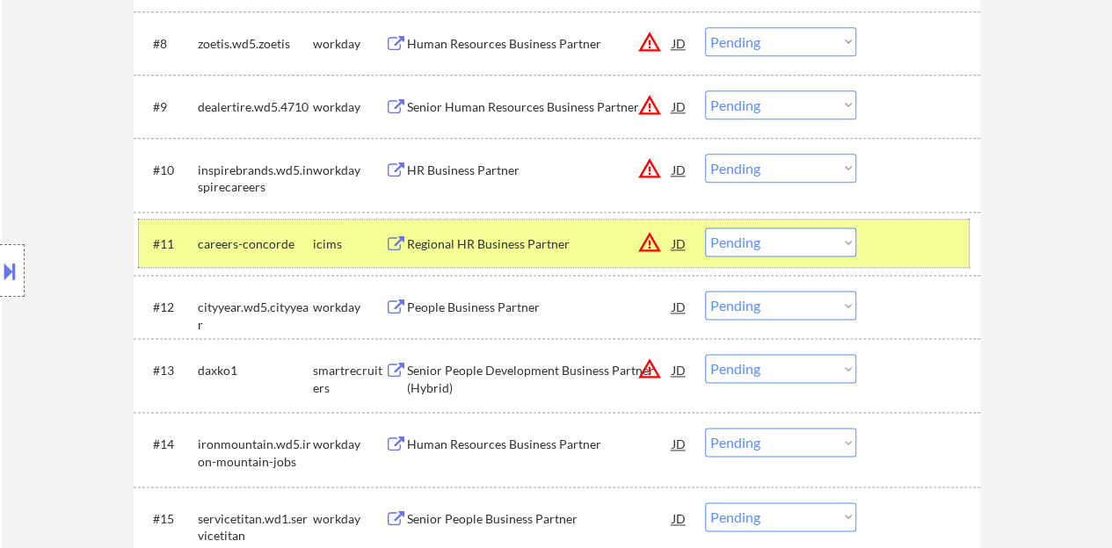
click at [917, 236] on div at bounding box center [919, 244] width 77 height 32
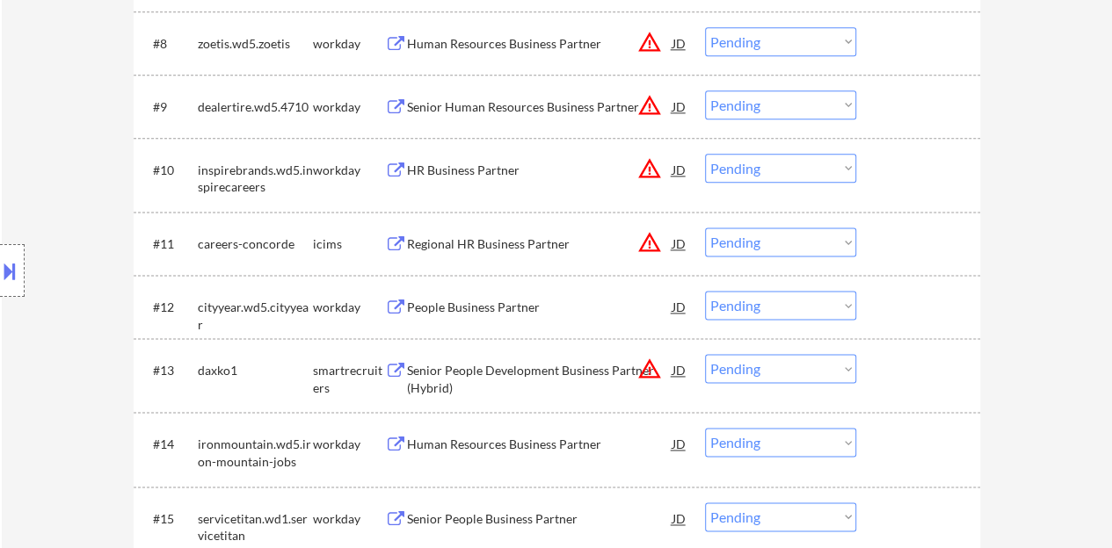
click at [469, 300] on div "People Business Partner" at bounding box center [539, 308] width 265 height 18
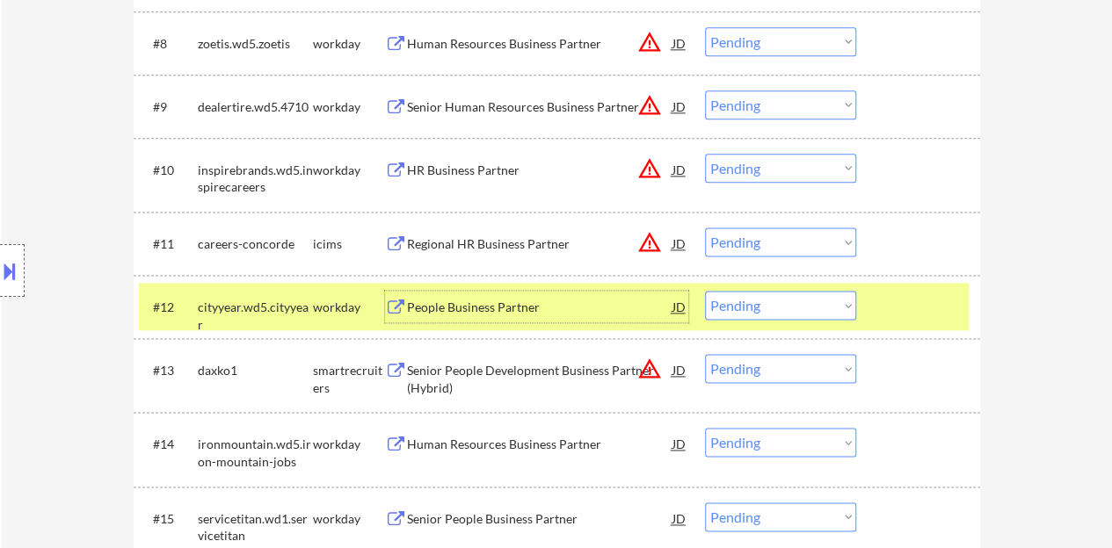
click at [836, 301] on select "Choose an option... Pending Applied Excluded (Questions) Excluded (Expired) Exc…" at bounding box center [780, 305] width 151 height 29
click at [705, 291] on select "Choose an option... Pending Applied Excluded (Questions) Excluded (Expired) Exc…" at bounding box center [780, 305] width 151 height 29
select select ""pending""
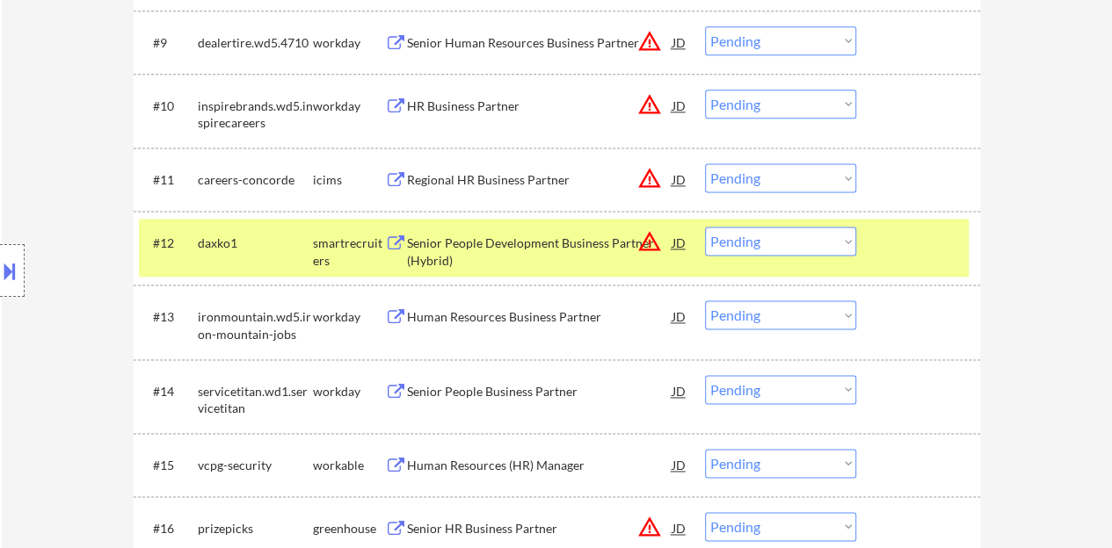
scroll to position [1142, 0]
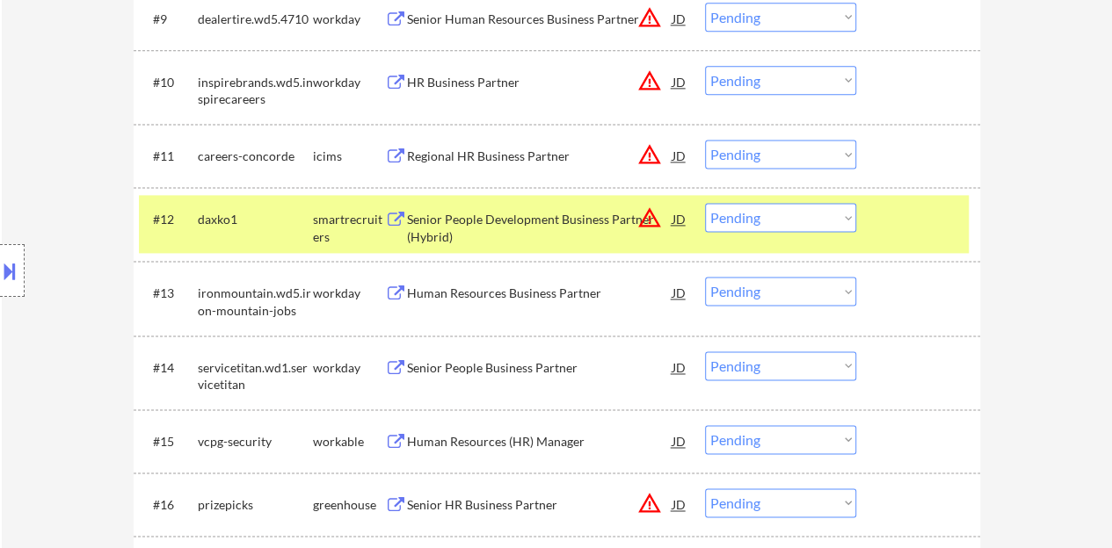
click at [914, 221] on div at bounding box center [919, 219] width 77 height 32
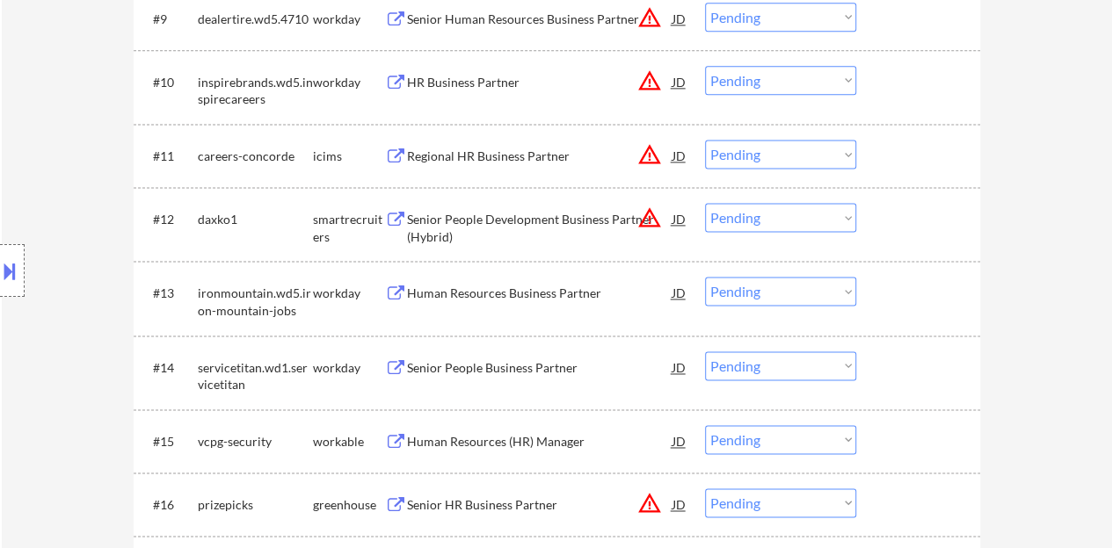
click at [554, 293] on div "Human Resources Business Partner" at bounding box center [539, 294] width 265 height 18
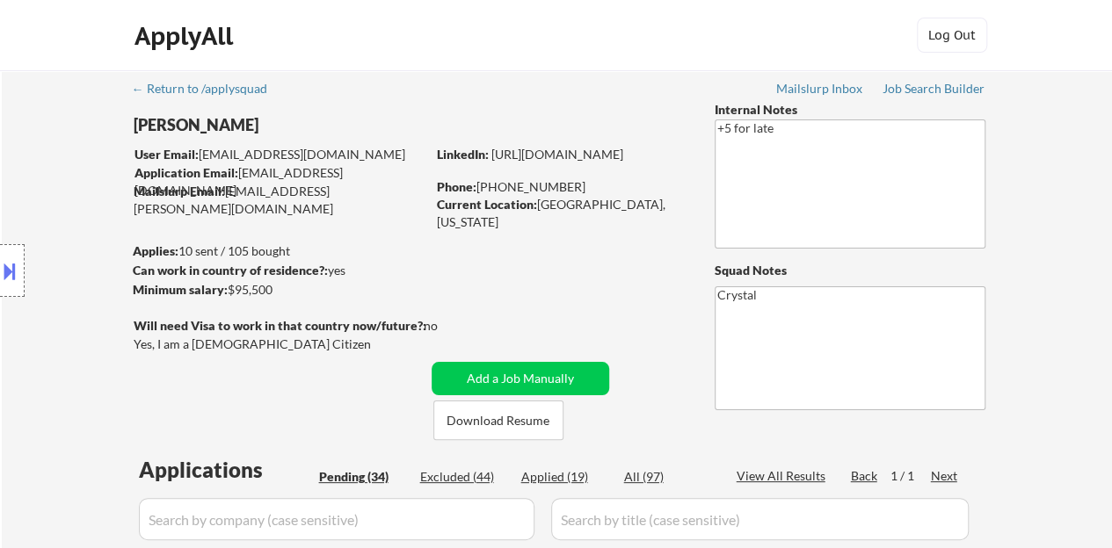
scroll to position [0, 0]
drag, startPoint x: 506, startPoint y: 164, endPoint x: 491, endPoint y: 146, distance: 23.7
click at [491, 146] on div "LinkedIn: https://www.linkedin.com/in/lauren-miller618" at bounding box center [562, 155] width 251 height 18
copy link "https://www.linkedin.com/in/lauren-miller618"
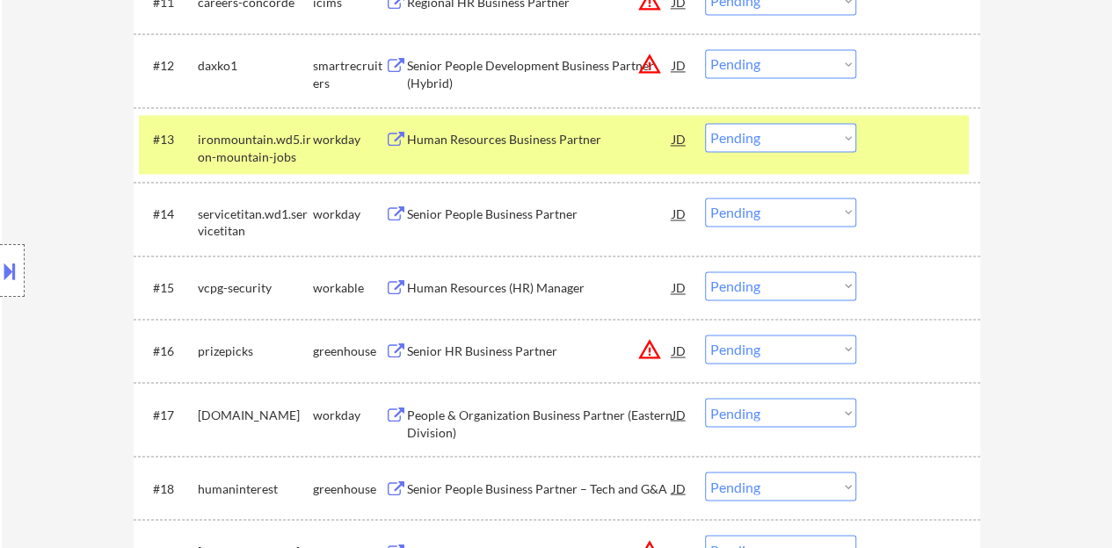
scroll to position [1230, 0]
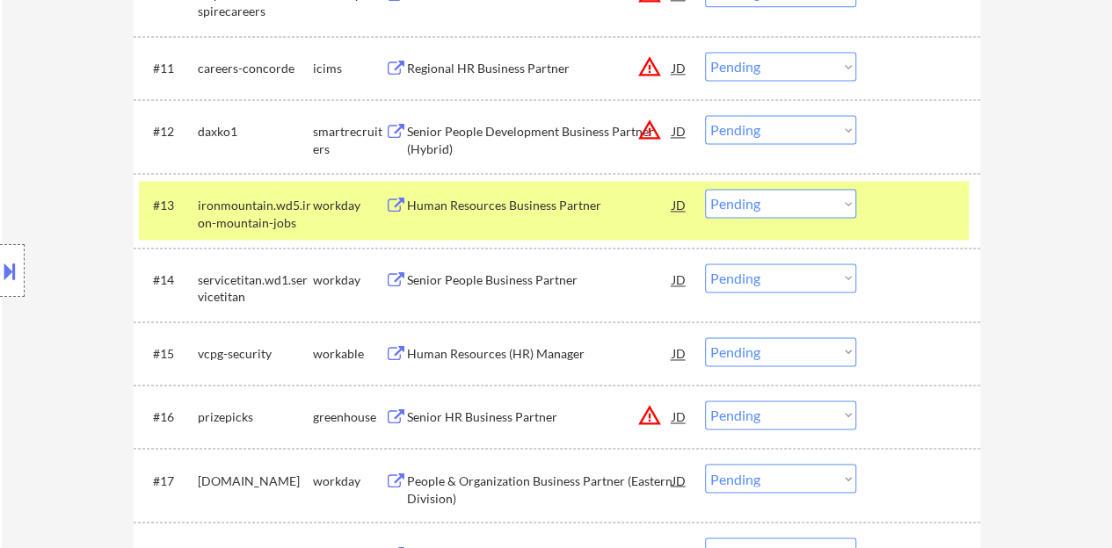
click at [754, 198] on select "Choose an option... Pending Applied Excluded (Questions) Excluded (Expired) Exc…" at bounding box center [780, 203] width 151 height 29
click at [705, 189] on select "Choose an option... Pending Applied Excluded (Questions) Excluded (Expired) Exc…" at bounding box center [780, 203] width 151 height 29
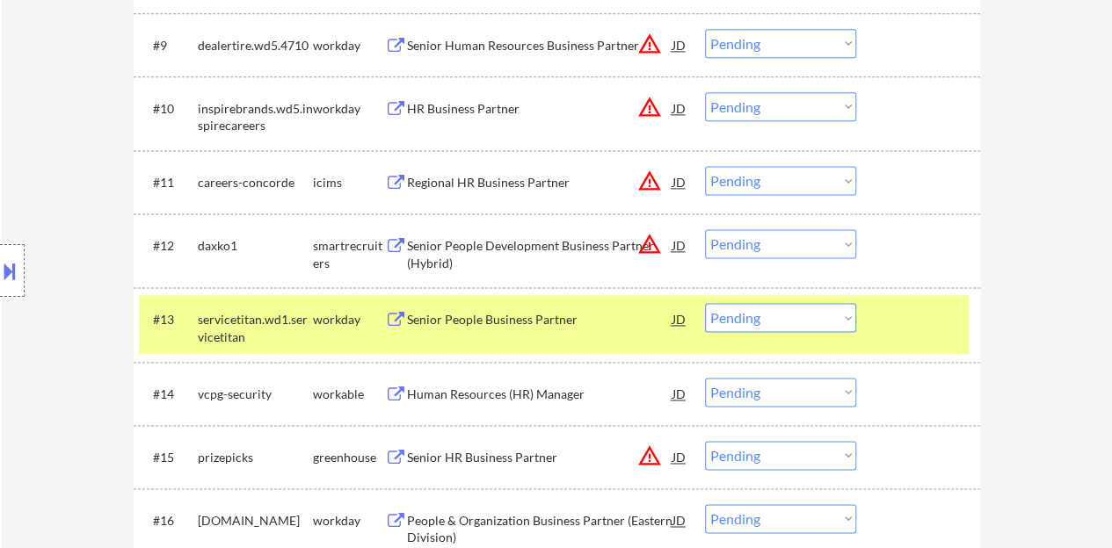
scroll to position [1142, 0]
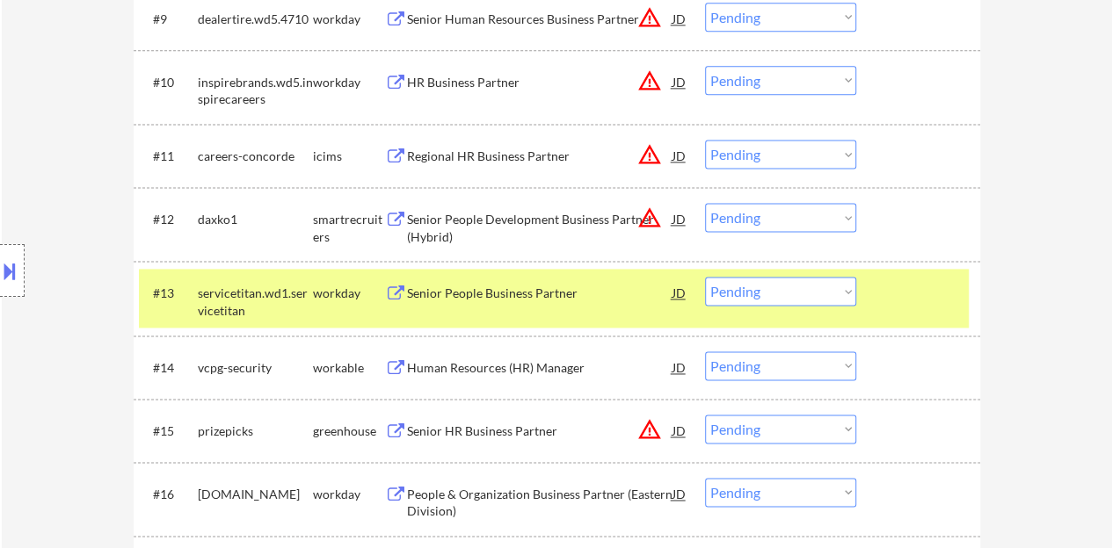
click at [513, 289] on div "Senior People Business Partner" at bounding box center [539, 294] width 265 height 18
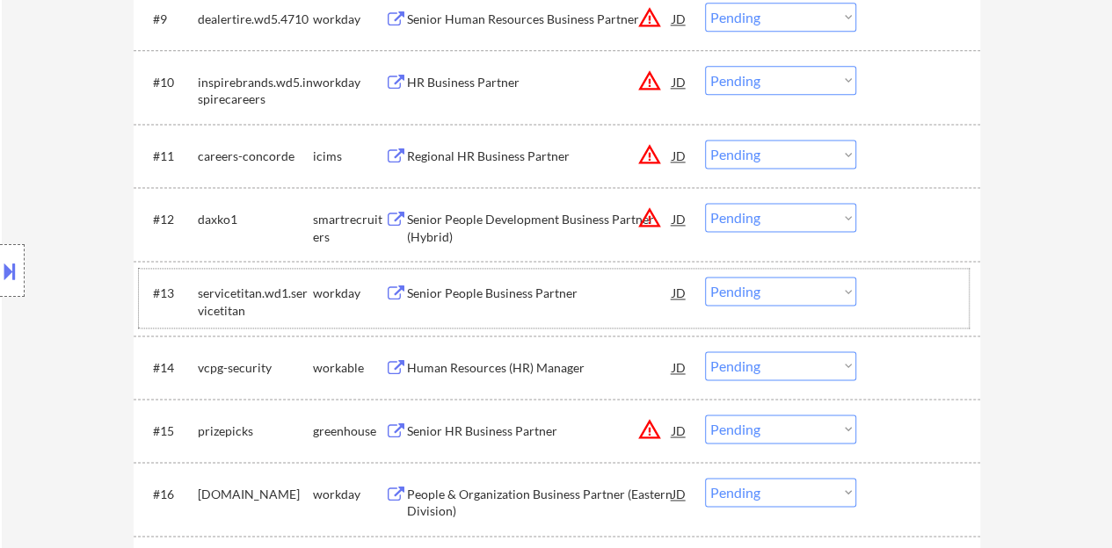
click at [949, 271] on div "#13 servicetitan.wd1.servicetitan workday Senior People Business Partner JD war…" at bounding box center [554, 298] width 830 height 58
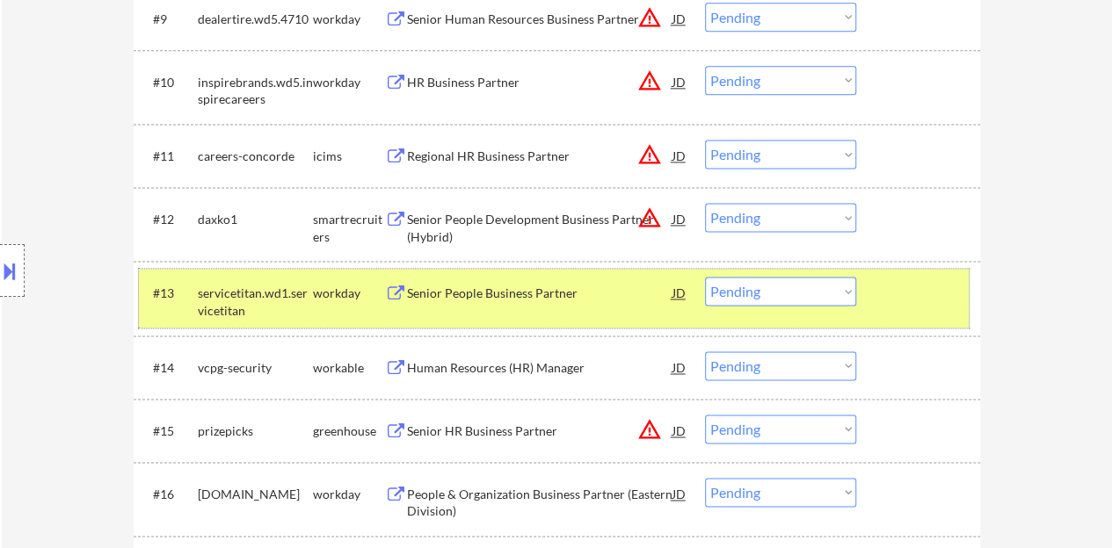
click at [750, 293] on select "Choose an option... Pending Applied Excluded (Questions) Excluded (Expired) Exc…" at bounding box center [780, 291] width 151 height 29
click at [705, 277] on select "Choose an option... Pending Applied Excluded (Questions) Excluded (Expired) Exc…" at bounding box center [780, 291] width 151 height 29
select select ""pending""
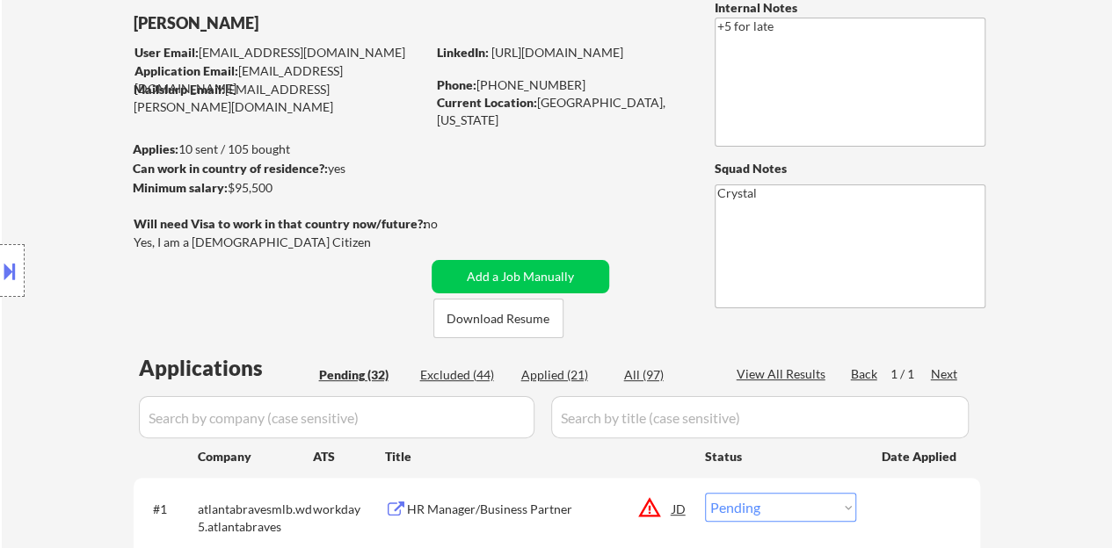
scroll to position [88, 0]
